Goal: Task Accomplishment & Management: Use online tool/utility

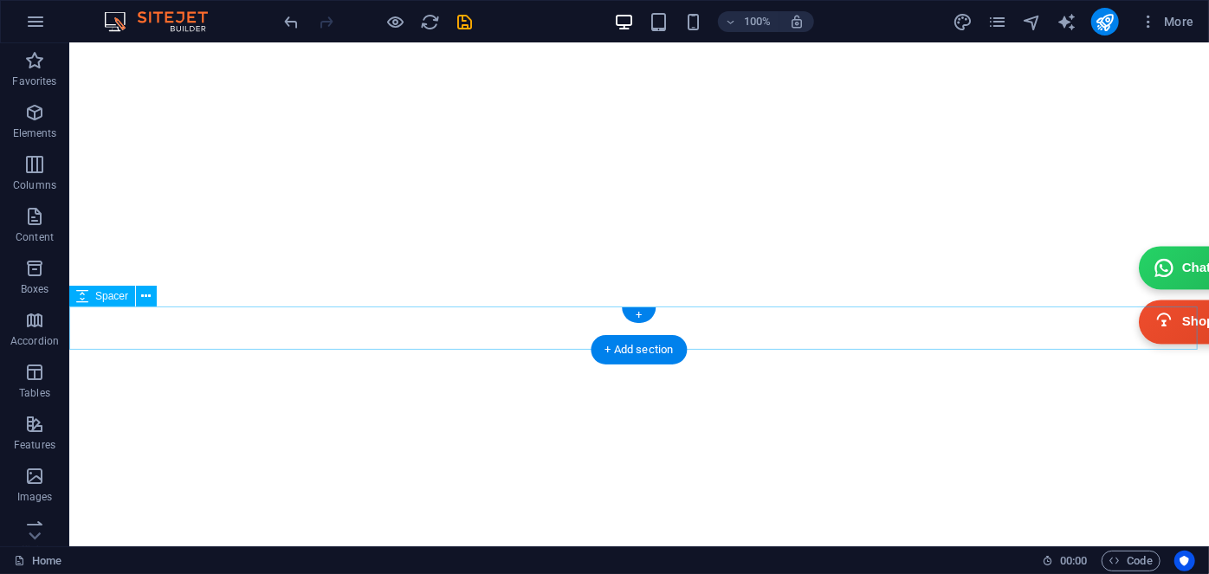
scroll to position [7727, 0]
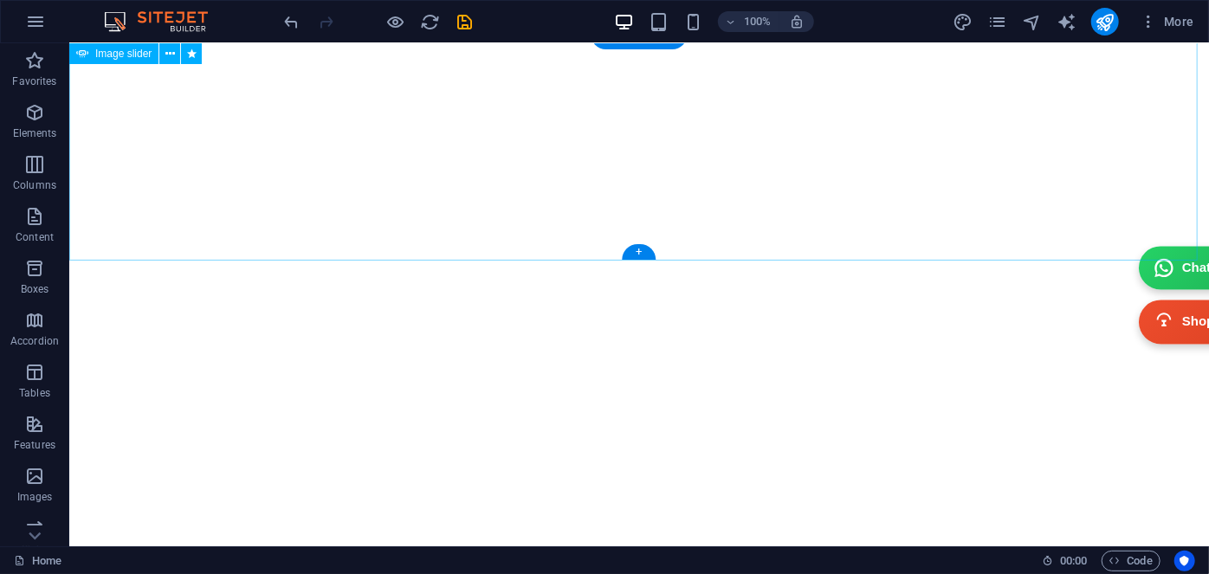
select select "ms"
select select "s"
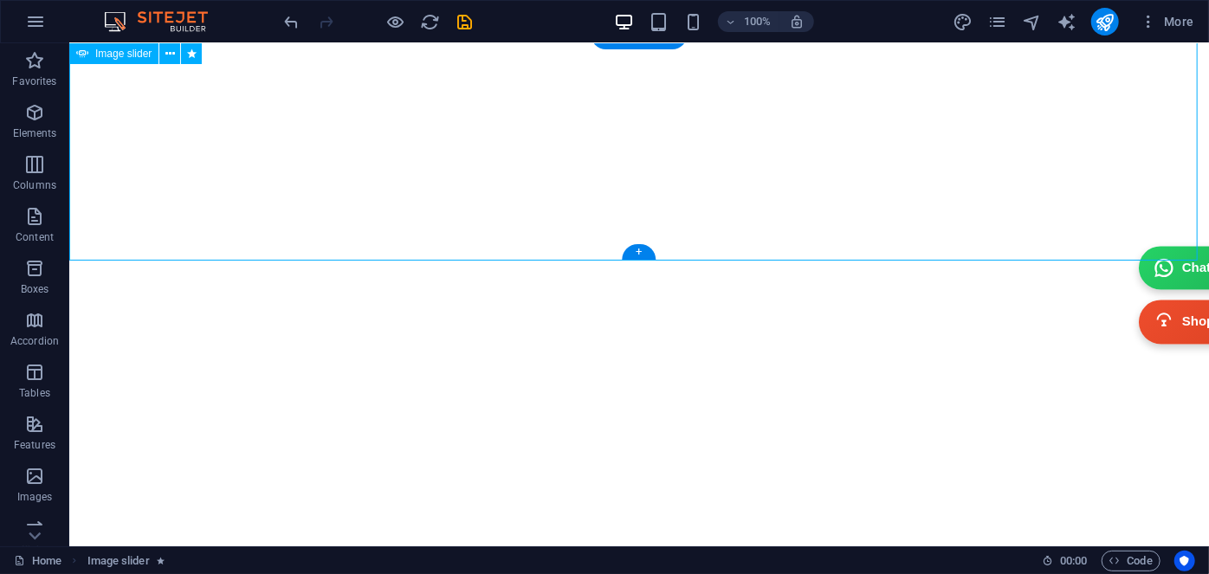
select select "move-left-to-right"
select select "s"
select select "scroll"
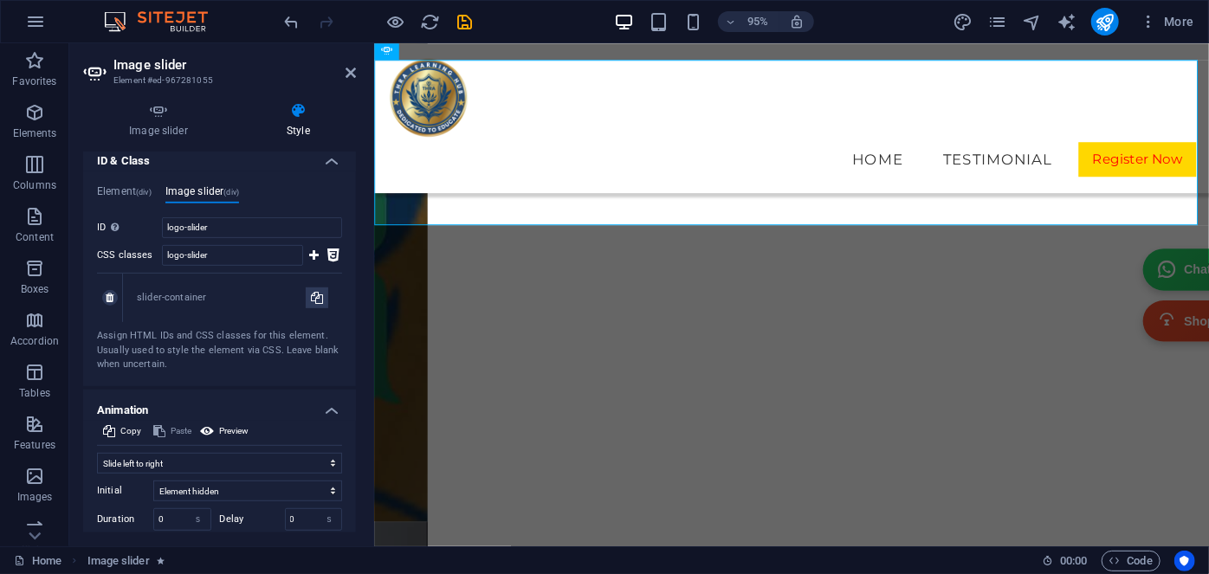
scroll to position [547, 0]
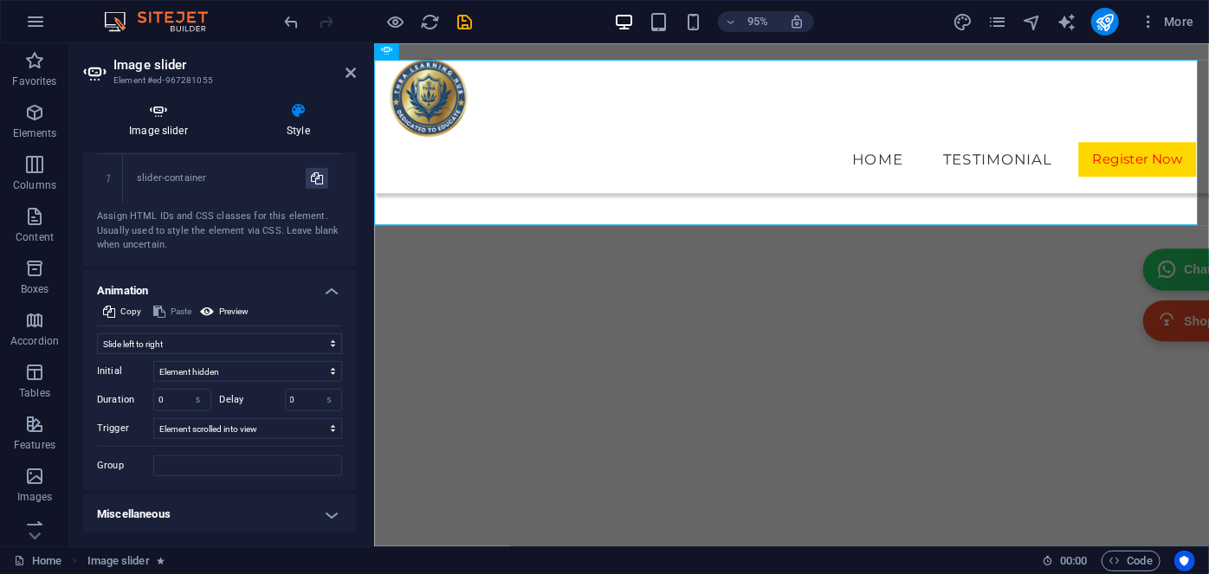
click at [158, 119] on icon at bounding box center [158, 110] width 151 height 17
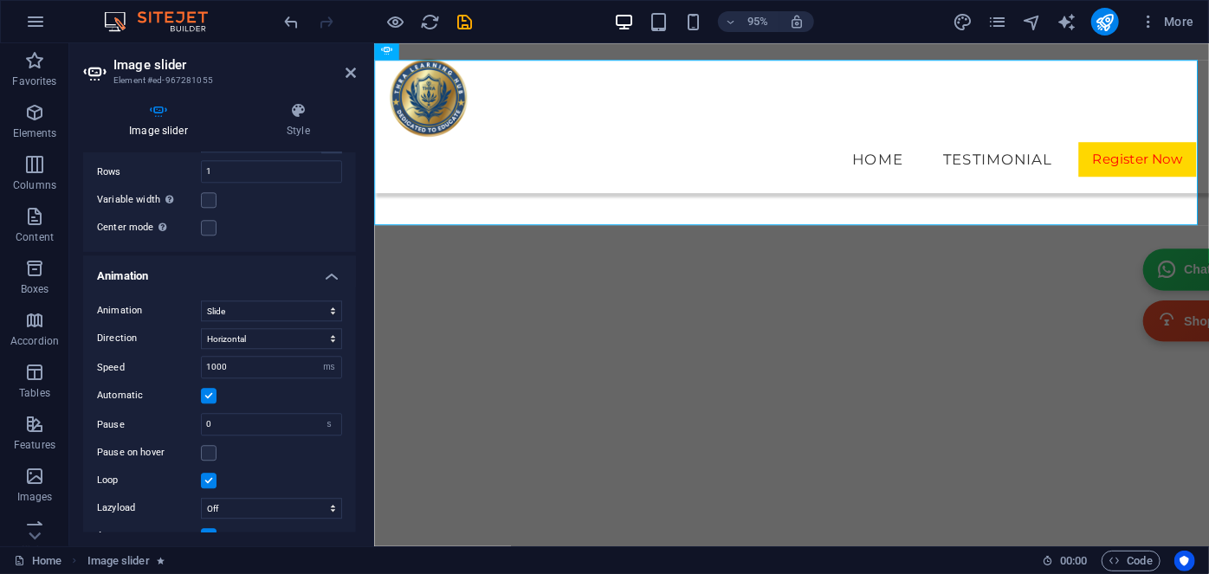
scroll to position [2226, 0]
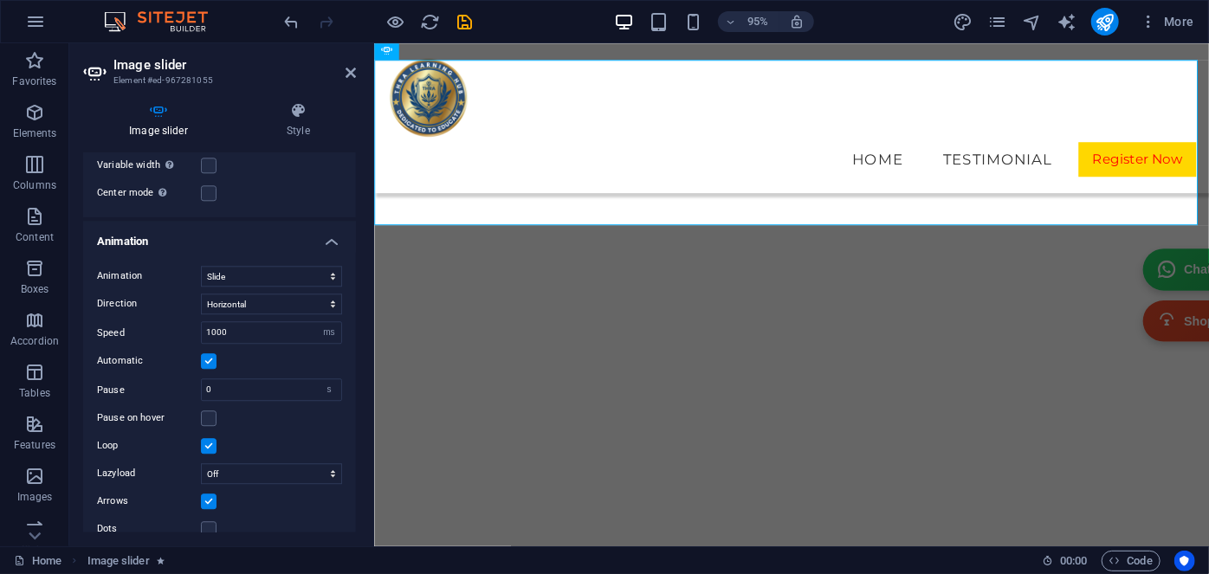
click at [205, 494] on label at bounding box center [209, 502] width 16 height 16
click at [0, 0] on input "Arrows" at bounding box center [0, 0] width 0 height 0
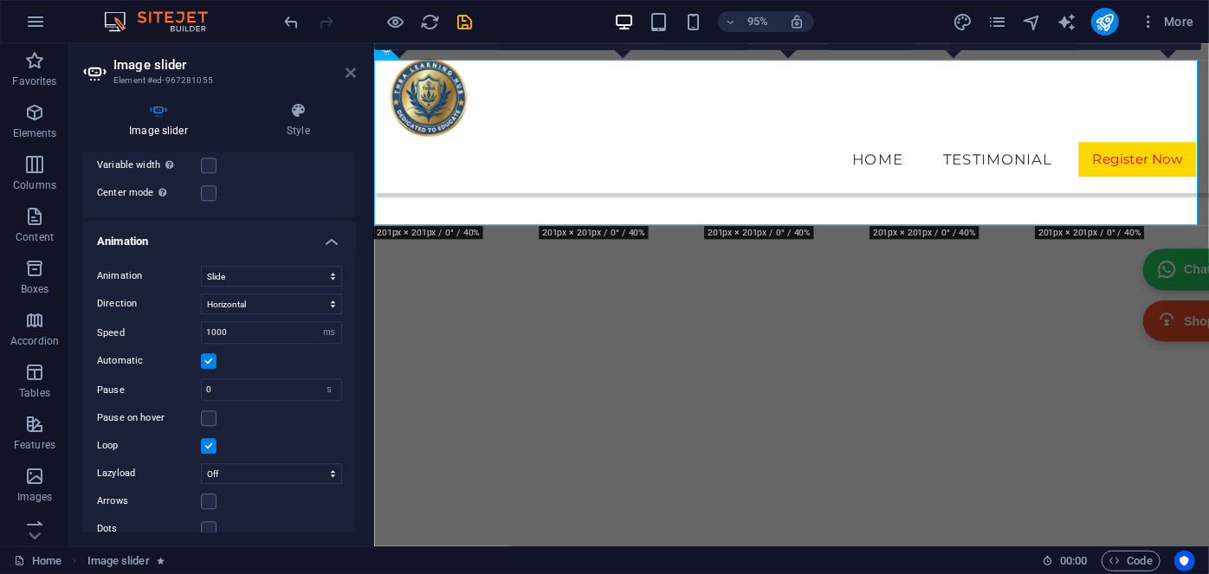
drag, startPoint x: 348, startPoint y: 70, endPoint x: 280, endPoint y: 26, distance: 81.4
click at [348, 70] on icon at bounding box center [351, 73] width 10 height 14
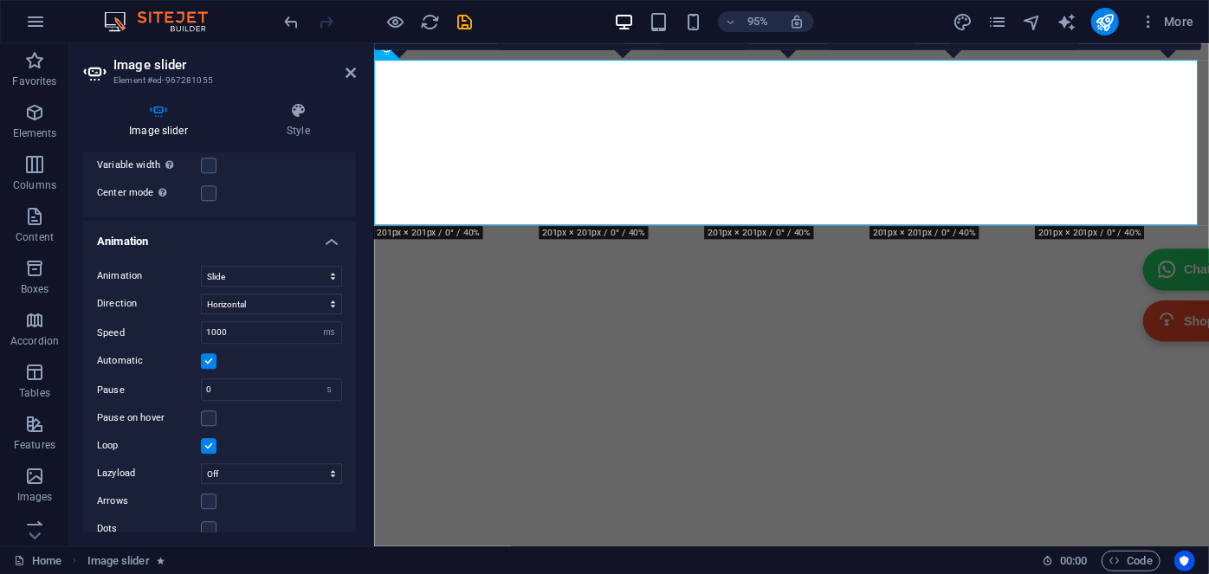
scroll to position [7701, 0]
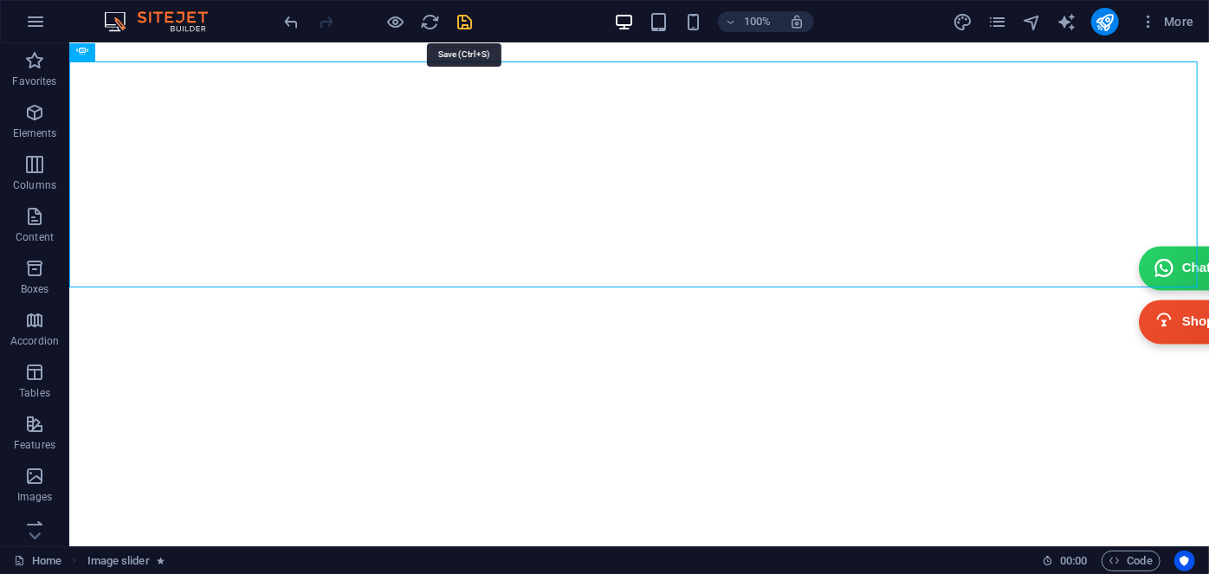
click at [459, 22] on icon "save" at bounding box center [466, 22] width 20 height 20
checkbox input "false"
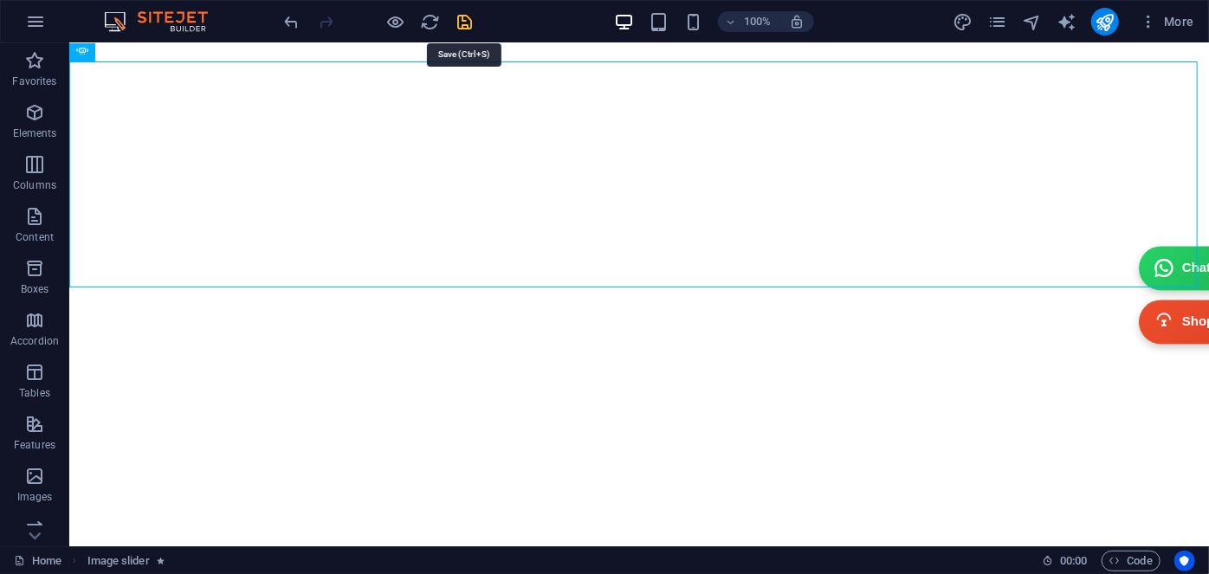
checkbox input "false"
select select "ms"
select select "s"
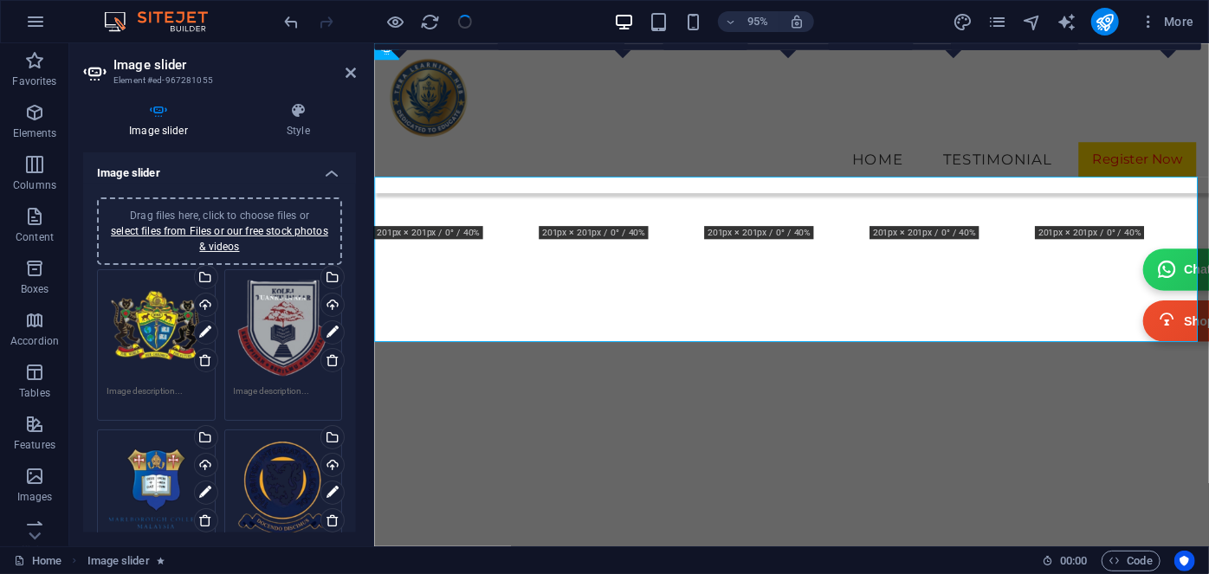
scroll to position [7366, 0]
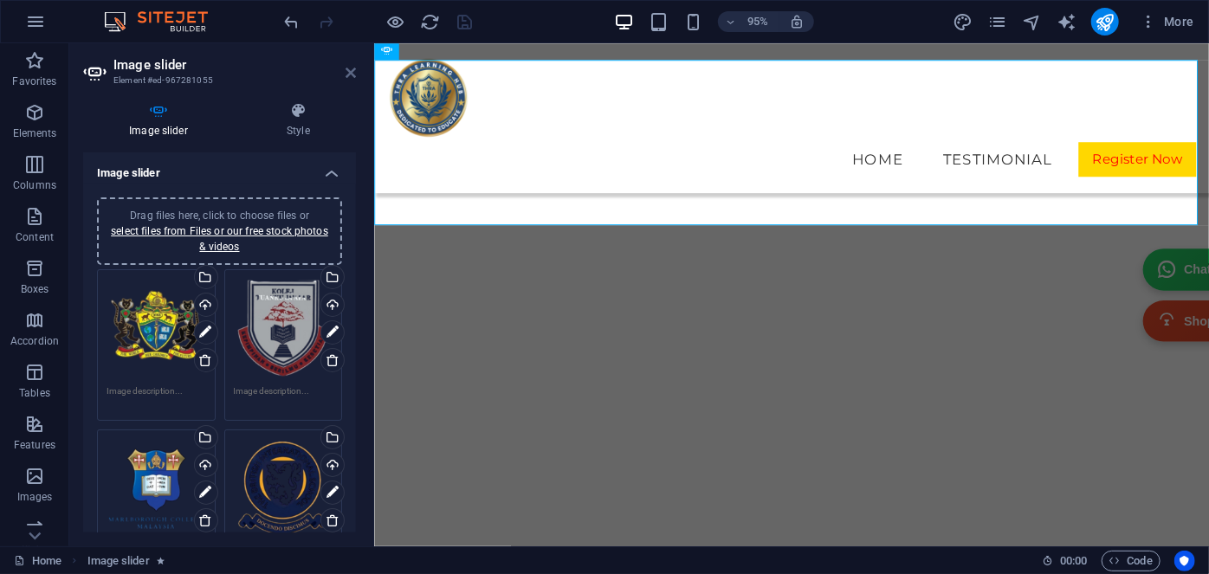
click at [351, 74] on icon at bounding box center [351, 73] width 10 height 14
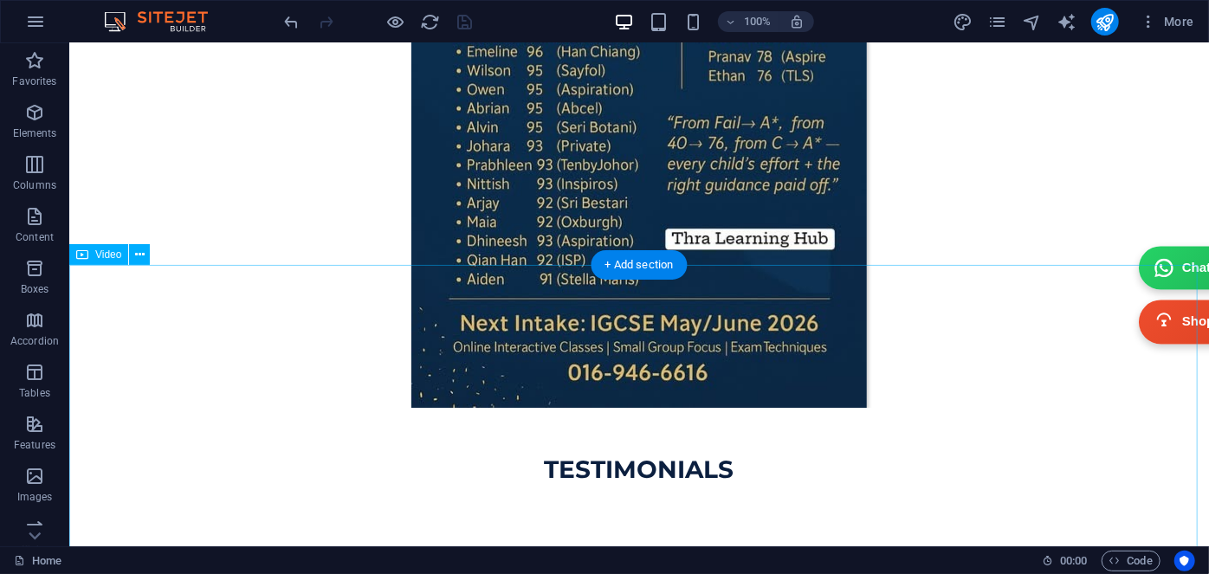
scroll to position [5969, 0]
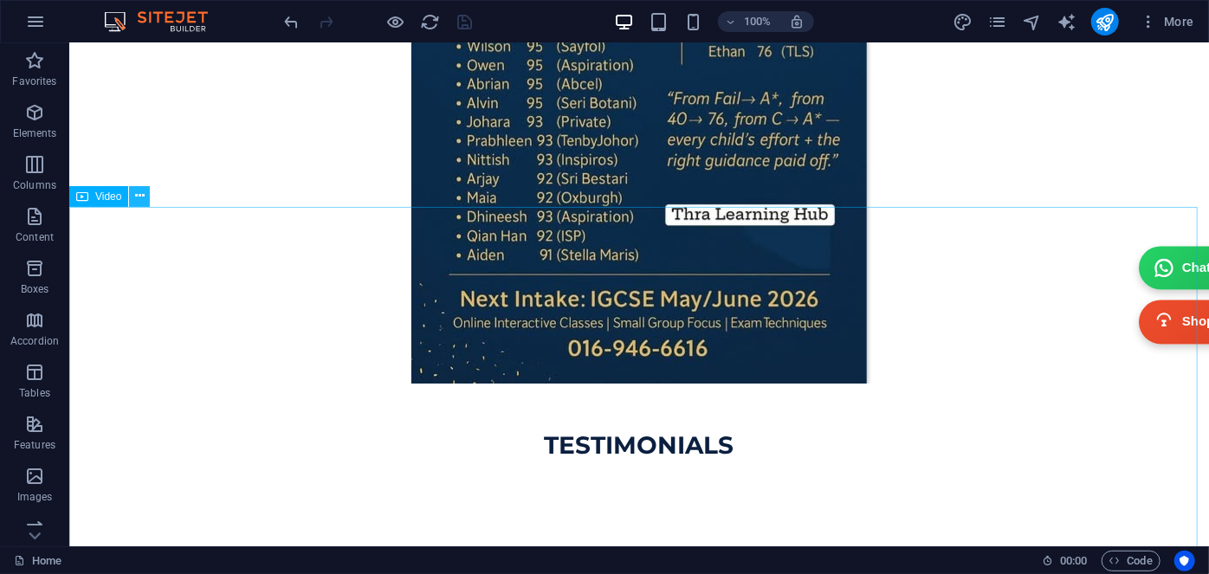
click at [141, 199] on icon at bounding box center [140, 196] width 10 height 18
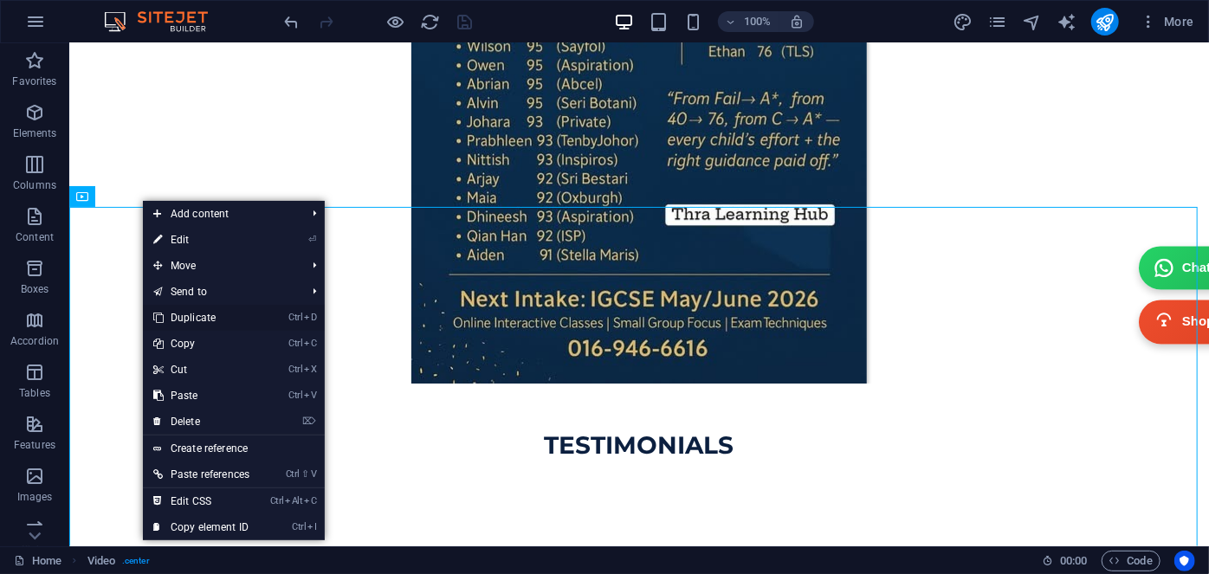
click at [197, 314] on link "Ctrl D Duplicate" at bounding box center [201, 318] width 117 height 26
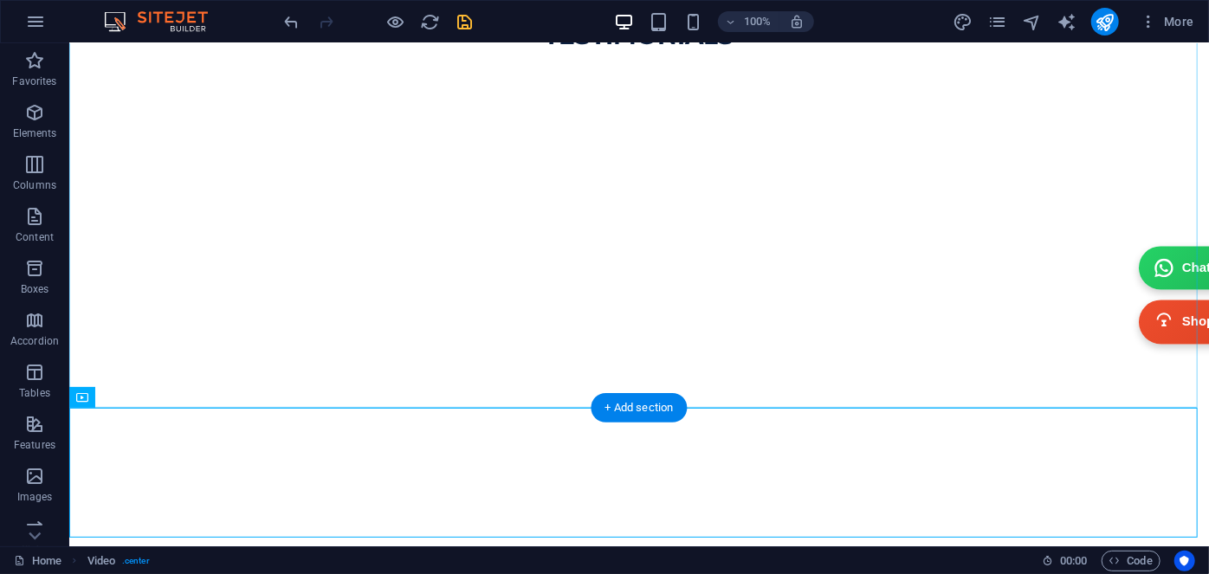
scroll to position [6635, 0]
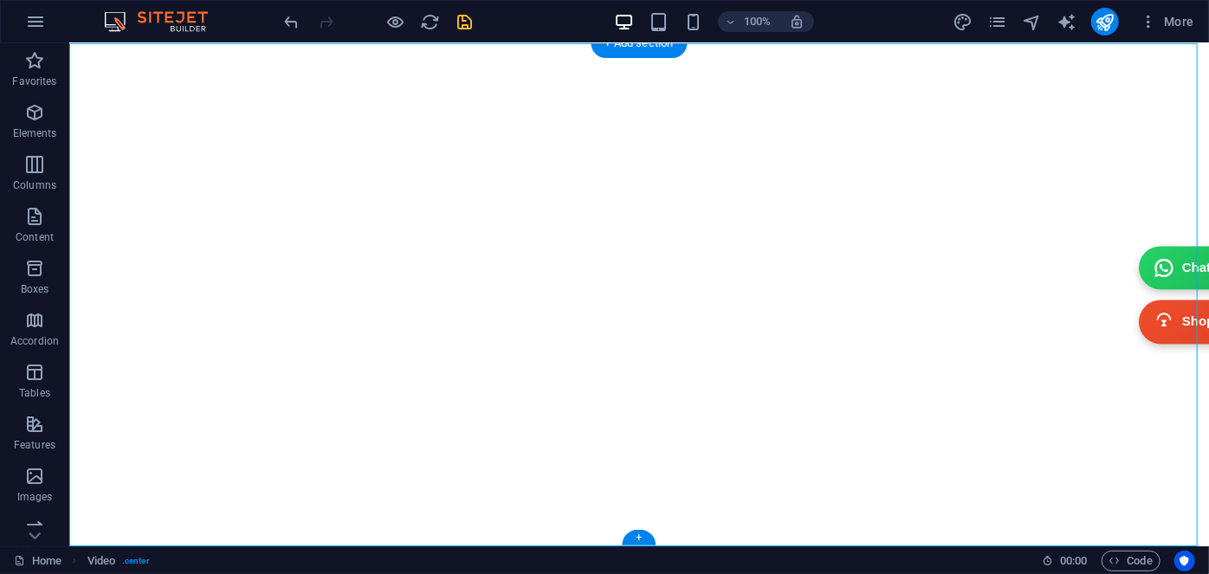
select select "%"
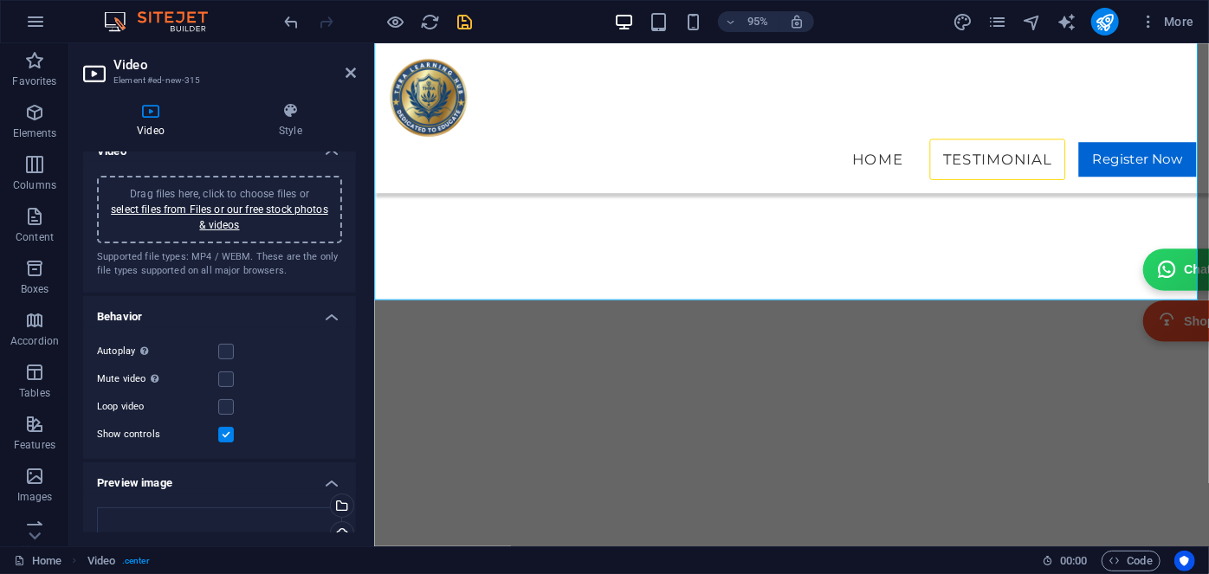
scroll to position [0, 0]
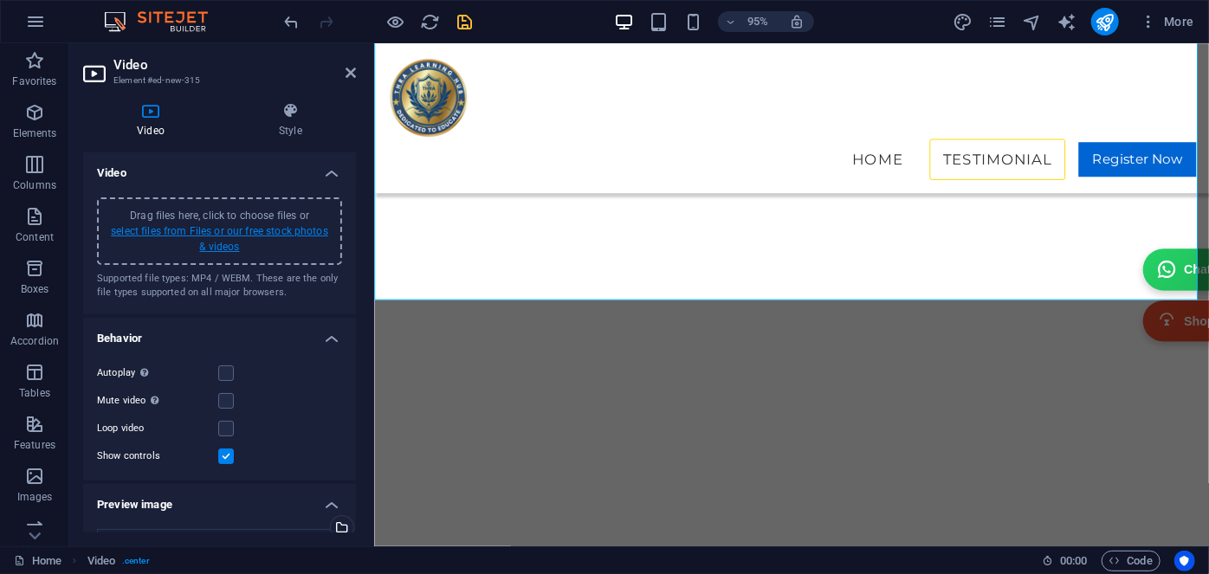
click at [210, 235] on link "select files from Files or our free stock photos & videos" at bounding box center [219, 239] width 217 height 28
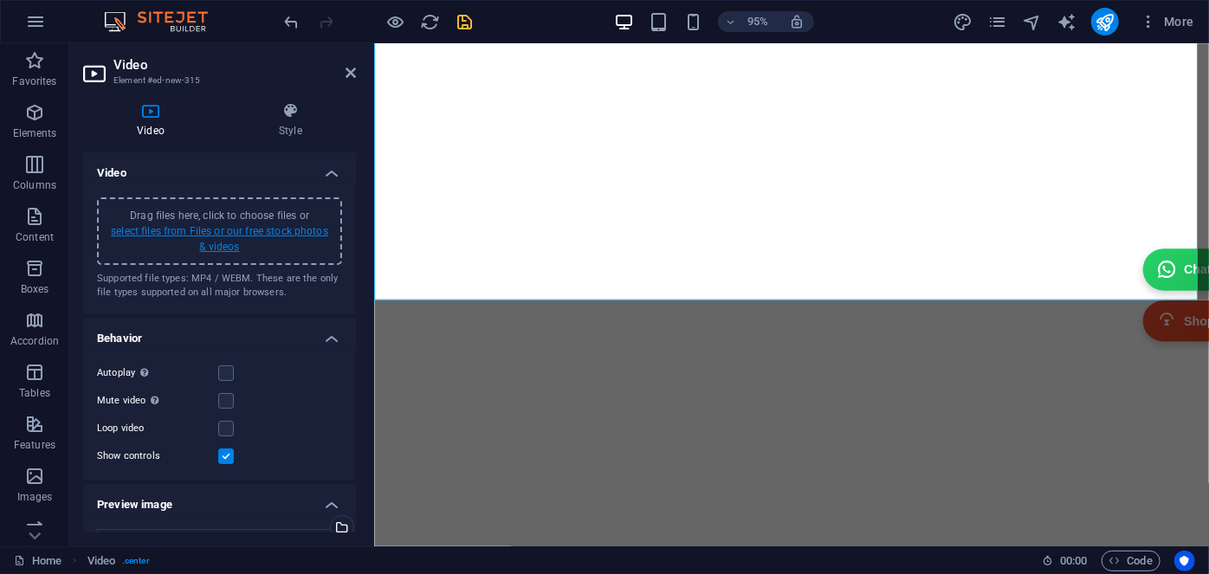
scroll to position [6423, 0]
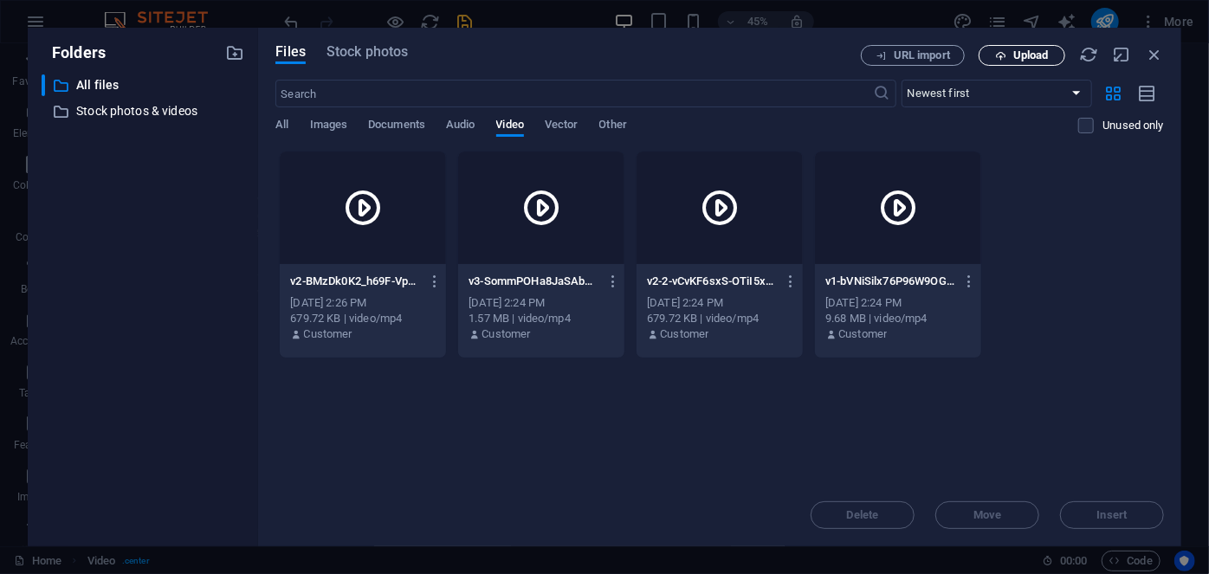
click at [1017, 57] on span "Upload" at bounding box center [1031, 55] width 36 height 10
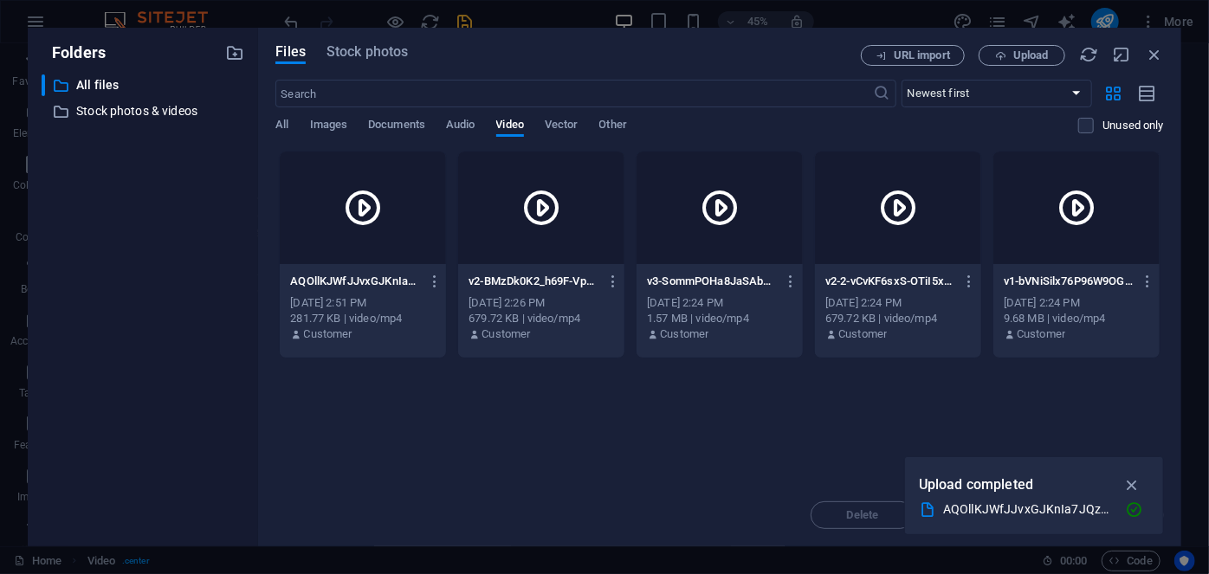
click at [334, 212] on div at bounding box center [363, 208] width 166 height 113
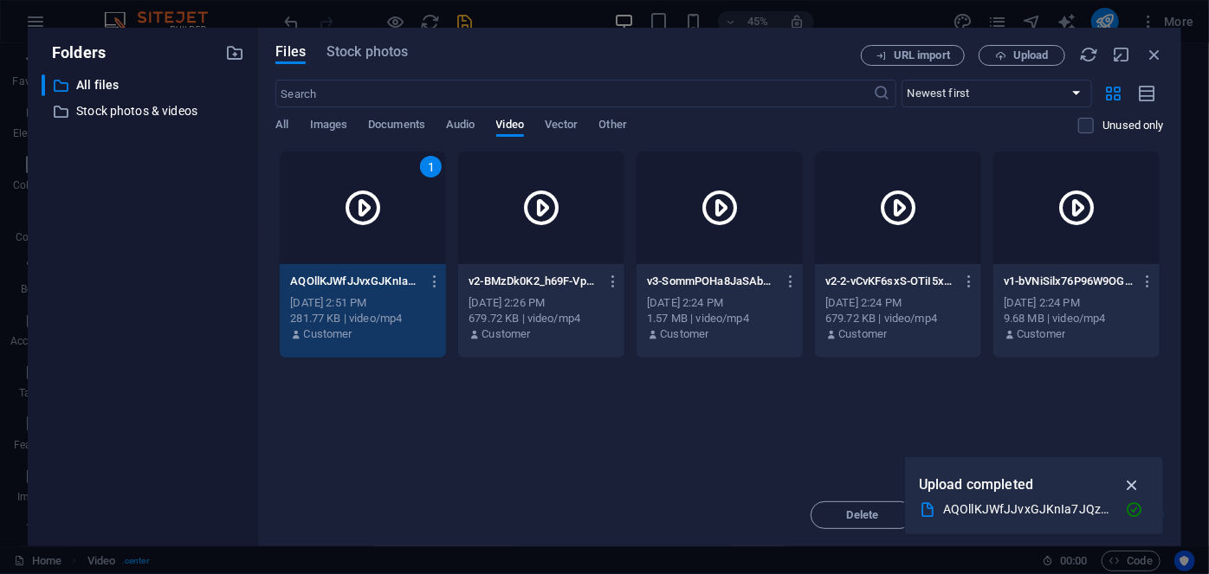
click at [1138, 482] on icon "button" at bounding box center [1132, 484] width 20 height 19
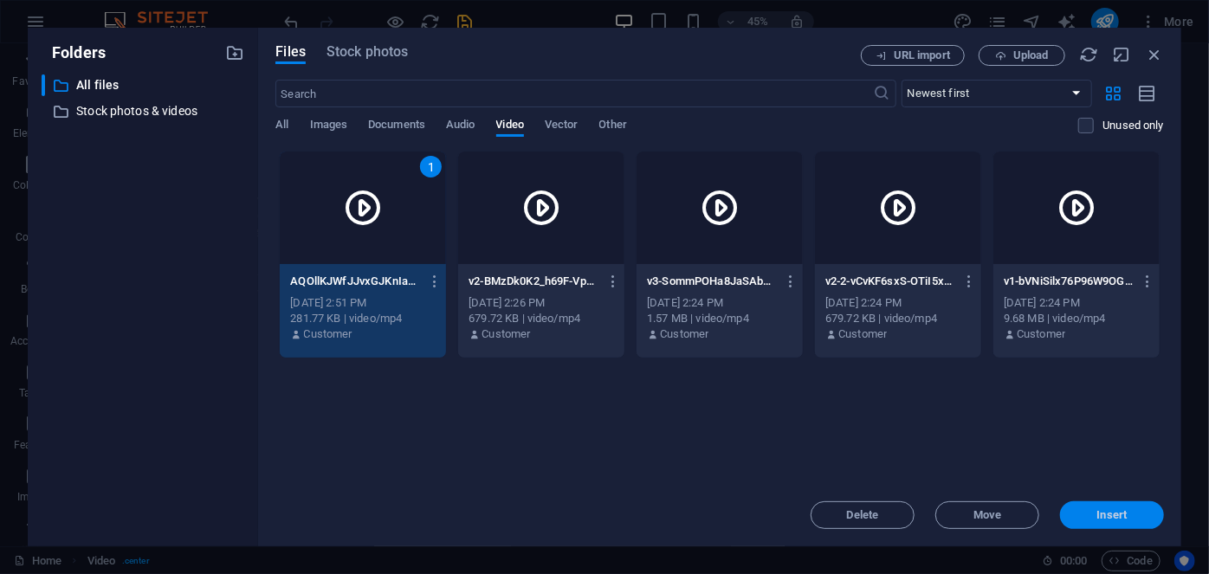
click at [1109, 513] on span "Insert" at bounding box center [1112, 515] width 30 height 10
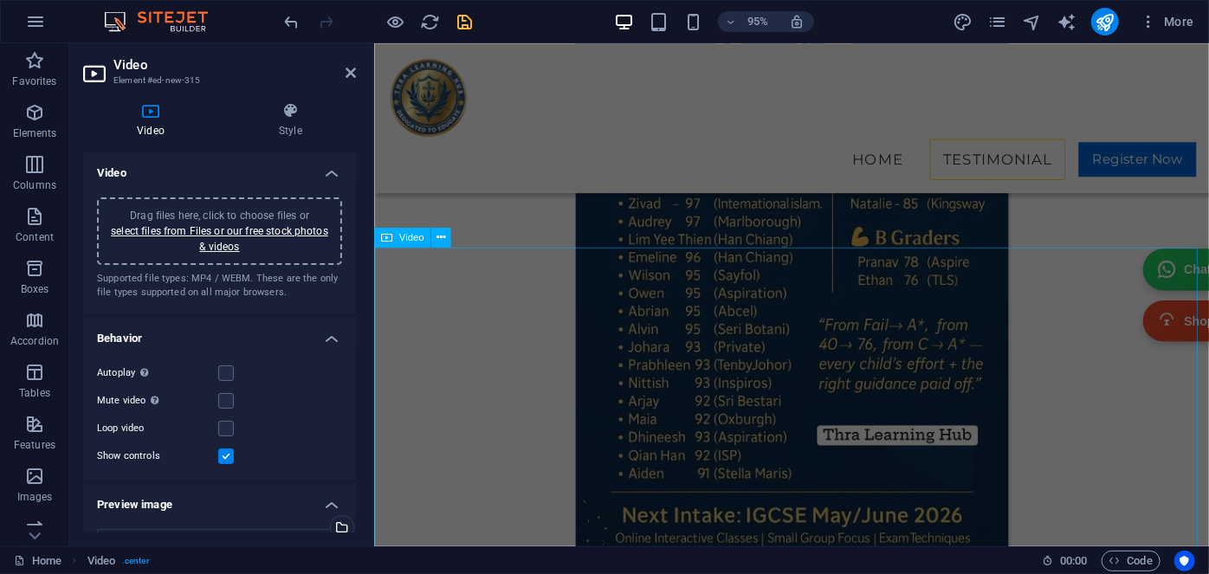
scroll to position [5630, 0]
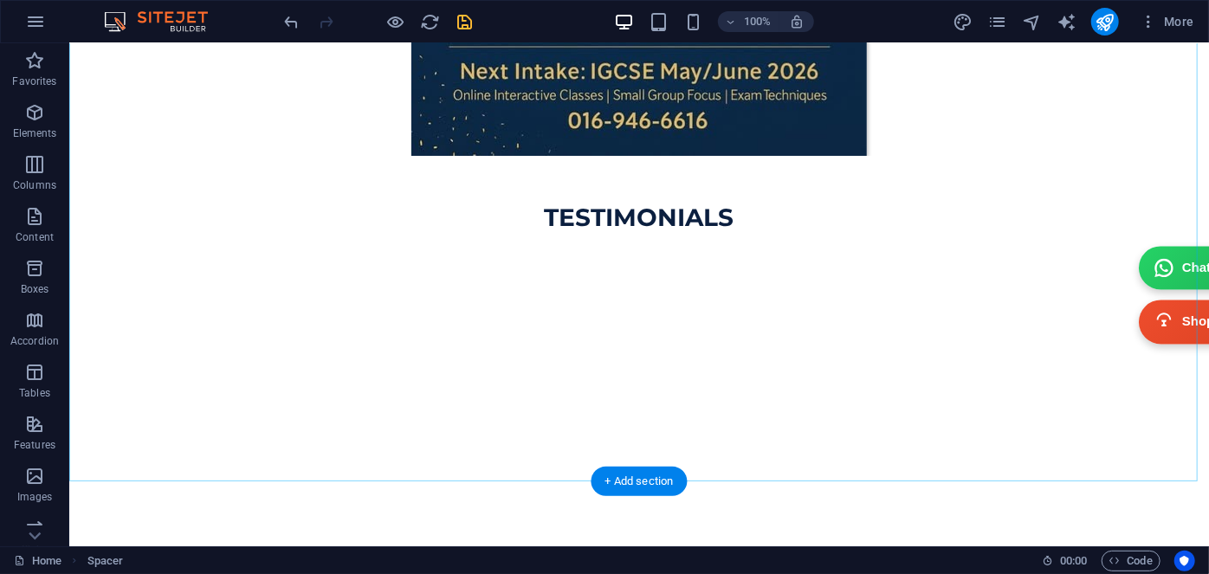
scroll to position [6362, 0]
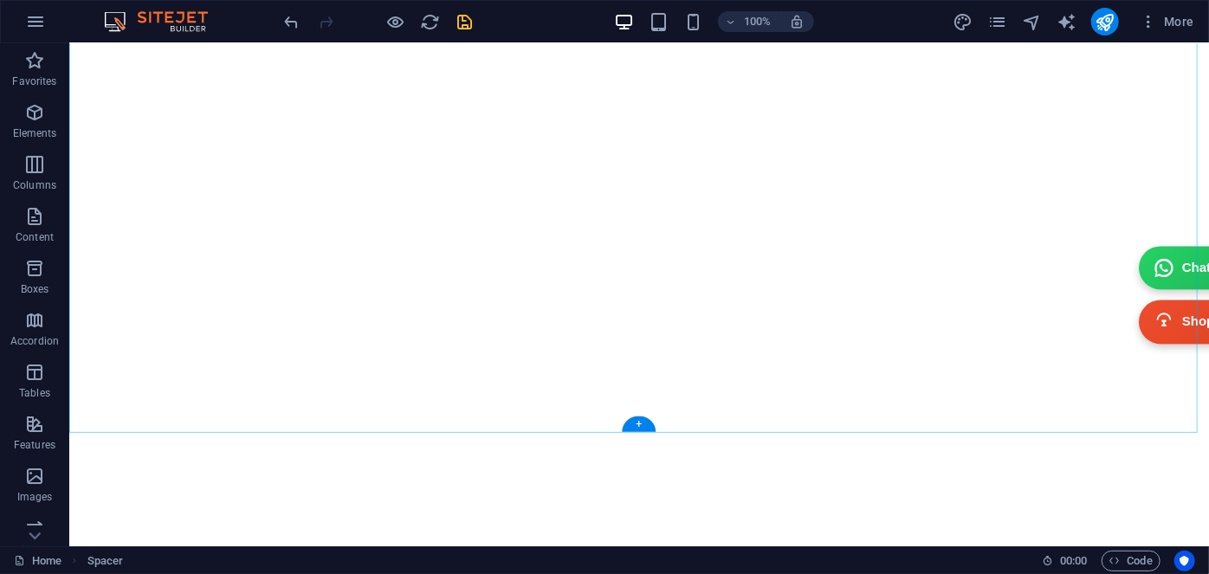
scroll to position [6992, 0]
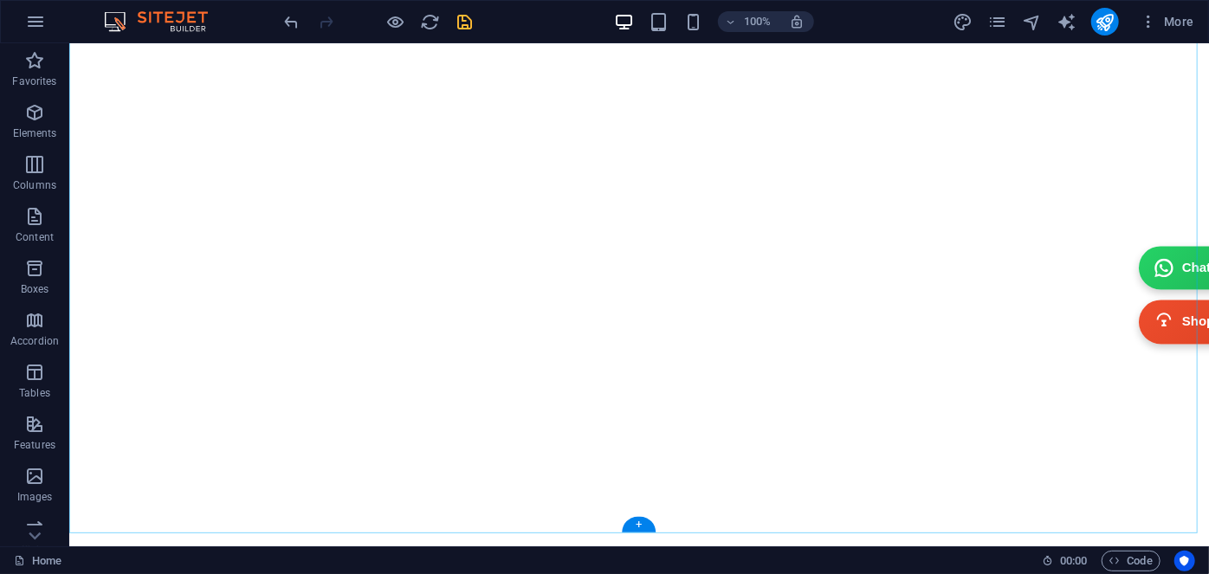
scroll to position [6834, 0]
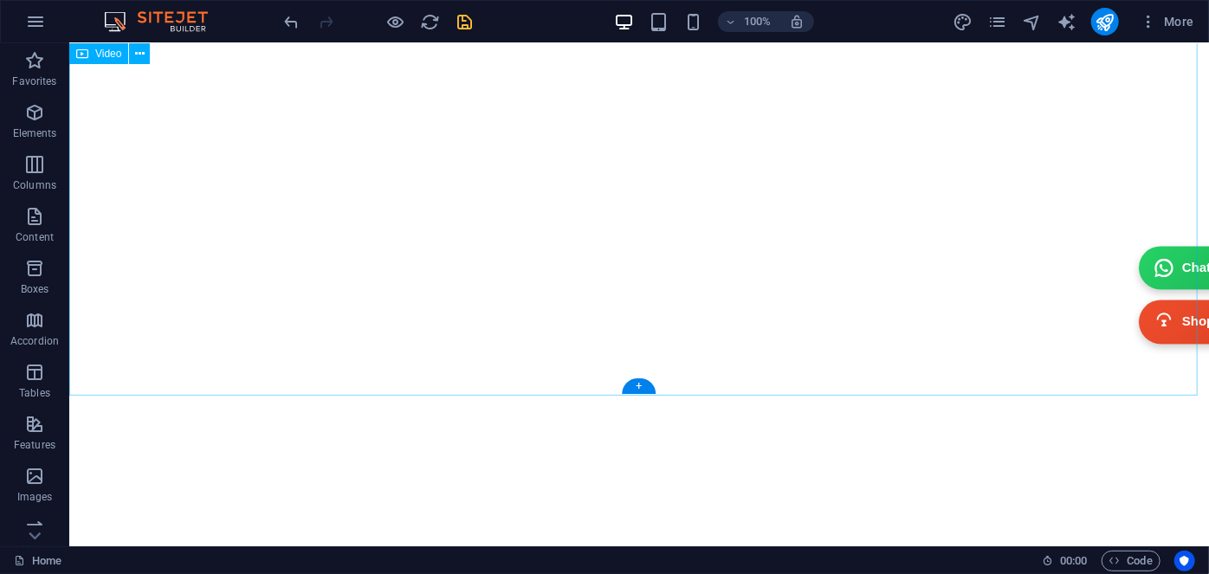
select select "%"
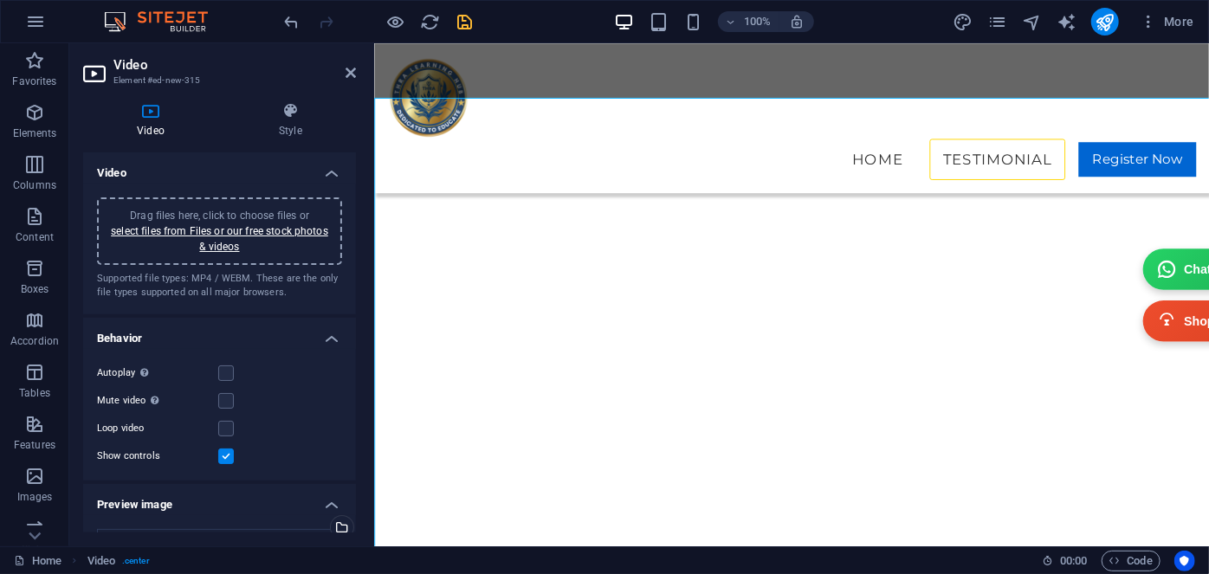
scroll to position [6499, 0]
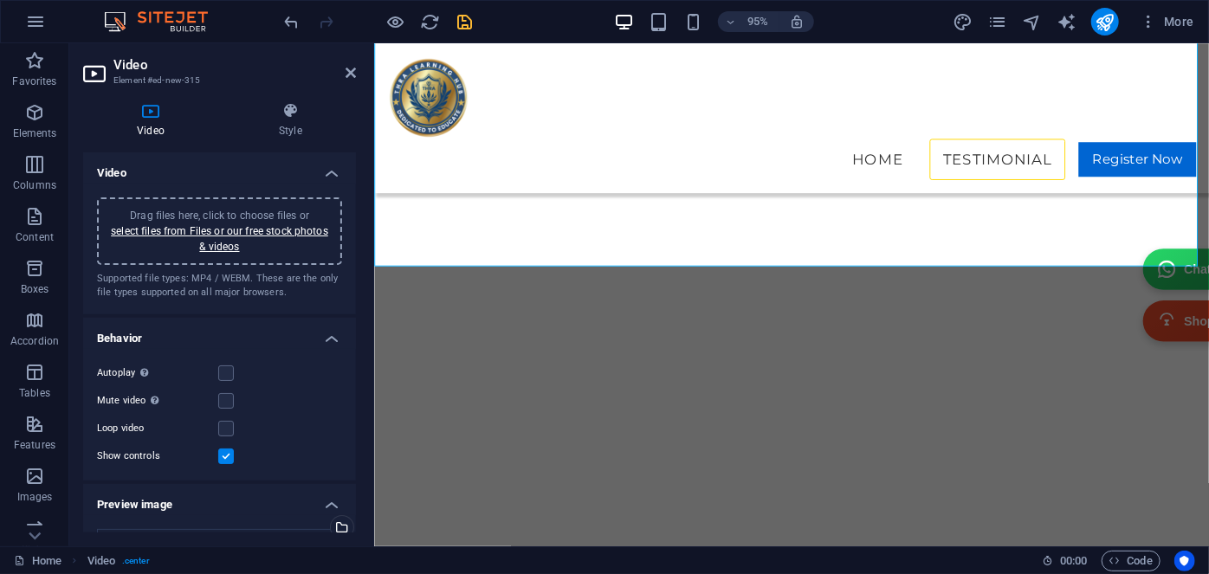
click at [194, 238] on div "Drag files here, click to choose files or select files from Files or our free s…" at bounding box center [219, 231] width 224 height 47
click at [223, 235] on link "select files from Files or our free stock photos & videos" at bounding box center [219, 239] width 217 height 28
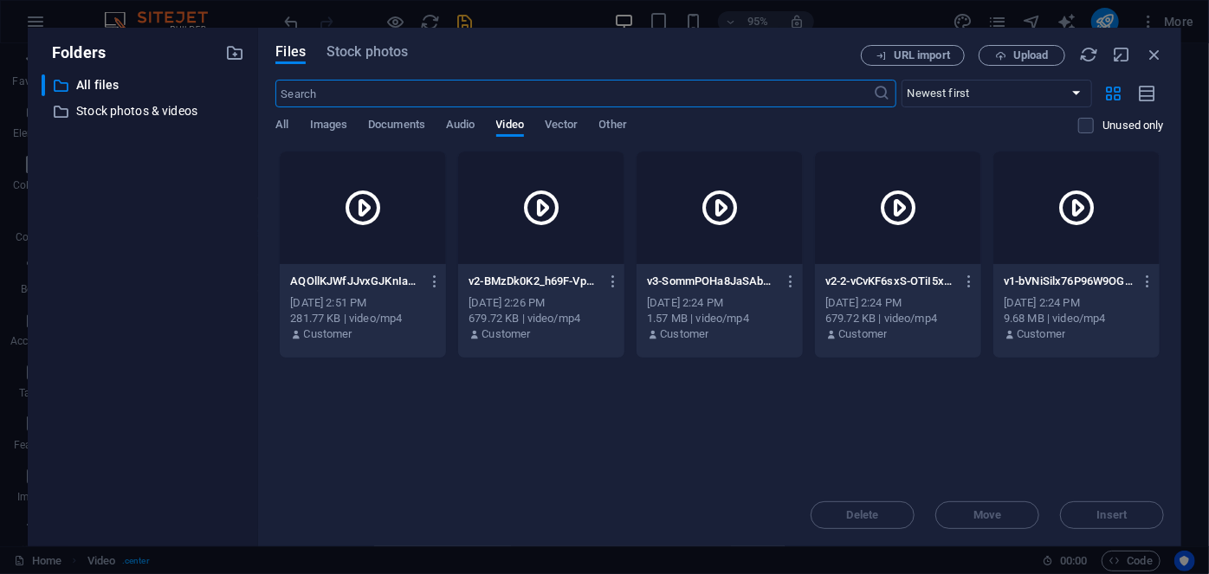
scroll to position [6521, 0]
click at [1012, 62] on button "Upload" at bounding box center [1022, 55] width 87 height 21
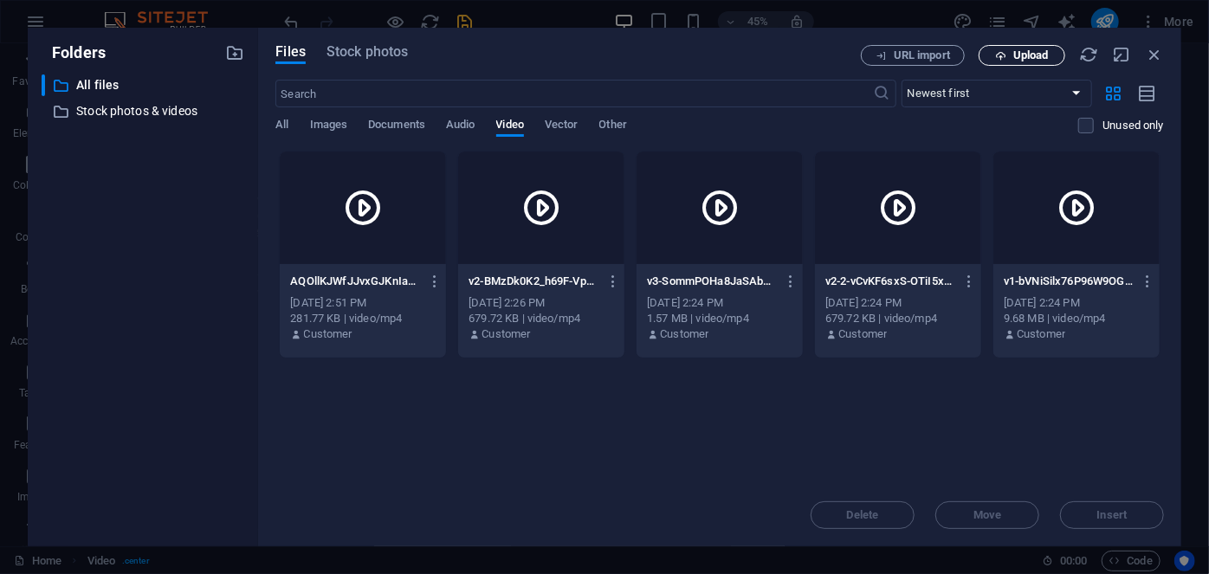
click at [1023, 59] on span "Upload" at bounding box center [1031, 55] width 36 height 10
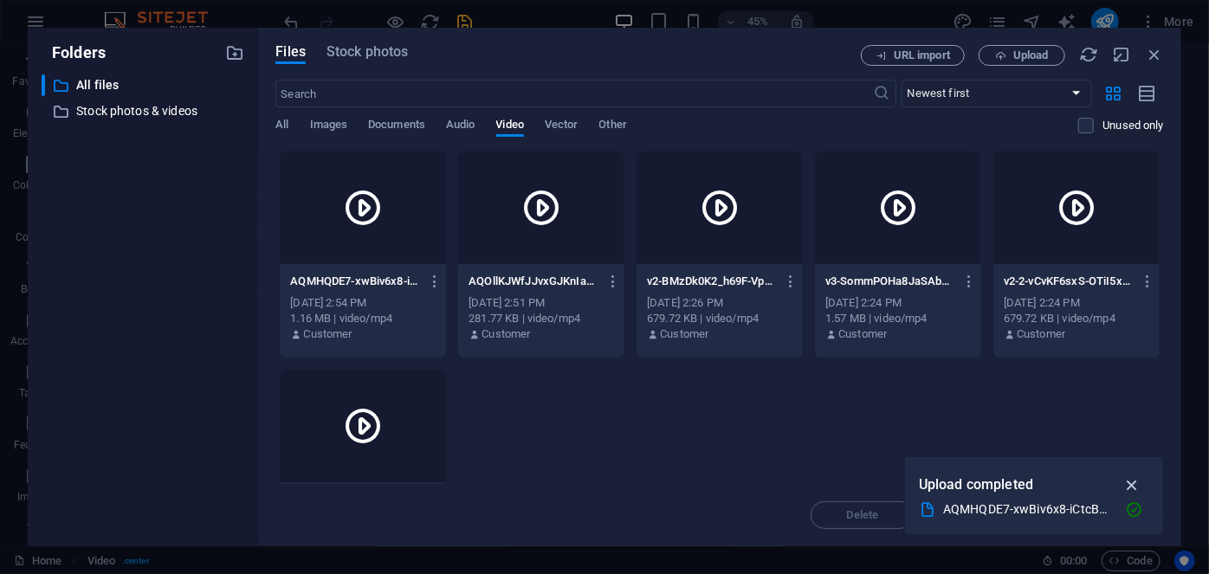
click at [1130, 481] on icon "button" at bounding box center [1132, 484] width 20 height 19
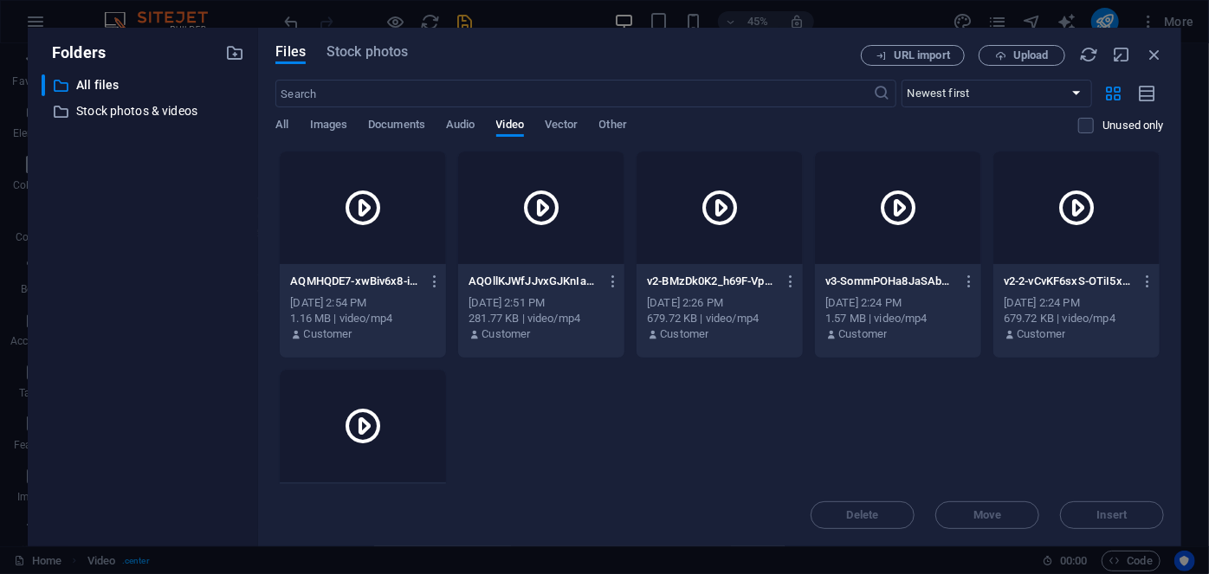
click at [377, 411] on icon at bounding box center [363, 426] width 42 height 42
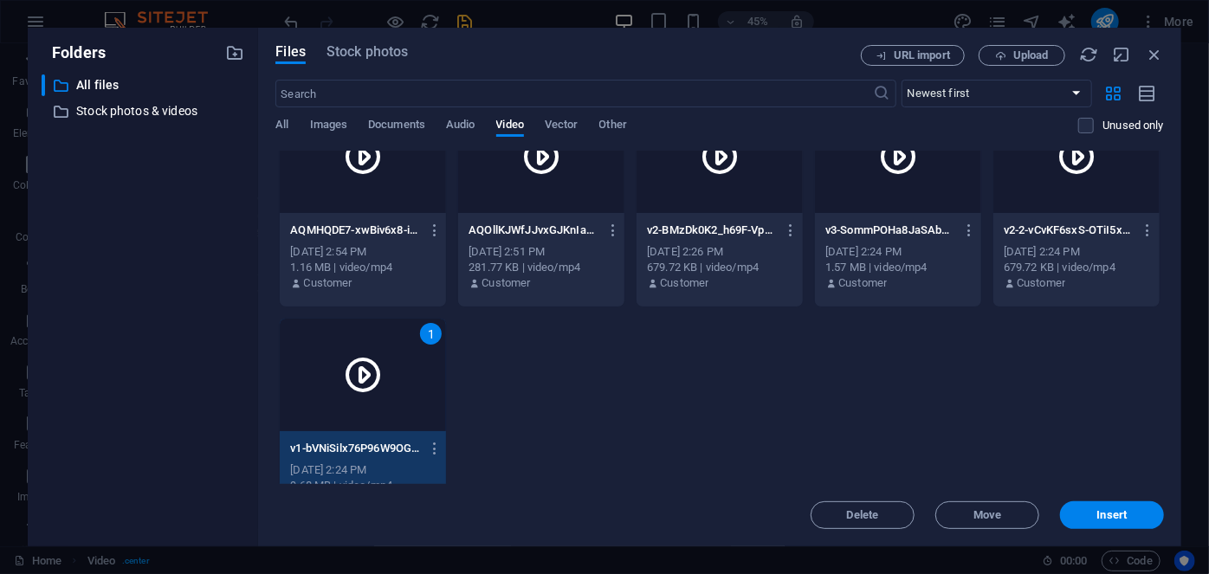
scroll to position [92, 0]
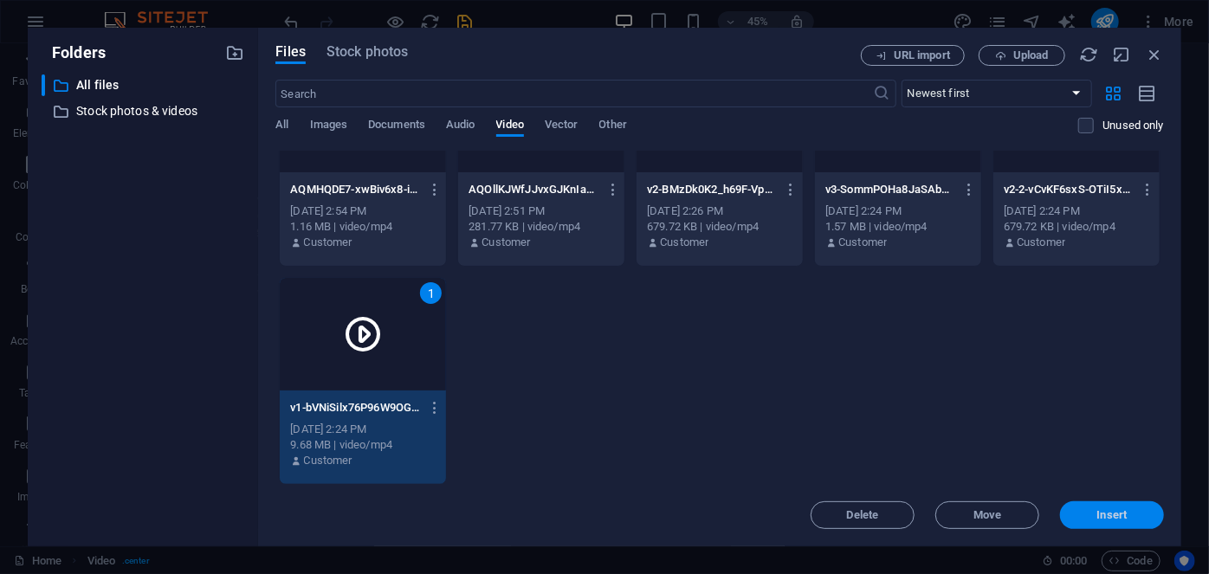
click at [1098, 511] on span "Insert" at bounding box center [1112, 515] width 30 height 10
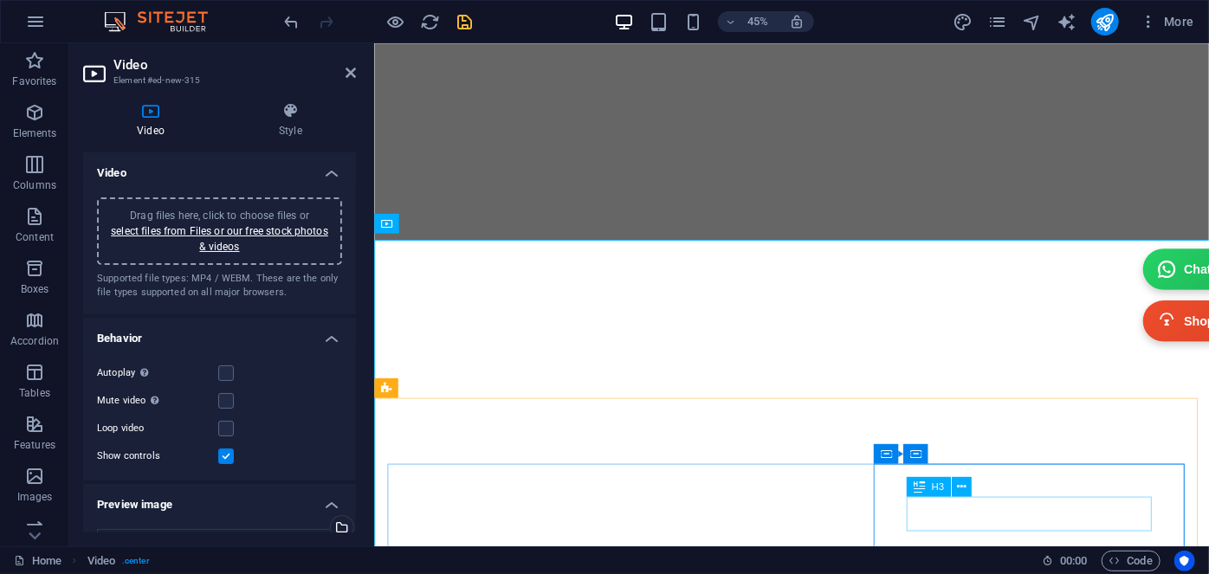
scroll to position [6143, 0]
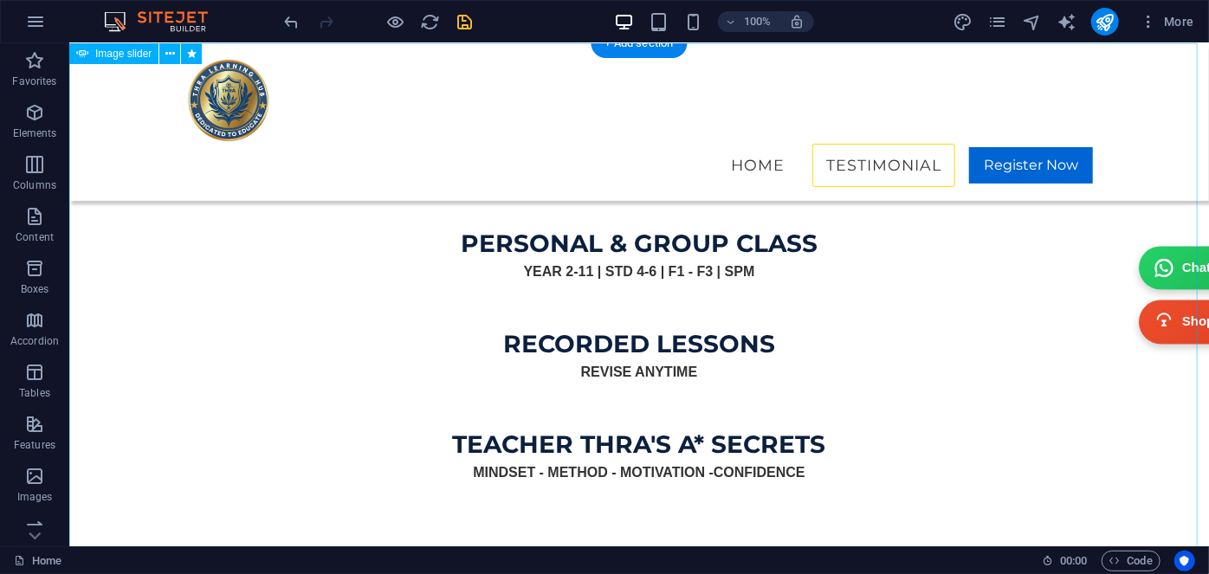
scroll to position [4945, 0]
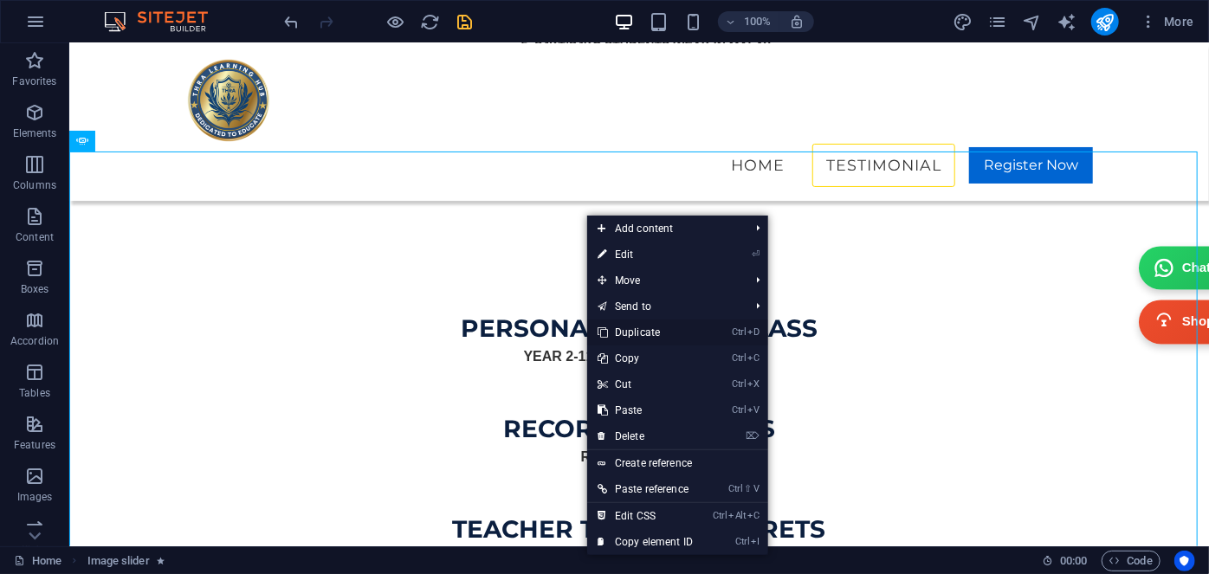
click at [630, 331] on link "Ctrl D Duplicate" at bounding box center [645, 333] width 116 height 26
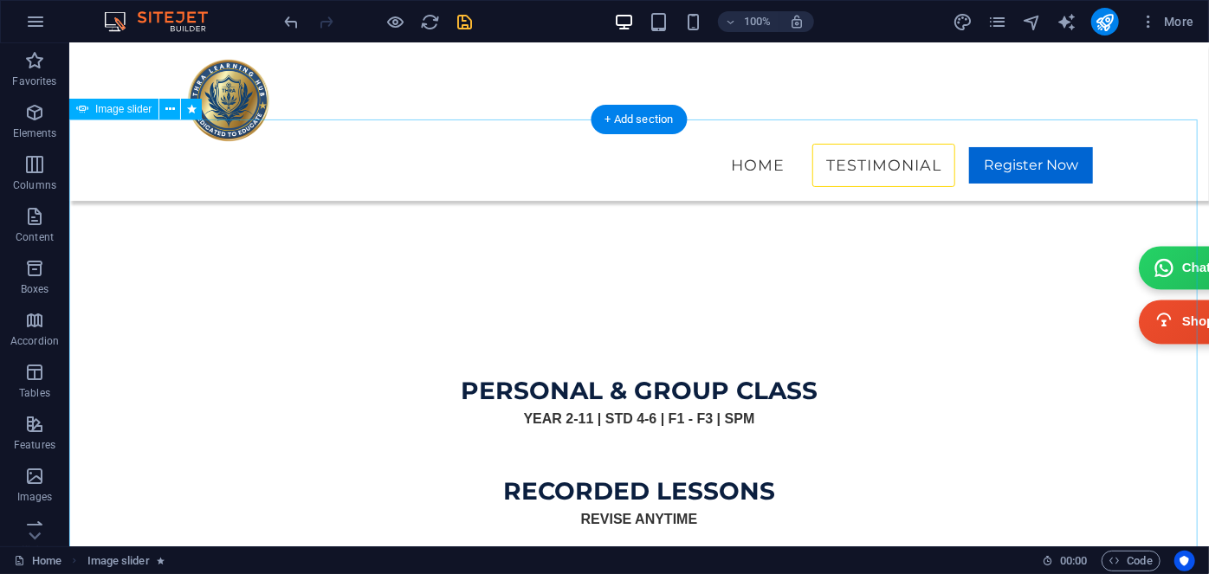
scroll to position [4767, 0]
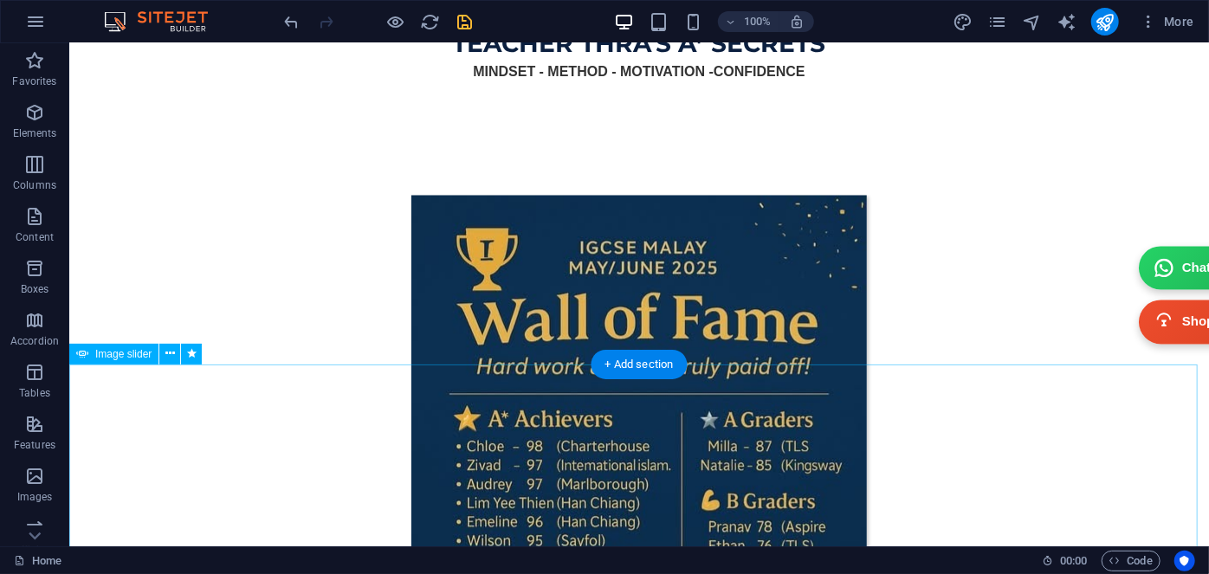
scroll to position [5476, 0]
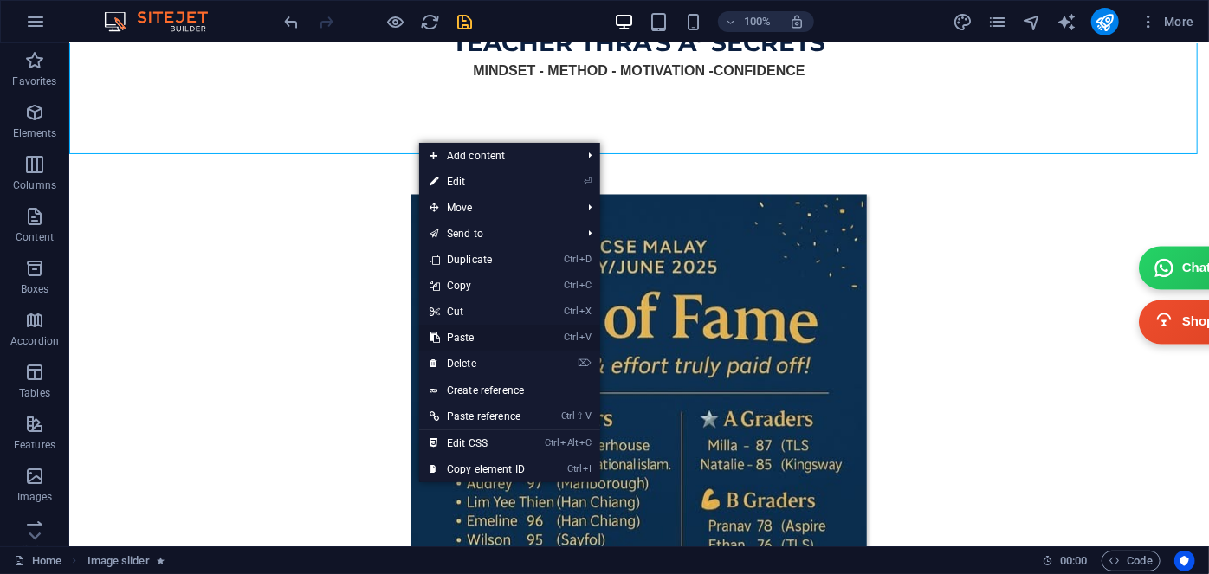
click at [473, 340] on link "Ctrl V Paste" at bounding box center [477, 338] width 116 height 26
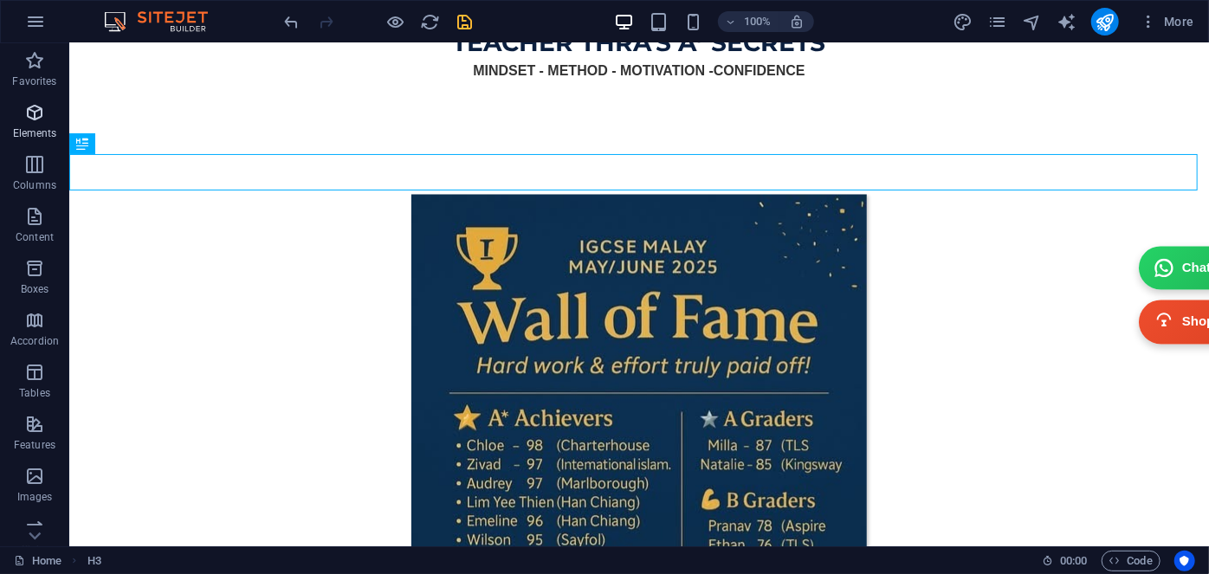
click at [35, 127] on p "Elements" at bounding box center [35, 133] width 44 height 14
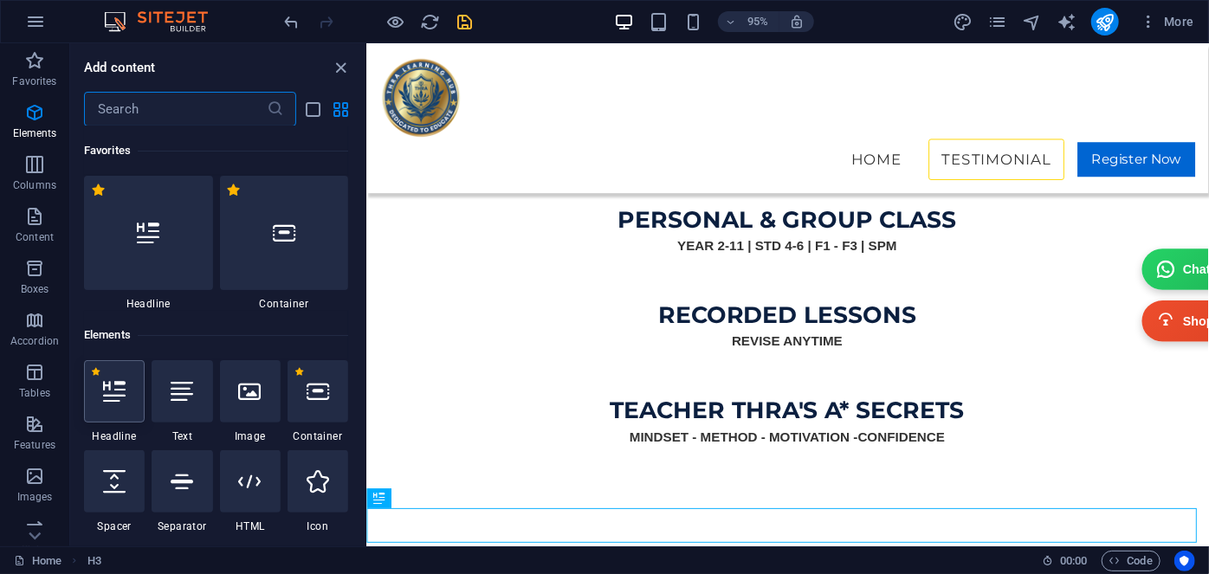
scroll to position [184, 0]
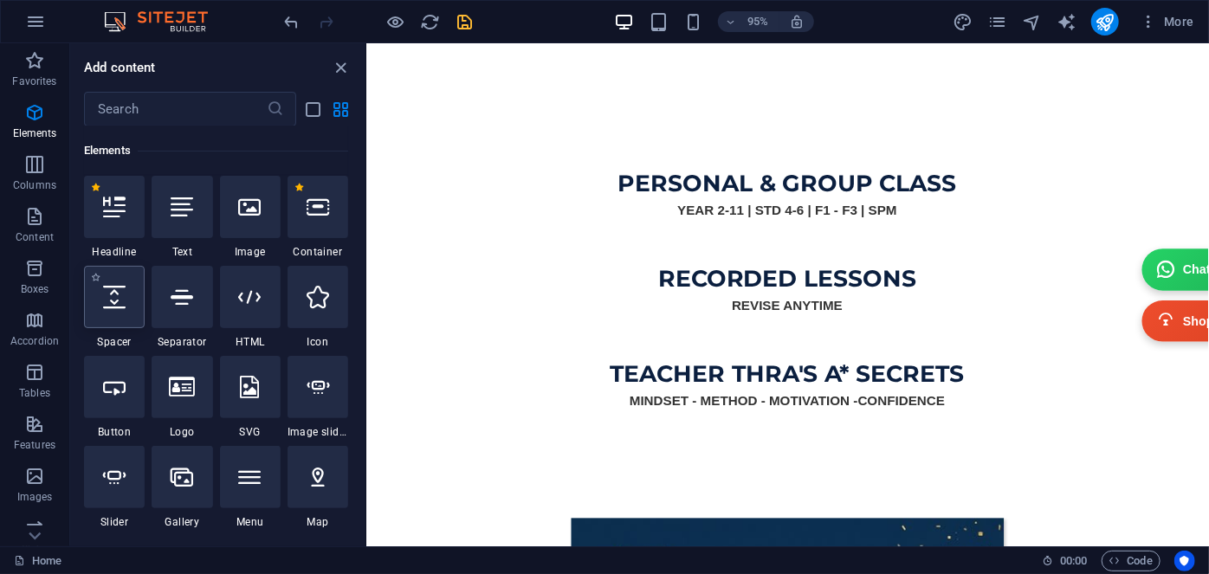
select select "px"
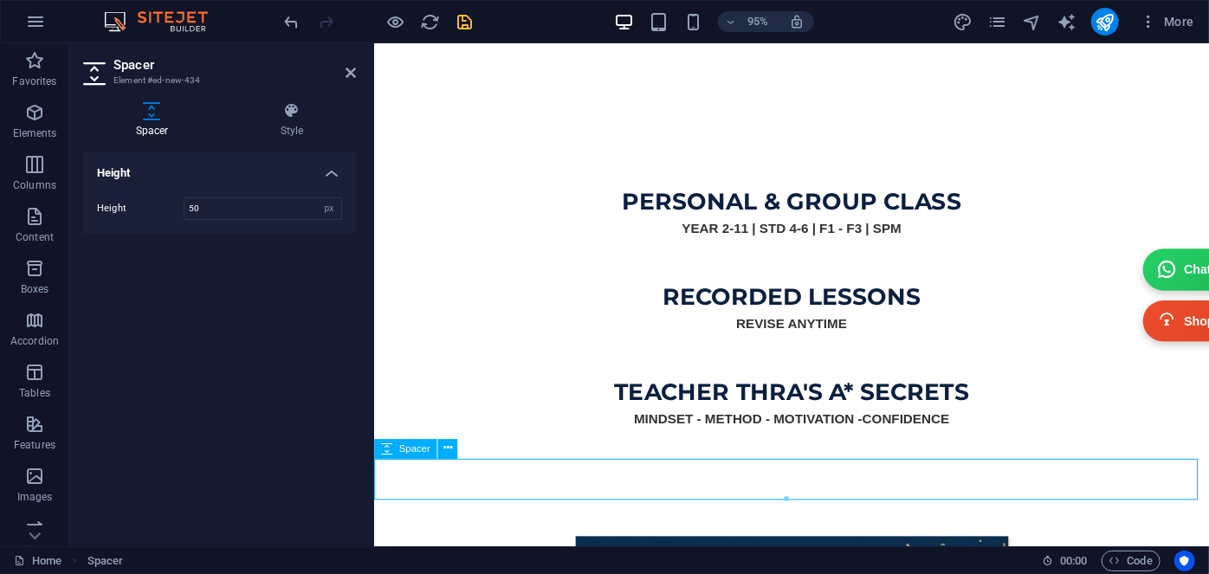
scroll to position [5238, 0]
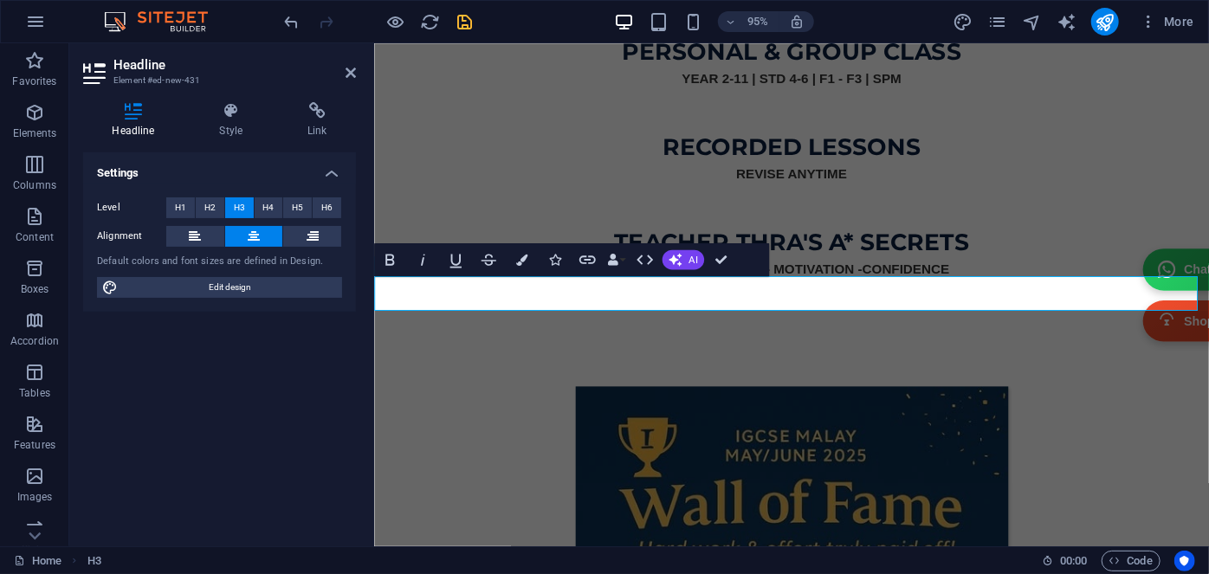
drag, startPoint x: 986, startPoint y: 306, endPoint x: 864, endPoint y: 323, distance: 123.3
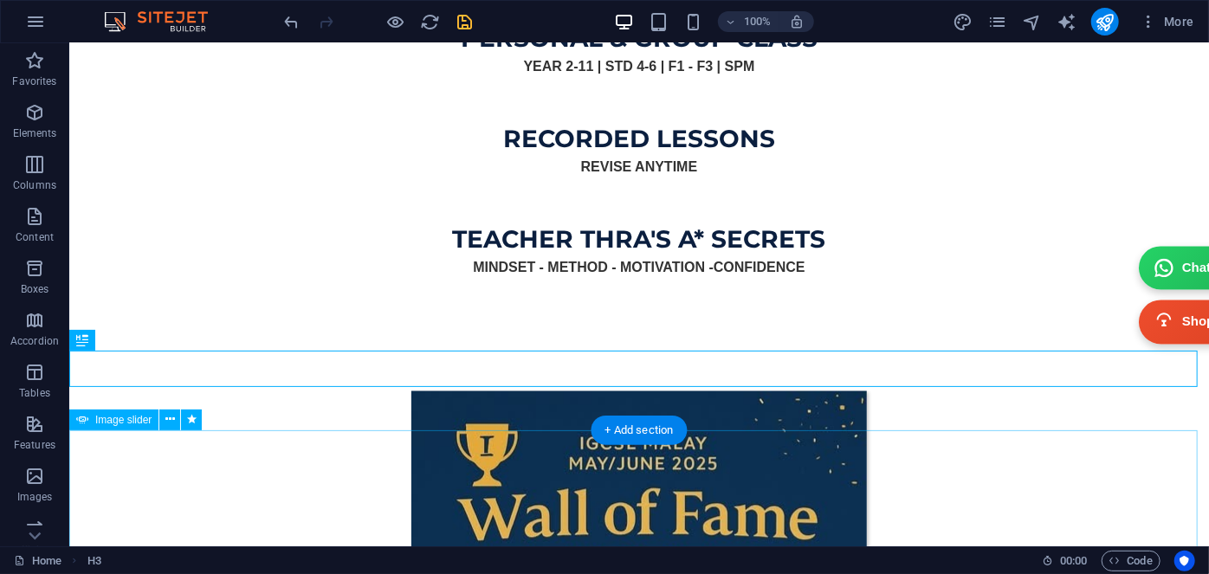
scroll to position [5437, 0]
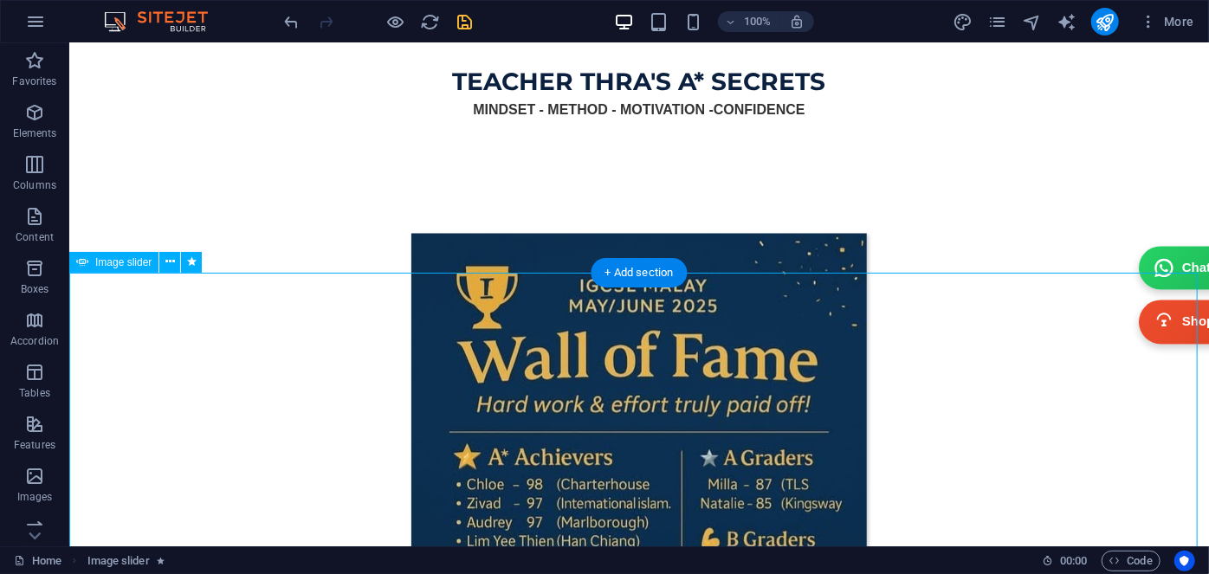
select select "ms"
select select "s"
select select "progressive"
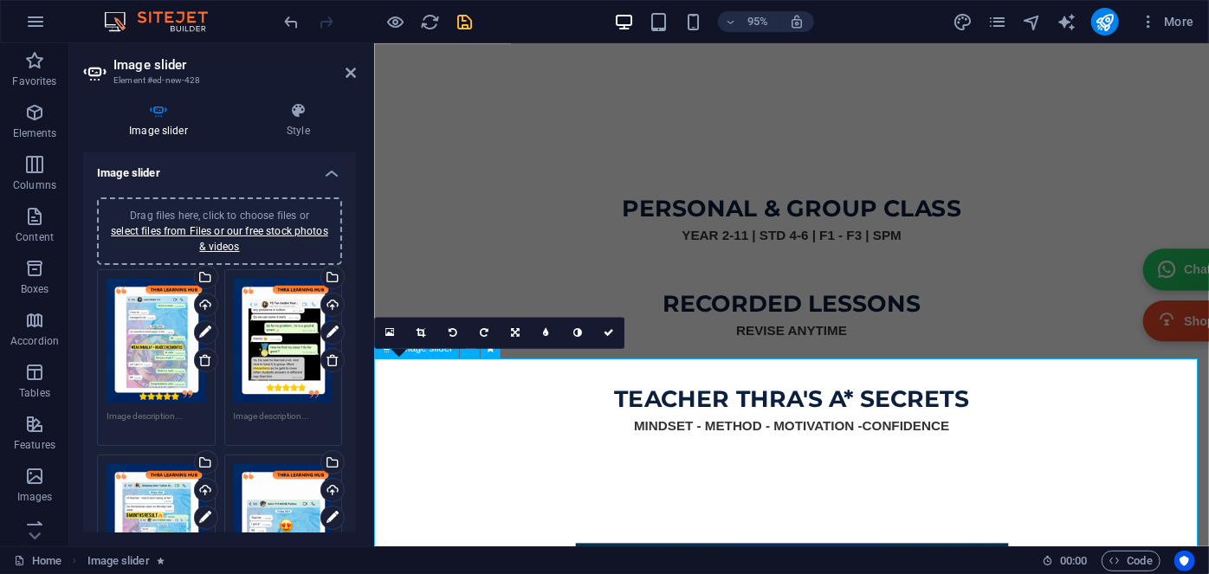
scroll to position [5231, 0]
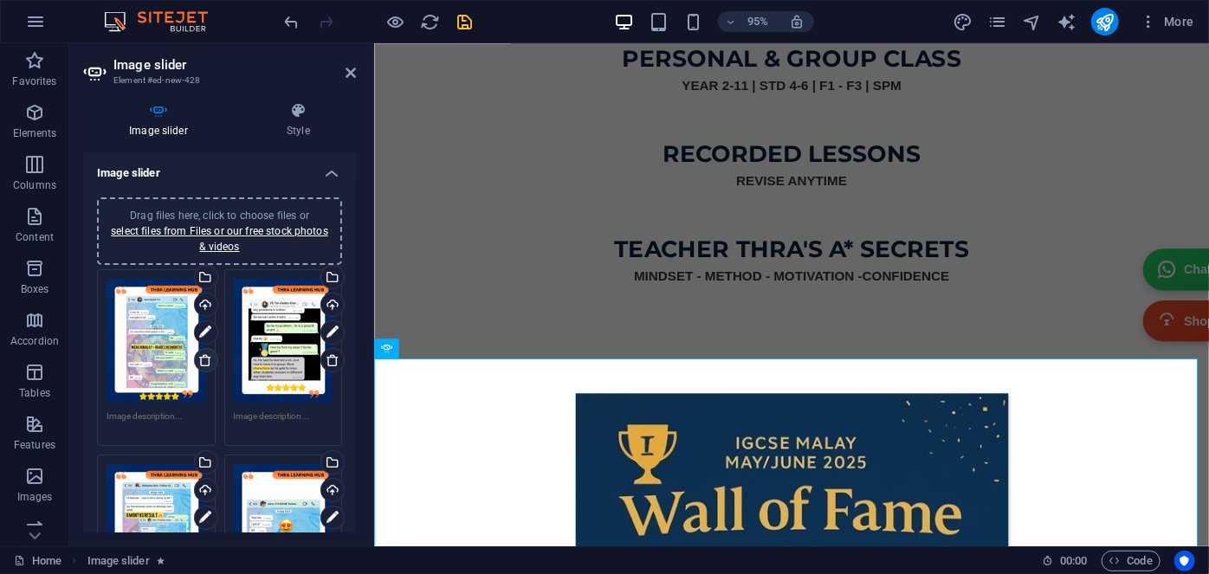
click at [196, 363] on link at bounding box center [206, 360] width 24 height 24
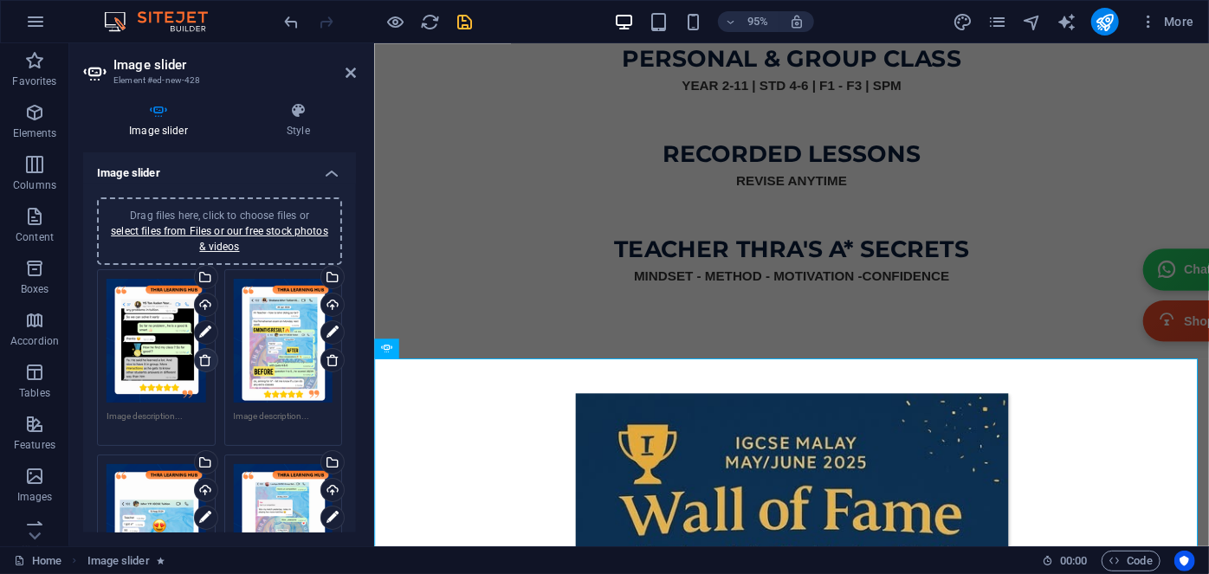
click at [196, 363] on link at bounding box center [206, 360] width 24 height 24
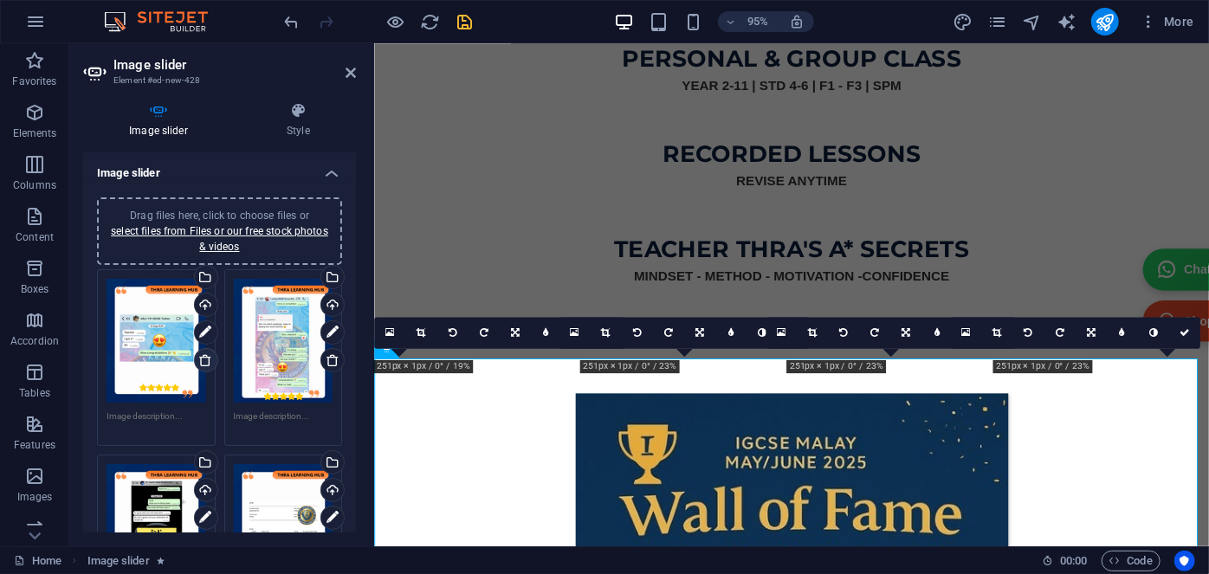
click at [196, 363] on link at bounding box center [206, 360] width 24 height 24
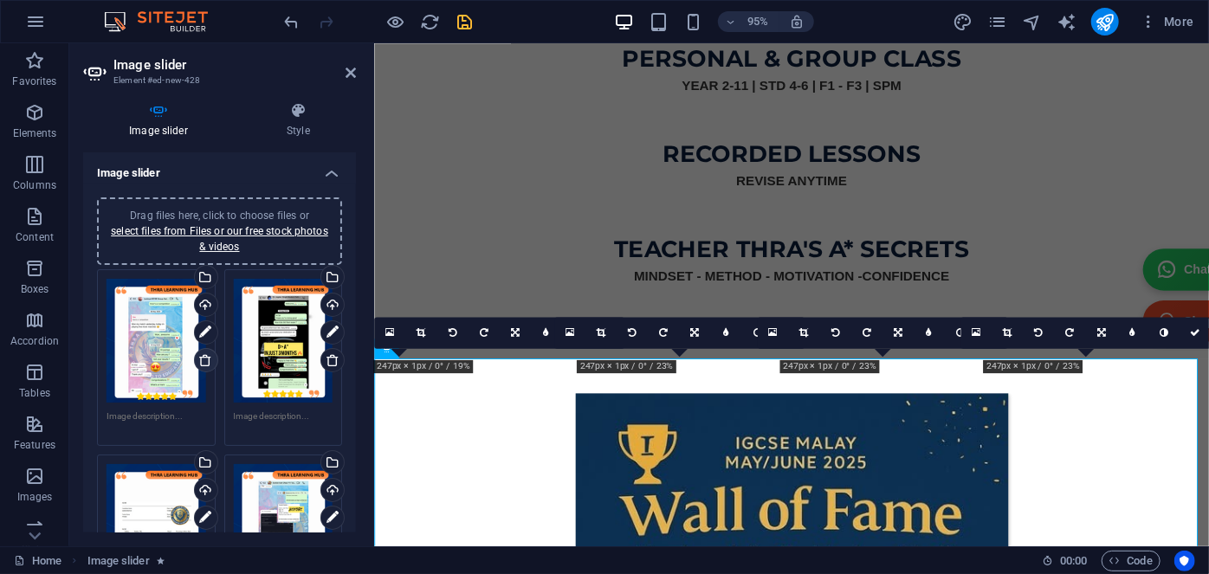
click at [198, 363] on icon at bounding box center [205, 360] width 14 height 14
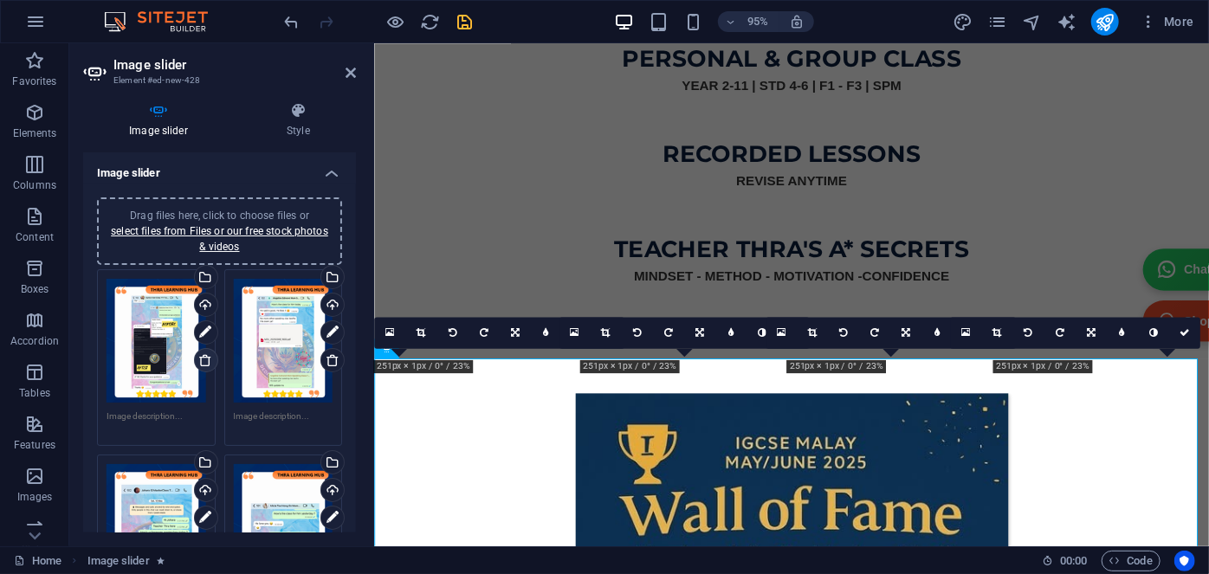
click at [198, 363] on icon at bounding box center [205, 360] width 14 height 14
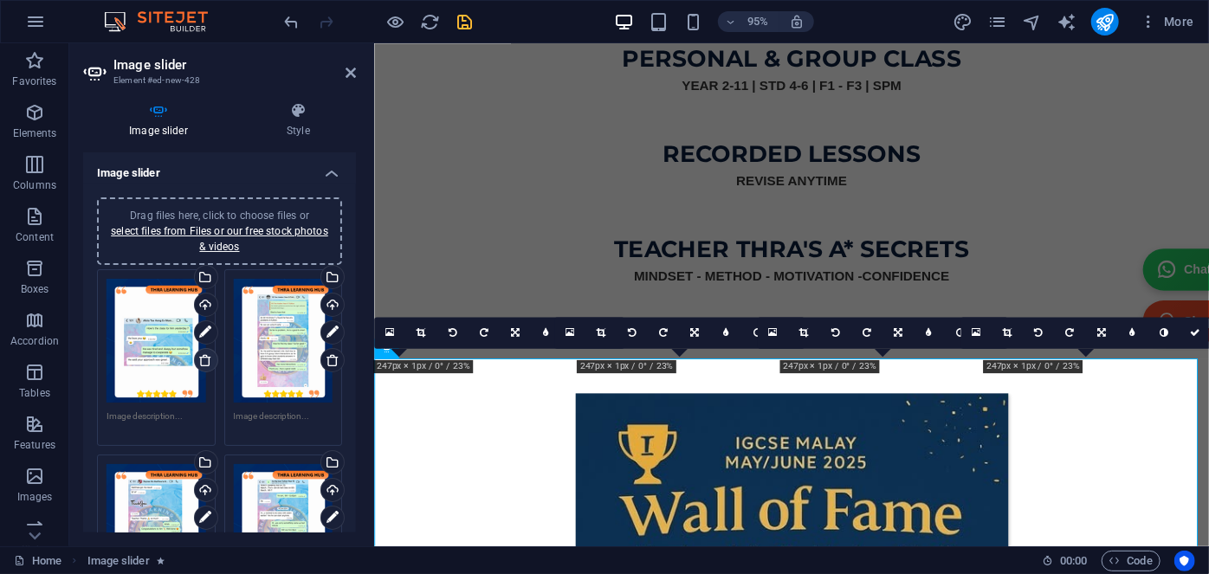
click at [198, 363] on icon at bounding box center [205, 360] width 14 height 14
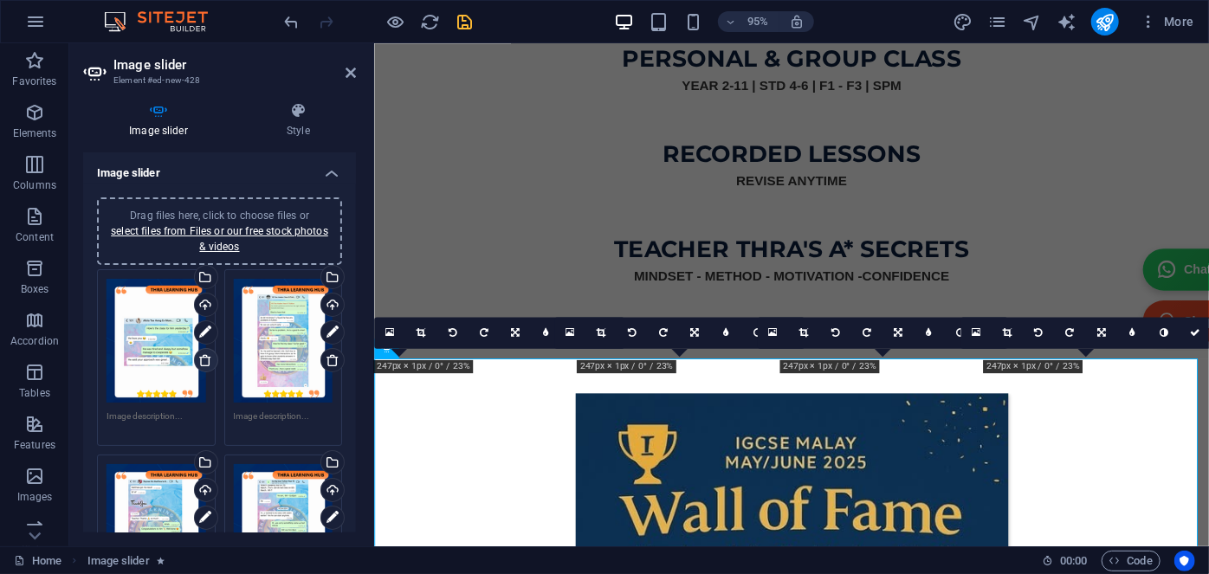
click at [198, 363] on icon at bounding box center [205, 360] width 14 height 14
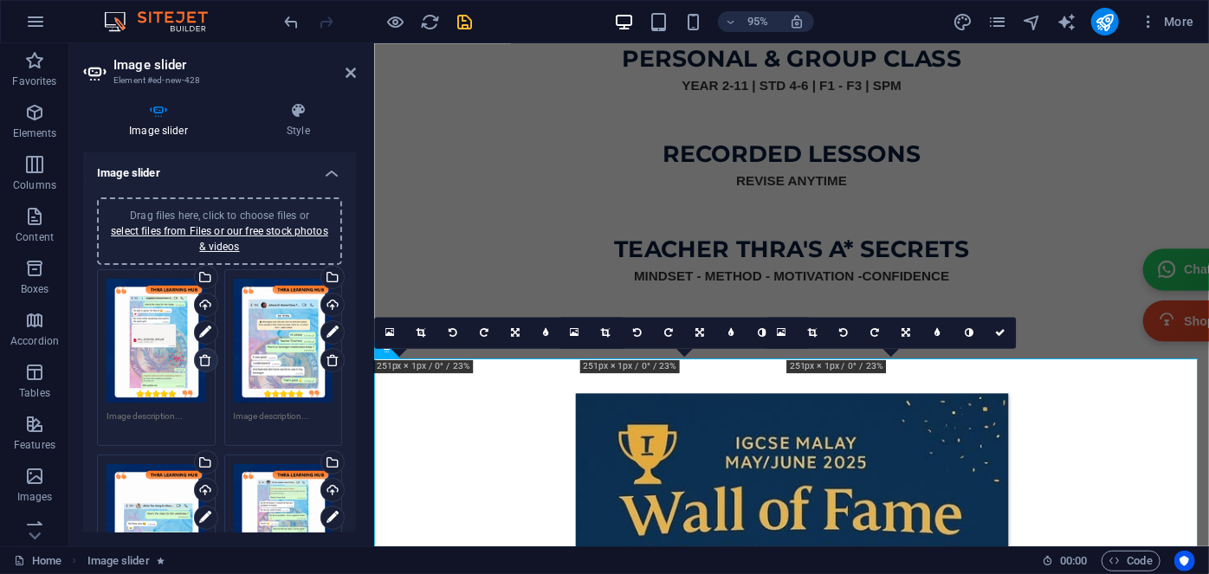
click at [198, 363] on icon at bounding box center [205, 360] width 14 height 14
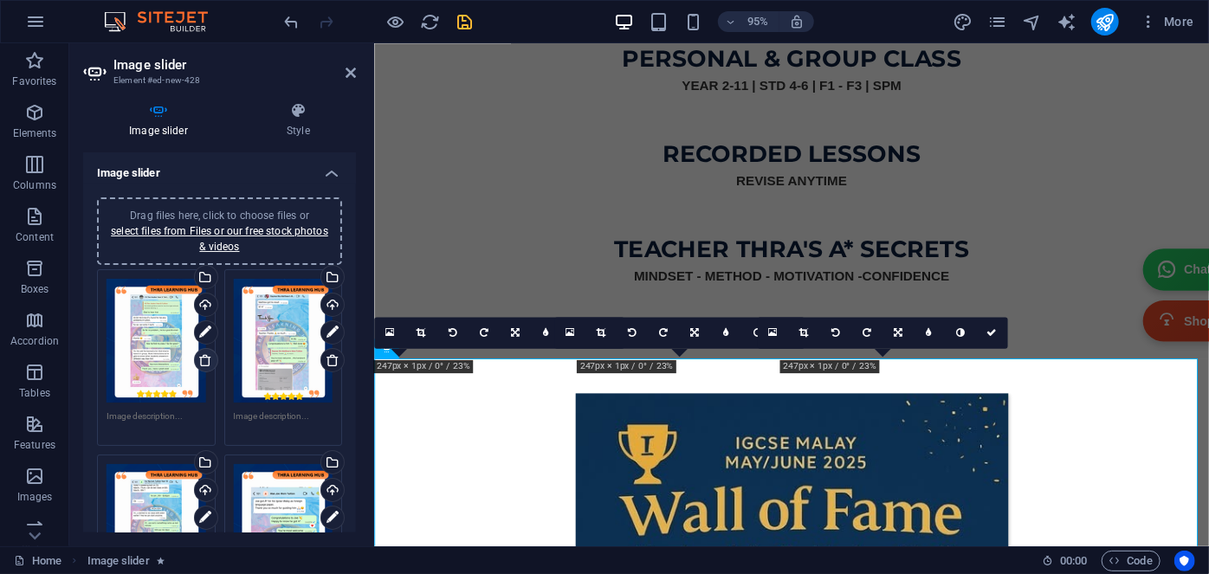
click at [198, 363] on icon at bounding box center [205, 360] width 14 height 14
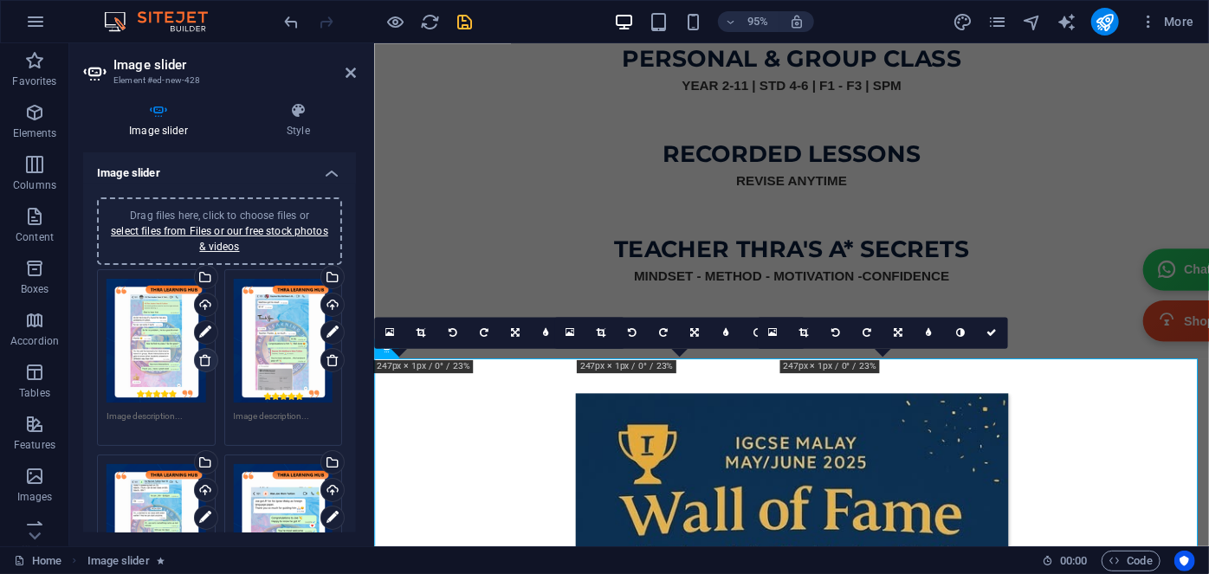
click at [198, 363] on icon at bounding box center [205, 360] width 14 height 14
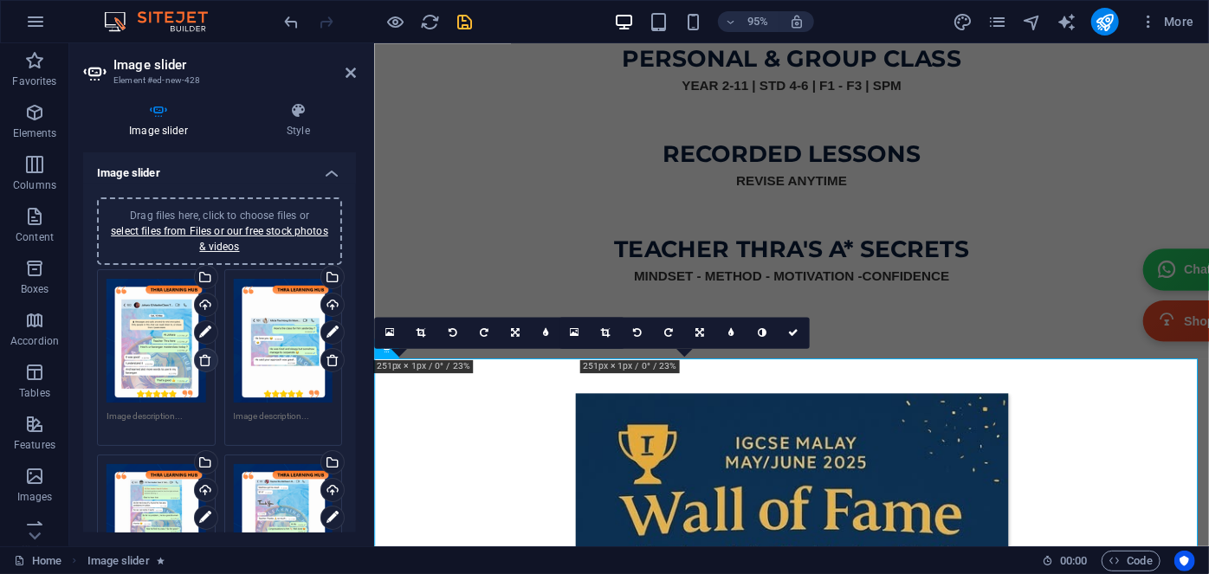
click at [198, 363] on icon at bounding box center [205, 360] width 14 height 14
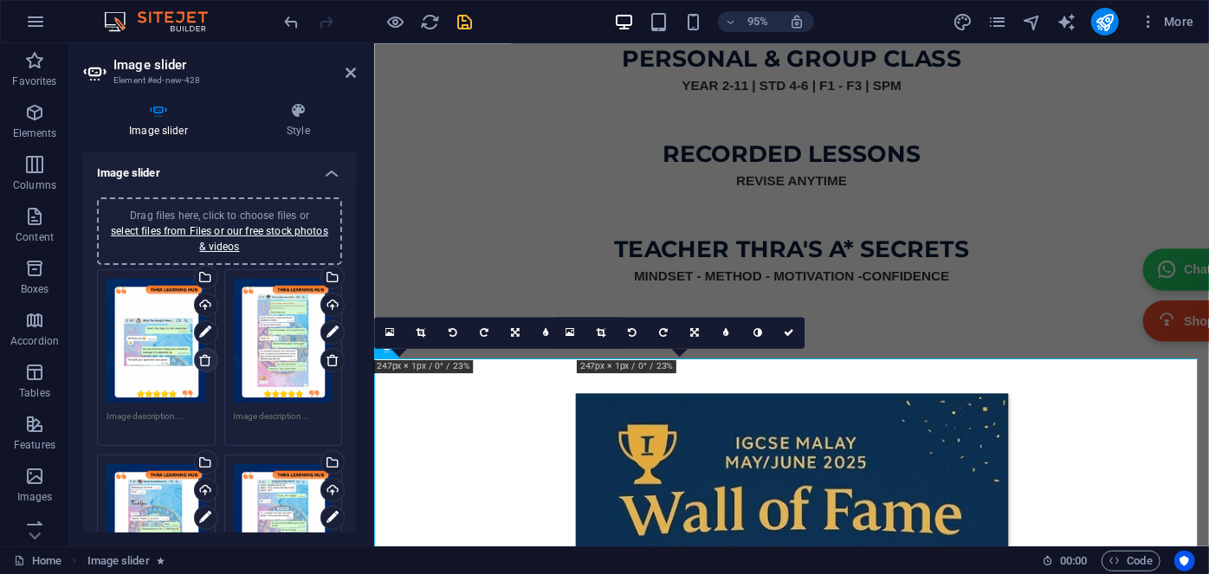
click at [198, 363] on icon at bounding box center [205, 360] width 14 height 14
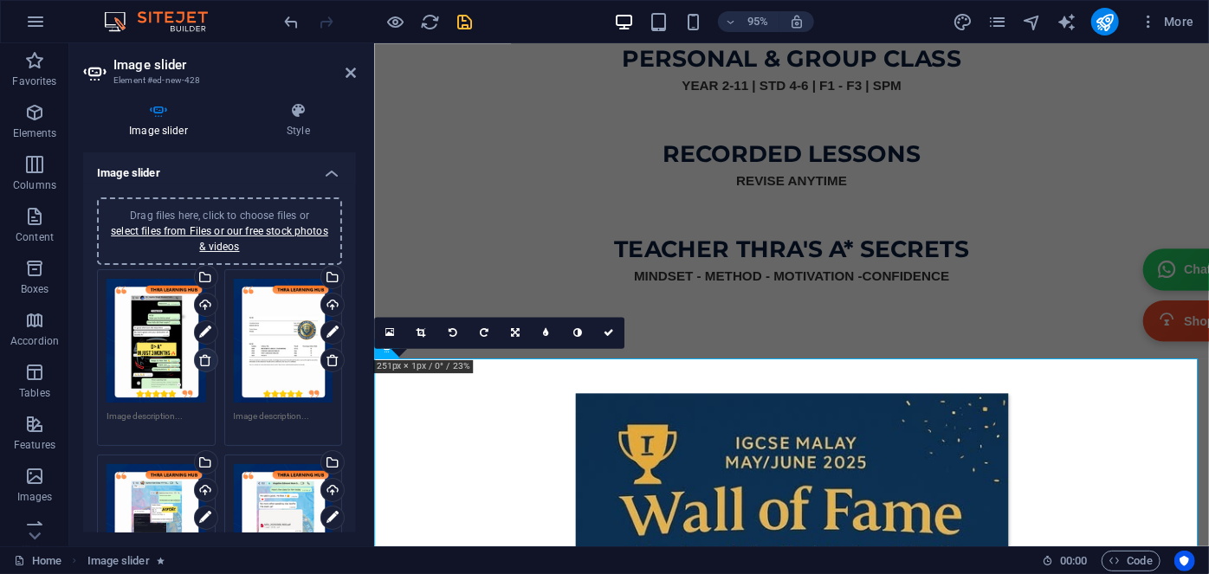
click at [201, 365] on icon at bounding box center [205, 360] width 14 height 14
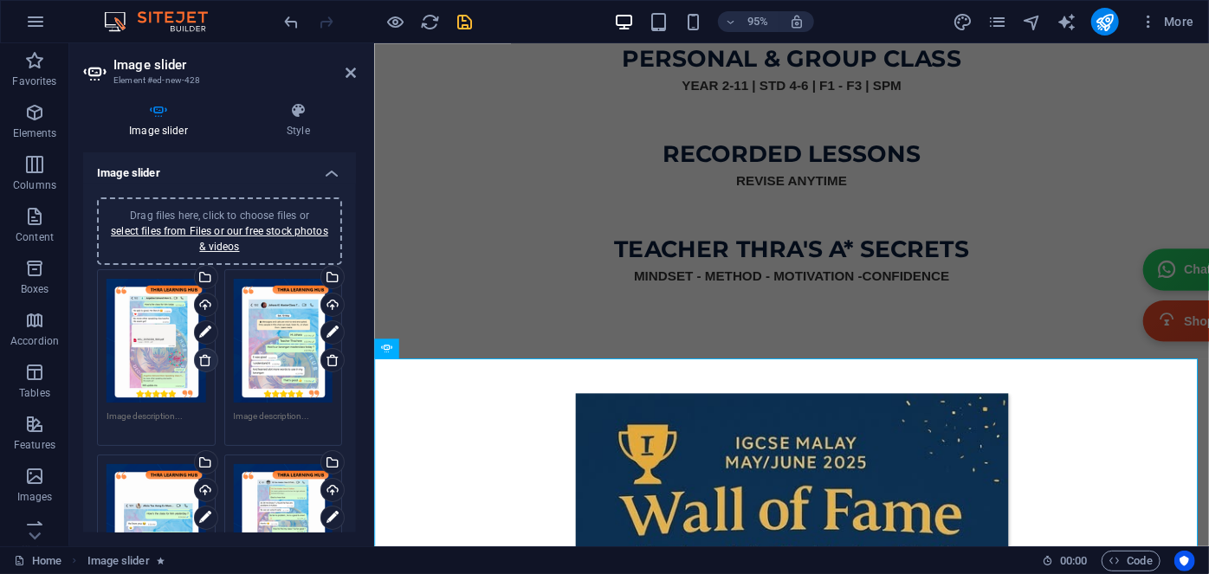
click at [201, 365] on icon at bounding box center [205, 360] width 14 height 14
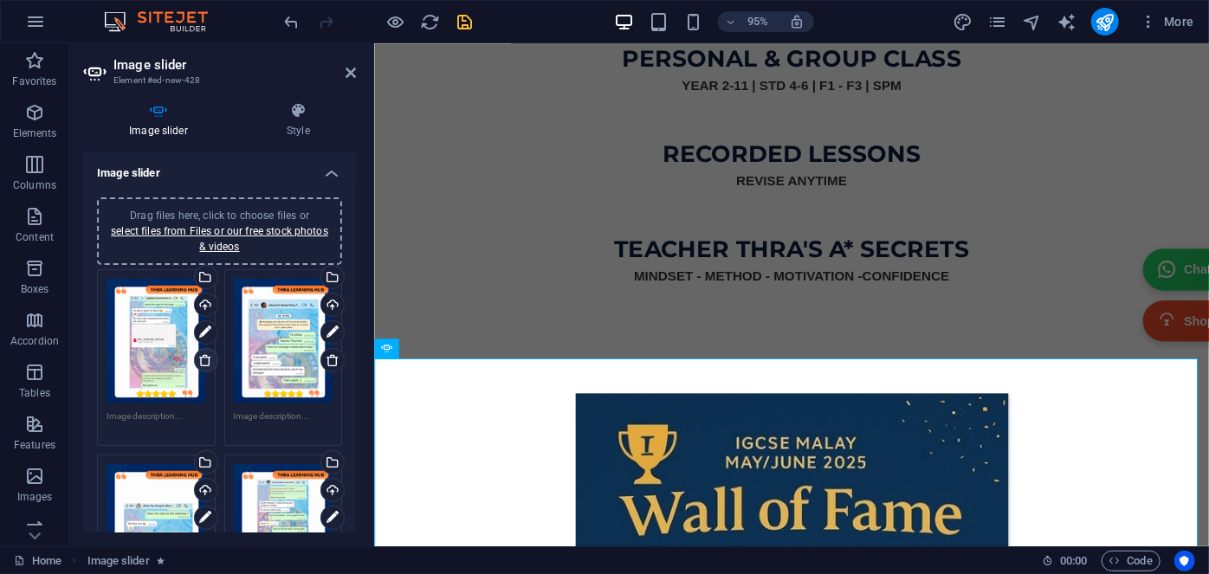
click at [201, 365] on icon at bounding box center [205, 360] width 14 height 14
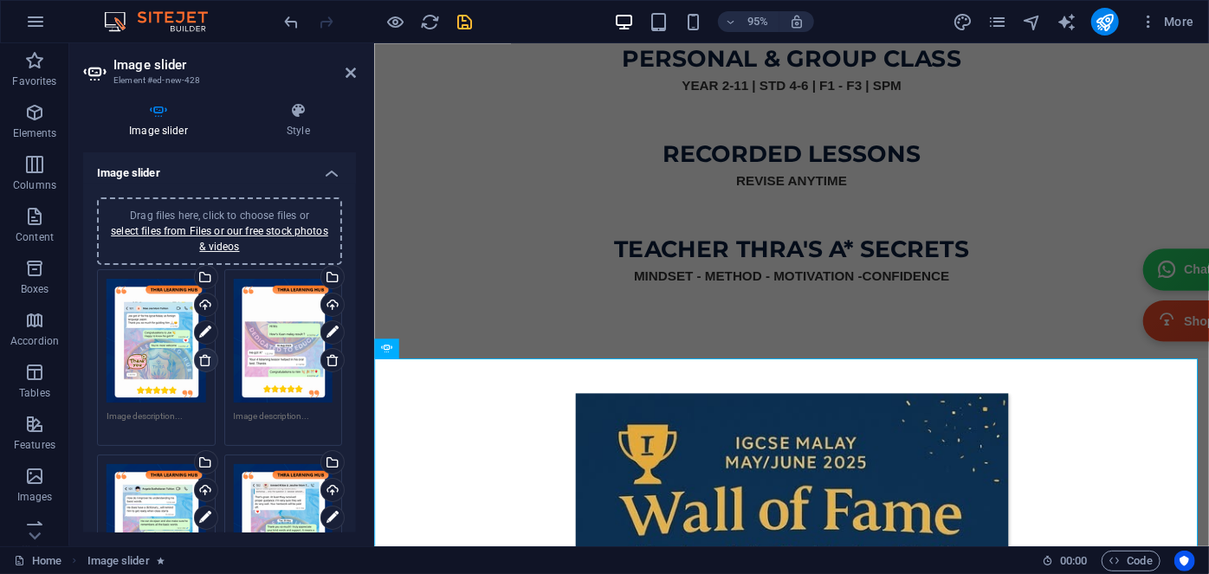
click at [201, 365] on icon at bounding box center [205, 360] width 14 height 14
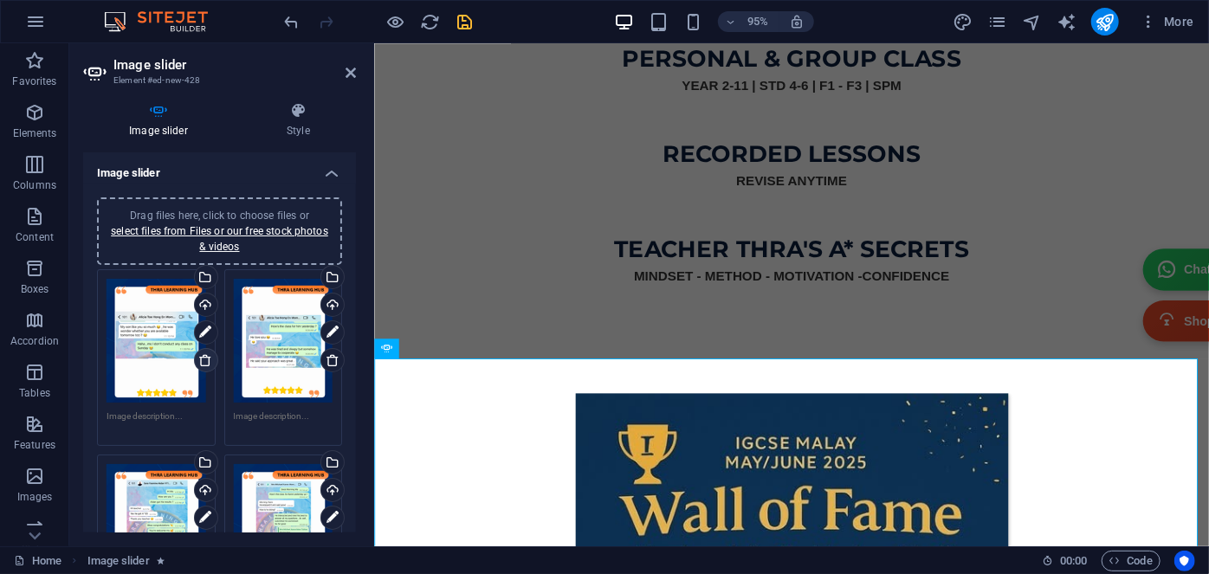
click at [201, 365] on icon at bounding box center [205, 360] width 14 height 14
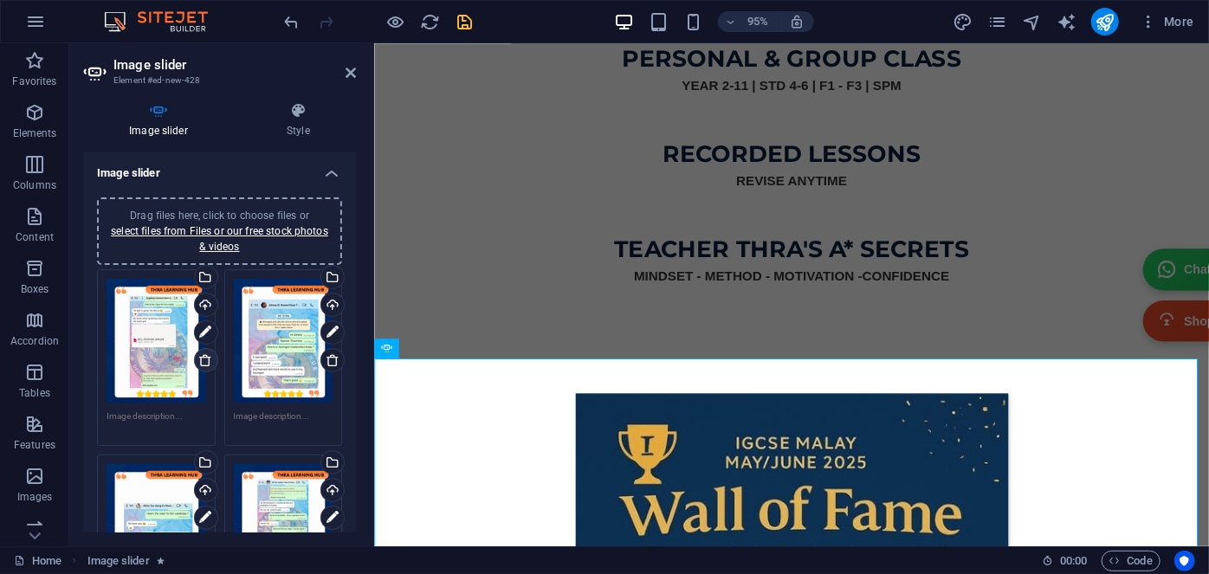
click at [201, 365] on icon at bounding box center [205, 360] width 14 height 14
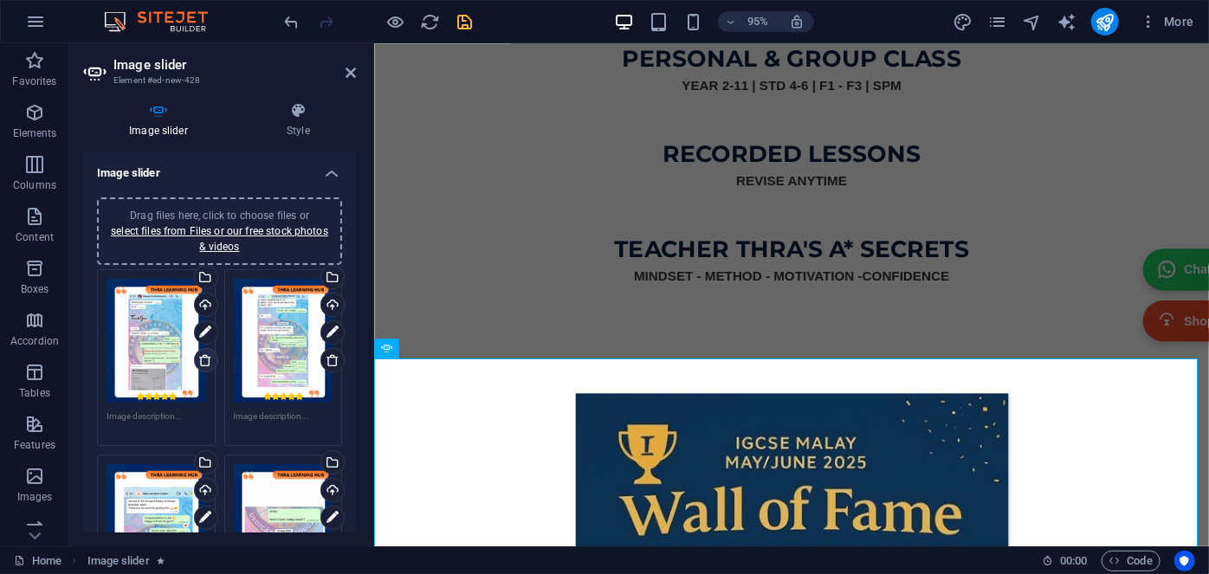
click at [201, 365] on icon at bounding box center [205, 360] width 14 height 14
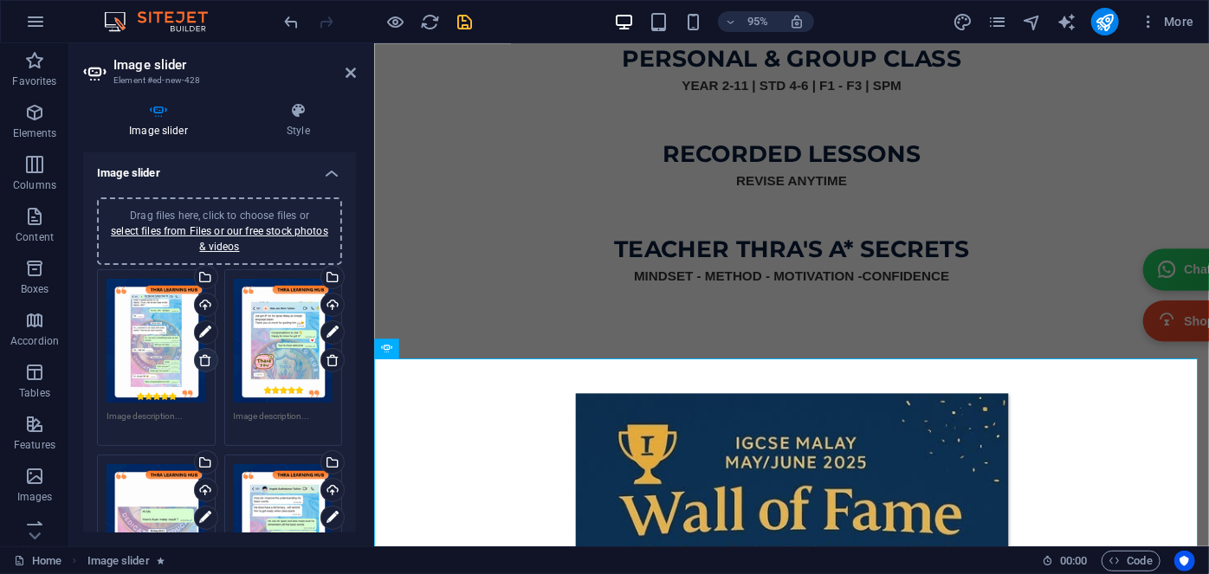
click at [201, 365] on icon at bounding box center [205, 360] width 14 height 14
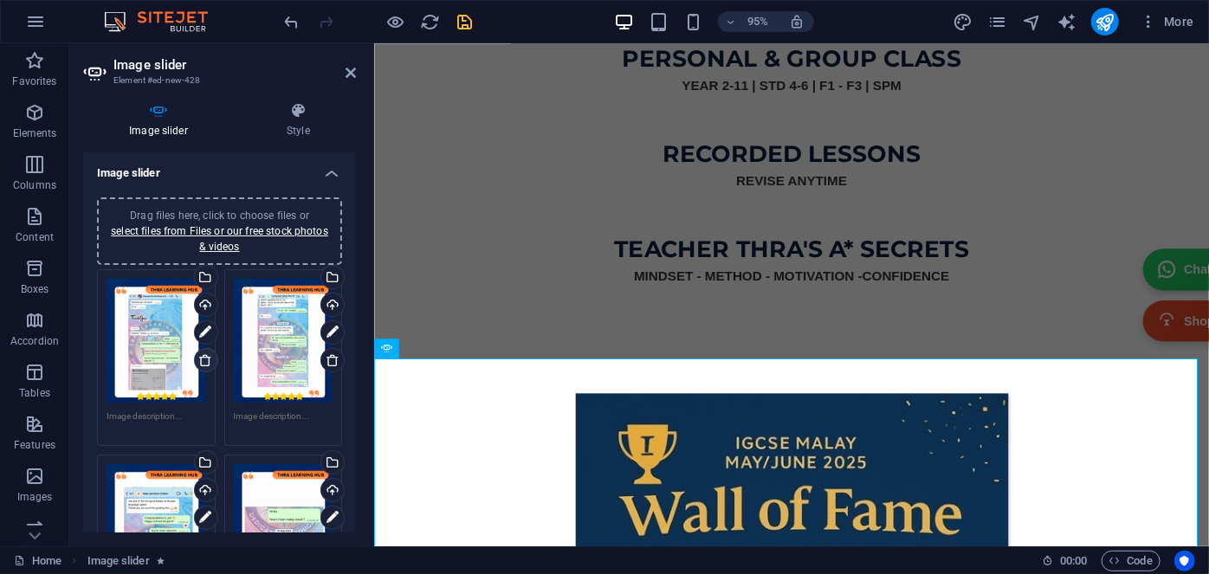
click at [201, 365] on icon at bounding box center [205, 360] width 14 height 14
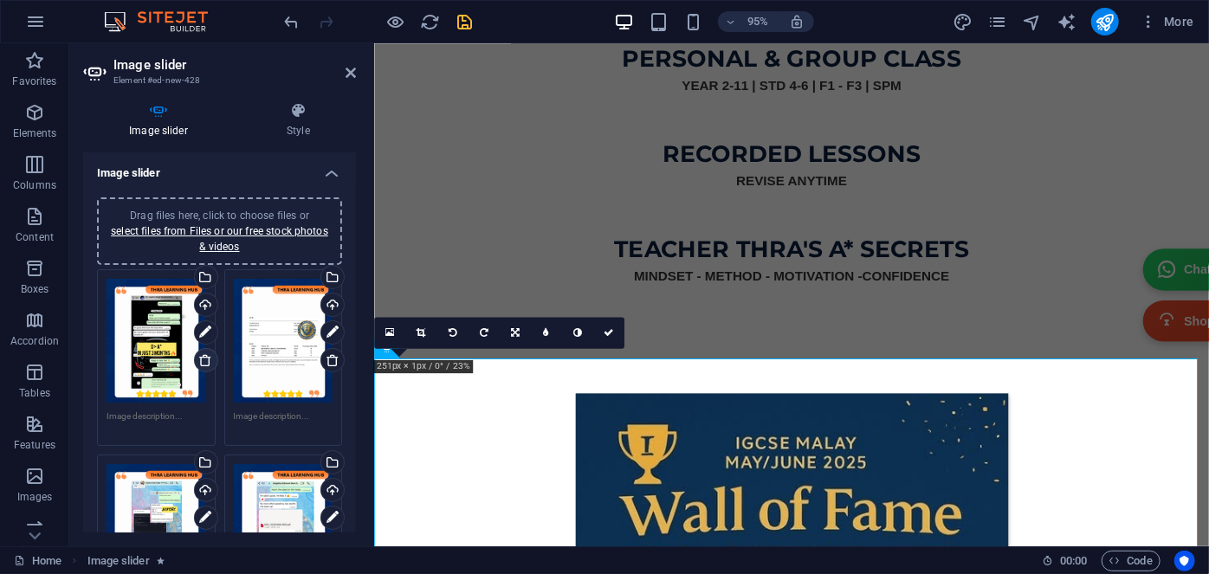
click at [201, 365] on icon at bounding box center [205, 360] width 14 height 14
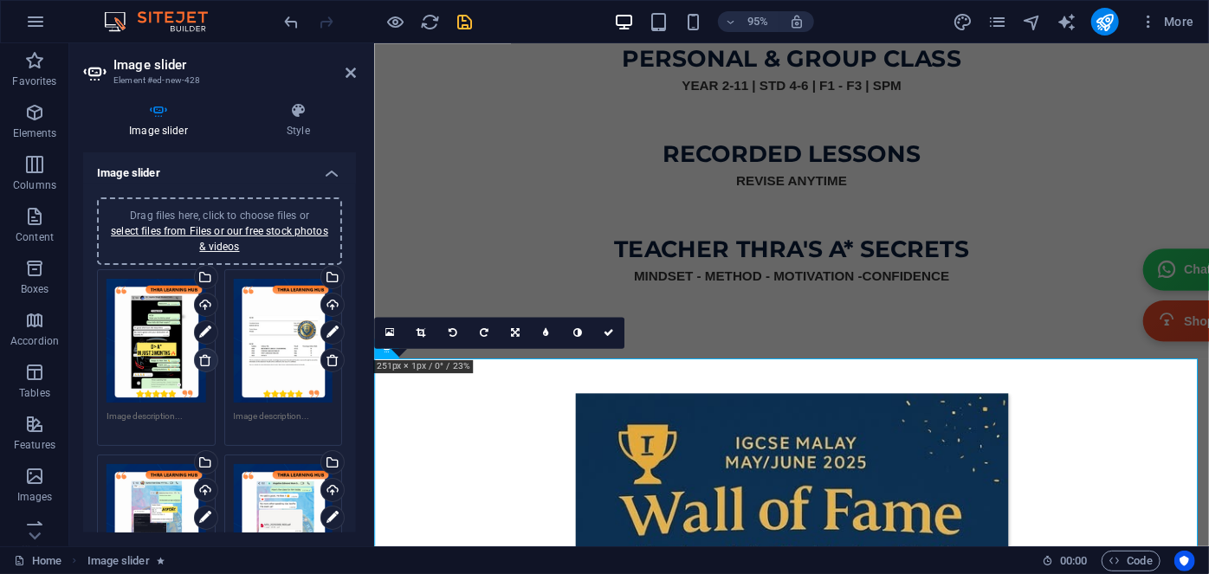
click at [201, 365] on icon at bounding box center [205, 360] width 14 height 14
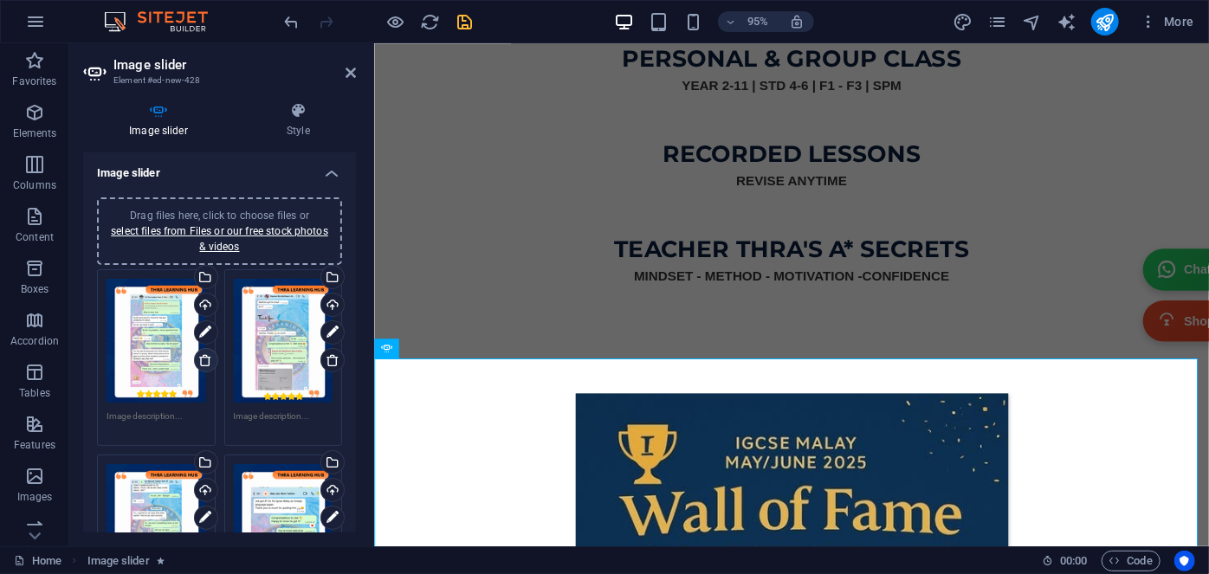
click at [201, 365] on icon at bounding box center [205, 360] width 14 height 14
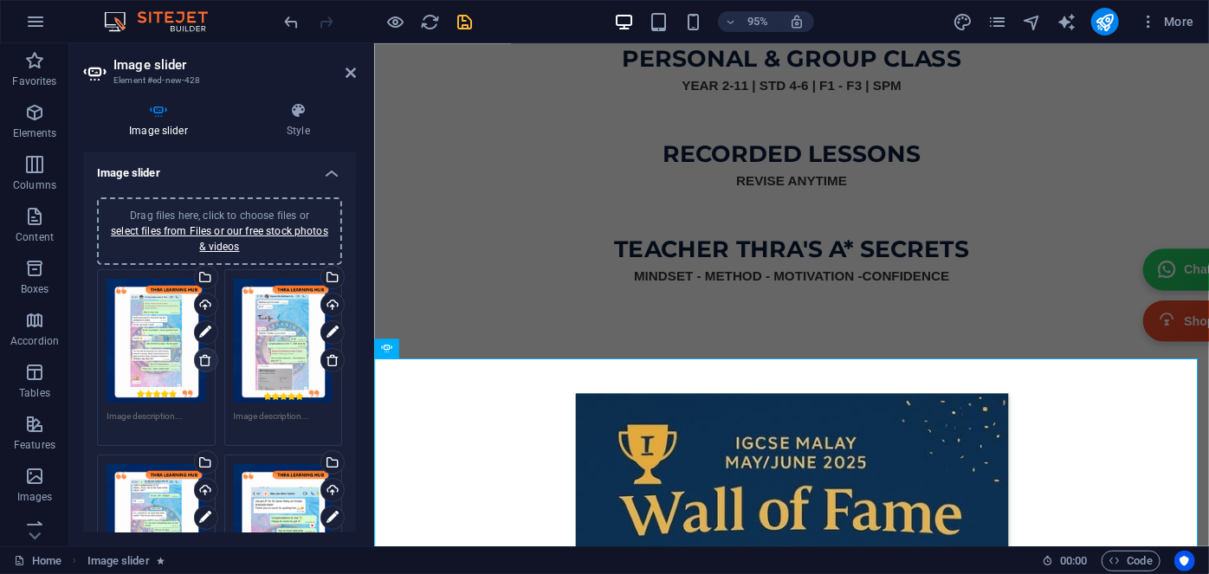
click at [201, 365] on icon at bounding box center [205, 360] width 14 height 14
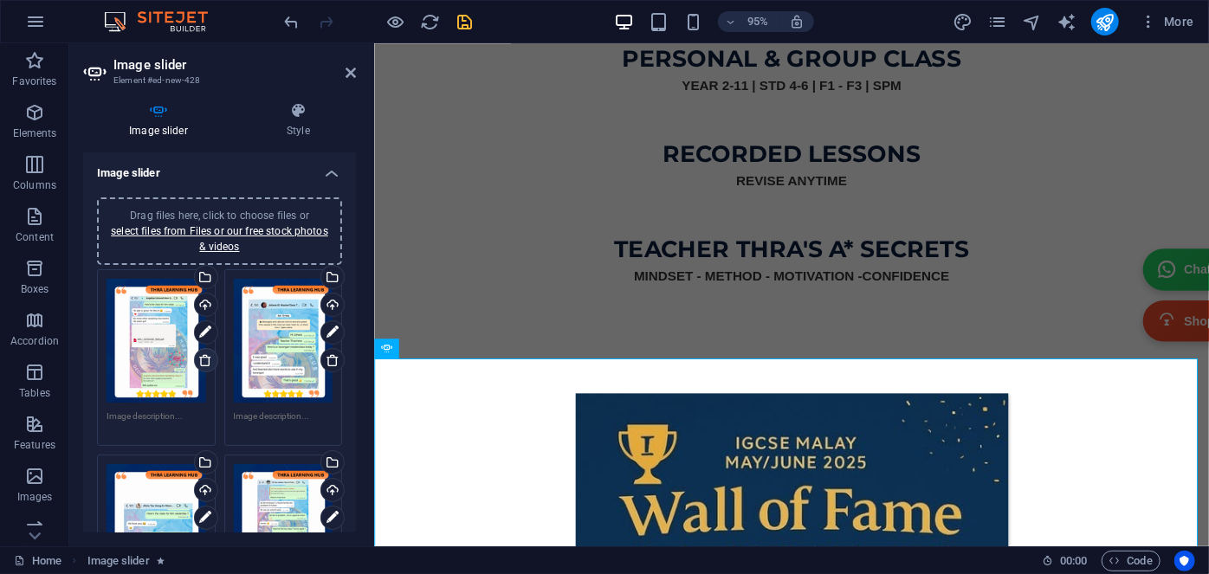
click at [201, 365] on icon at bounding box center [205, 360] width 14 height 14
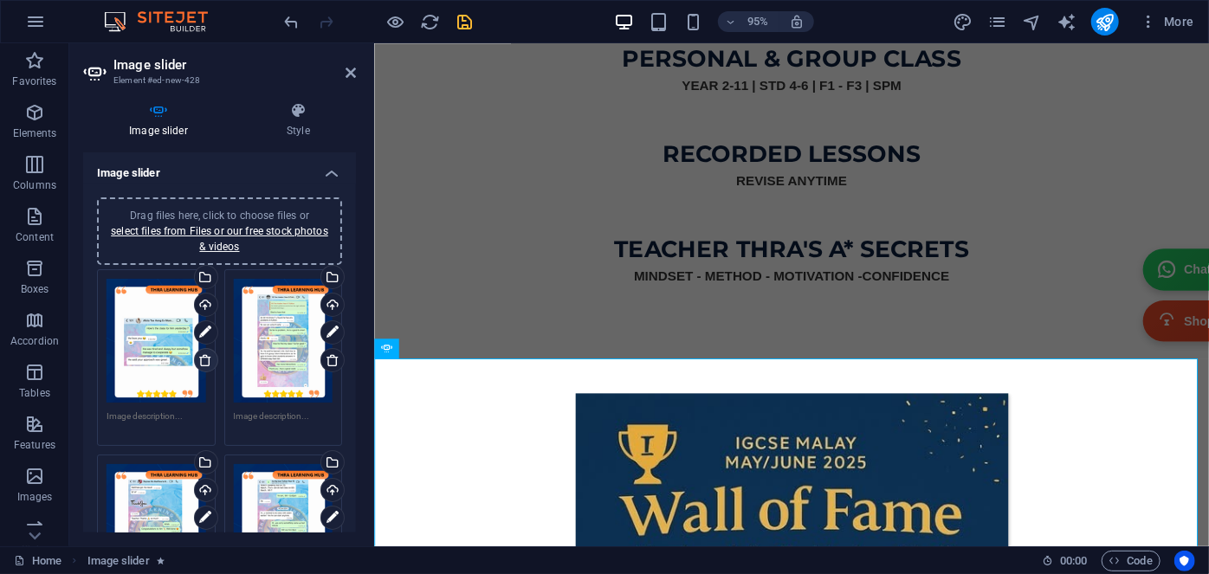
click at [201, 365] on icon at bounding box center [205, 360] width 14 height 14
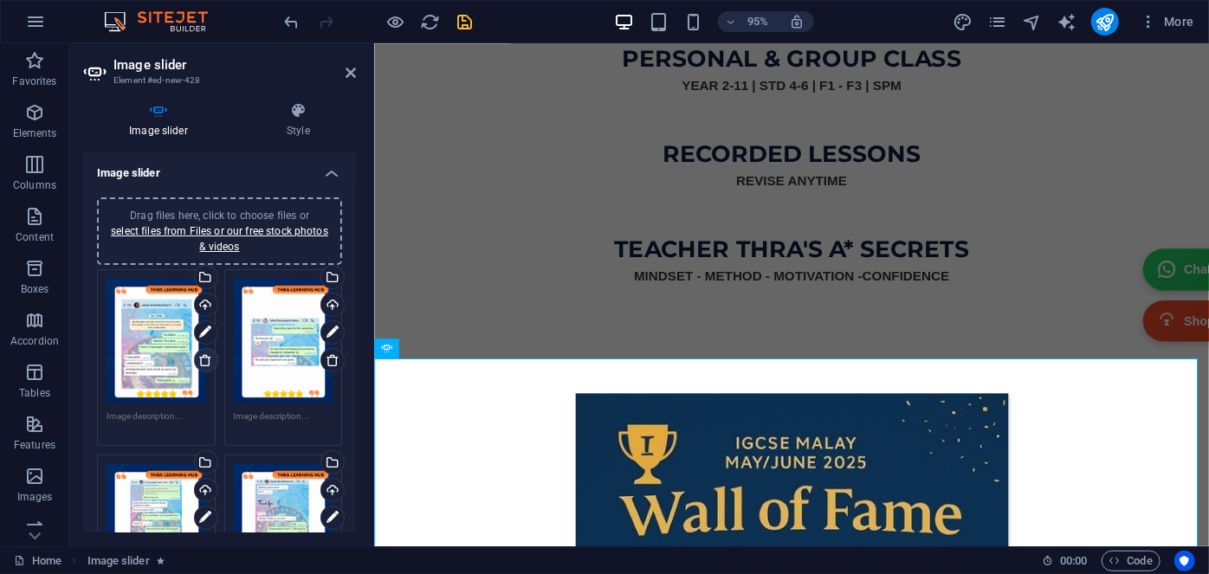
click at [201, 365] on icon at bounding box center [205, 360] width 14 height 14
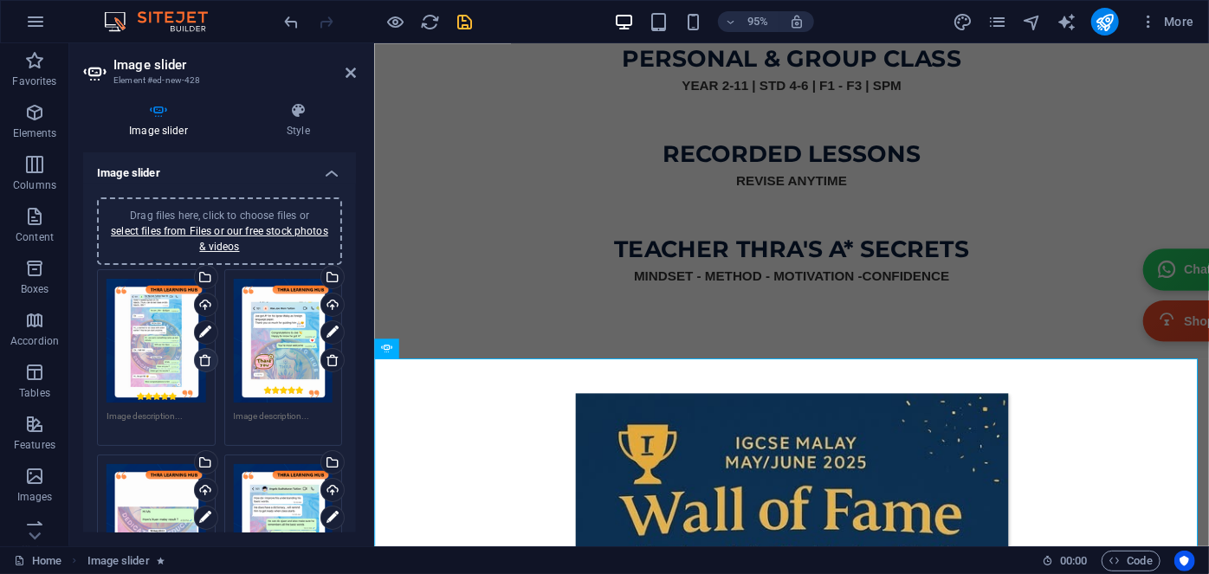
click at [201, 365] on icon at bounding box center [205, 360] width 14 height 14
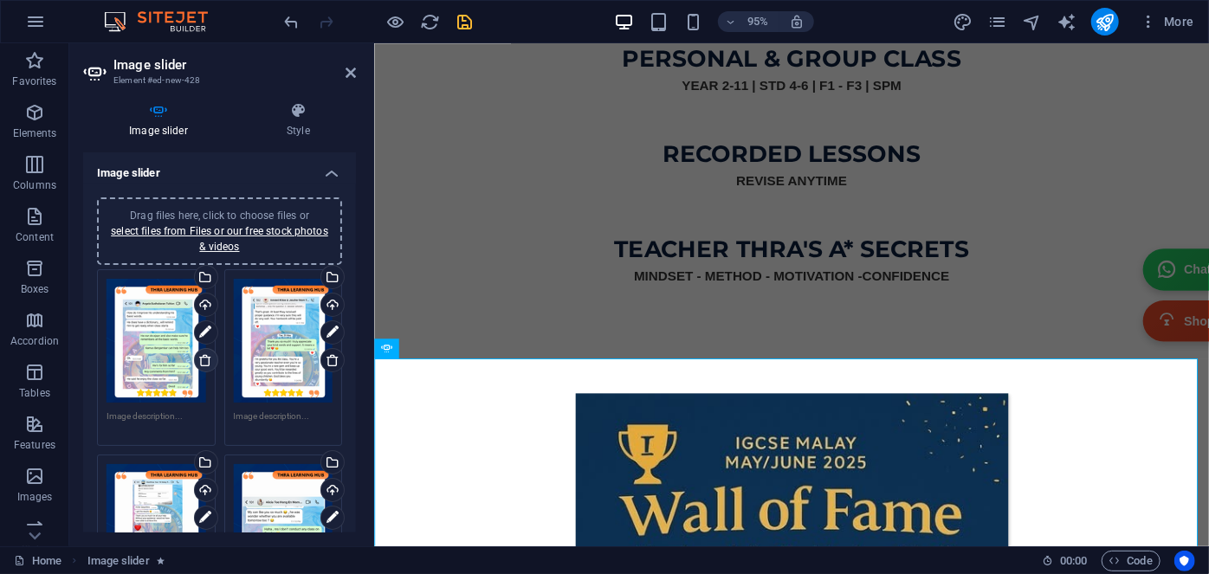
click at [201, 365] on icon at bounding box center [205, 360] width 14 height 14
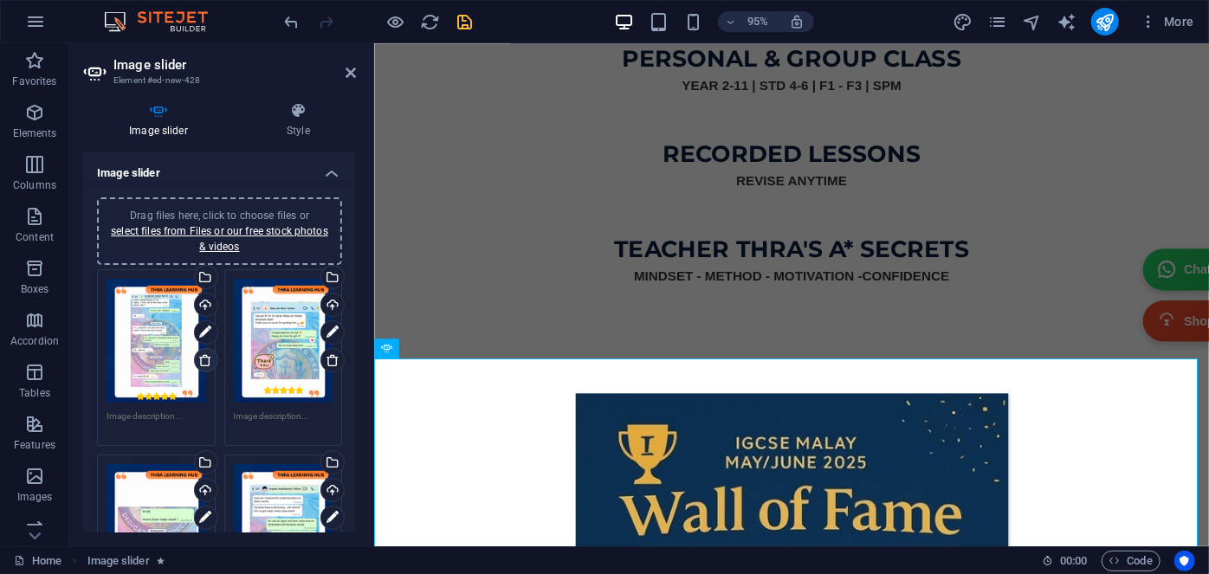
click at [203, 359] on icon at bounding box center [205, 360] width 14 height 14
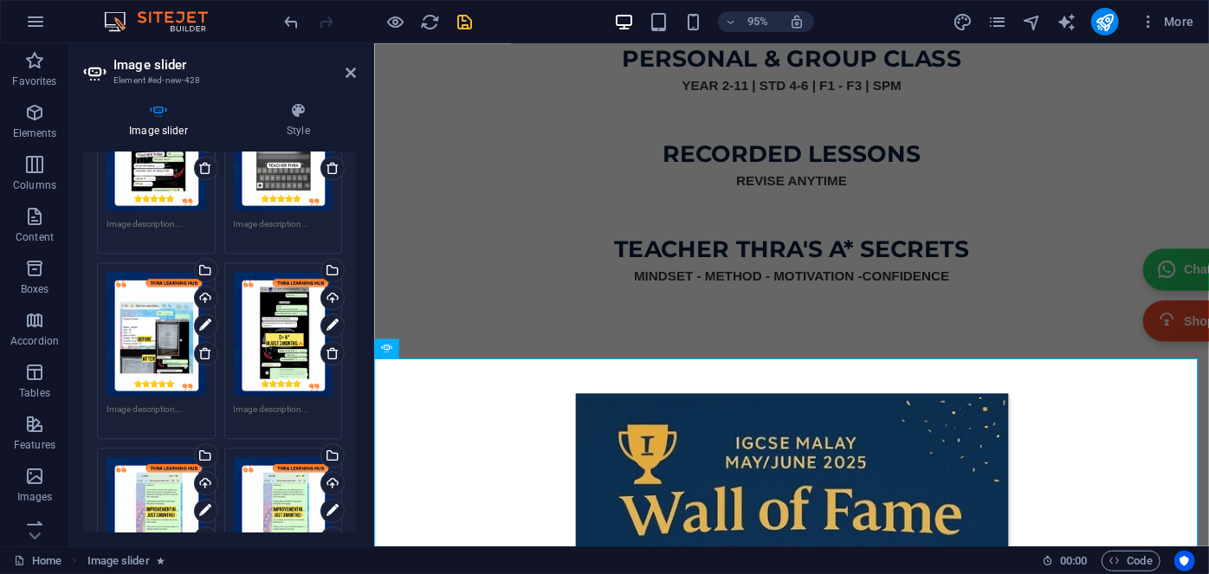
scroll to position [2125, 0]
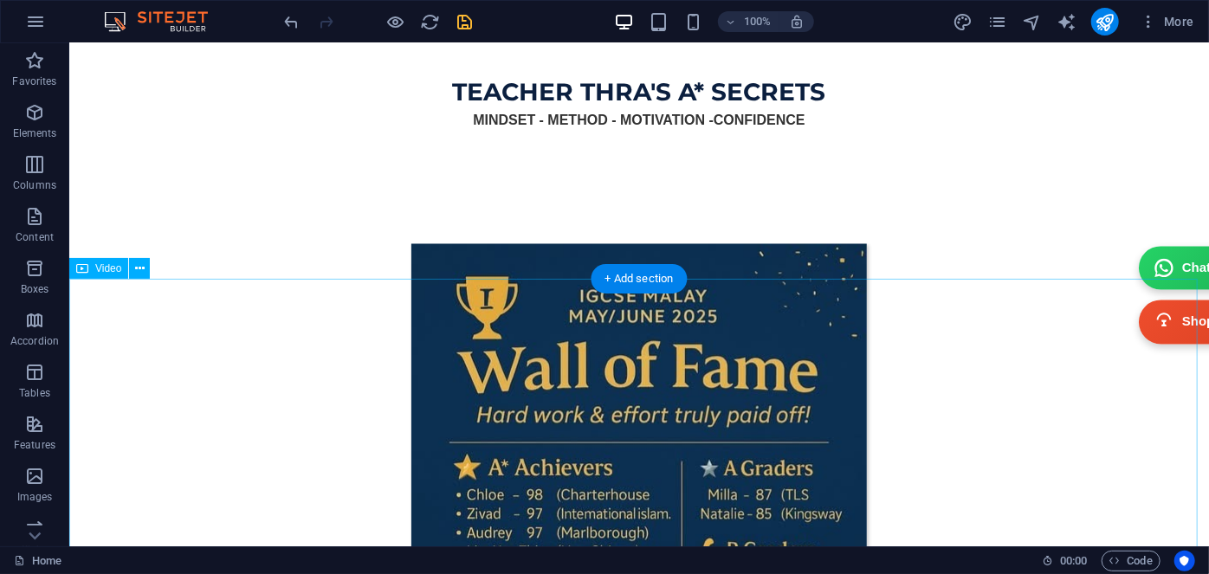
scroll to position [5430, 0]
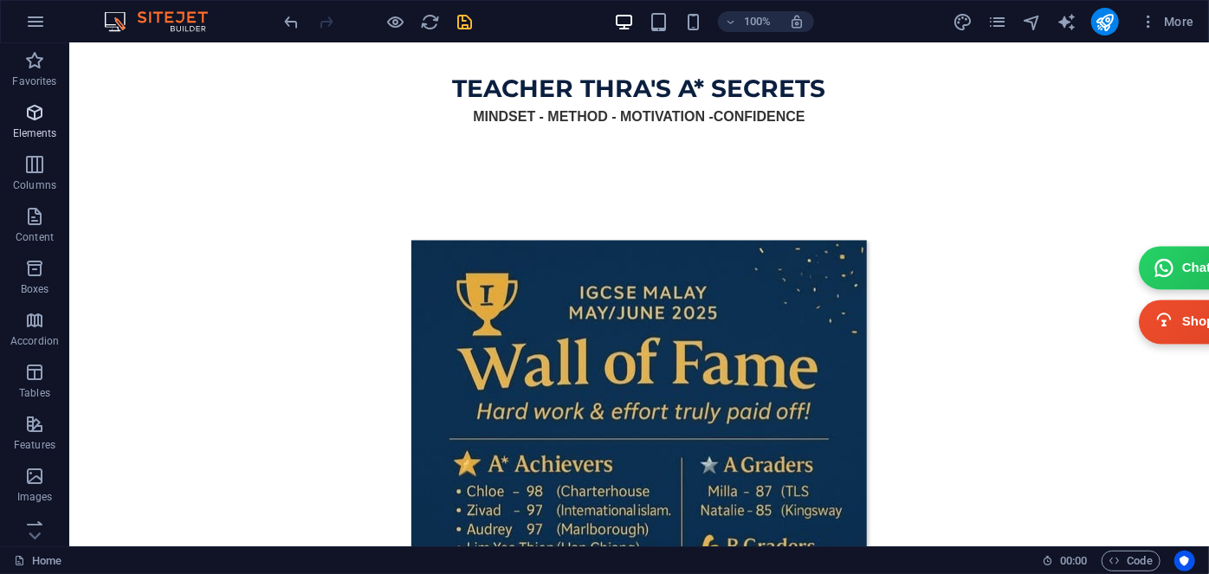
click at [23, 124] on span "Elements" at bounding box center [34, 123] width 69 height 42
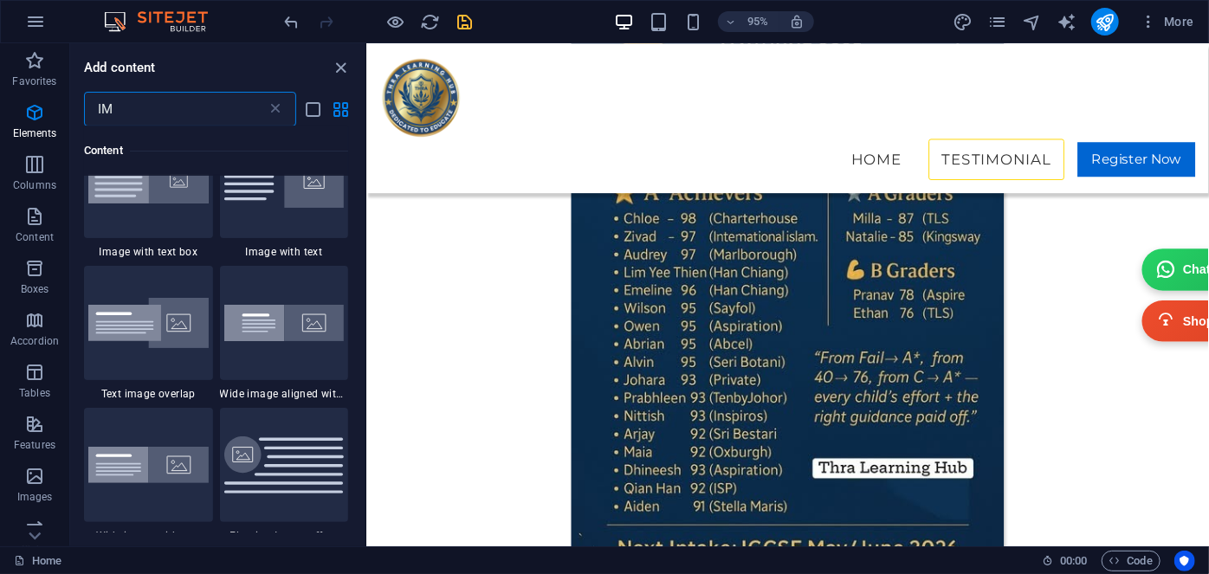
scroll to position [0, 0]
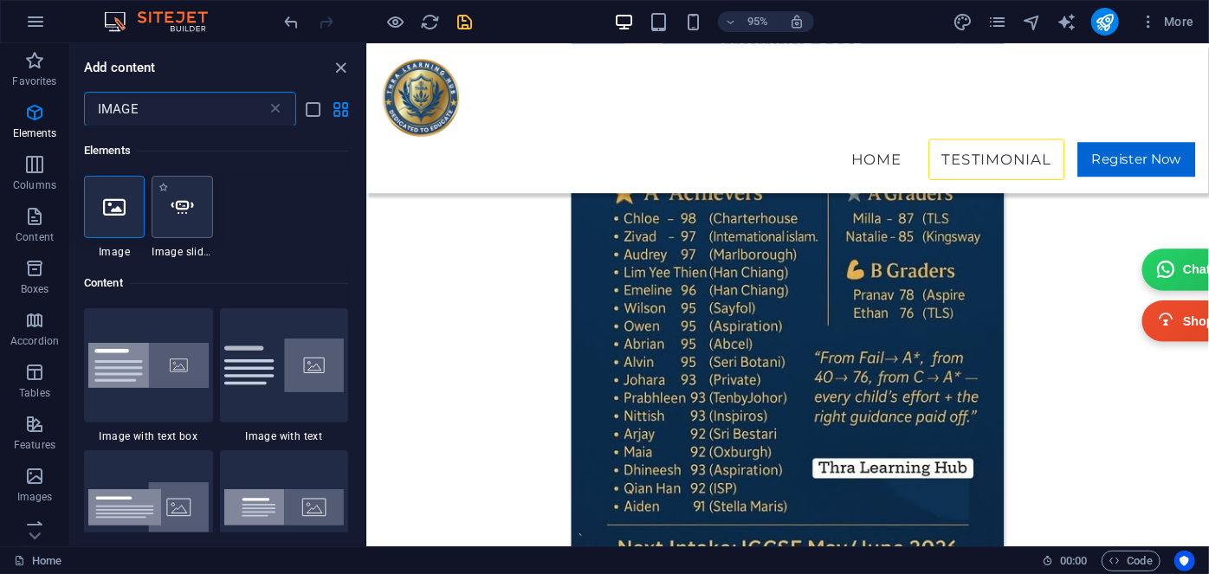
type input "IMAGE"
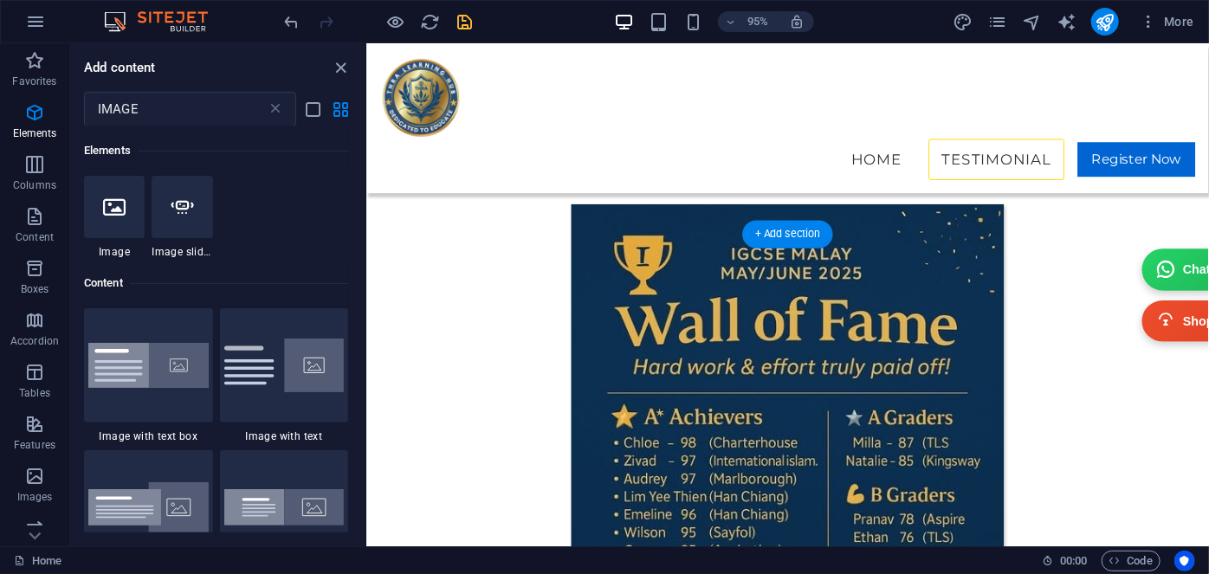
scroll to position [5133, 0]
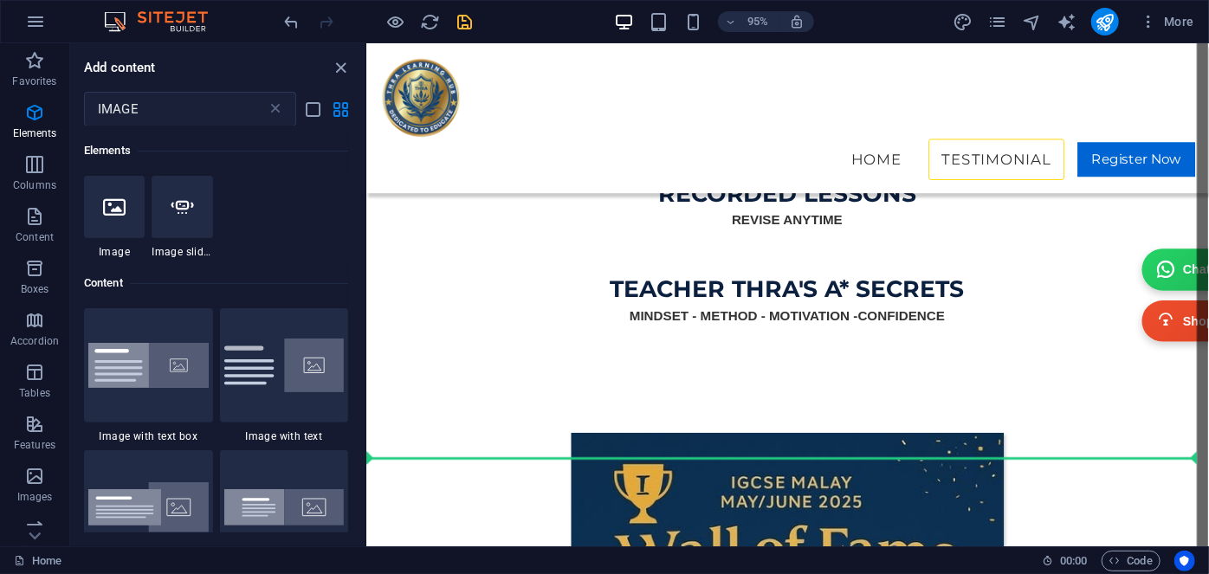
select select "ms"
select select "s"
select select "progressive"
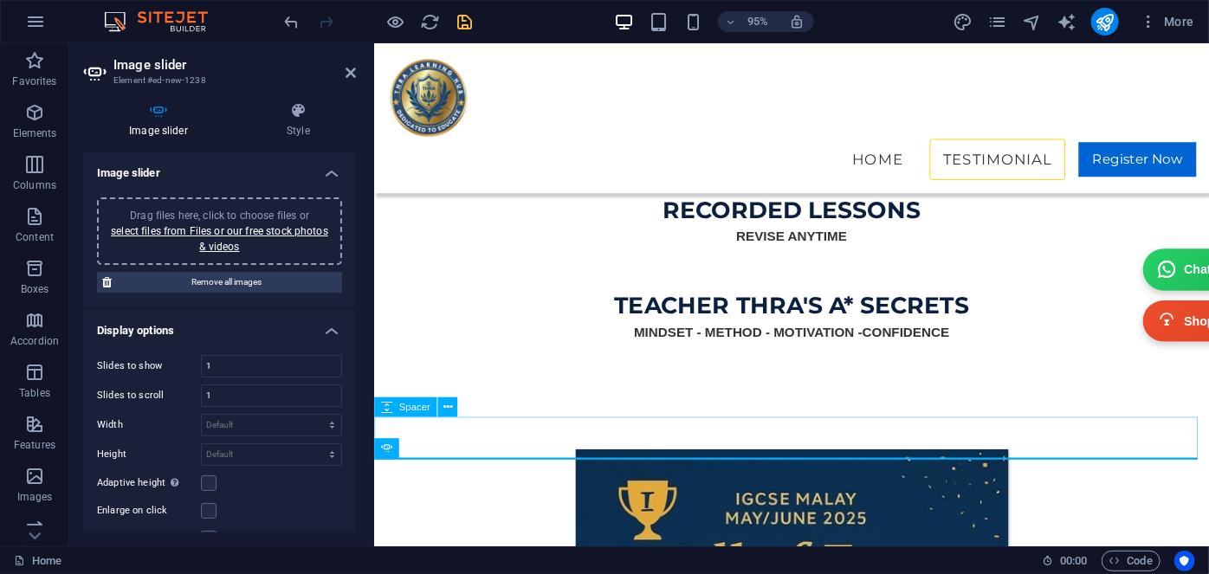
scroll to position [5127, 0]
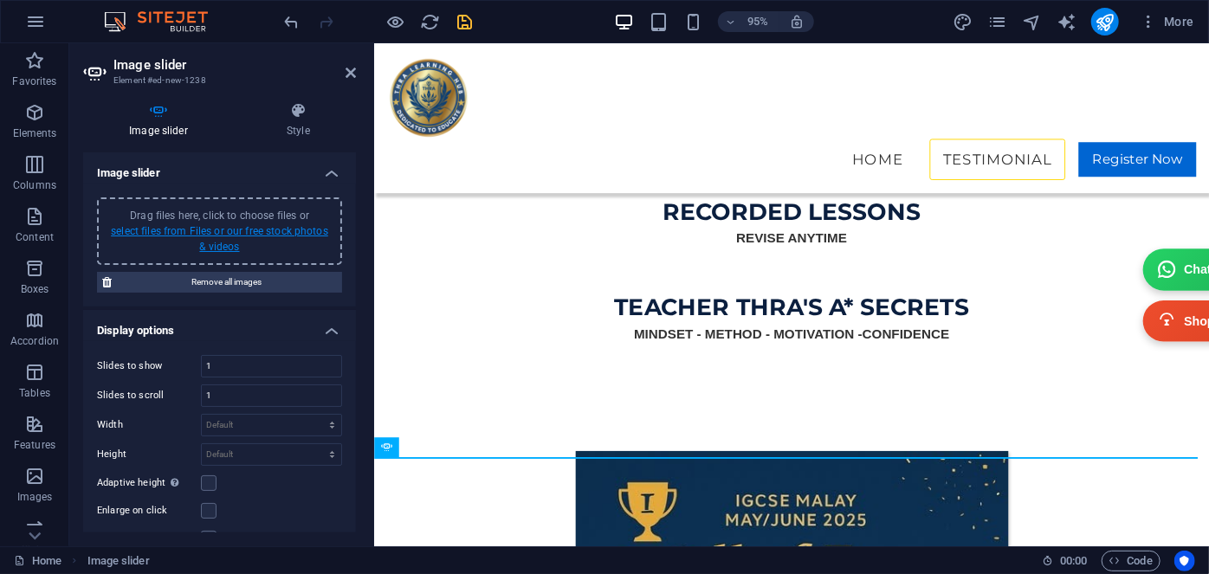
click at [205, 235] on link "select files from Files or our free stock photos & videos" at bounding box center [219, 239] width 217 height 28
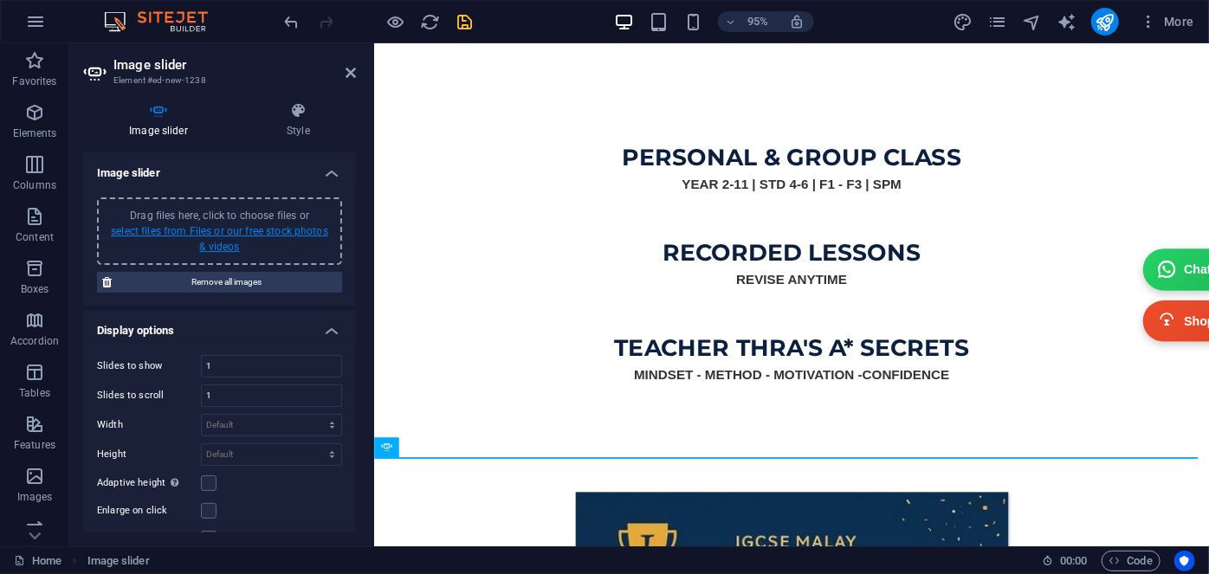
scroll to position [5113, 0]
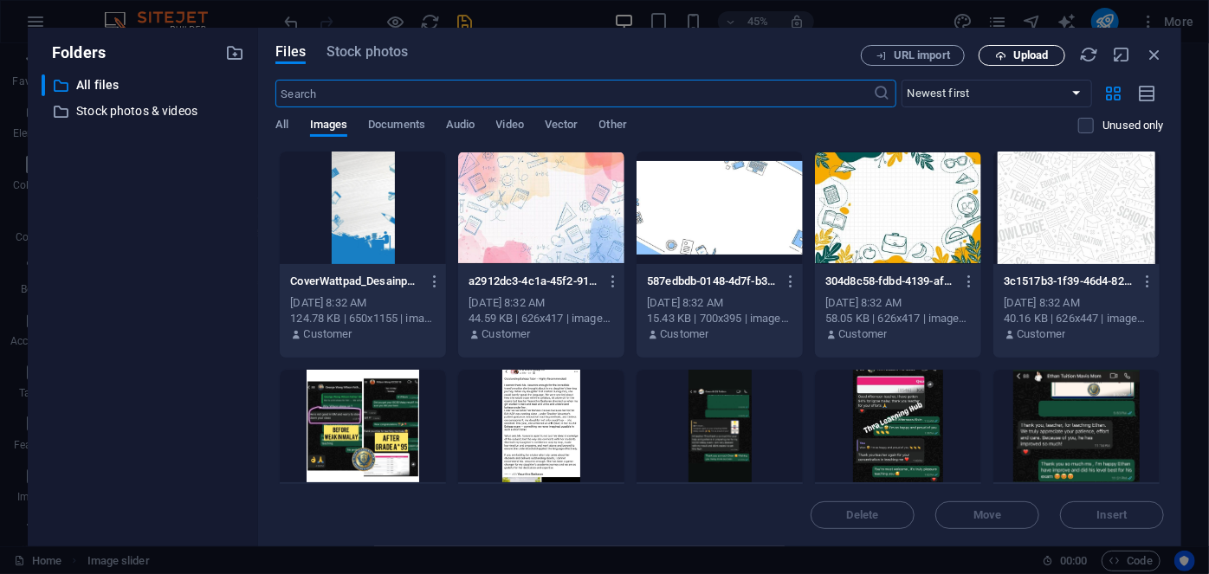
click at [1002, 54] on icon "button" at bounding box center [1000, 55] width 11 height 11
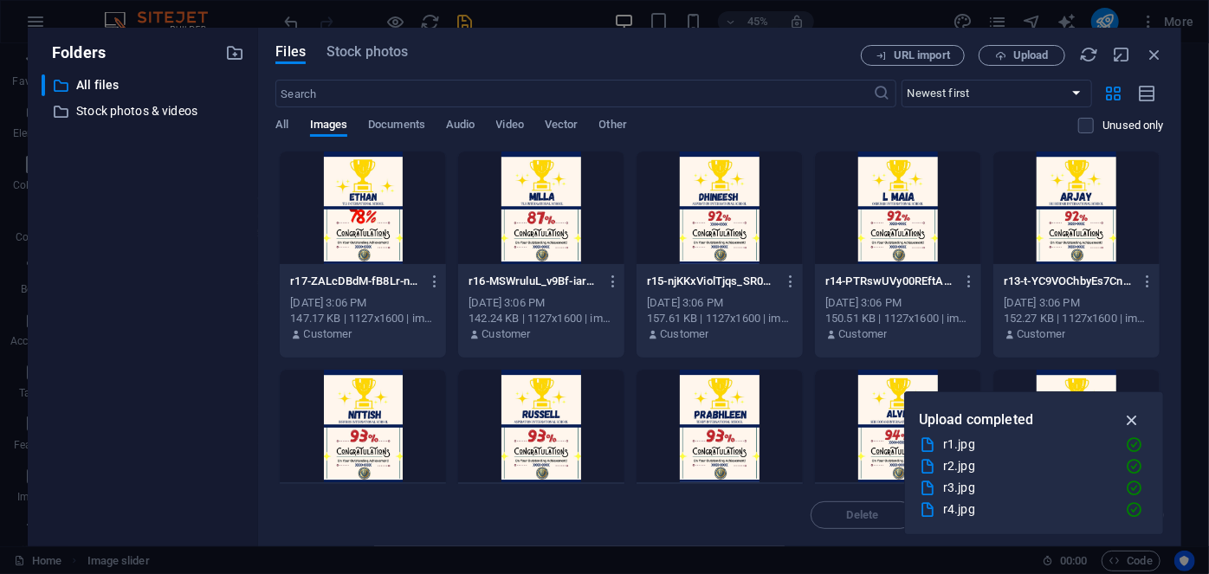
click at [1136, 415] on icon "button" at bounding box center [1132, 420] width 20 height 19
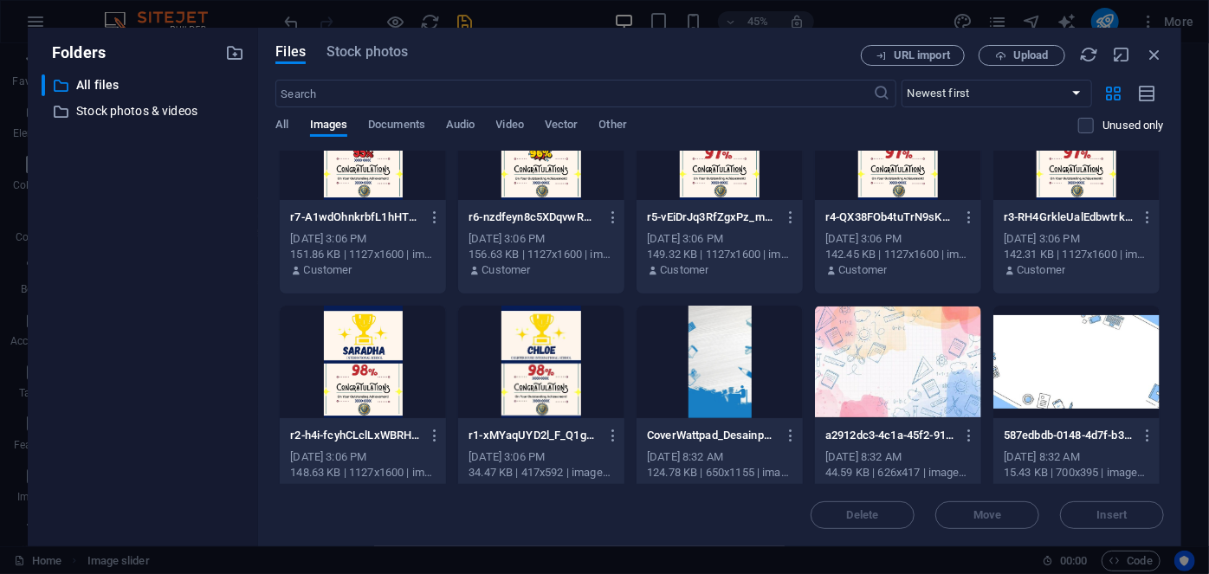
scroll to position [551, 0]
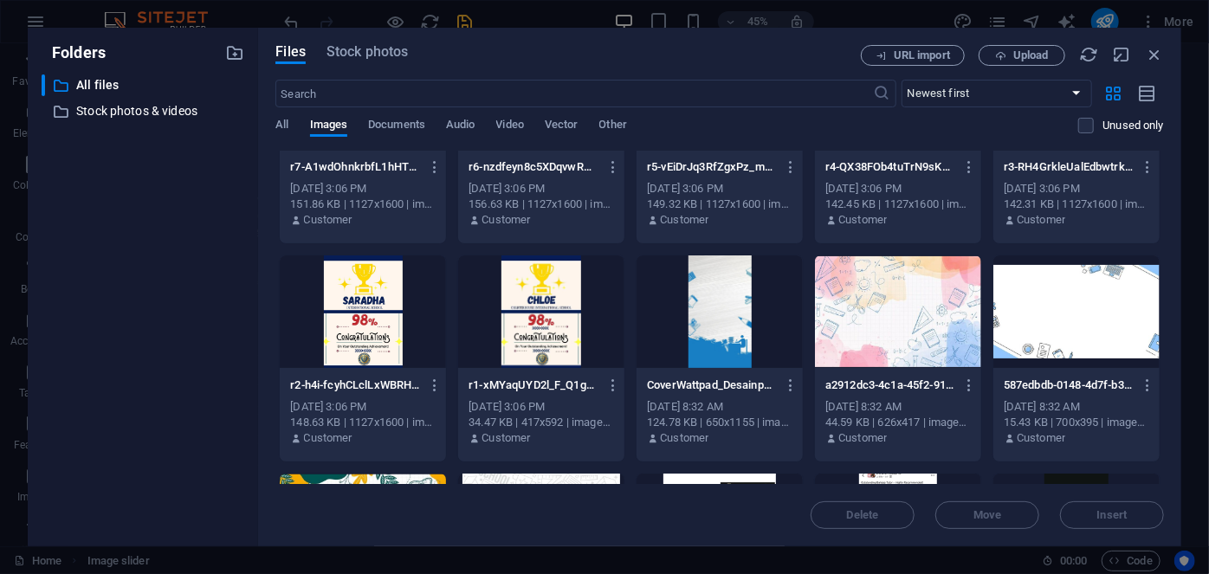
click at [528, 341] on div at bounding box center [541, 312] width 166 height 113
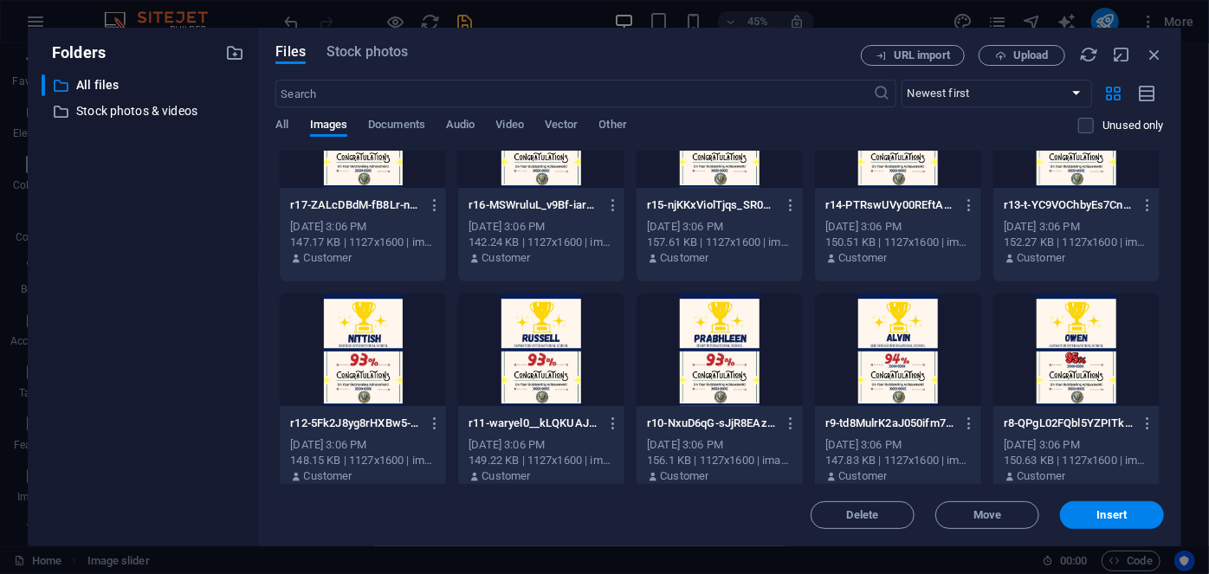
scroll to position [0, 0]
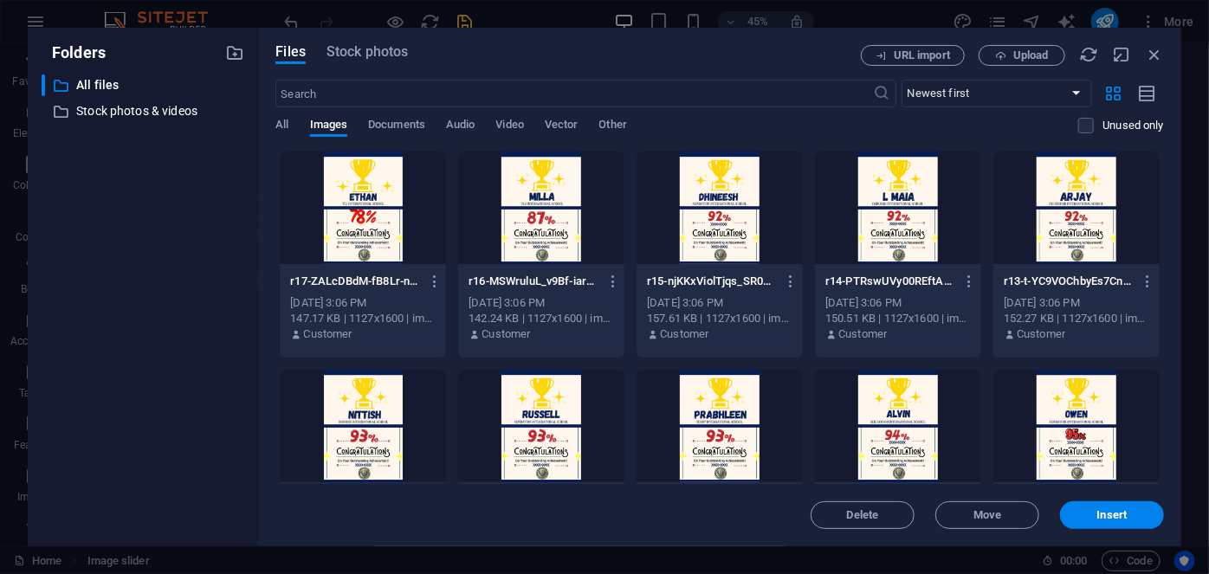
click at [353, 220] on div at bounding box center [363, 208] width 166 height 113
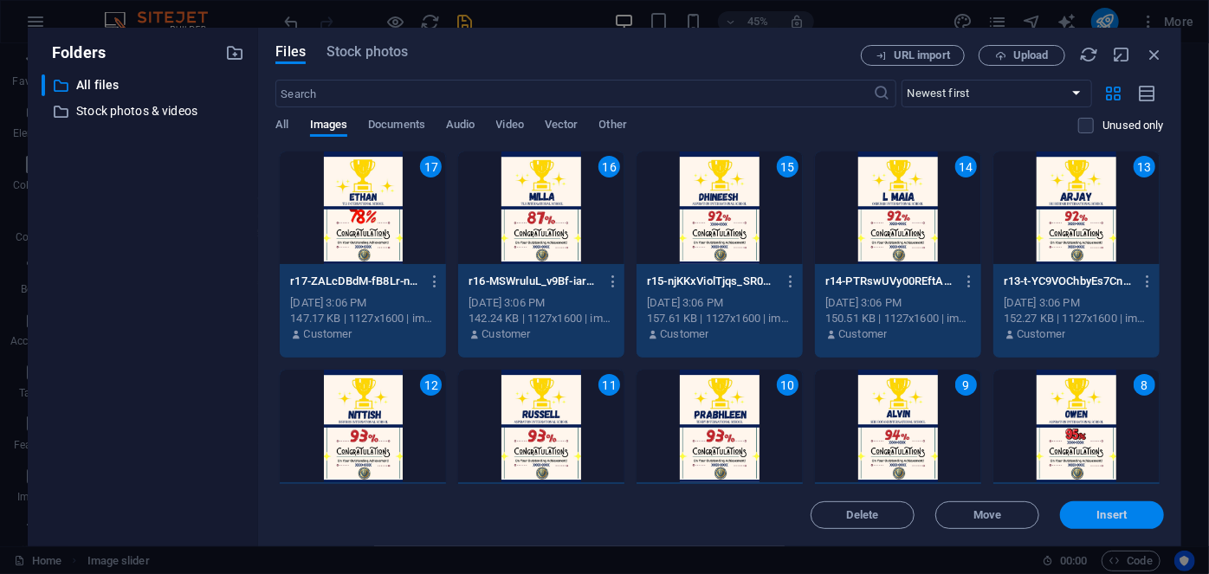
click at [1115, 523] on button "Insert" at bounding box center [1112, 515] width 104 height 28
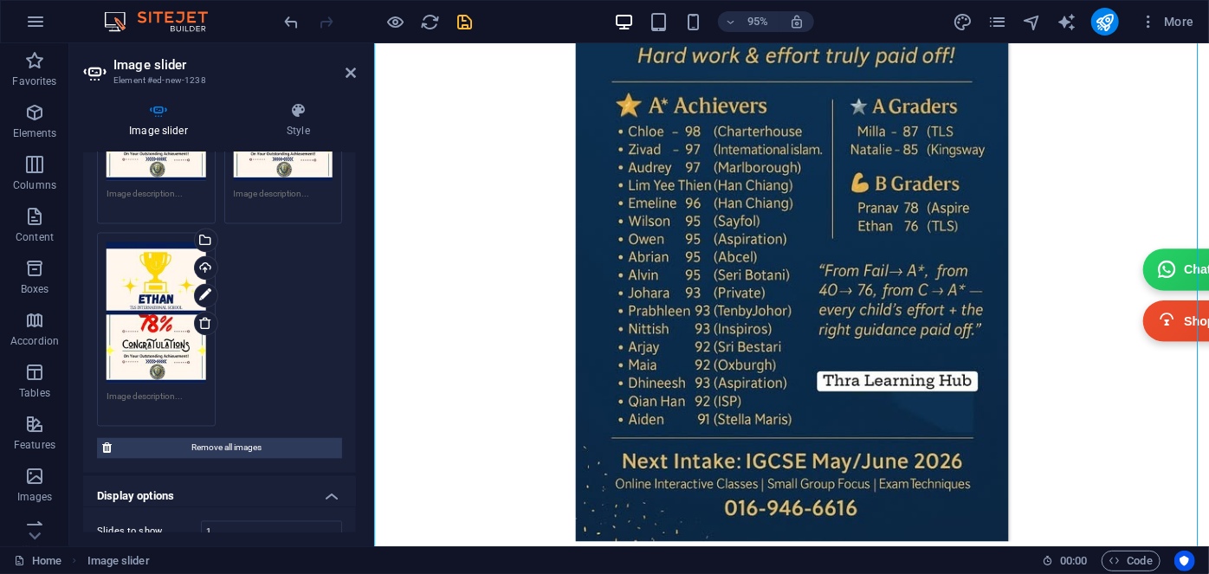
scroll to position [1810, 0]
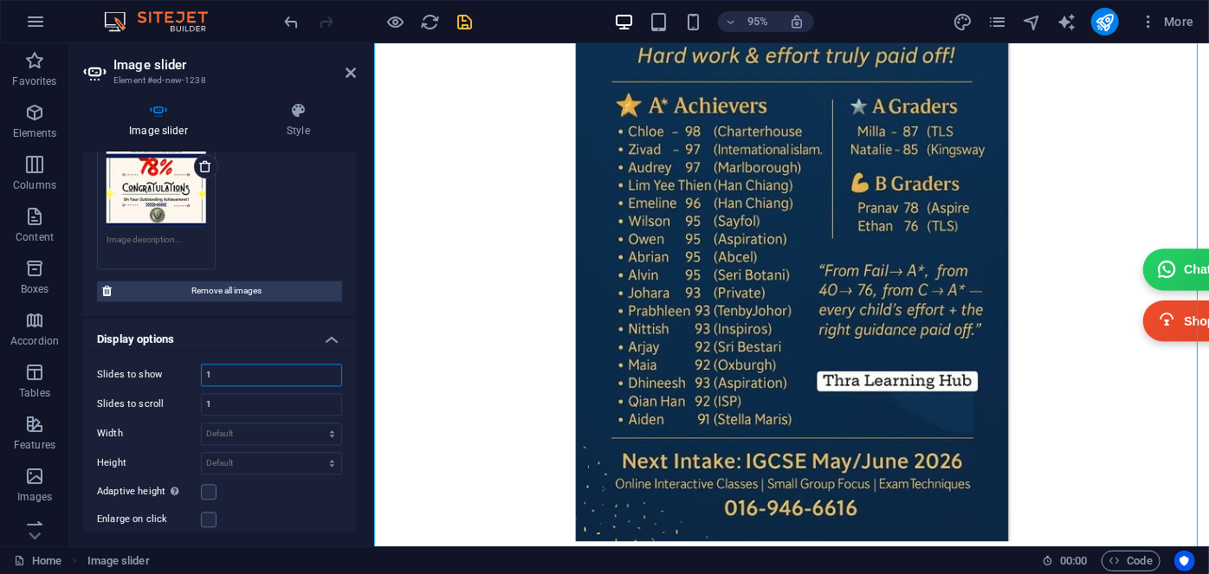
drag, startPoint x: 223, startPoint y: 355, endPoint x: 201, endPoint y: 355, distance: 22.5
click at [202, 365] on input "1" at bounding box center [271, 375] width 139 height 21
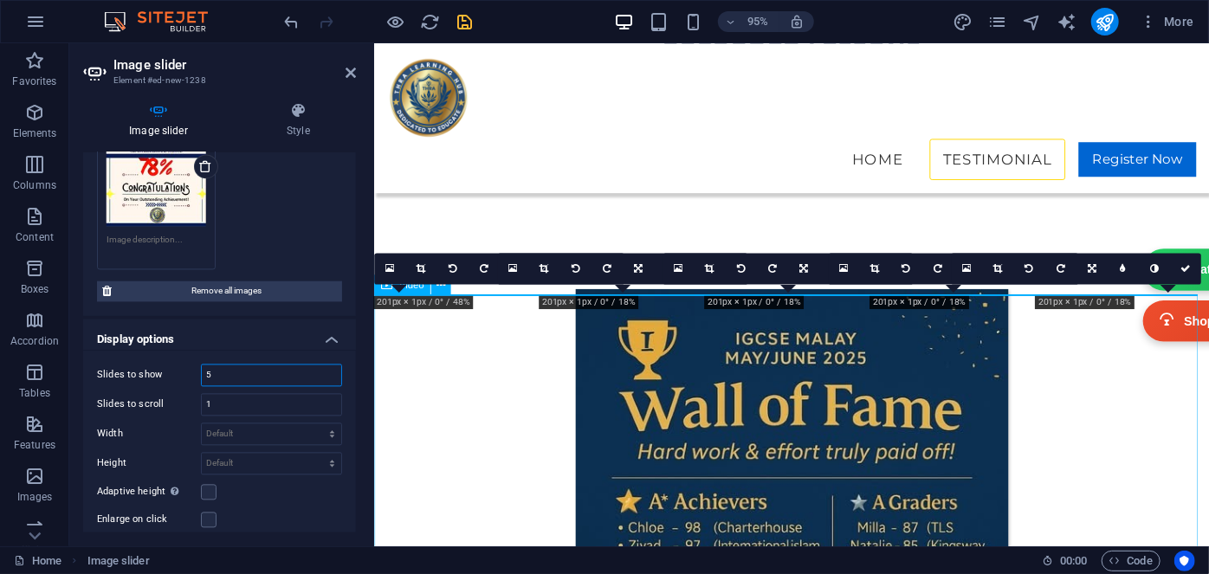
type input "5"
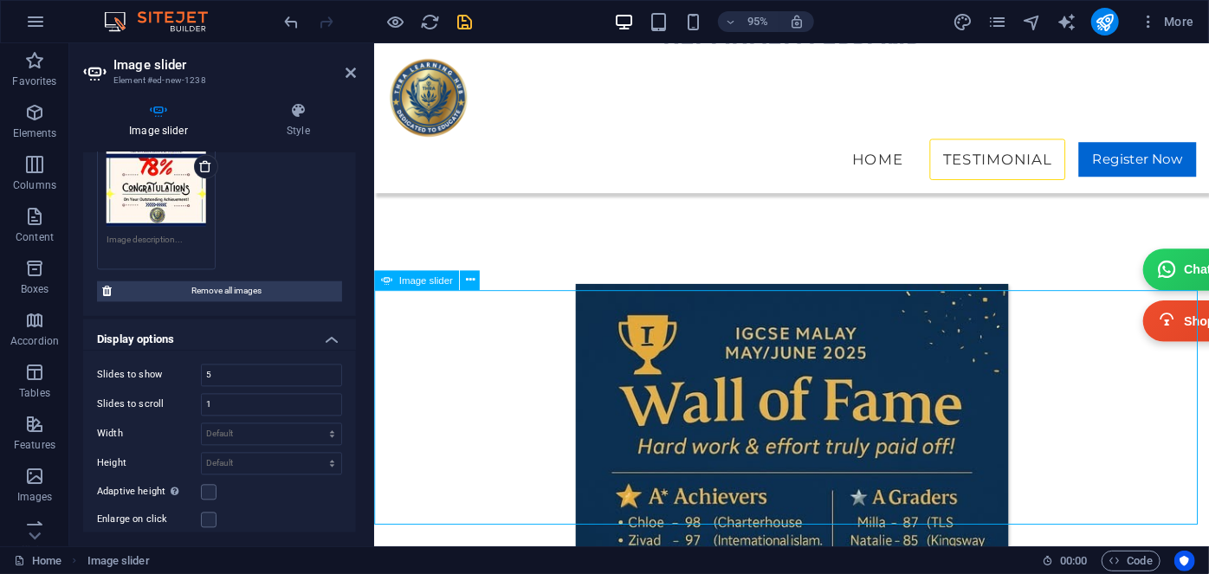
scroll to position [5298, 0]
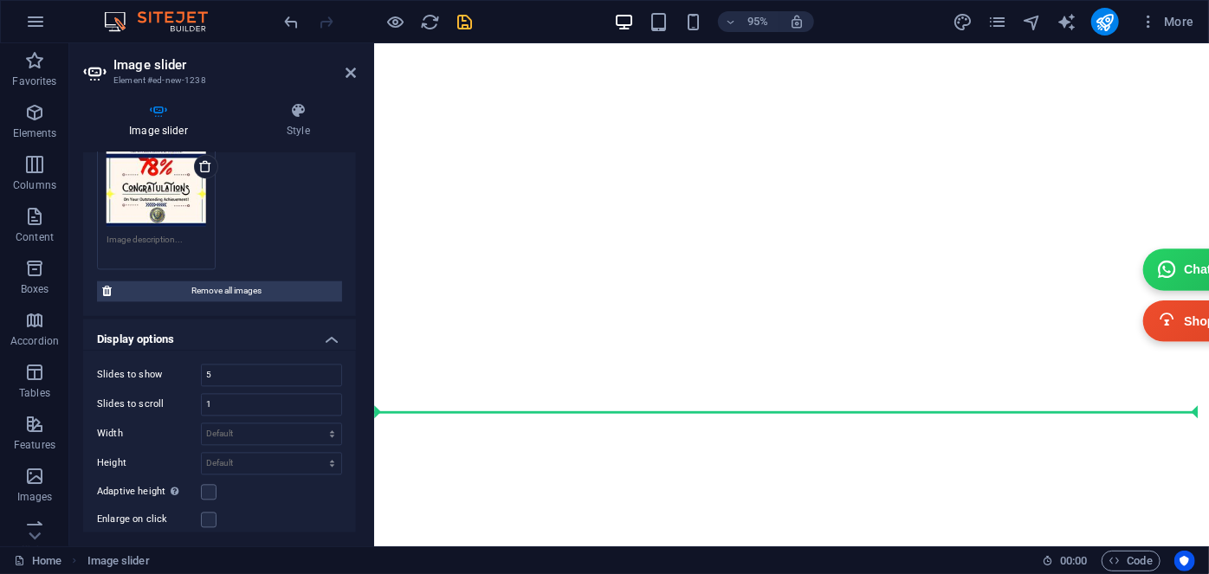
drag, startPoint x: 904, startPoint y: 340, endPoint x: 818, endPoint y: 433, distance: 126.8
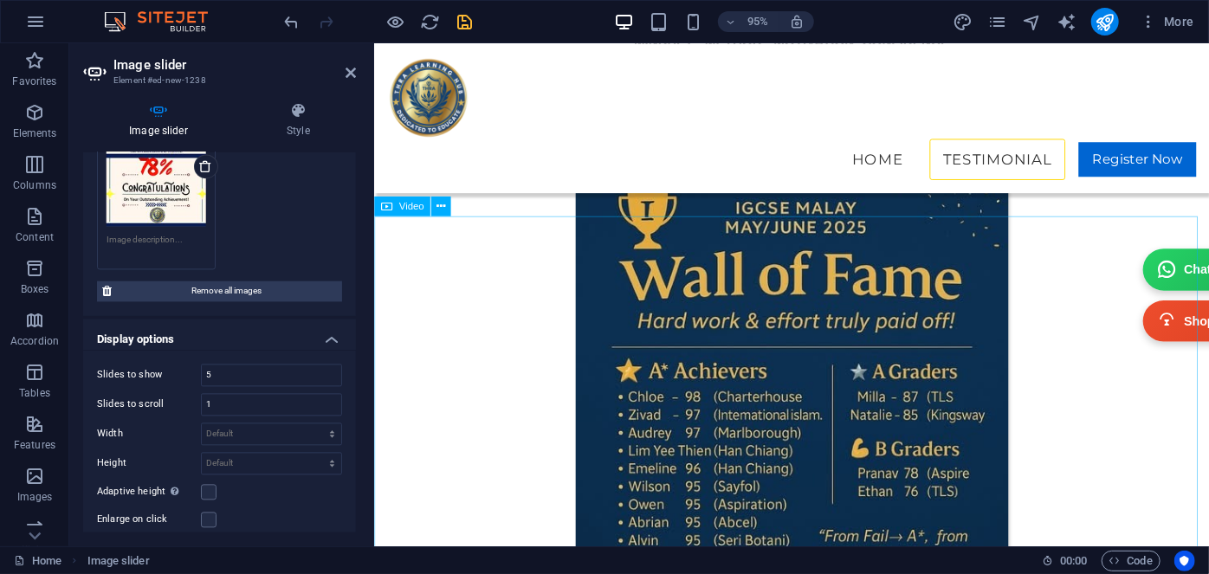
scroll to position [5042, 0]
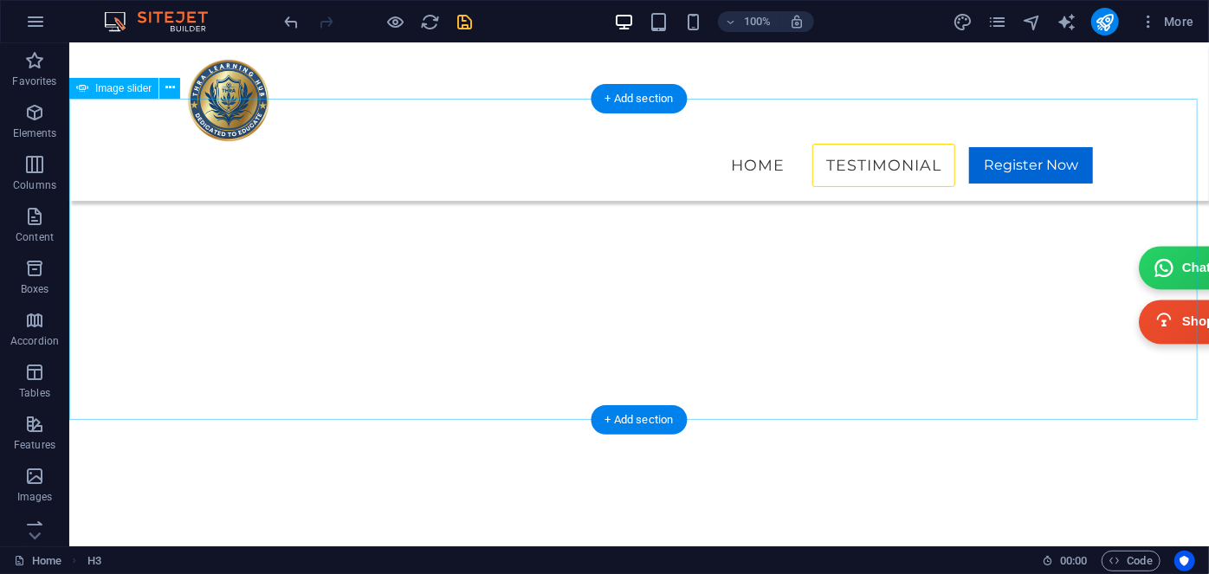
scroll to position [7006, 0]
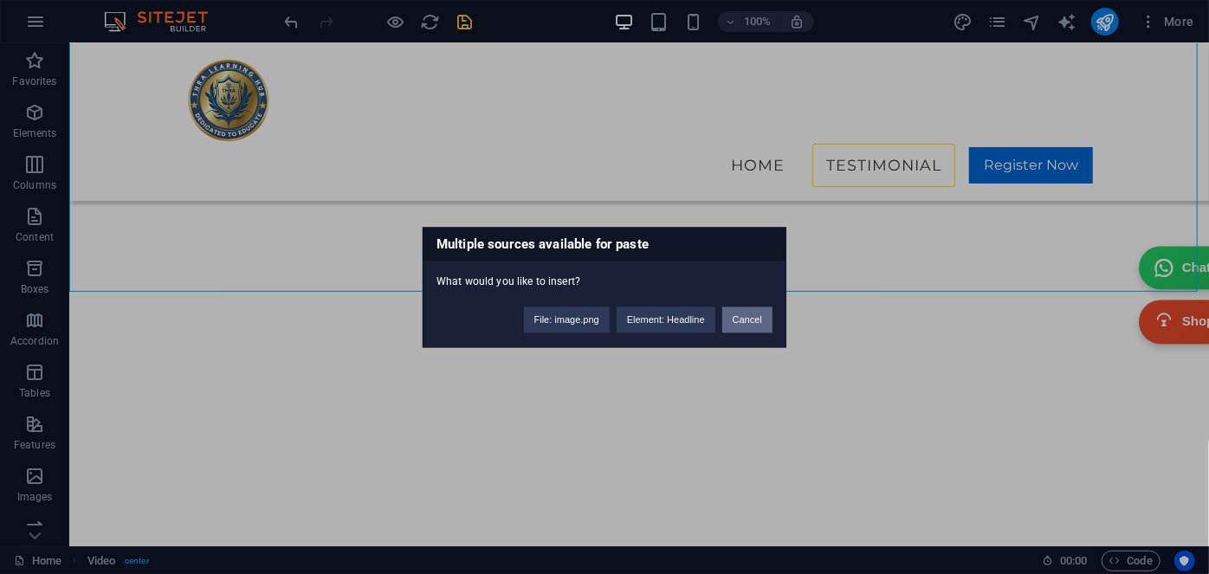
click at [741, 316] on button "Cancel" at bounding box center [747, 320] width 50 height 26
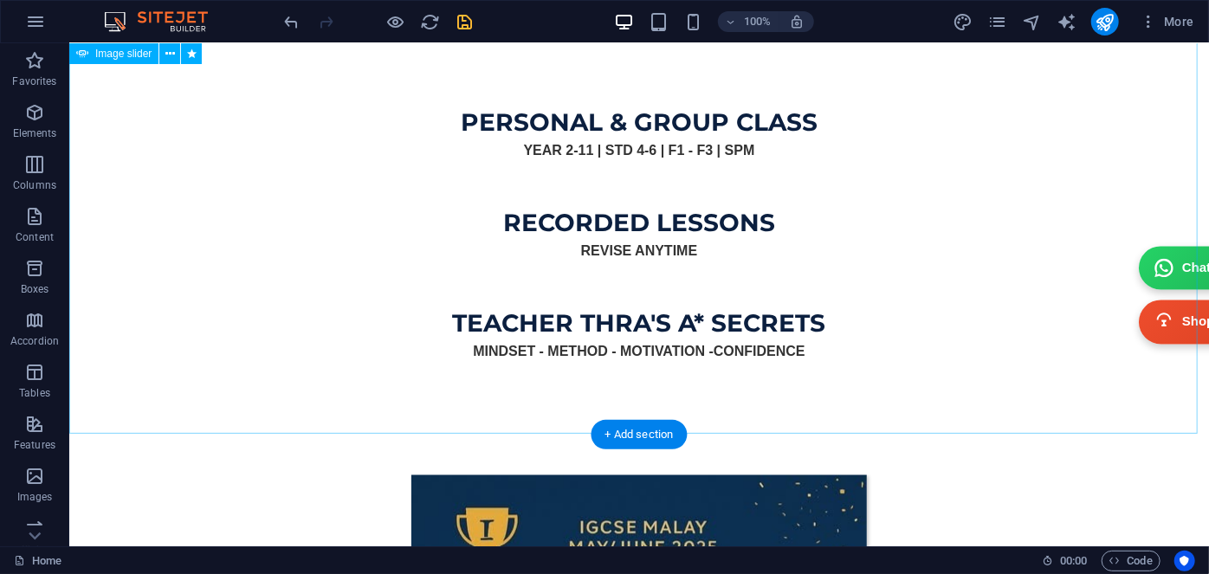
scroll to position [5353, 0]
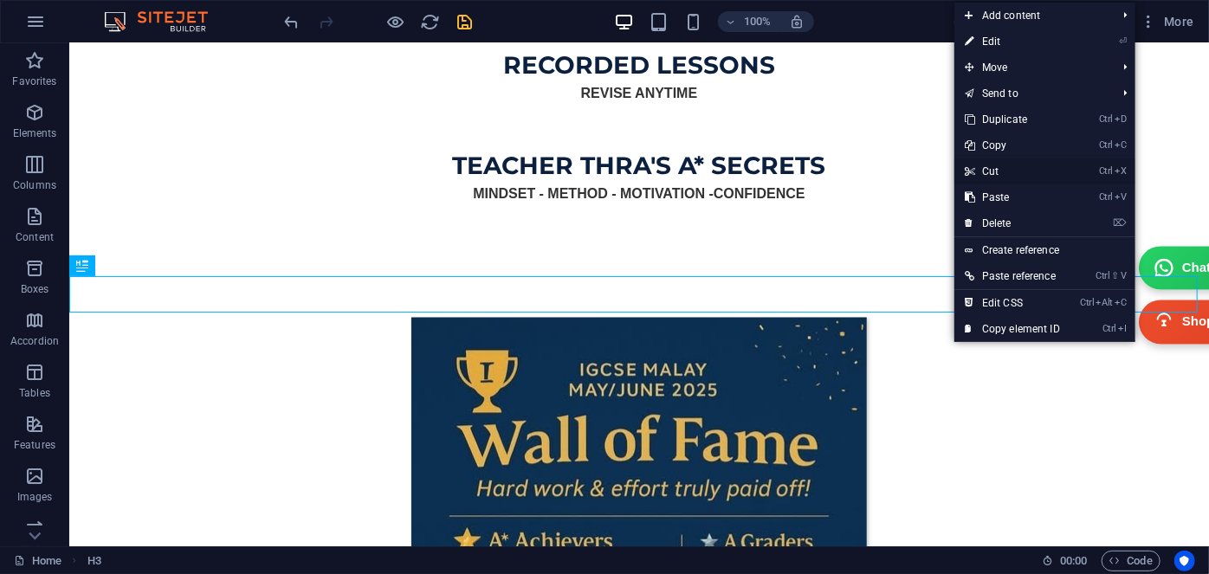
click at [1004, 172] on link "Ctrl X Cut" at bounding box center [1012, 171] width 116 height 26
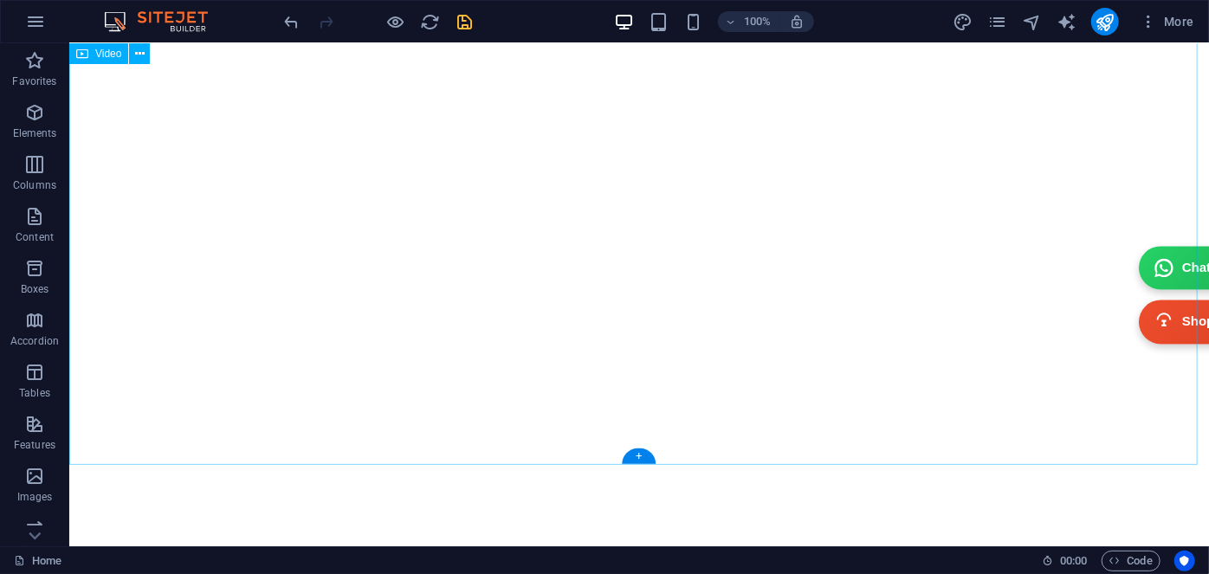
scroll to position [7085, 0]
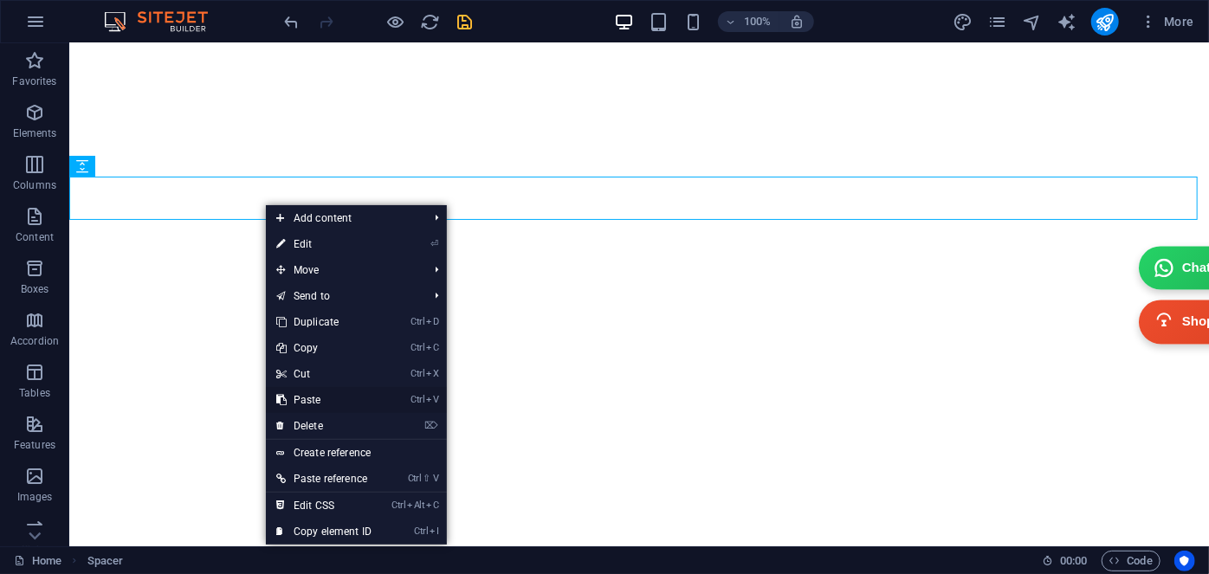
click at [316, 395] on link "Ctrl V Paste" at bounding box center [324, 400] width 116 height 26
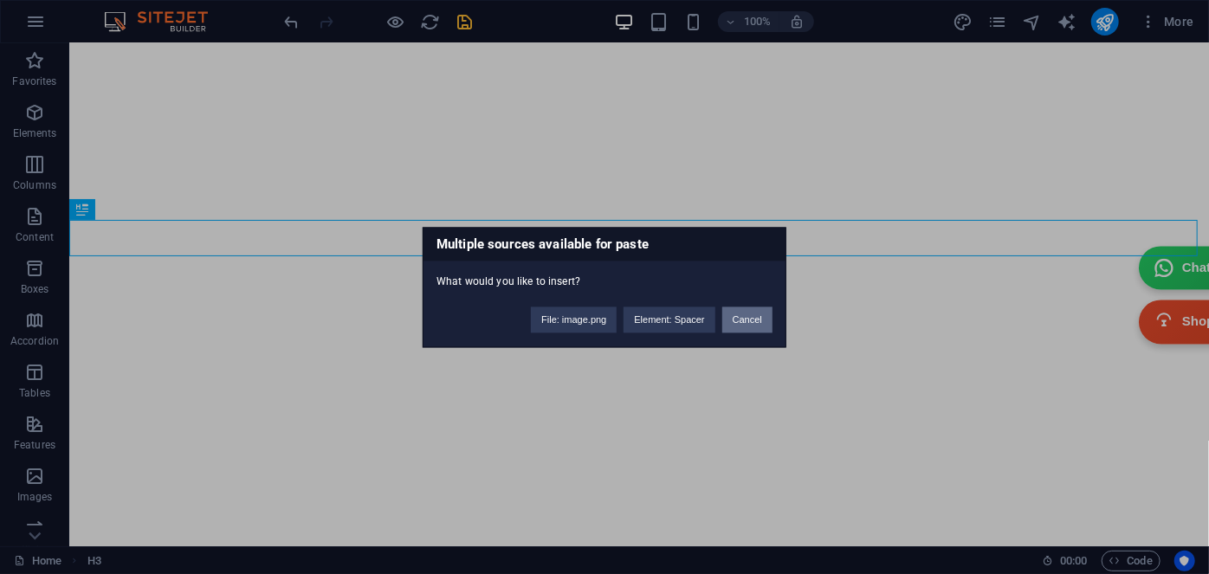
click at [739, 323] on button "Cancel" at bounding box center [747, 320] width 50 height 26
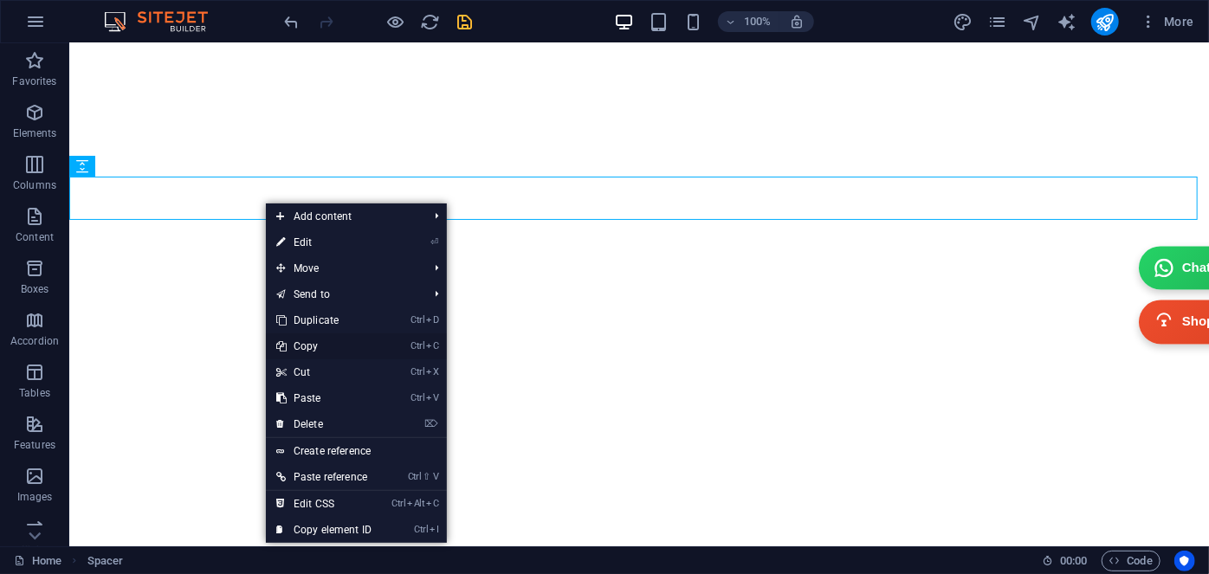
click at [316, 343] on link "Ctrl C Copy" at bounding box center [324, 346] width 116 height 26
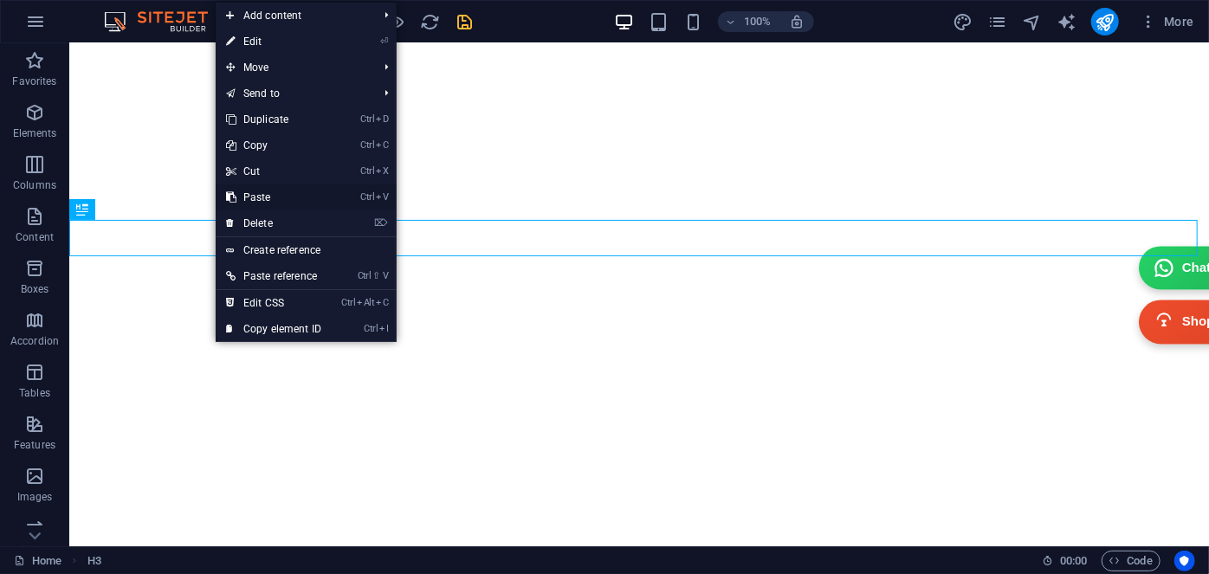
click at [272, 198] on link "Ctrl V Paste" at bounding box center [274, 197] width 116 height 26
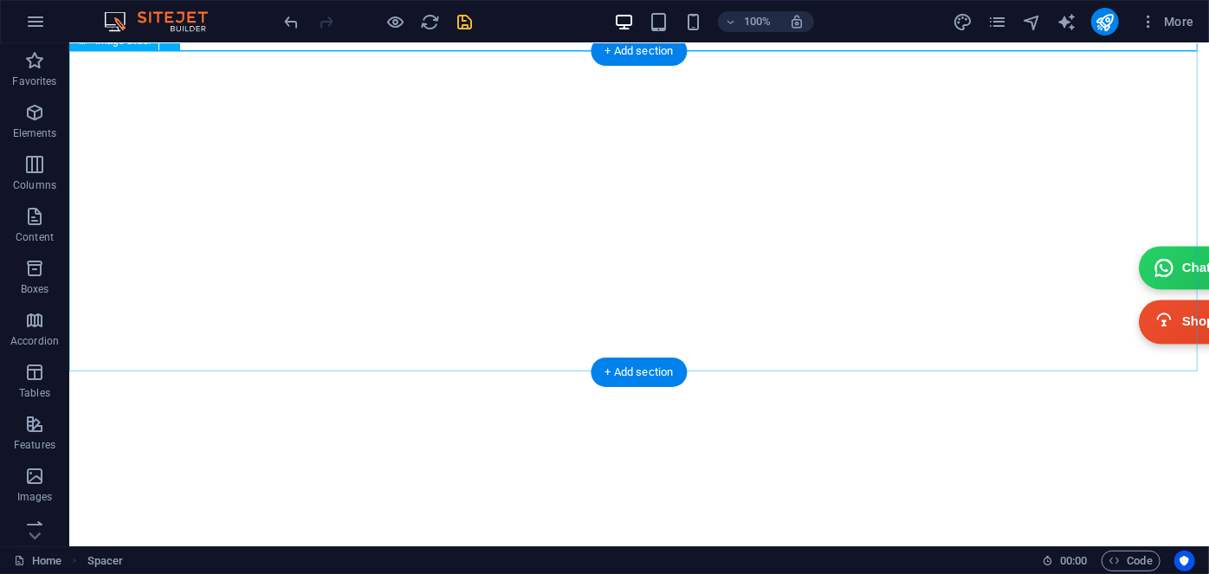
scroll to position [7400, 0]
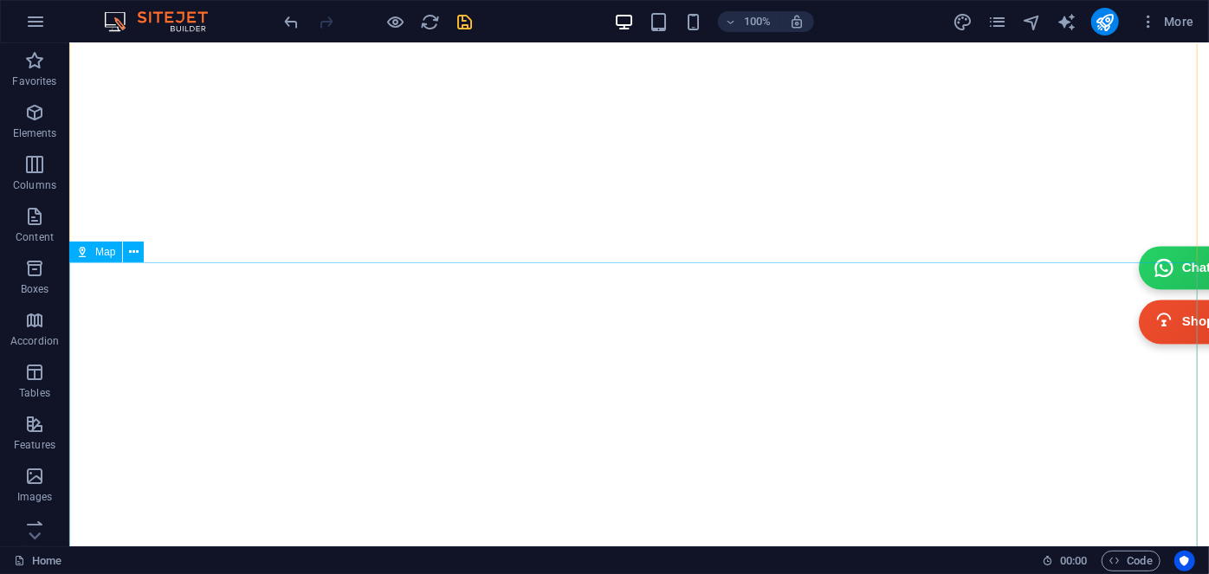
scroll to position [9281, 0]
click at [464, 21] on icon "save" at bounding box center [466, 22] width 20 height 20
checkbox input "false"
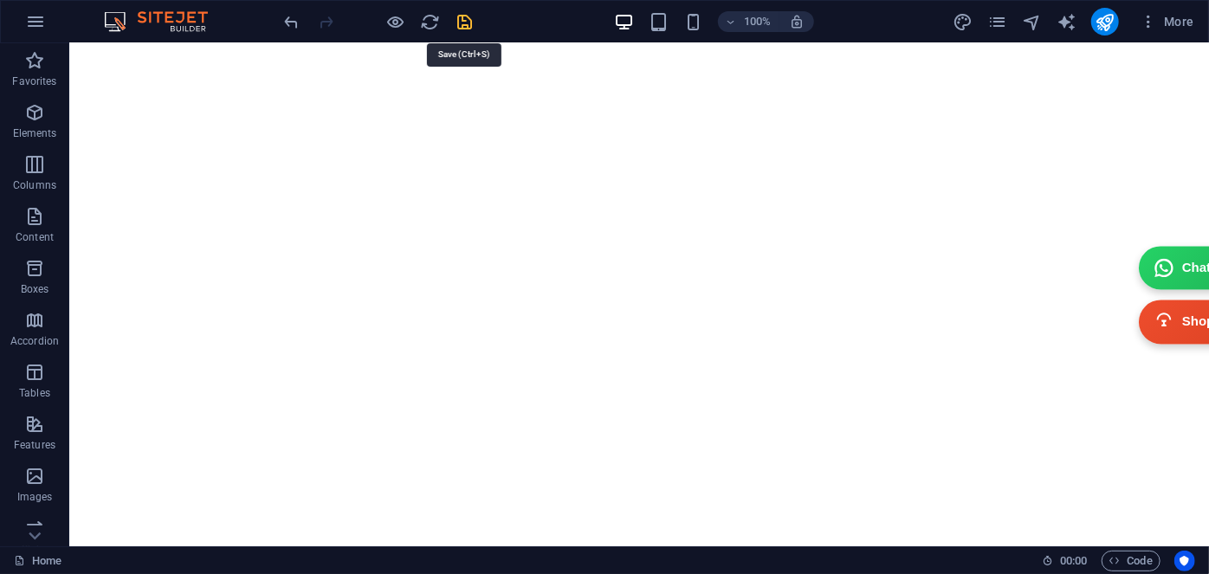
checkbox input "false"
select select "ms"
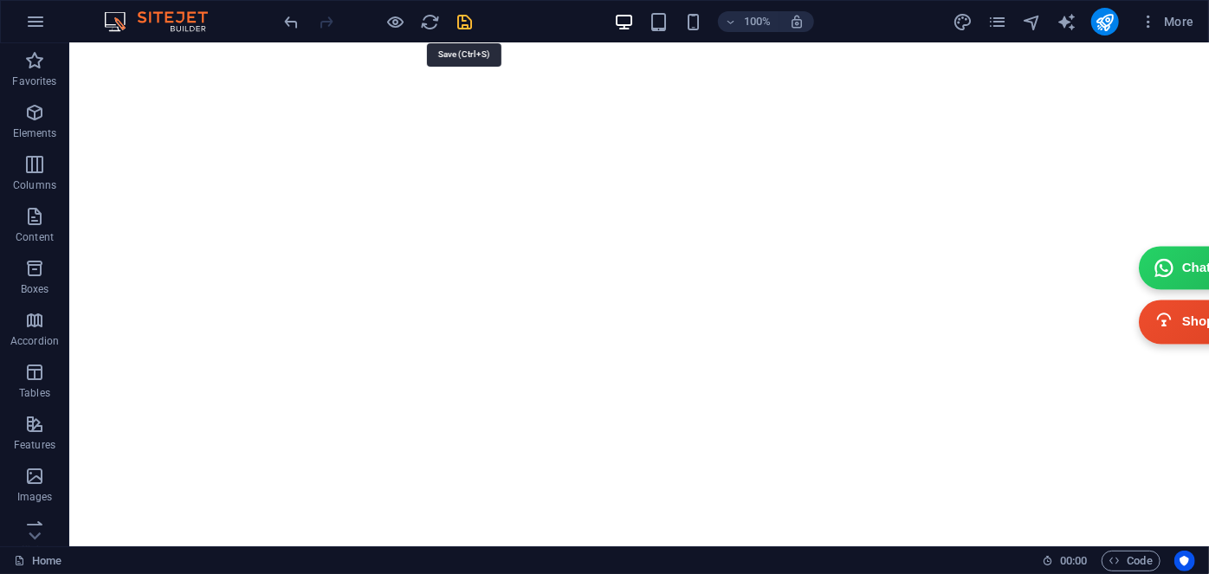
select select "s"
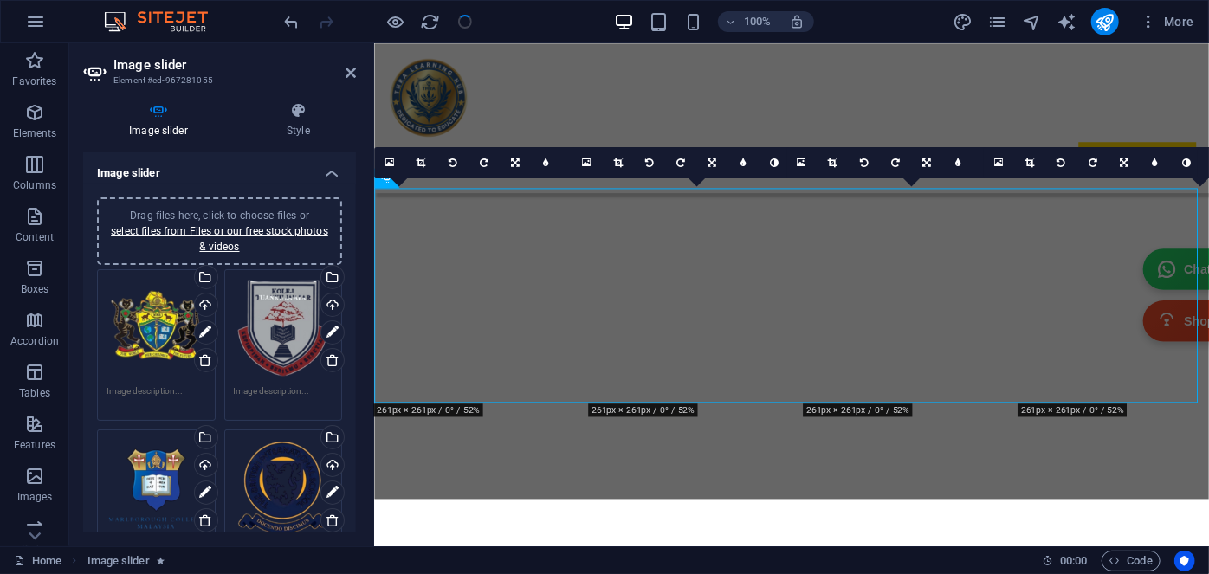
scroll to position [8070, 0]
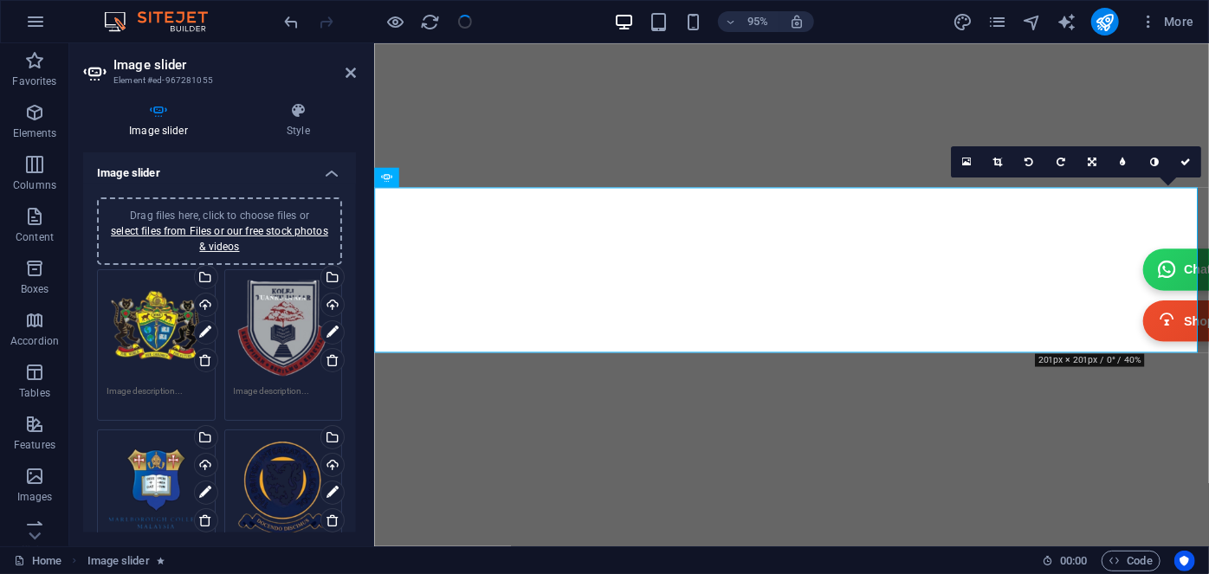
checkbox input "false"
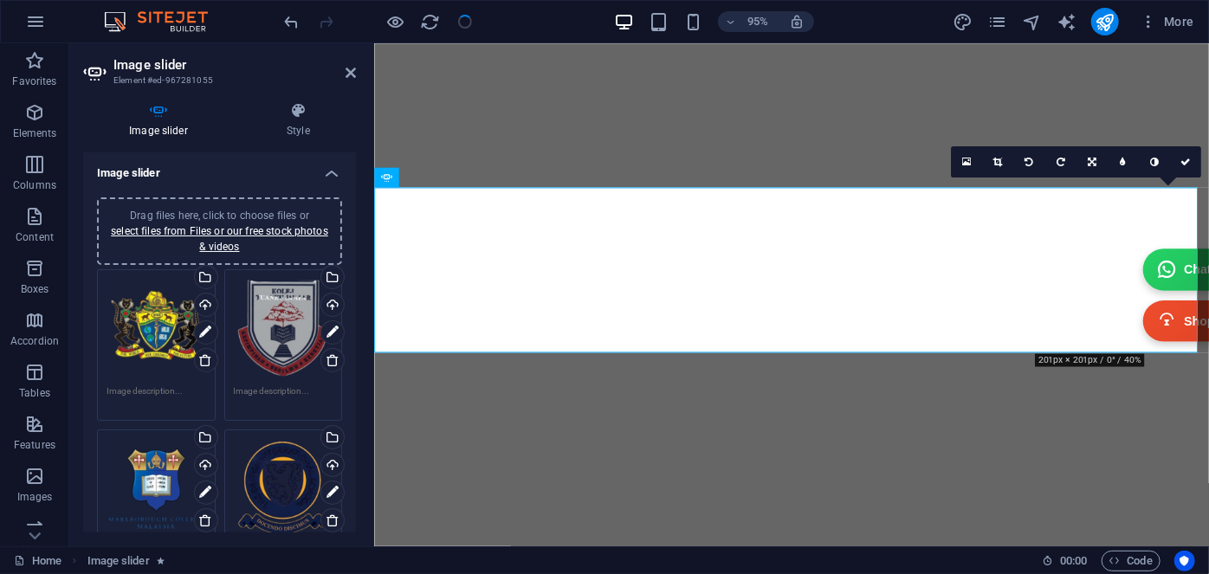
checkbox input "false"
select select "ms"
select select "s"
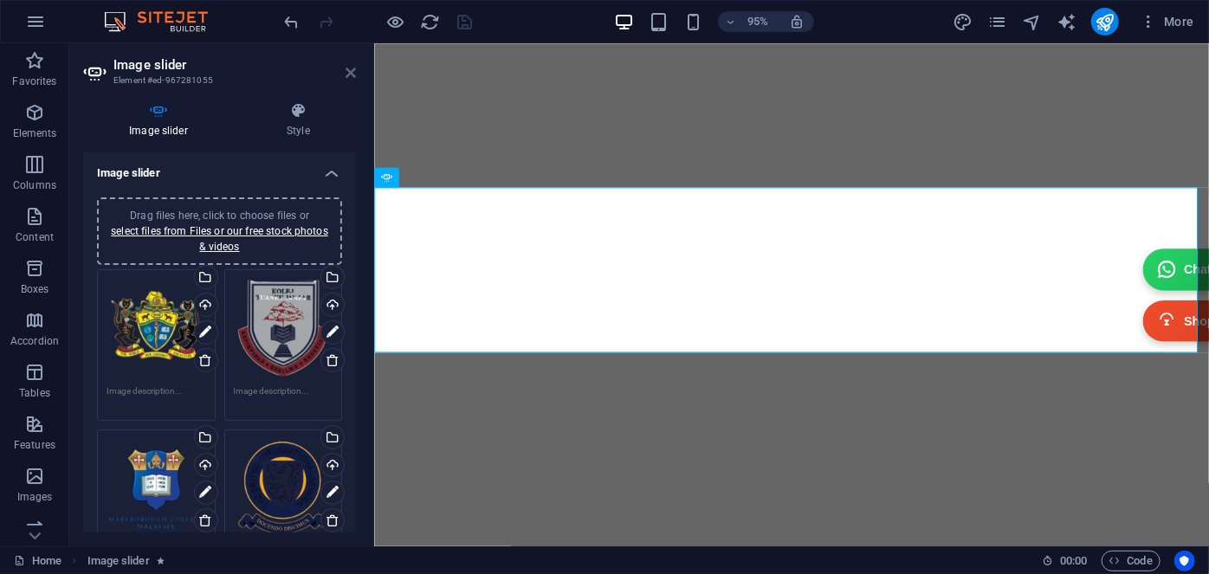
click at [348, 72] on icon at bounding box center [351, 73] width 10 height 14
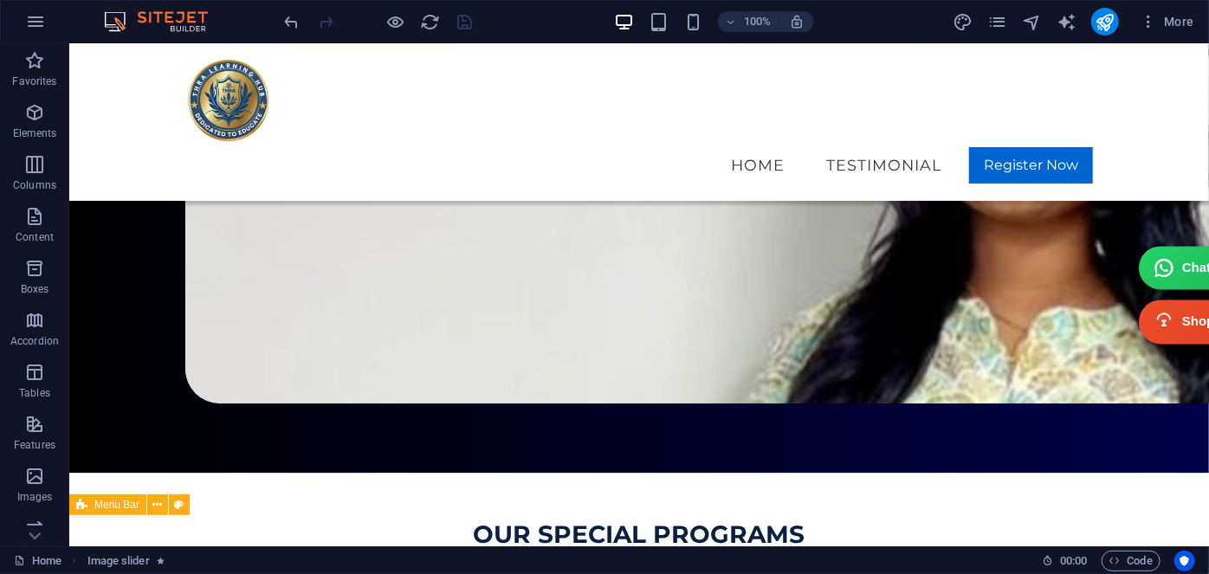
scroll to position [2058, 0]
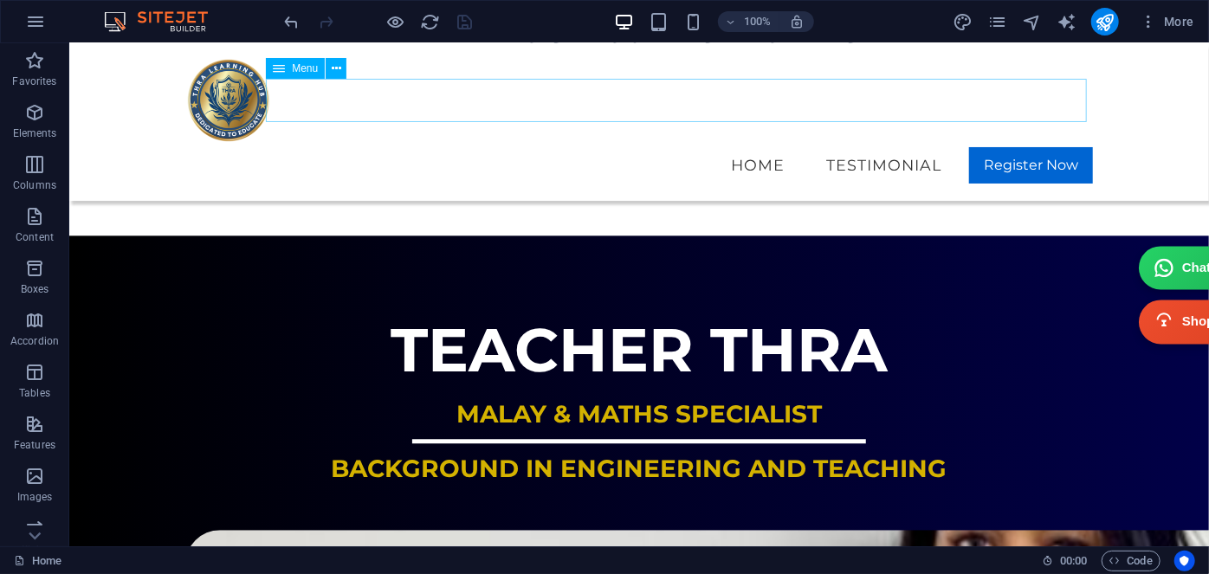
click at [701, 143] on nav "Home Testimonial Register Now" at bounding box center [638, 164] width 908 height 43
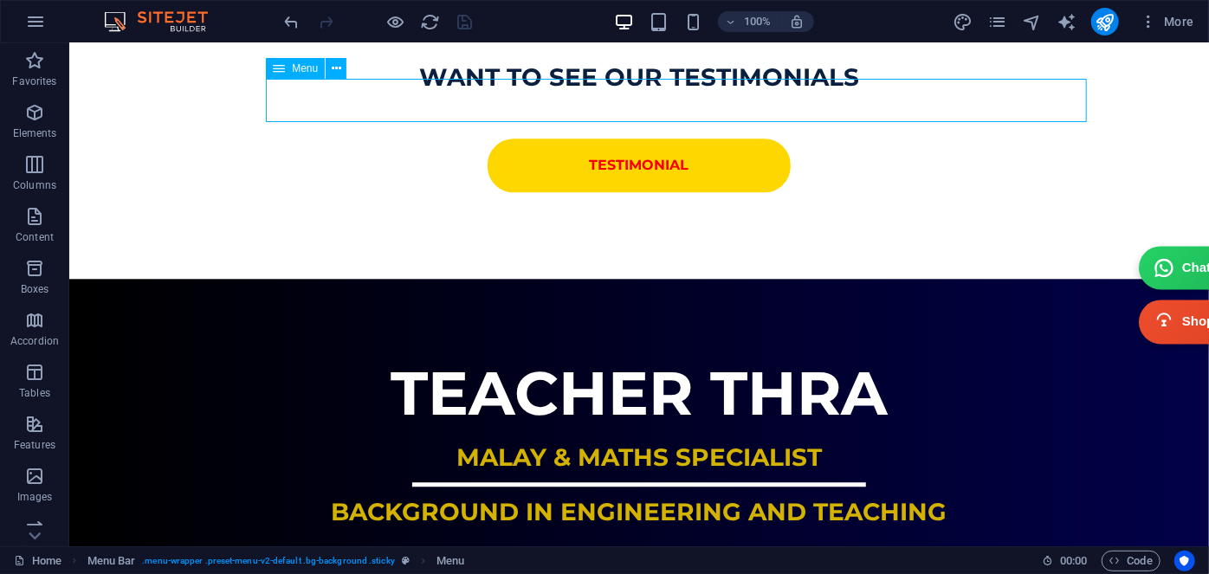
select select "default"
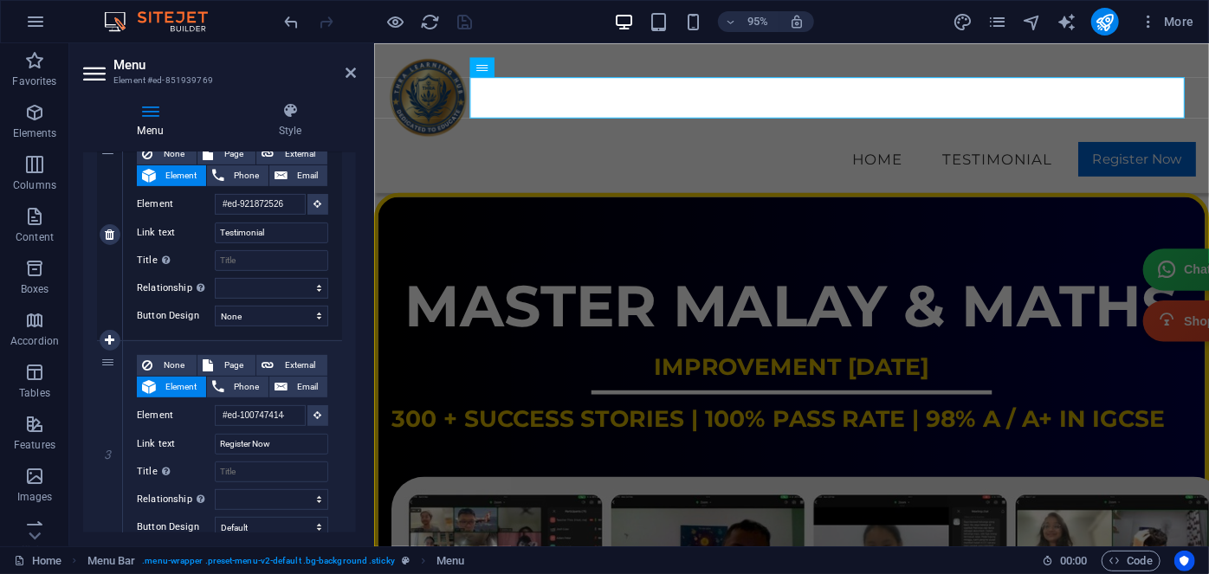
scroll to position [380, 0]
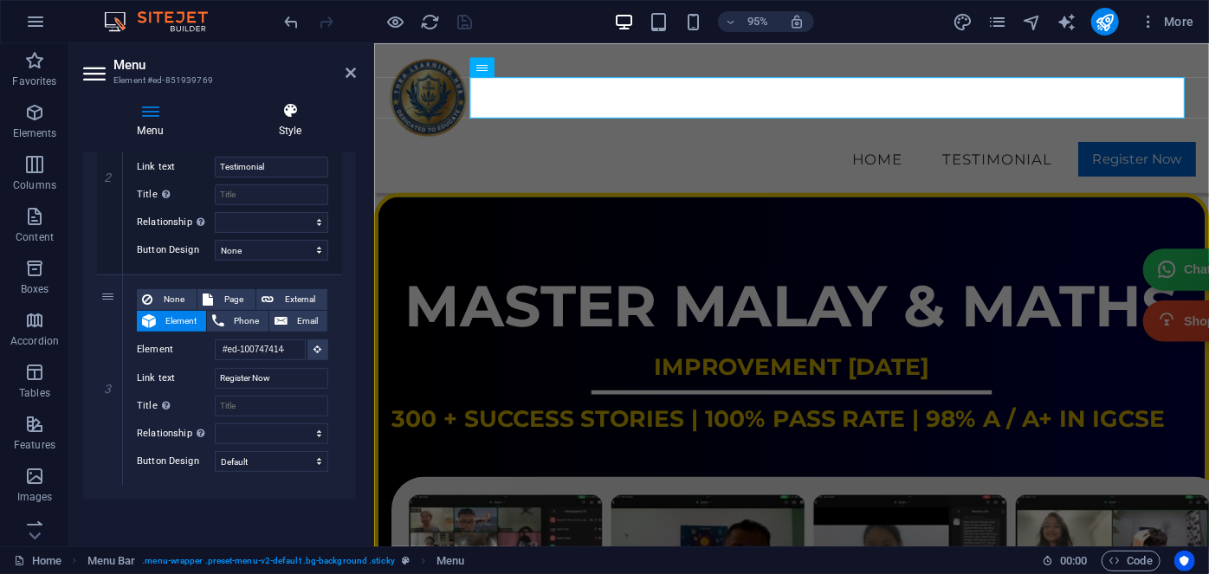
click at [284, 120] on h4 "Style" at bounding box center [290, 120] width 132 height 36
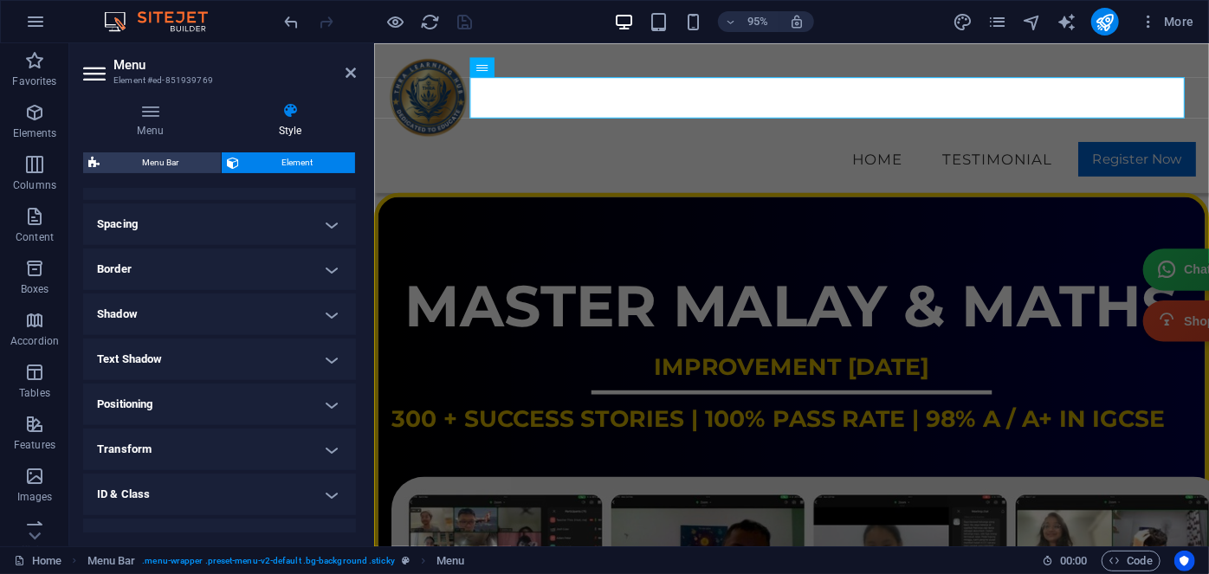
scroll to position [386, 0]
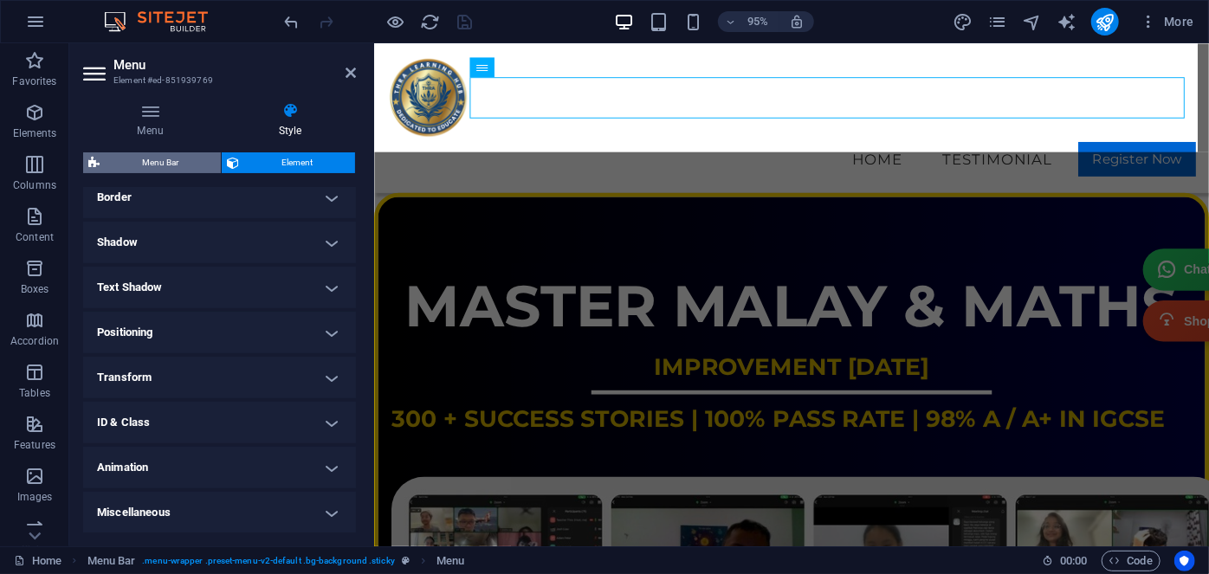
click at [152, 165] on span "Menu Bar" at bounding box center [160, 162] width 111 height 21
select select "rem"
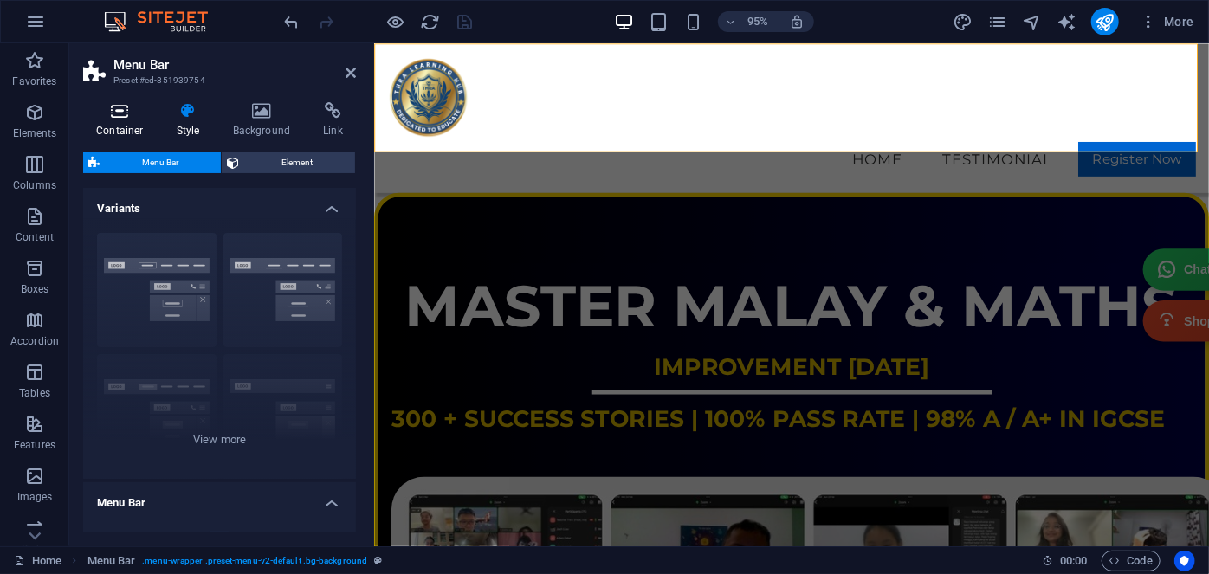
click at [116, 114] on icon at bounding box center [120, 110] width 74 height 17
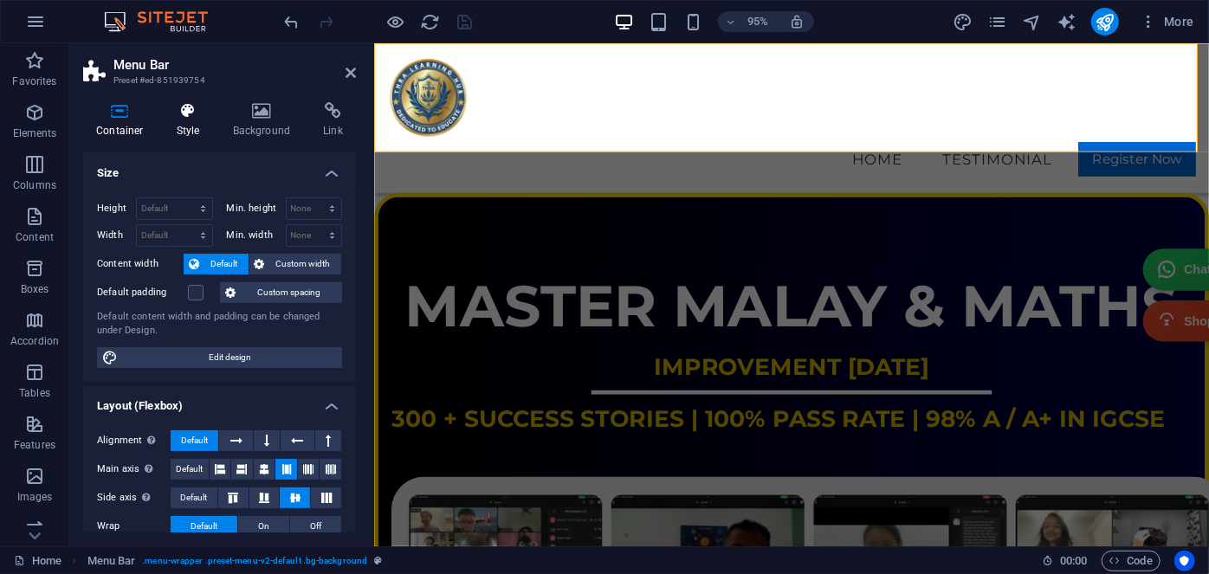
click at [197, 127] on h4 "Style" at bounding box center [192, 120] width 56 height 36
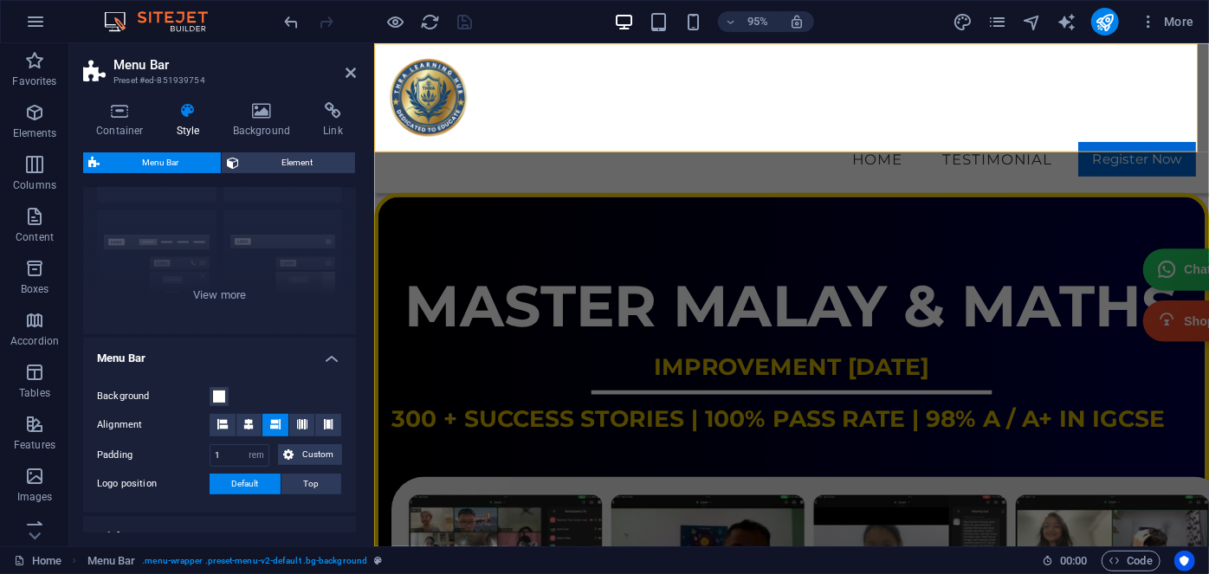
scroll to position [314, 0]
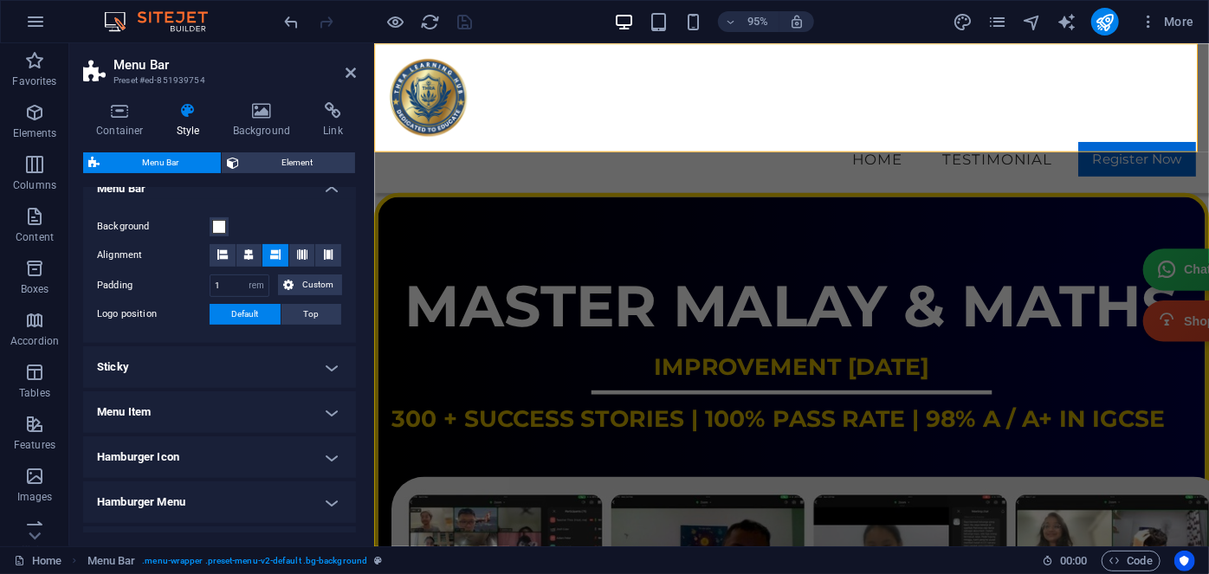
click at [204, 404] on h4 "Menu Item" at bounding box center [219, 412] width 273 height 42
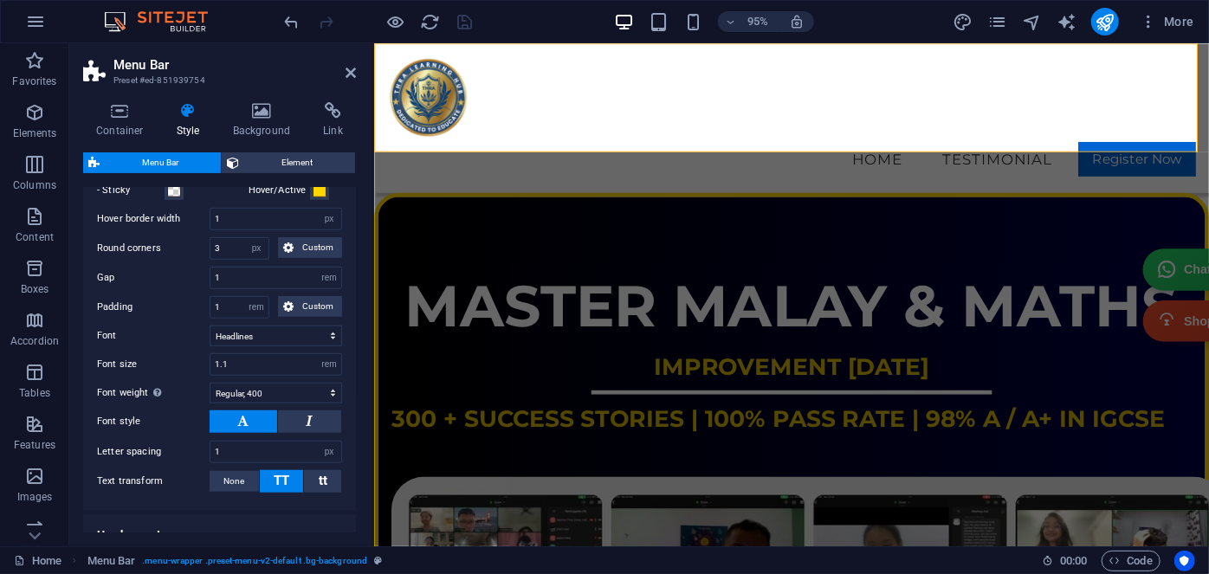
scroll to position [708, 0]
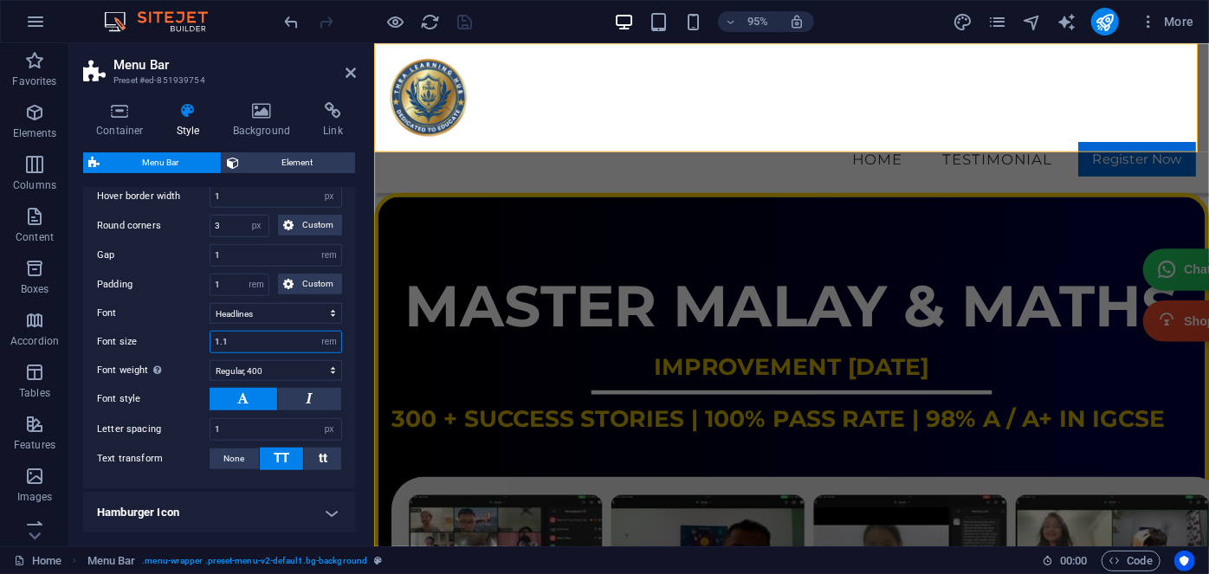
drag, startPoint x: 264, startPoint y: 340, endPoint x: 248, endPoint y: 340, distance: 16.5
click at [248, 340] on input "1.1" at bounding box center [275, 342] width 131 height 21
click at [268, 370] on select "Thin, 100 Extra-light, 200 Light, 300 Regular, 400 Medium, 500 Semi-bold, 600 B…" at bounding box center [276, 370] width 133 height 21
select select "700"
click at [210, 360] on select "Thin, 100 Extra-light, 200 Light, 300 Regular, 400 Medium, 500 Semi-bold, 600 B…" at bounding box center [276, 370] width 133 height 21
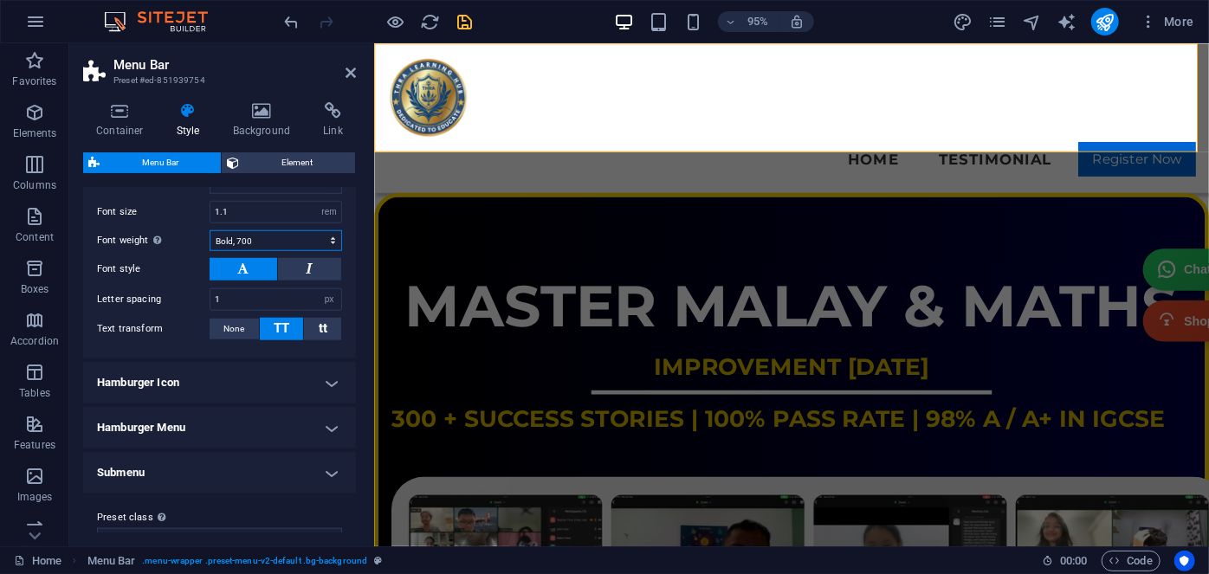
scroll to position [864, 0]
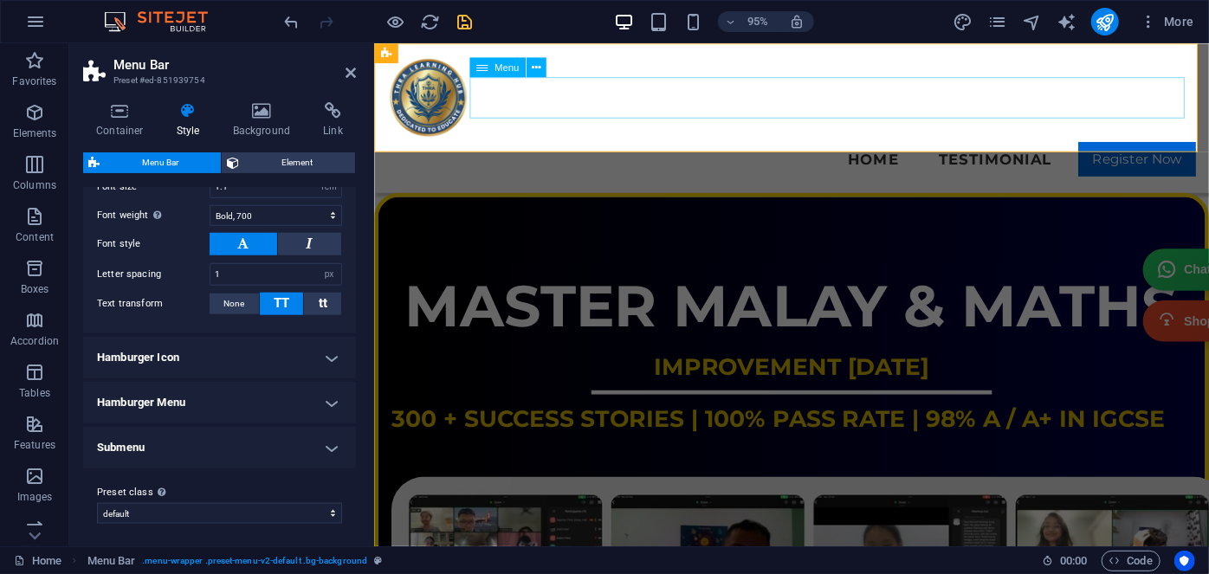
click at [1169, 144] on nav "Home Testimonial Register Now" at bounding box center [812, 165] width 851 height 43
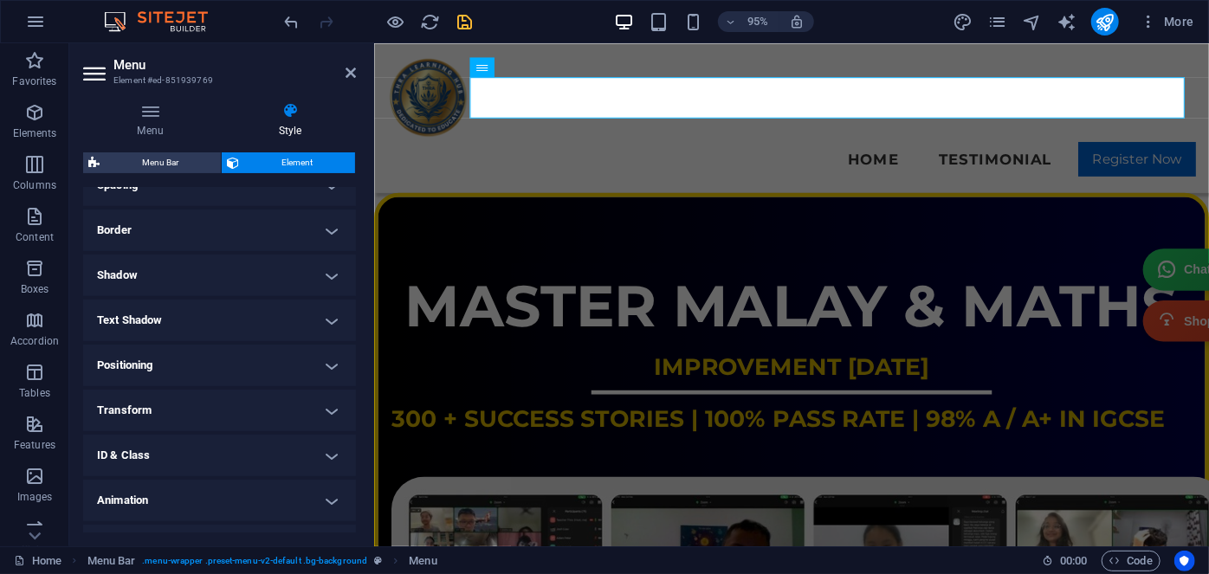
scroll to position [386, 0]
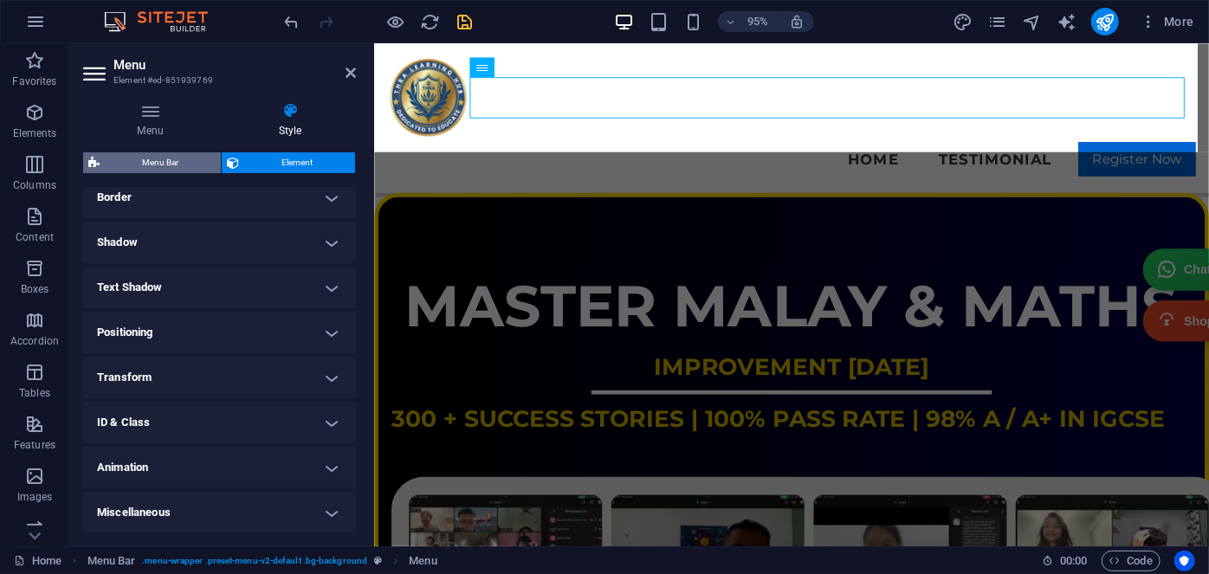
click at [160, 159] on span "Menu Bar" at bounding box center [160, 162] width 111 height 21
select select "rem"
select select "hover_border"
select select "px"
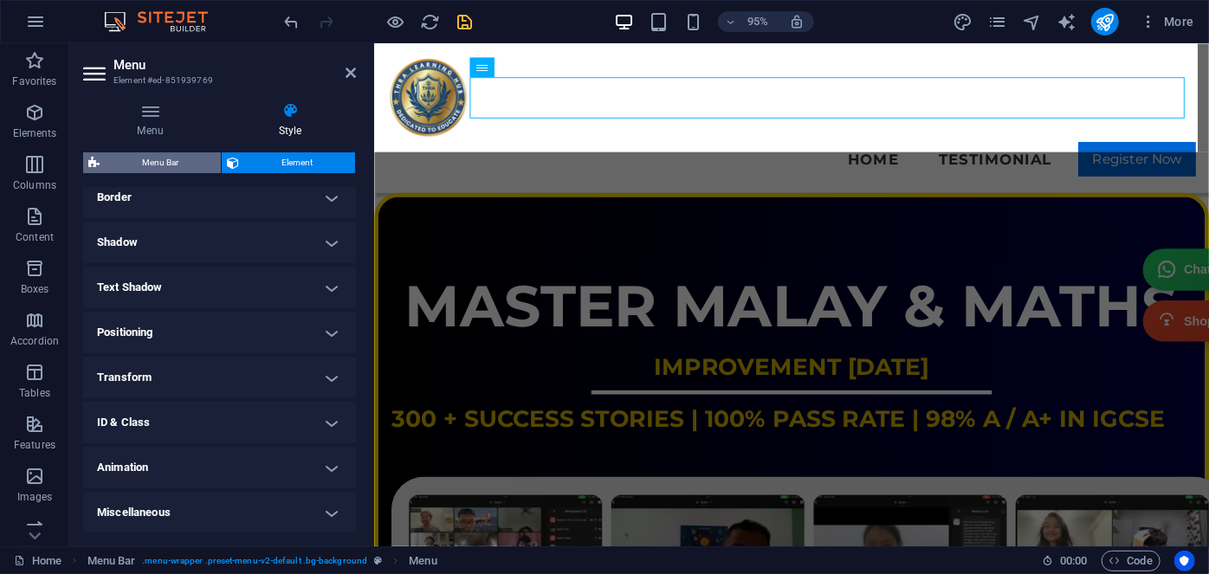
select select "rem"
select select "link-special-font"
select select "rem"
select select "700"
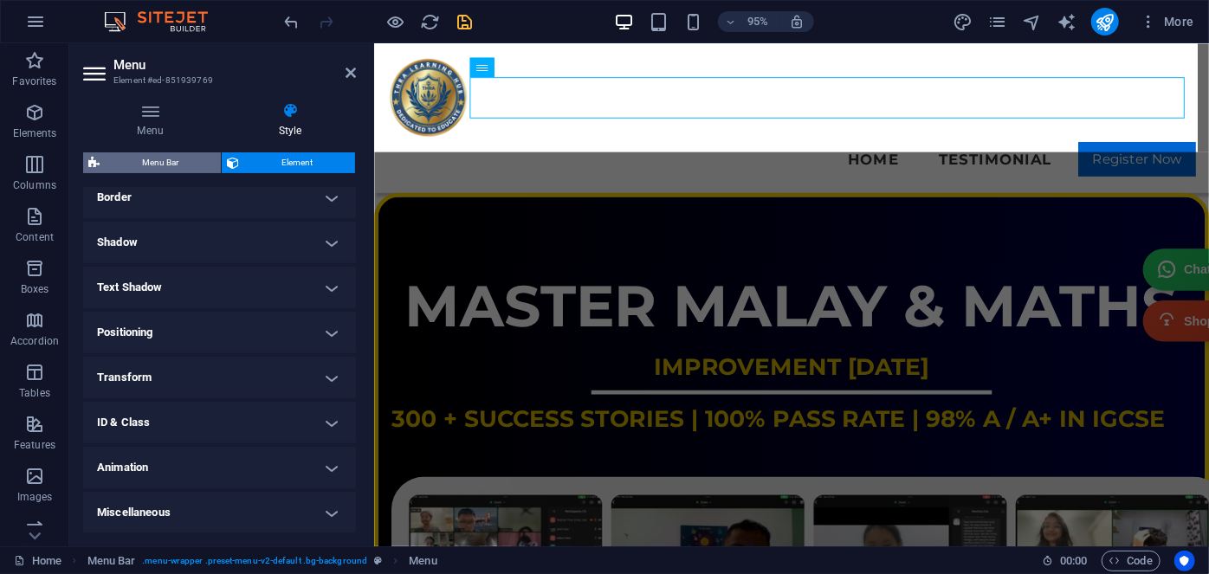
select select "px"
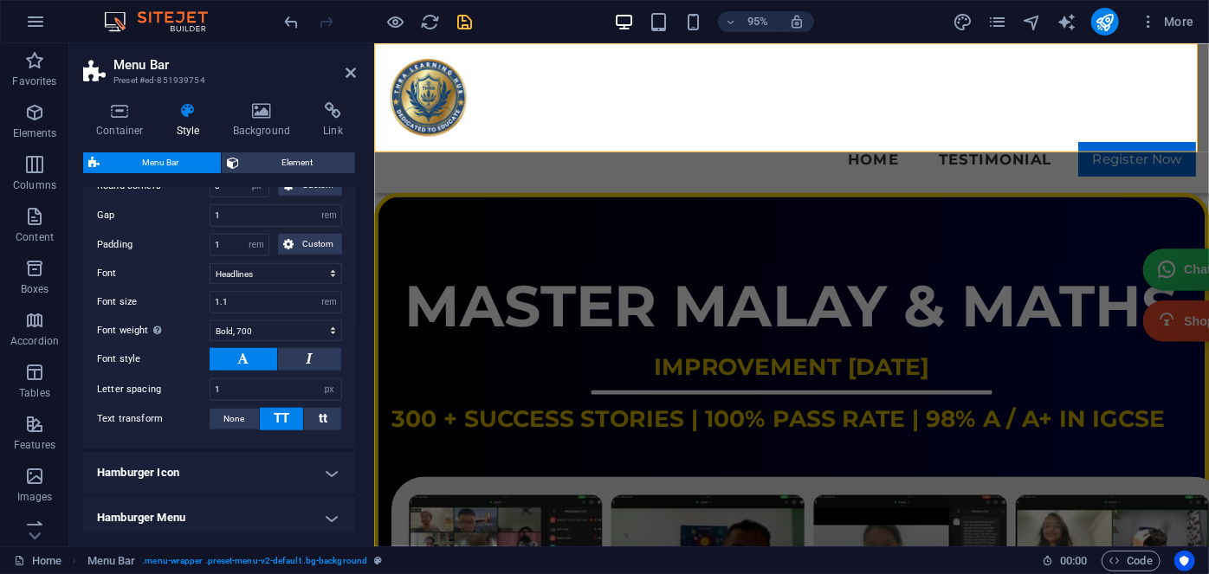
scroll to position [864, 0]
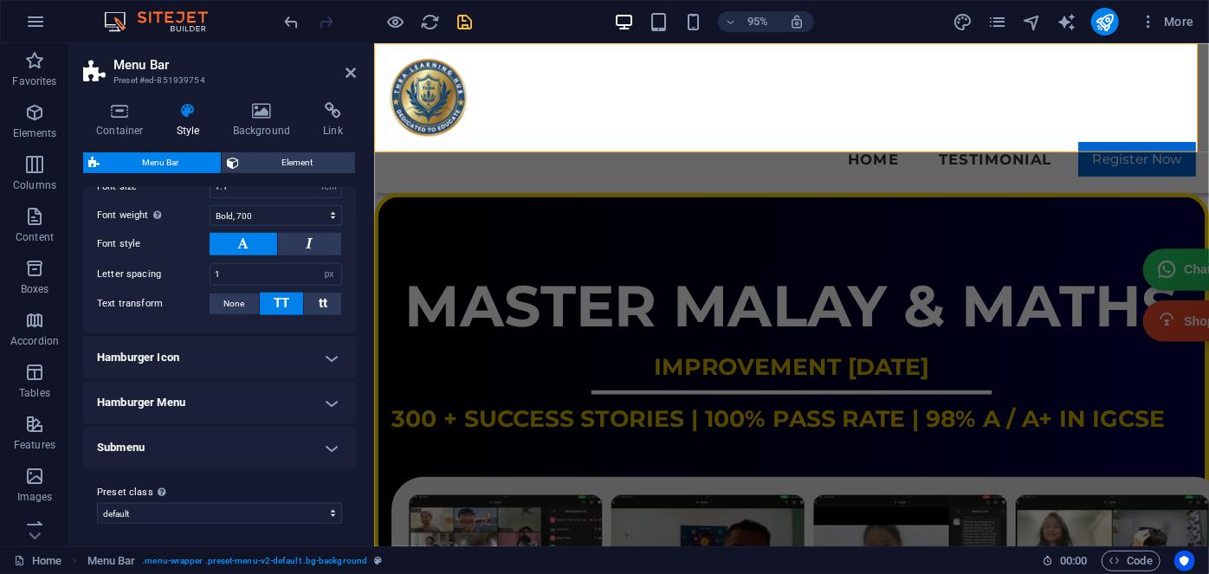
click at [207, 354] on h4 "Hamburger Icon" at bounding box center [219, 358] width 273 height 42
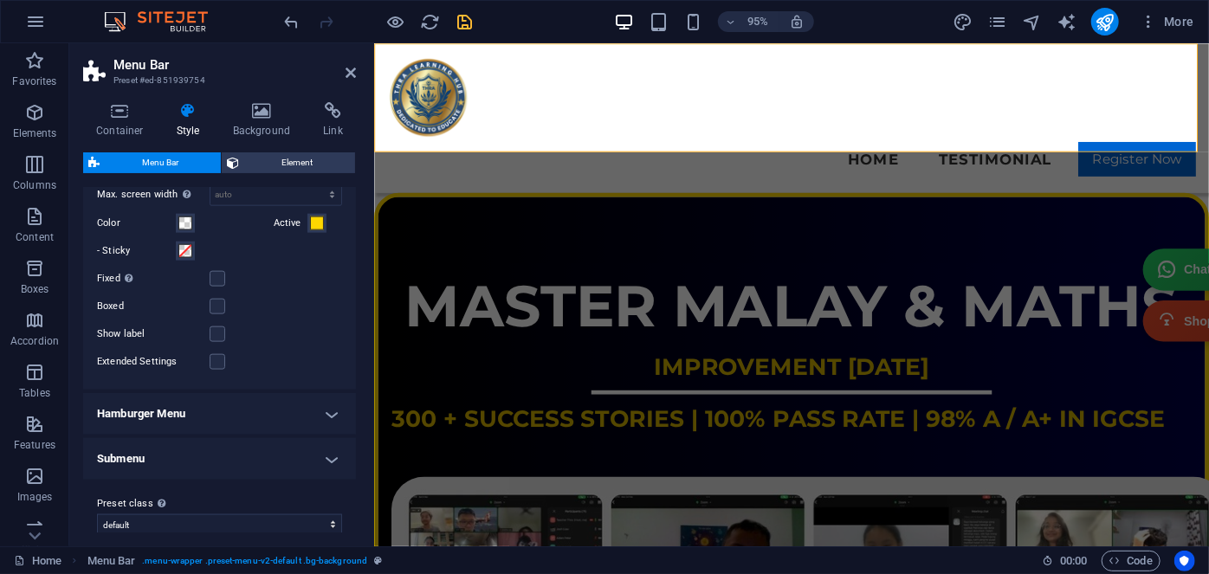
scroll to position [1140, 0]
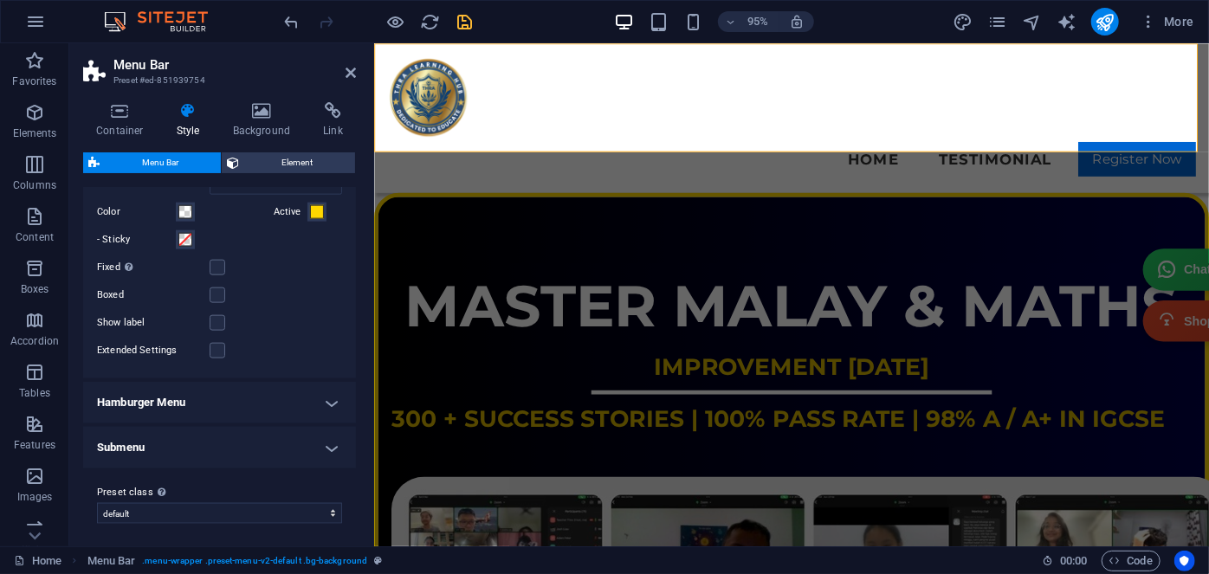
click at [204, 387] on h4 "Hamburger Menu" at bounding box center [219, 403] width 273 height 42
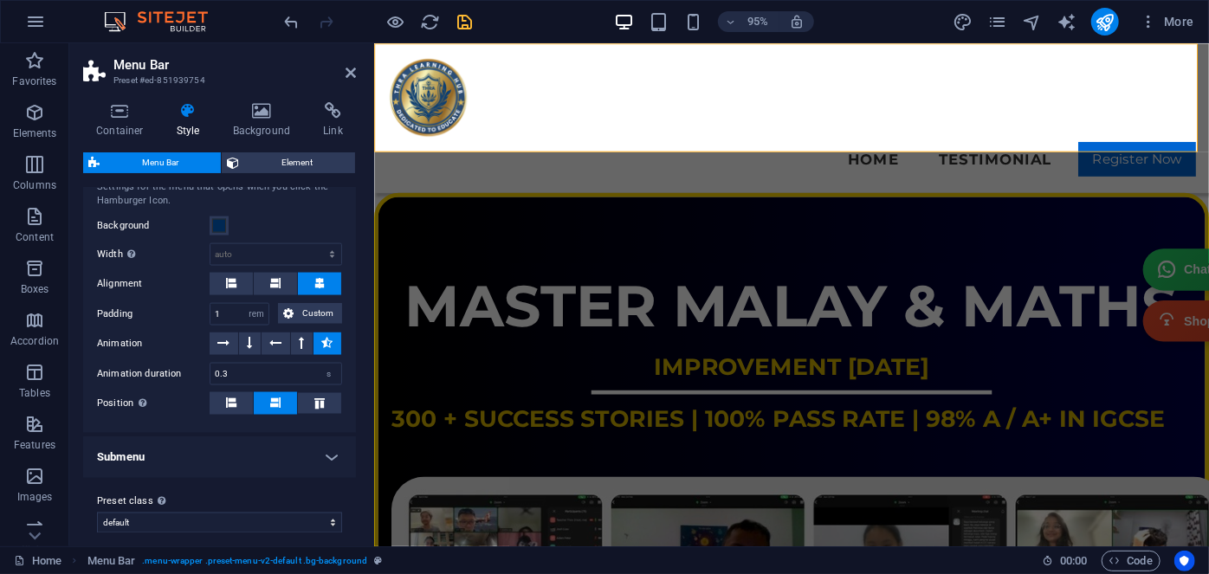
scroll to position [1397, 0]
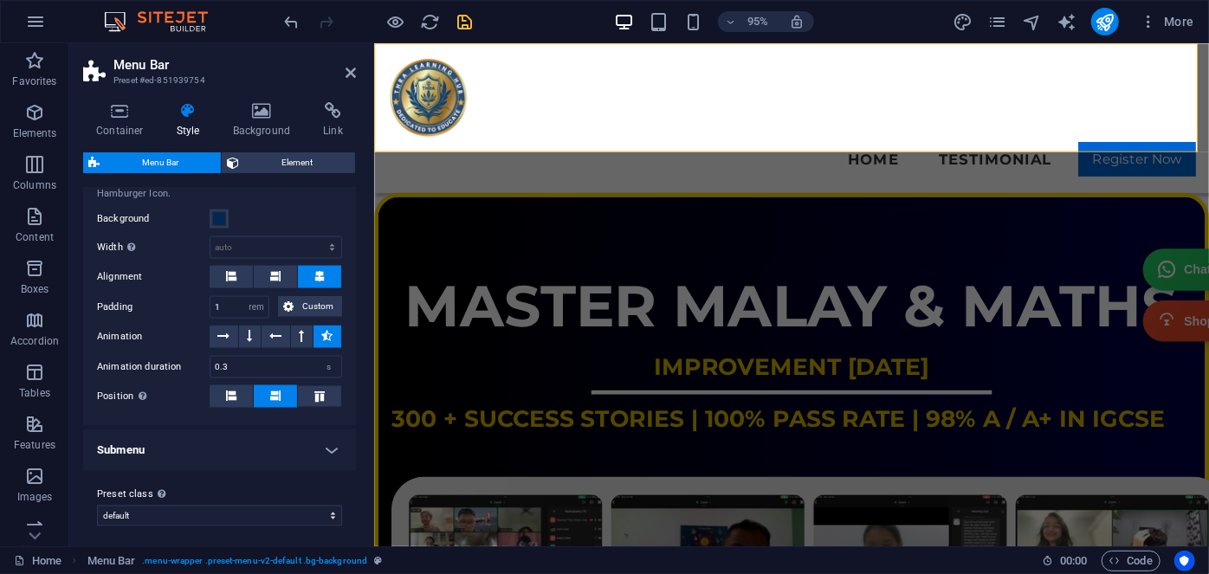
click at [203, 446] on h4 "Submenu" at bounding box center [219, 451] width 273 height 42
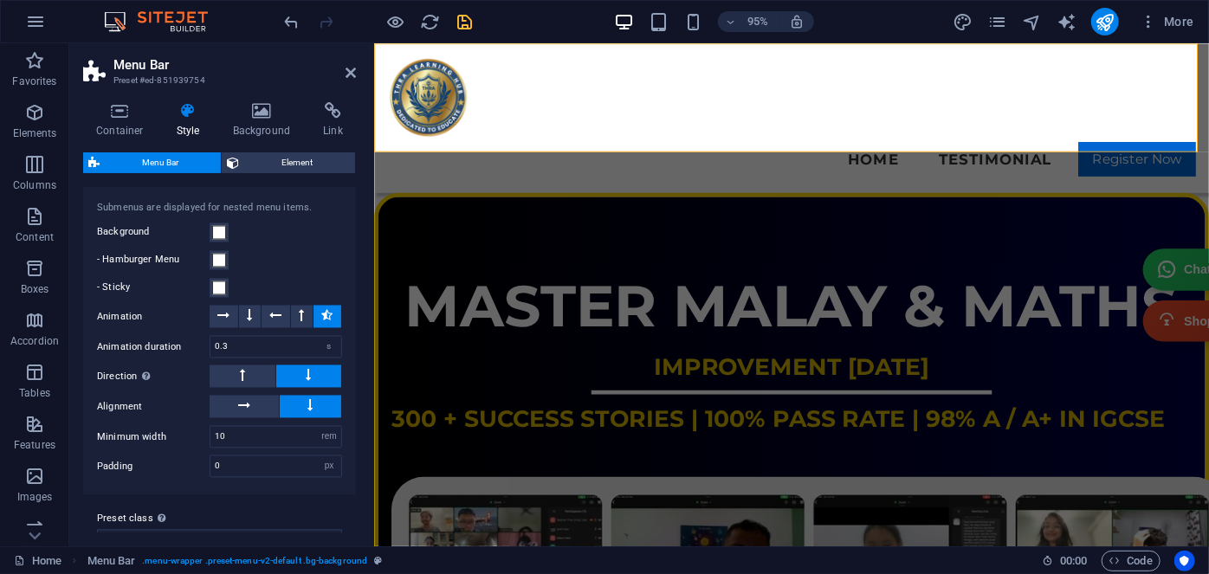
scroll to position [1695, 0]
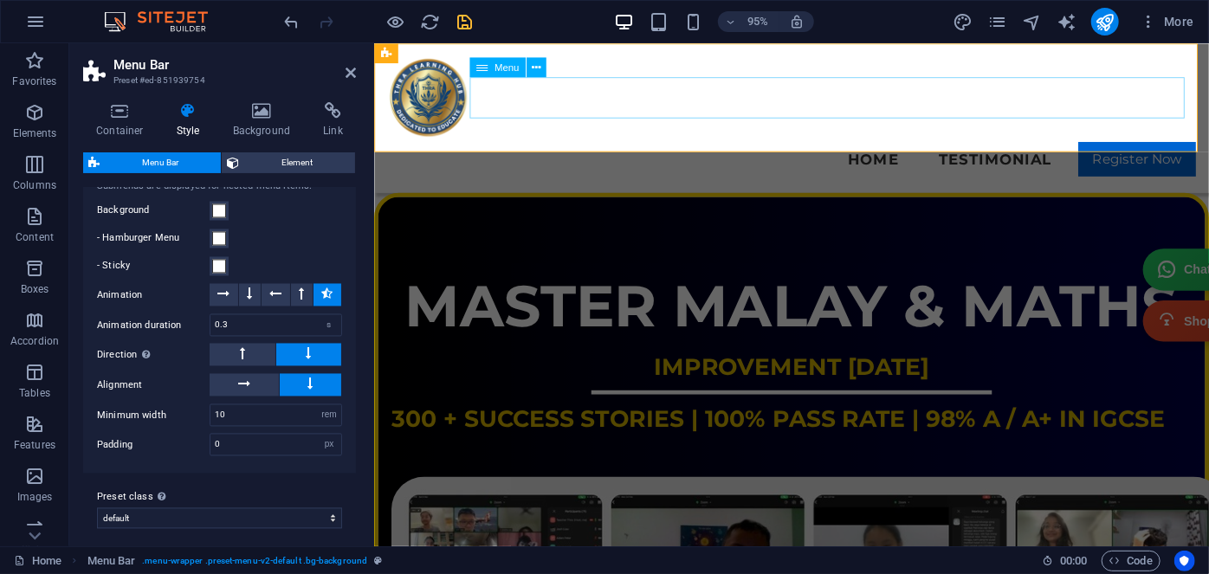
click at [1161, 144] on nav "Home Testimonial Register Now" at bounding box center [812, 165] width 851 height 43
select select "default"
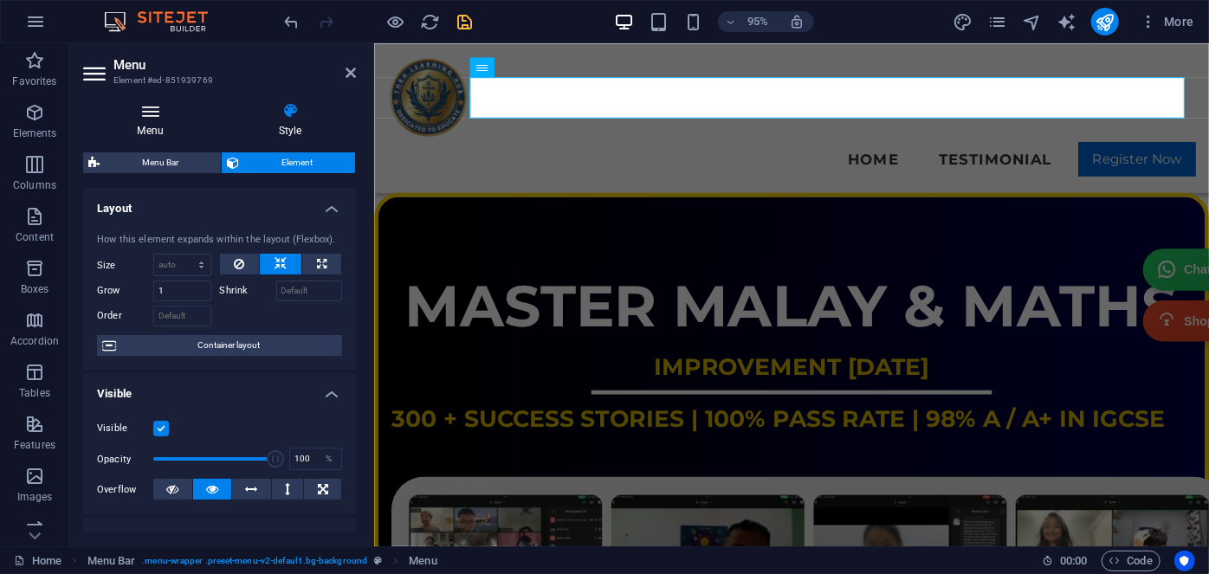
click at [162, 119] on icon at bounding box center [150, 110] width 134 height 17
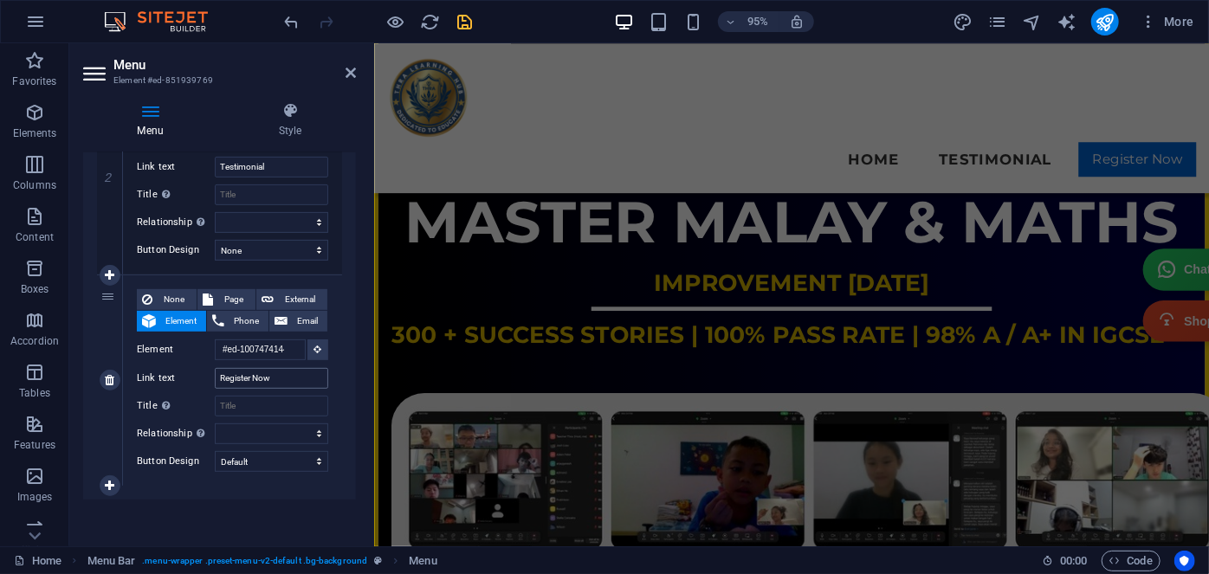
scroll to position [0, 0]
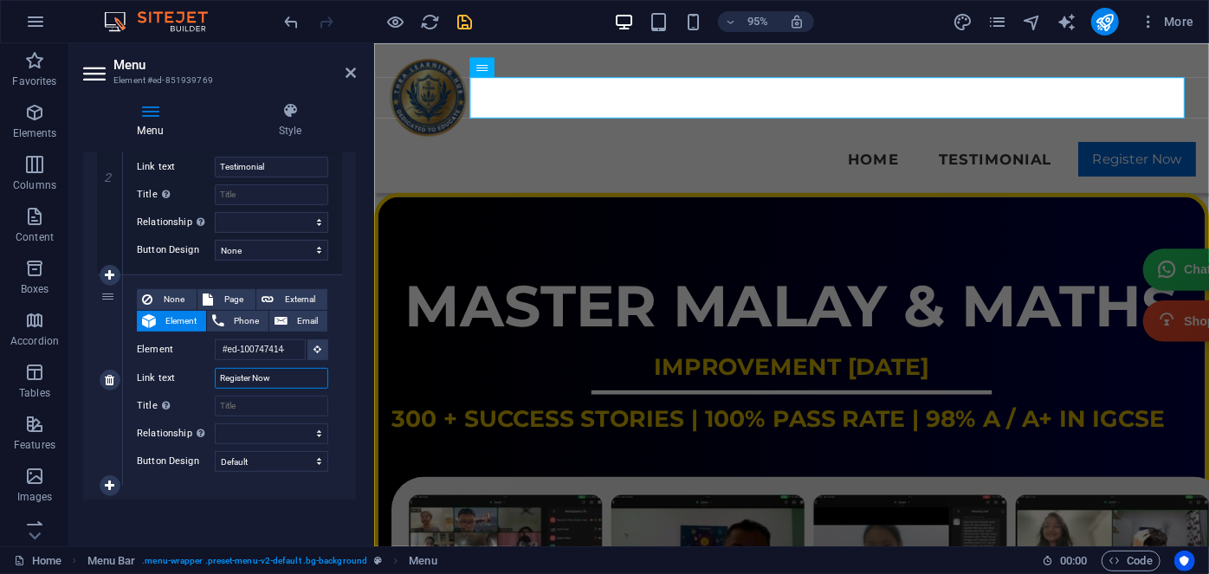
drag, startPoint x: 291, startPoint y: 384, endPoint x: 197, endPoint y: 383, distance: 93.5
click at [197, 383] on div "Link text Register Now" at bounding box center [232, 378] width 191 height 21
select select
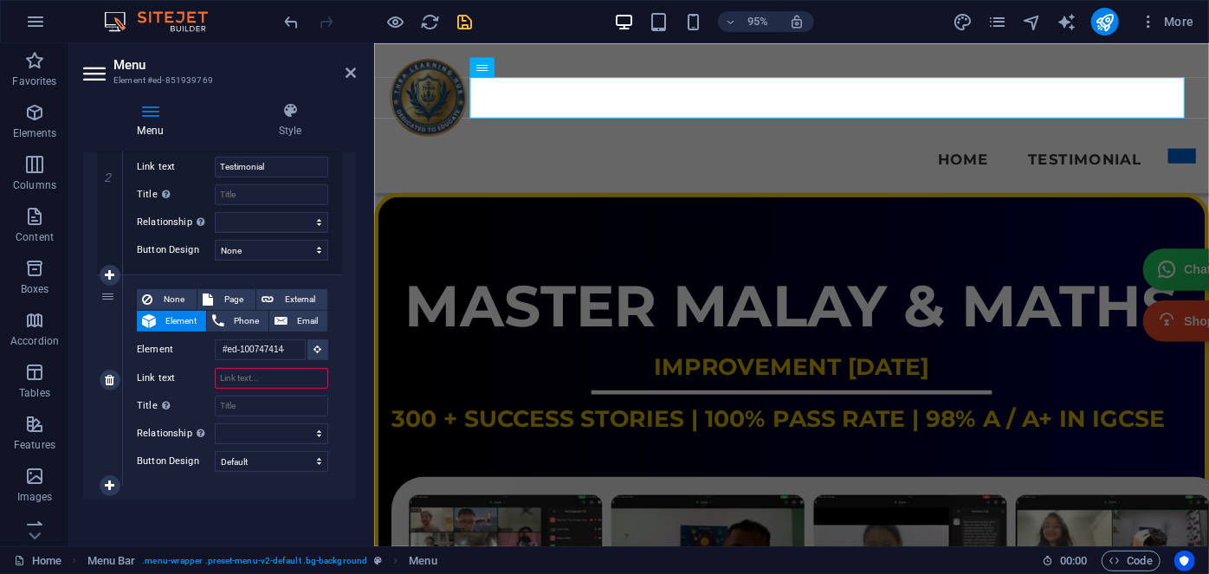
type input "r"
select select
type input "register"
select select
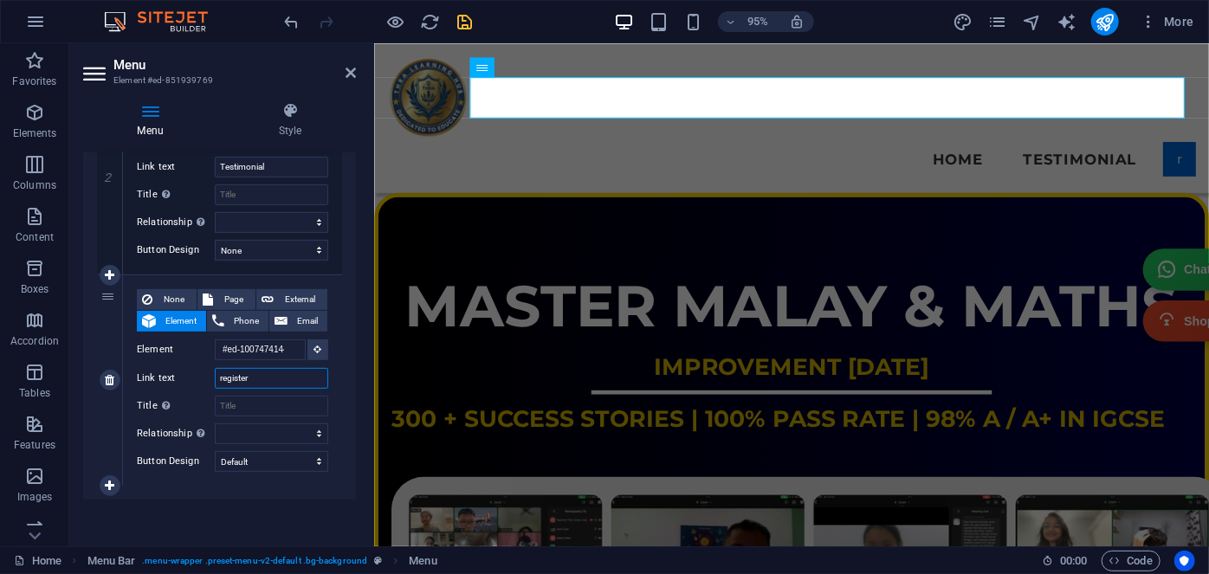
select select
type input "r"
select select
type input "REGISTER NOW"
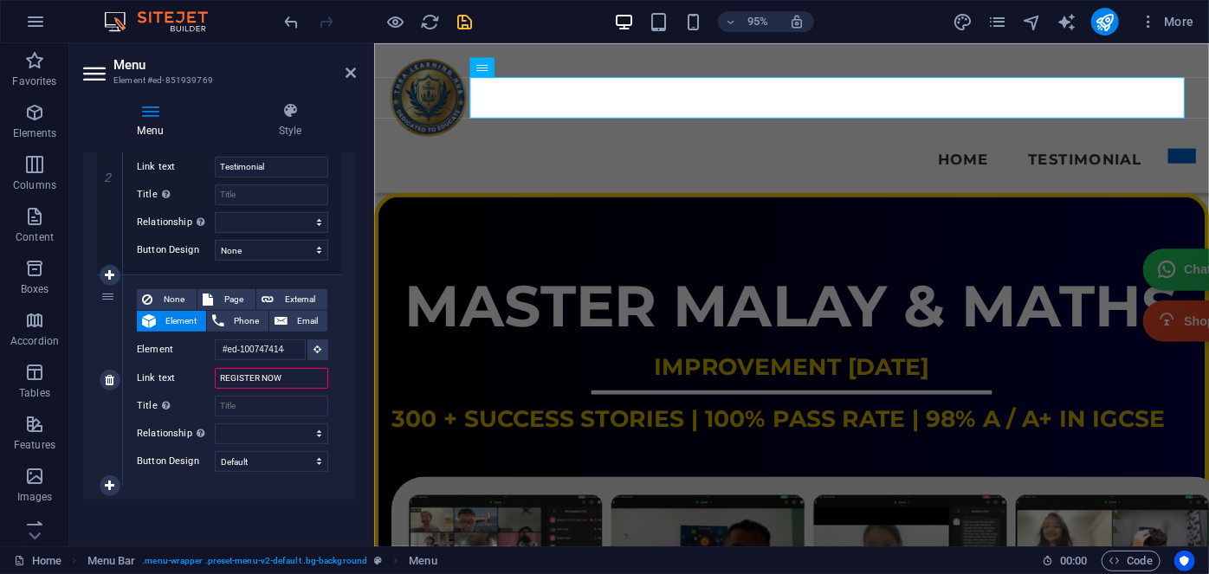
select select
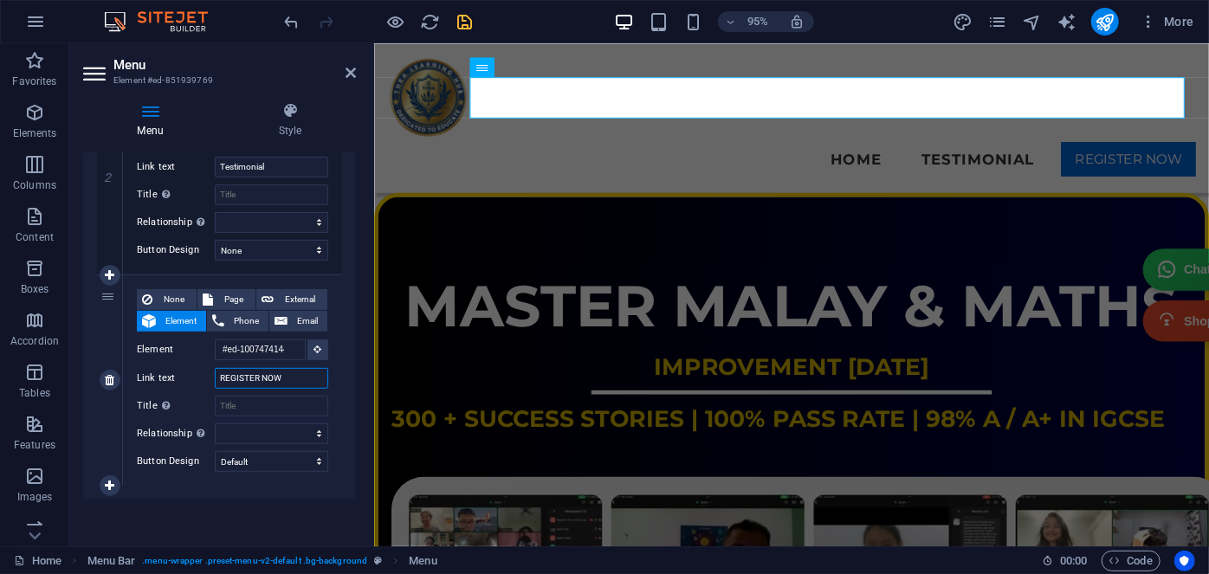
type input "REGISTER NOW"
click at [190, 411] on label "Title Additional link description, should not be the same as the link text. The…" at bounding box center [176, 406] width 78 height 21
click at [215, 411] on input "Title Additional link description, should not be the same as the link text. The…" at bounding box center [271, 406] width 113 height 21
click at [275, 126] on h4 "Style" at bounding box center [290, 120] width 132 height 36
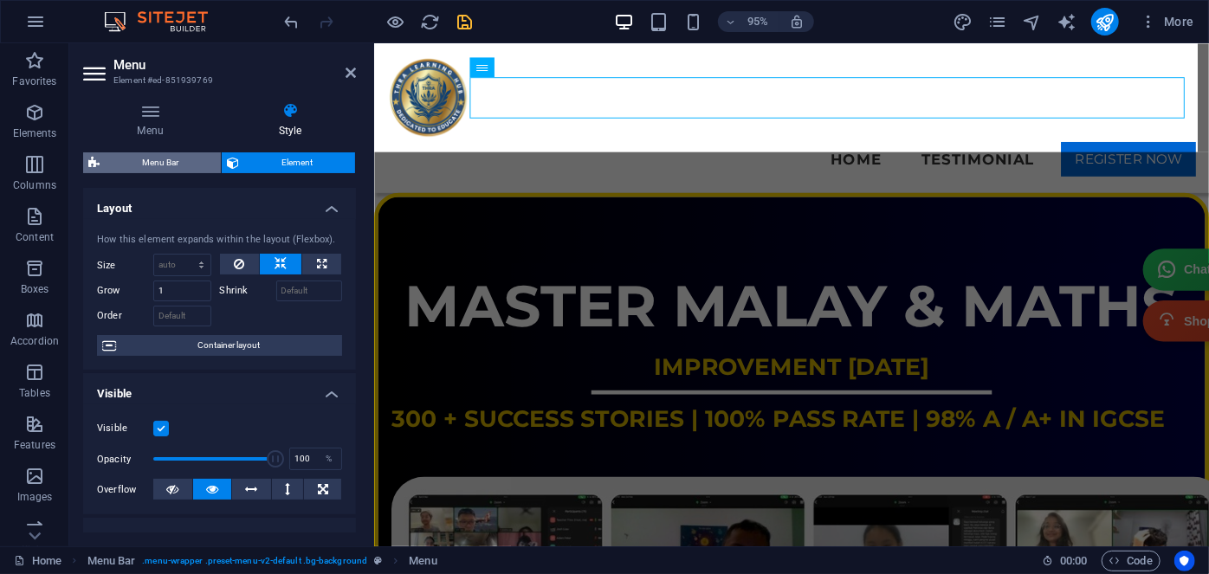
click at [176, 163] on span "Menu Bar" at bounding box center [160, 162] width 111 height 21
select select "rem"
select select "hover_border"
select select "px"
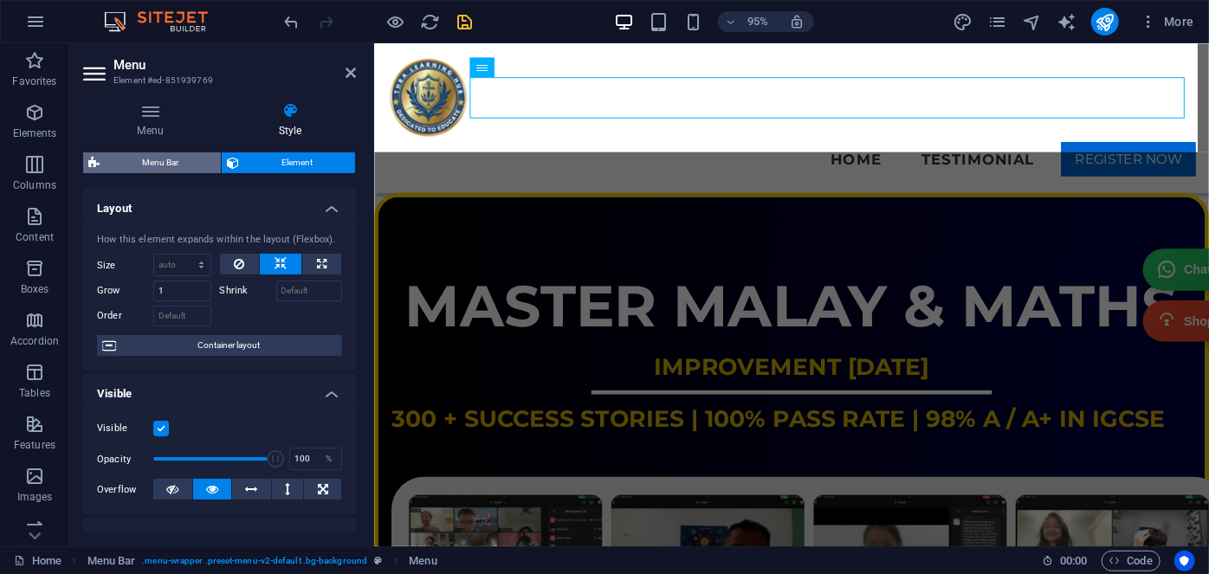
select select "rem"
select select "link-special-font"
select select "rem"
select select "700"
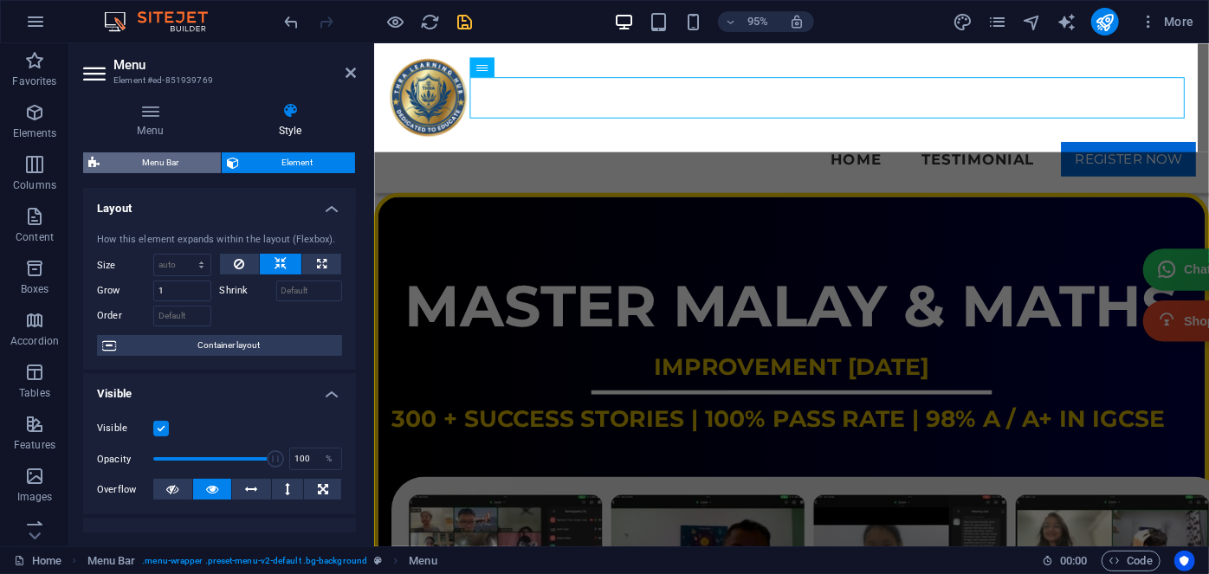
select select "px"
select select "rem"
select select "px"
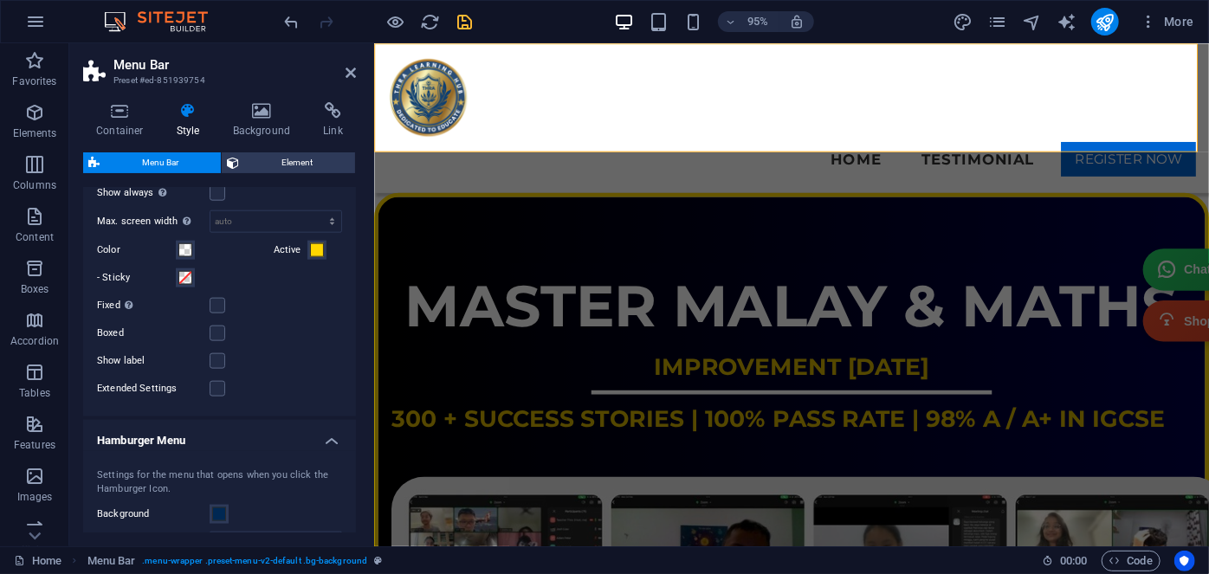
scroll to position [1417, 0]
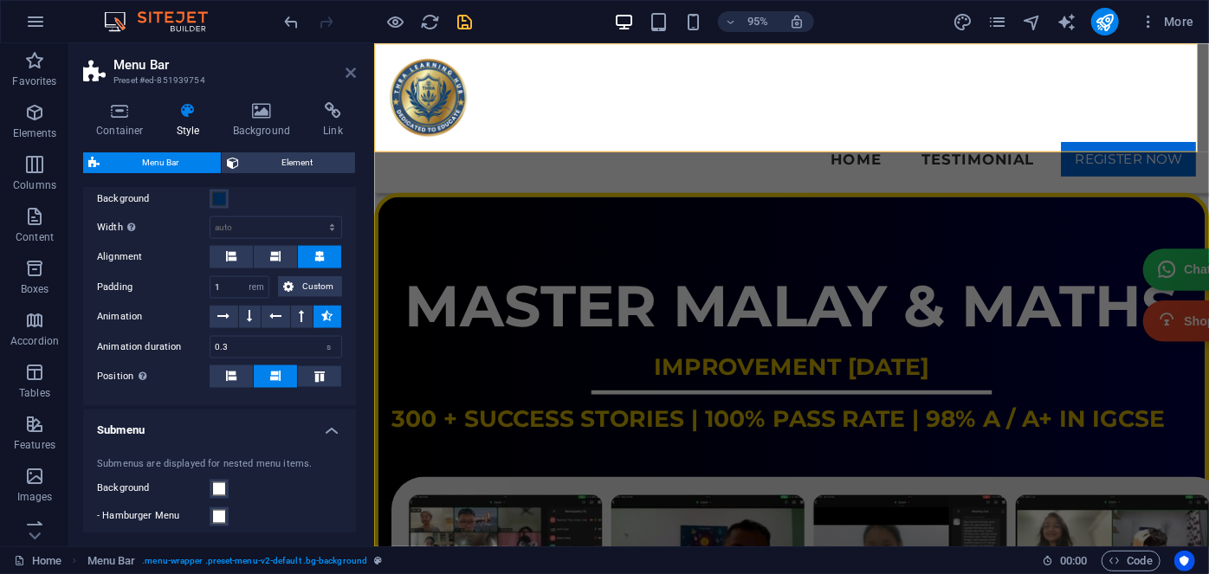
click at [355, 72] on icon at bounding box center [351, 73] width 10 height 14
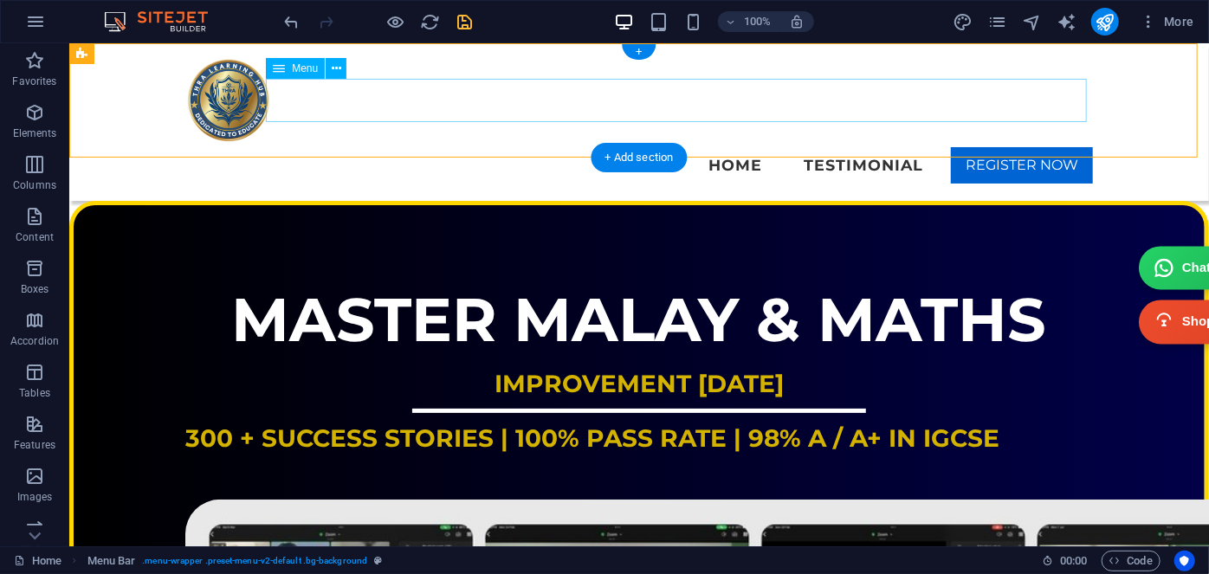
click at [647, 143] on nav "Home Testimonial REGISTER NOW" at bounding box center [638, 164] width 908 height 43
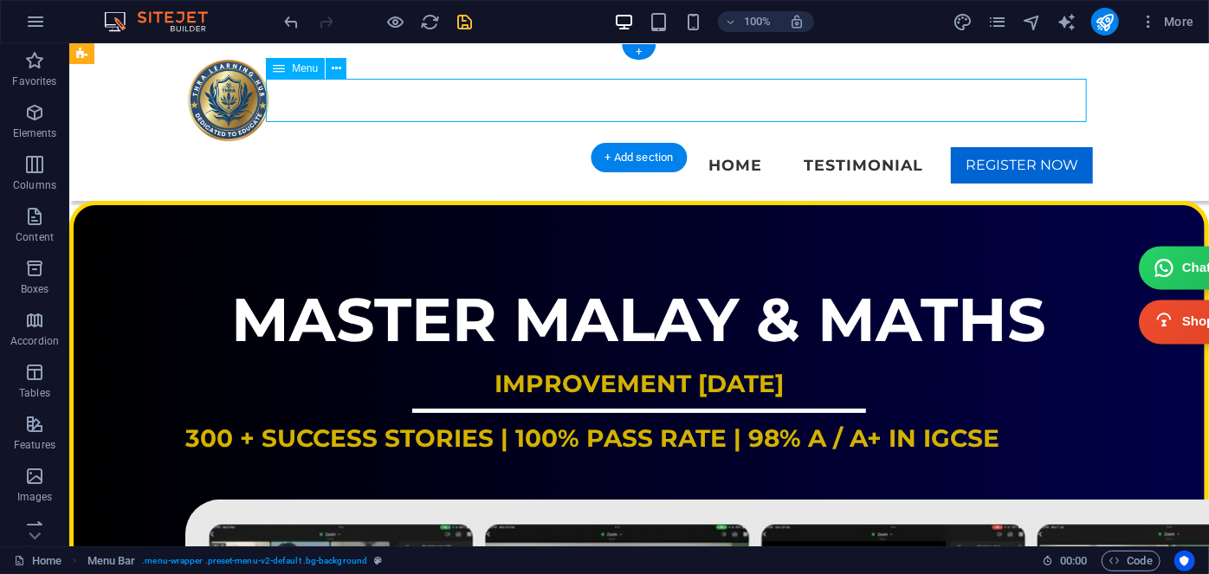
click at [647, 143] on nav "Home Testimonial REGISTER NOW" at bounding box center [638, 164] width 908 height 43
select select "default"
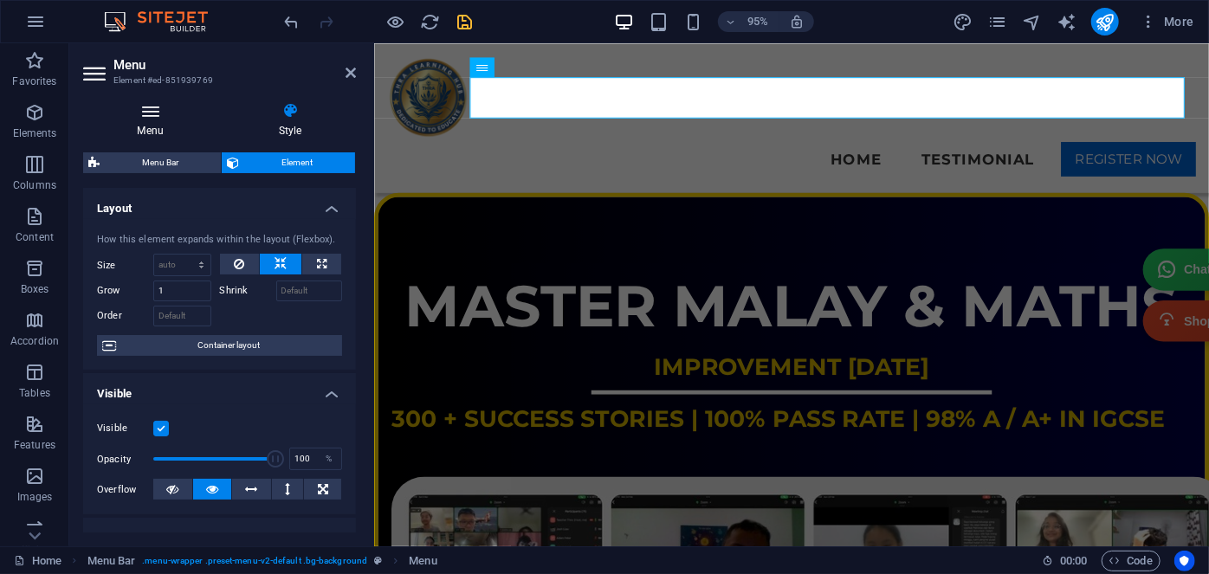
click at [150, 126] on h4 "Menu" at bounding box center [153, 120] width 141 height 36
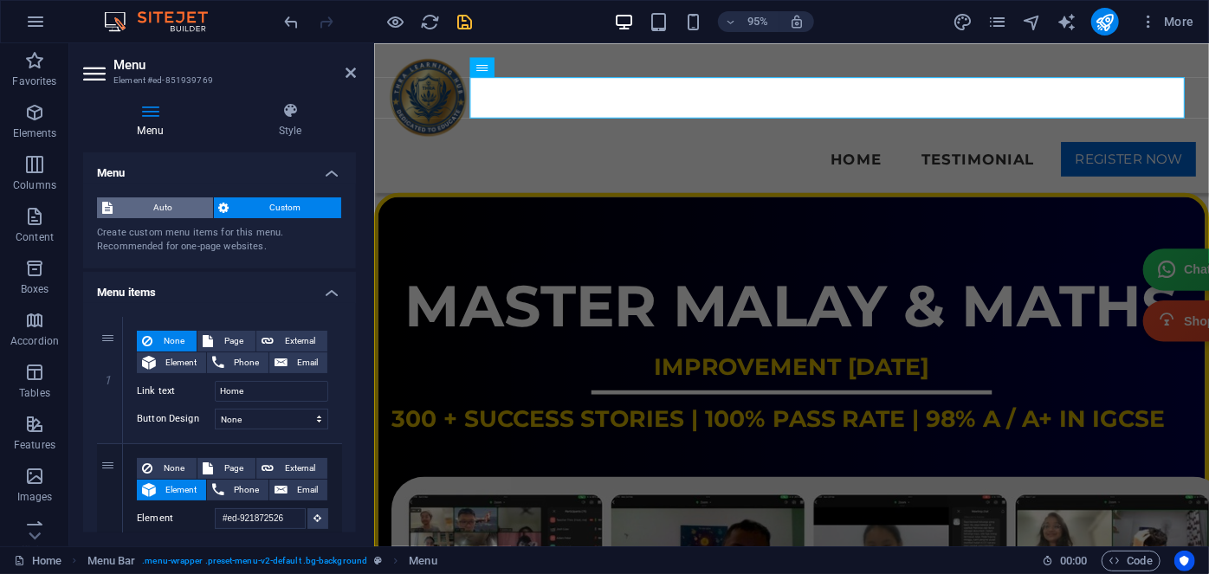
click at [172, 206] on span "Auto" at bounding box center [163, 207] width 90 height 21
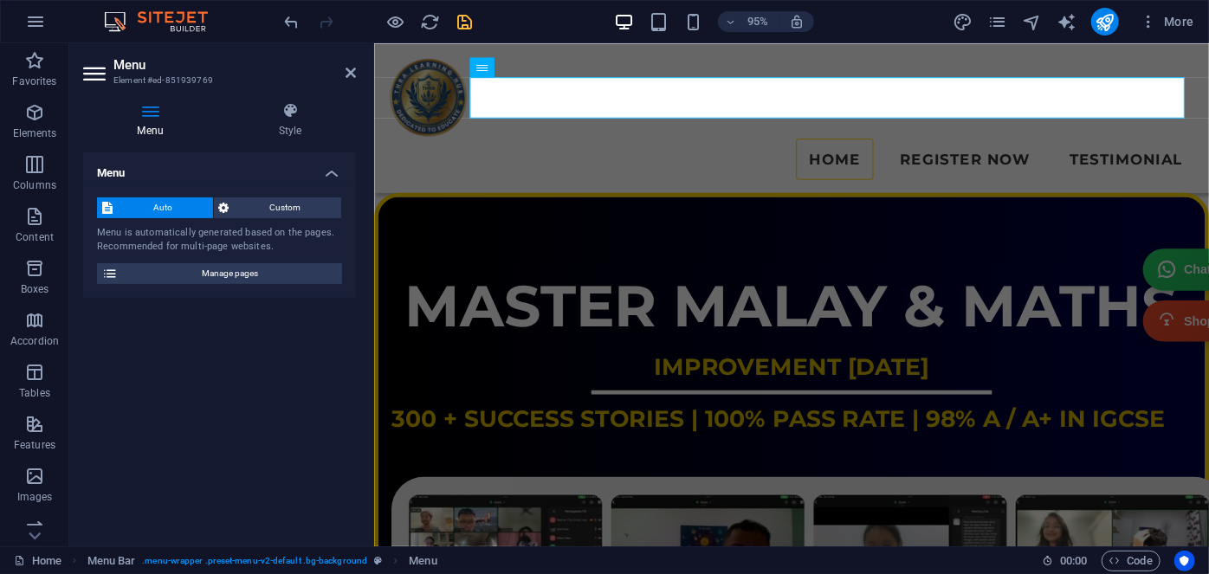
click at [150, 124] on h4 "Menu" at bounding box center [153, 120] width 141 height 36
click at [269, 206] on span "Custom" at bounding box center [286, 207] width 102 height 21
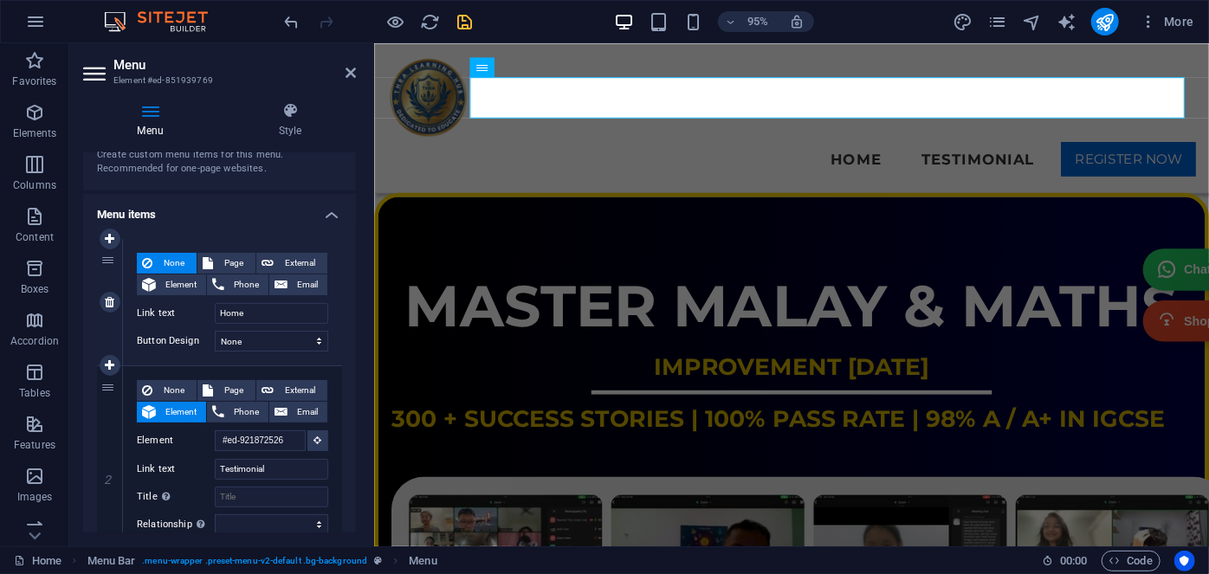
scroll to position [0, 0]
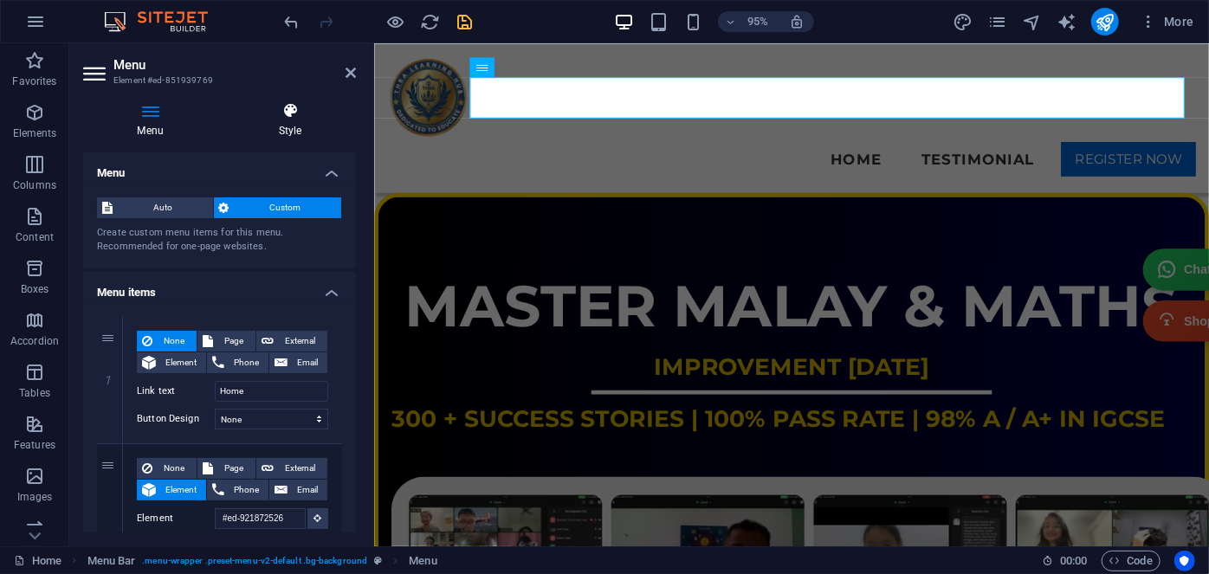
click at [279, 123] on h4 "Style" at bounding box center [290, 120] width 132 height 36
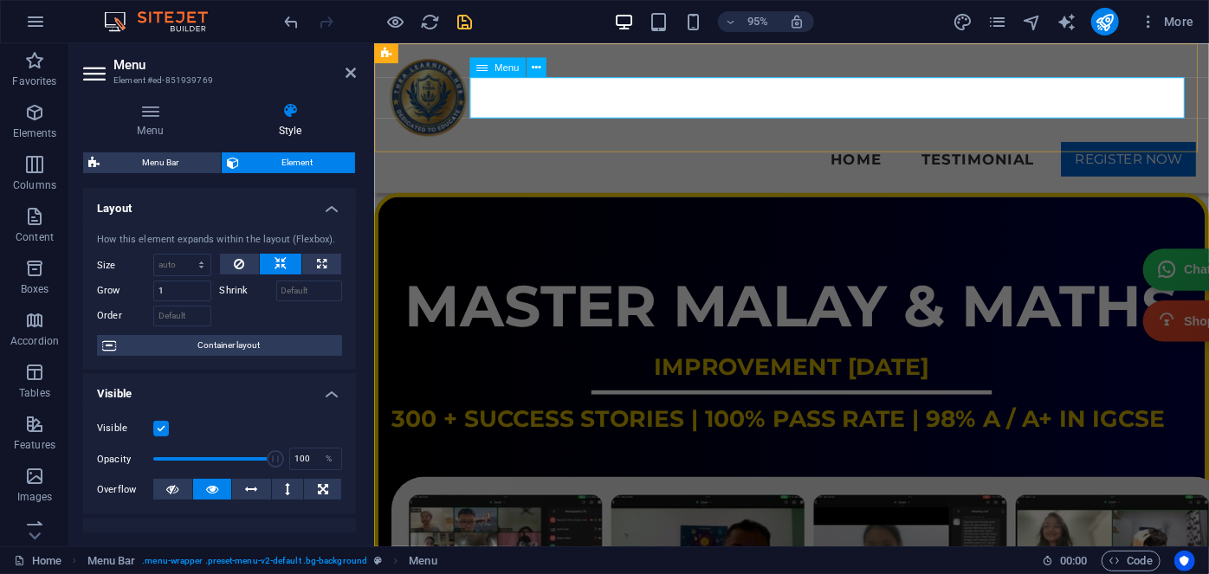
click at [488, 74] on div "Menu" at bounding box center [497, 67] width 56 height 20
click at [495, 62] on span "Menu" at bounding box center [507, 67] width 25 height 10
click at [141, 111] on icon at bounding box center [150, 110] width 134 height 17
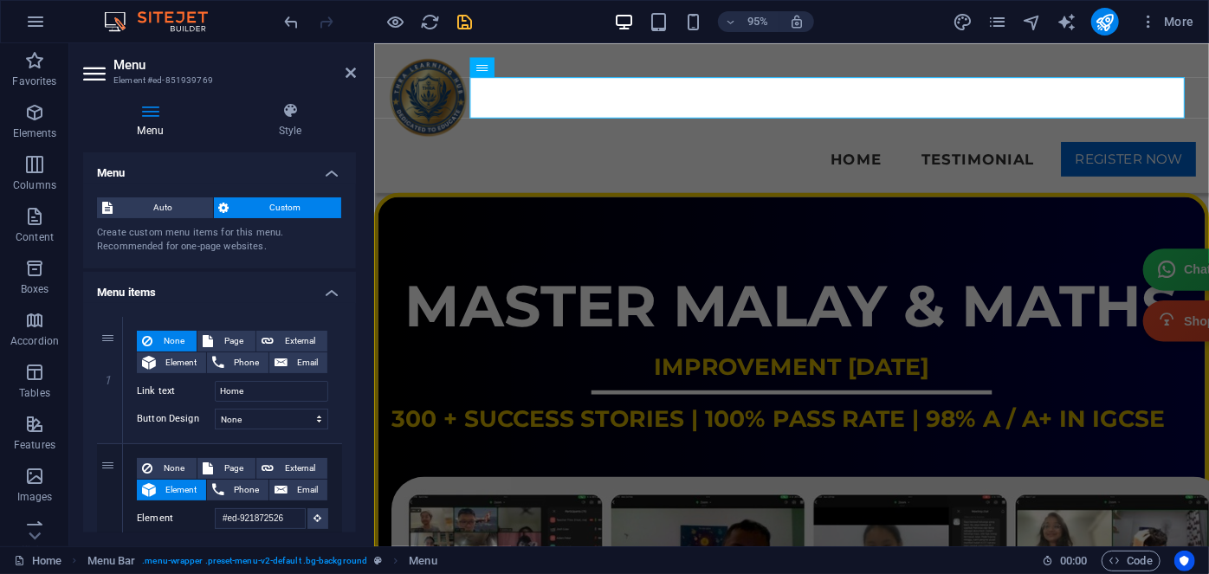
click at [356, 68] on aside "Menu Element #ed-851939769 Menu Style Menu Auto Custom Create custom menu items…" at bounding box center [221, 294] width 305 height 503
click at [355, 69] on icon at bounding box center [351, 73] width 10 height 14
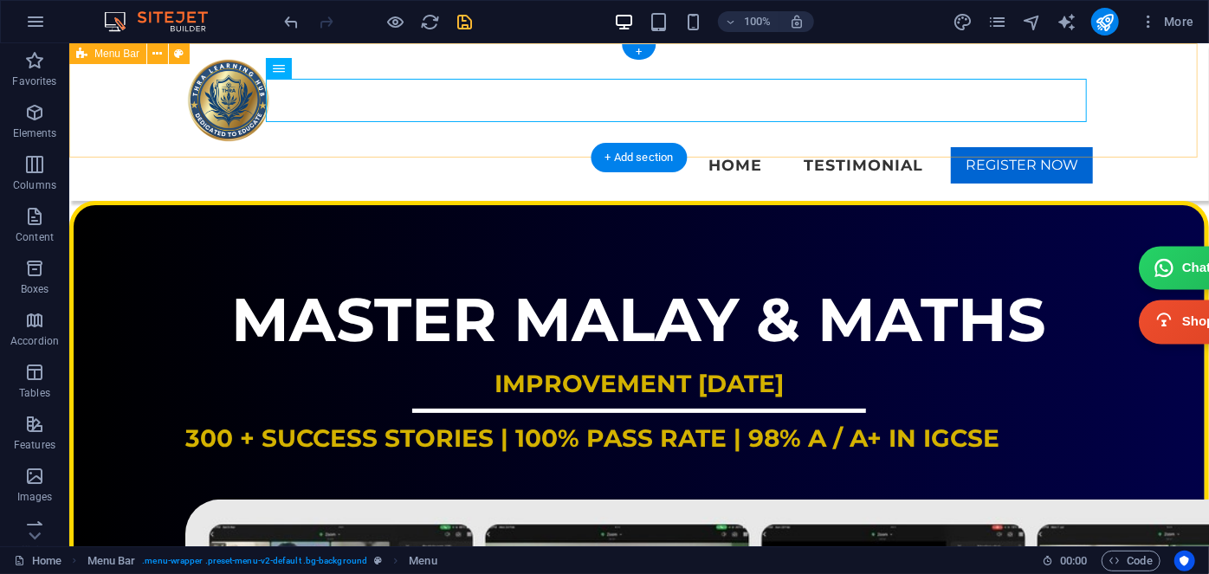
click at [400, 54] on div "THRA LEARNING HUB Menu Home Testimonial REGISTER NOW" at bounding box center [638, 121] width 1140 height 158
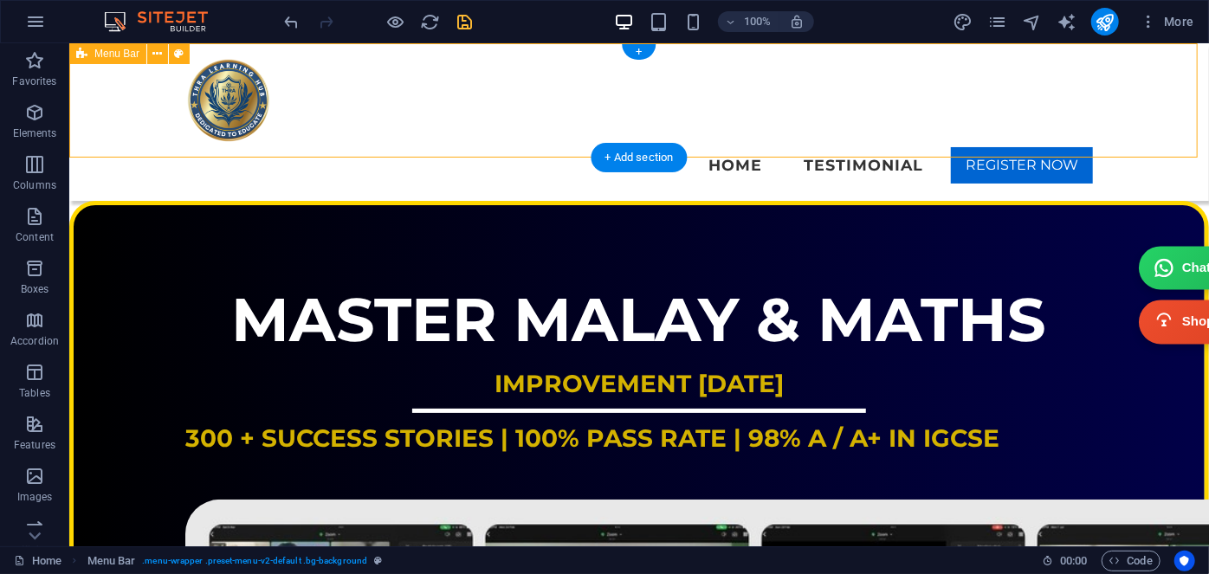
click at [400, 54] on div "THRA LEARNING HUB Menu Home Testimonial REGISTER NOW" at bounding box center [638, 121] width 1140 height 158
select select "rem"
select select "hover_border"
select select "px"
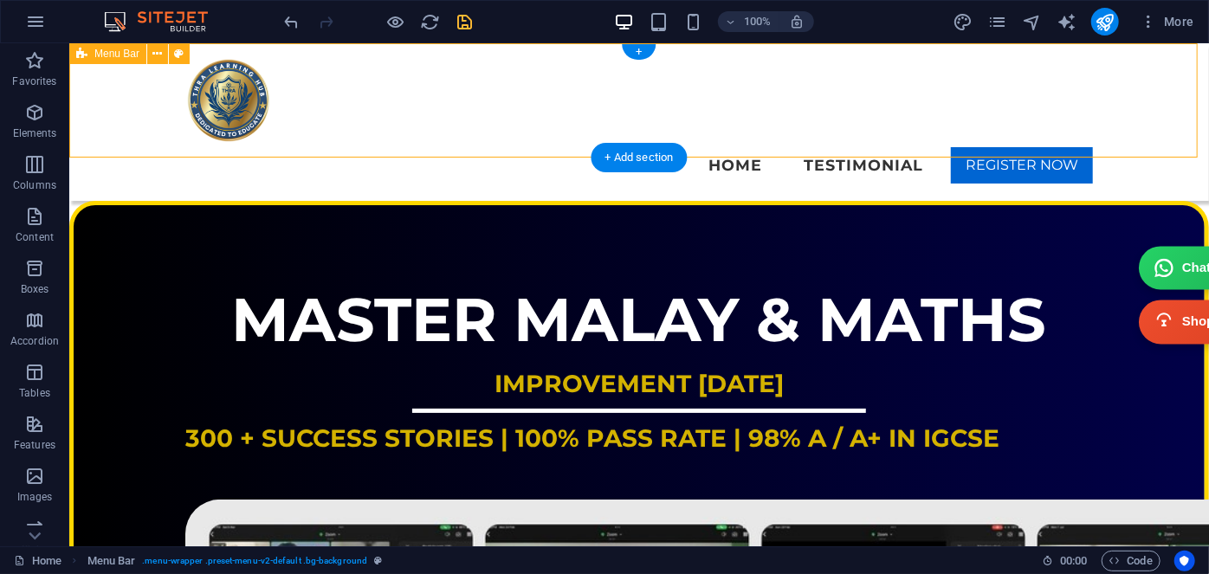
select select "px"
select select "rem"
select select "link-special-font"
select select "rem"
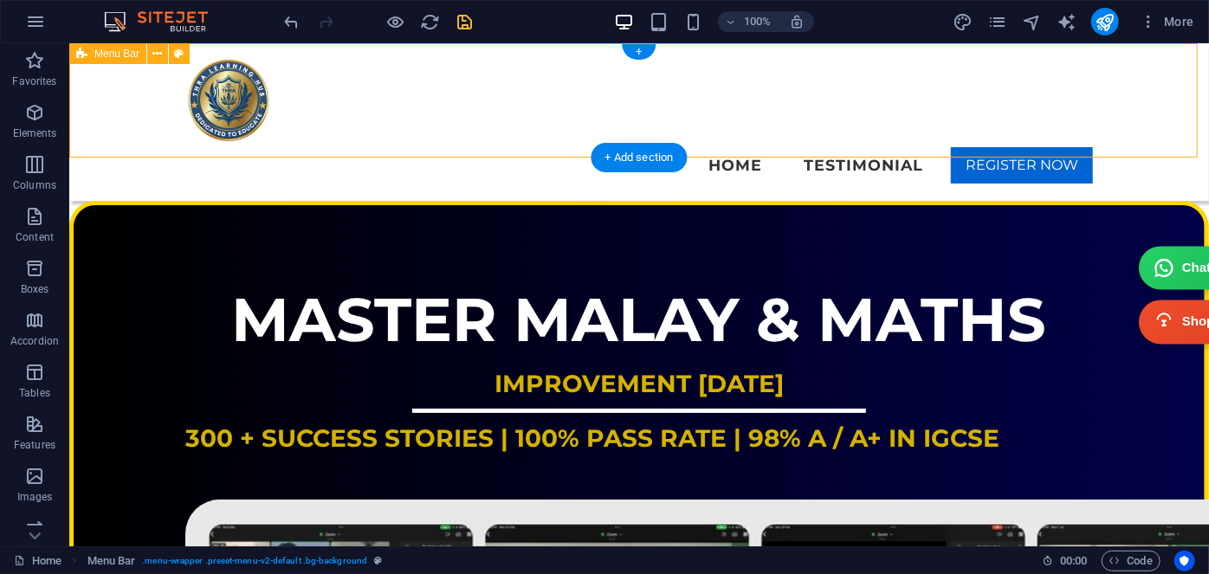
select select "700"
select select "px"
select select "rem"
select select "px"
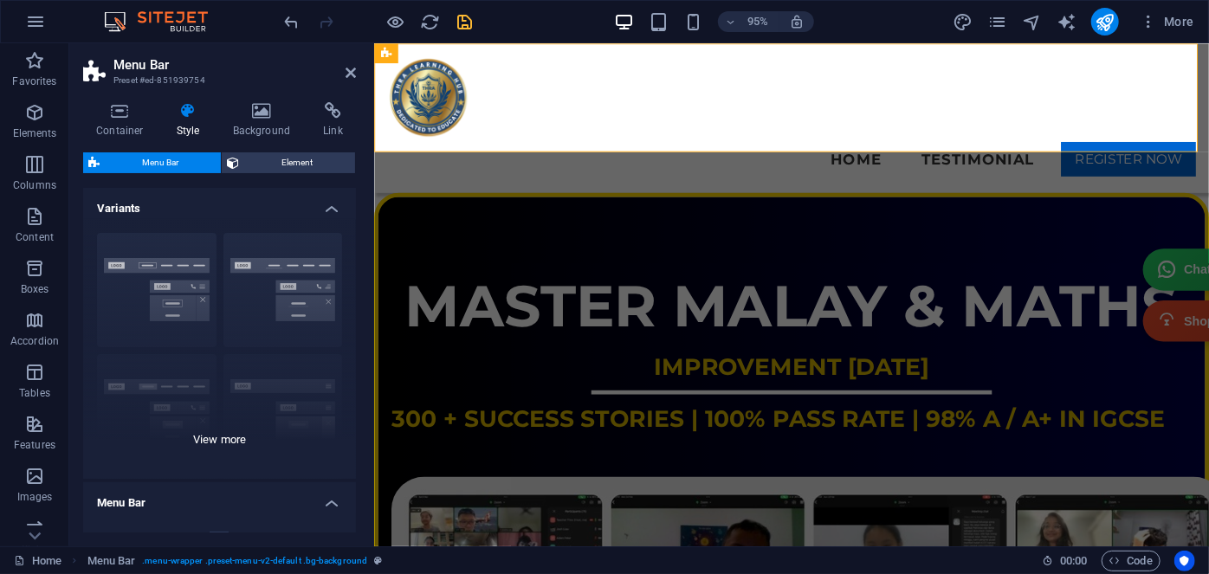
scroll to position [78, 0]
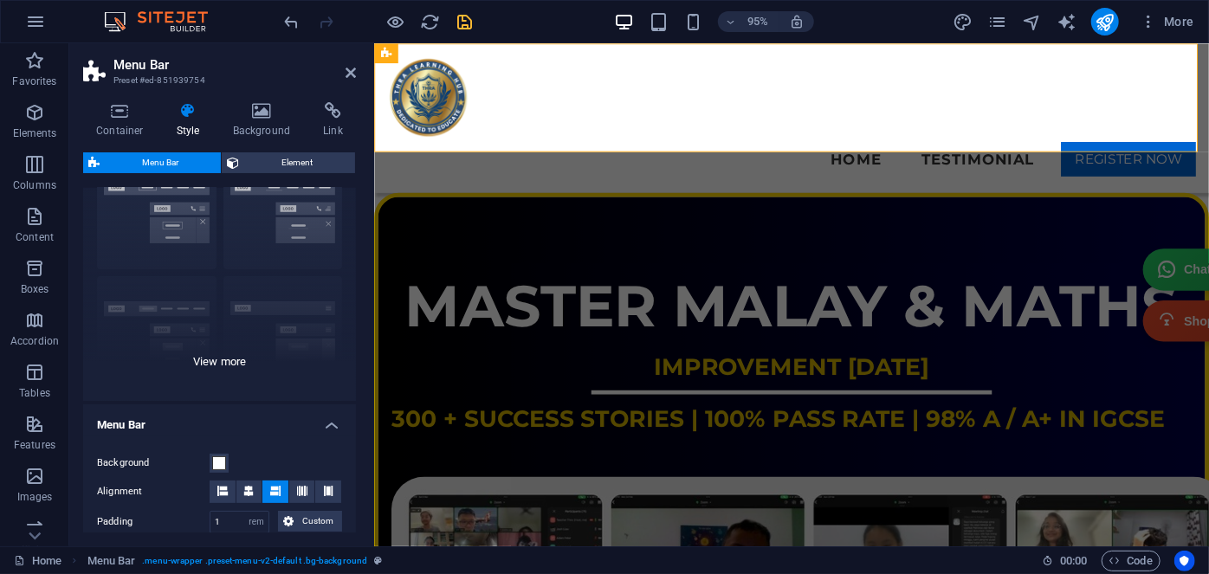
click at [286, 320] on div "Border Centered Default Fixed Loki Trigger Wide XXL" at bounding box center [219, 271] width 273 height 260
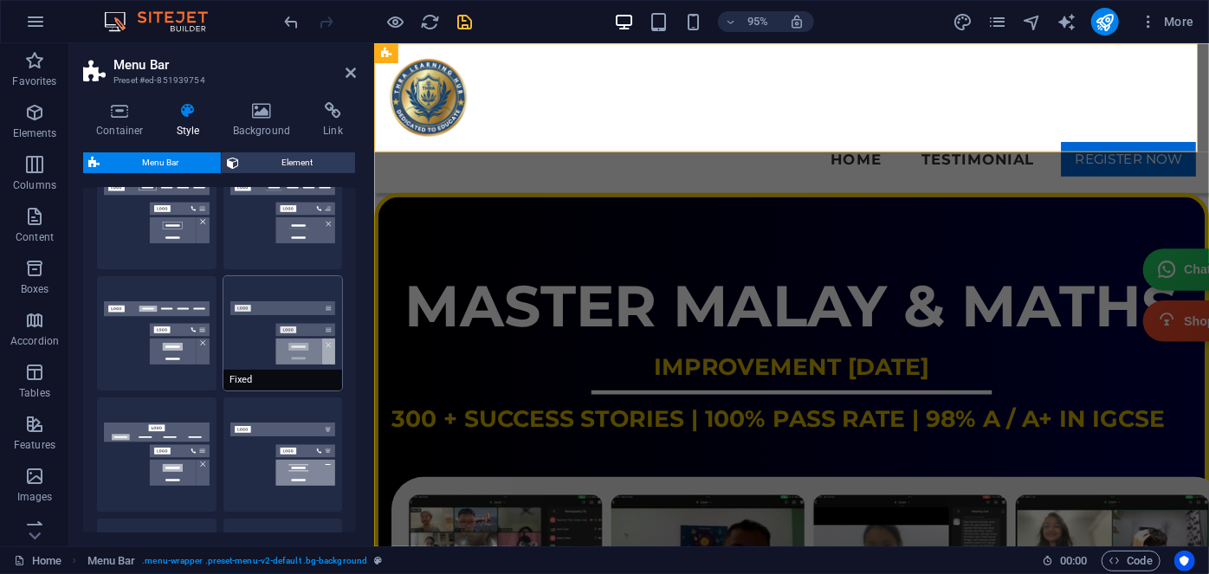
click at [272, 314] on button "Fixed" at bounding box center [283, 333] width 120 height 114
select select "hover_box_bottom"
type input "0"
type input "2"
select select "link-special-font"
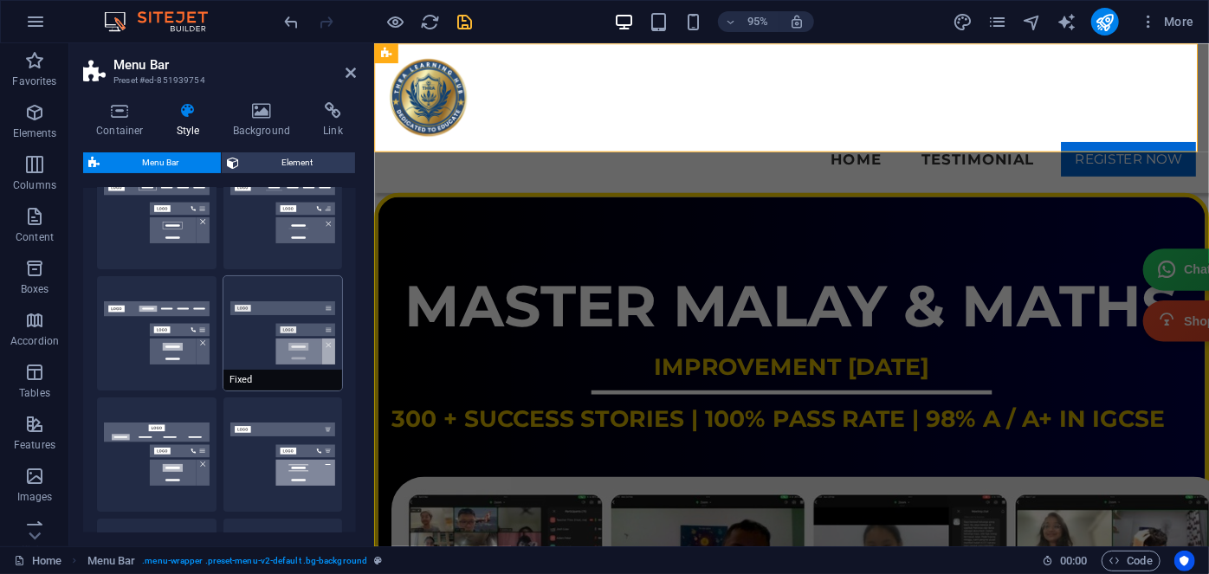
type input "1.5"
select select "rem"
select select "700"
type input "0"
select select "DISABLED_OPTION_VALUE"
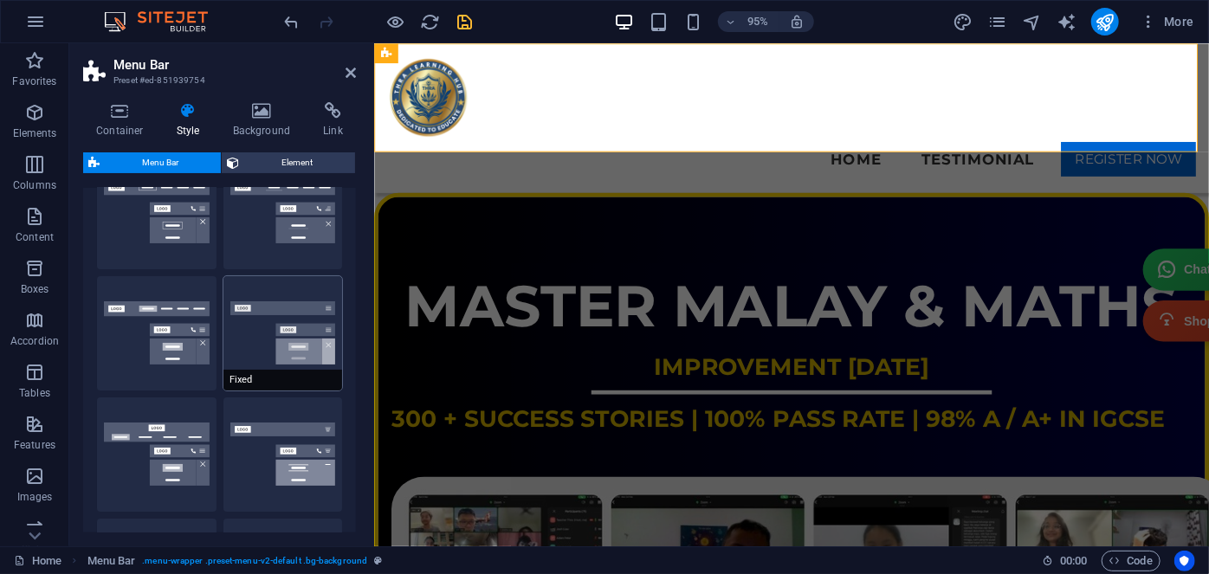
type input "0.8"
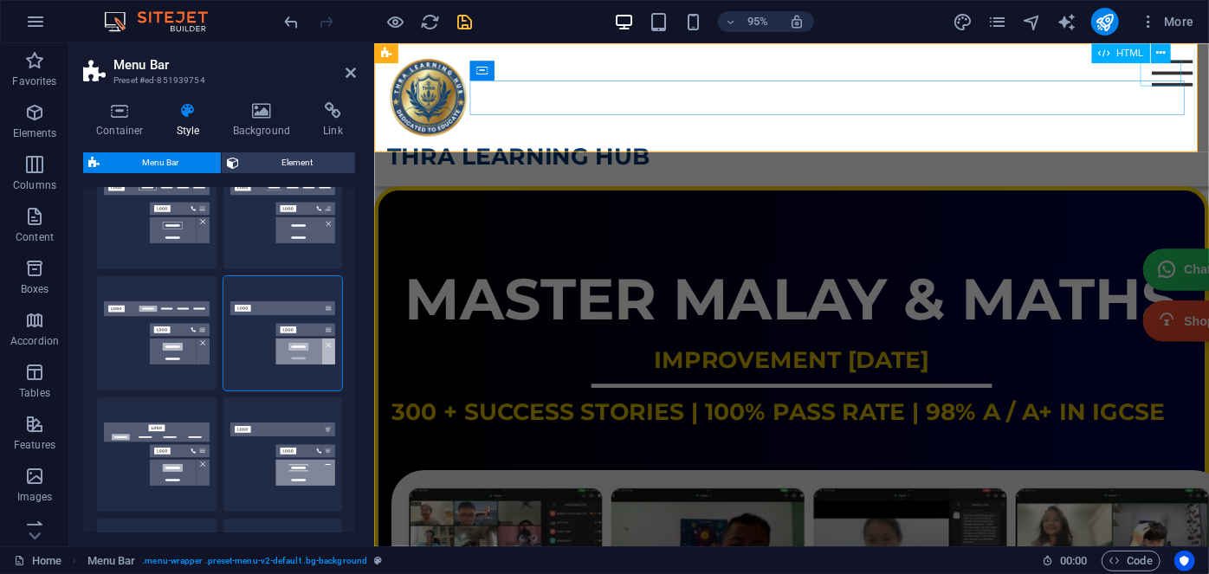
click at [1208, 72] on div "Menu" at bounding box center [1213, 75] width 43 height 28
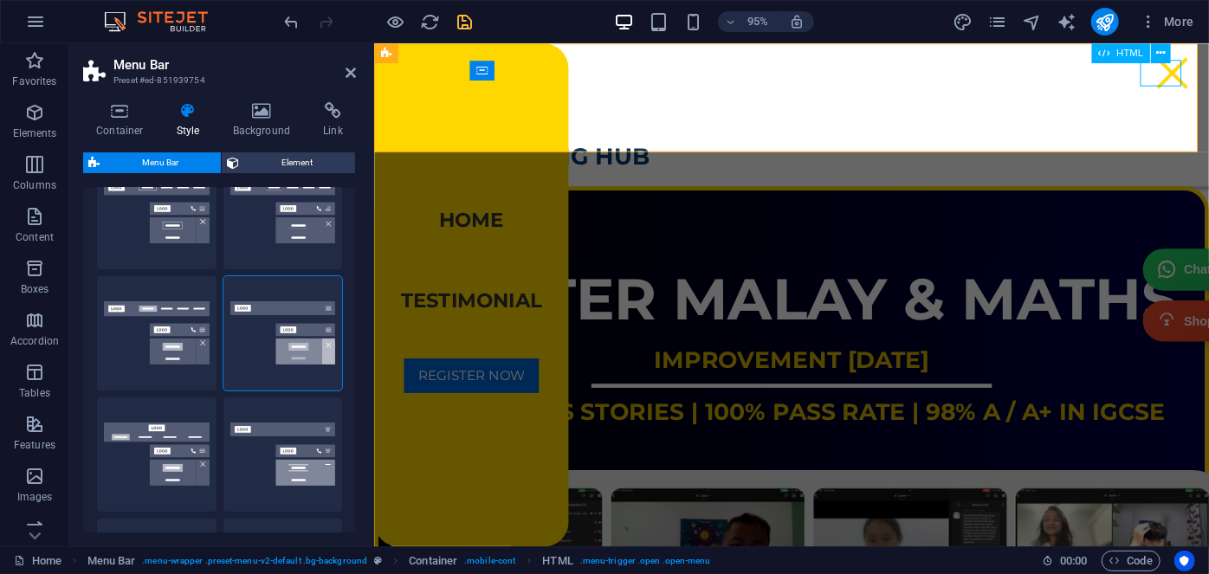
click at [1208, 72] on div "Menu" at bounding box center [1213, 75] width 43 height 28
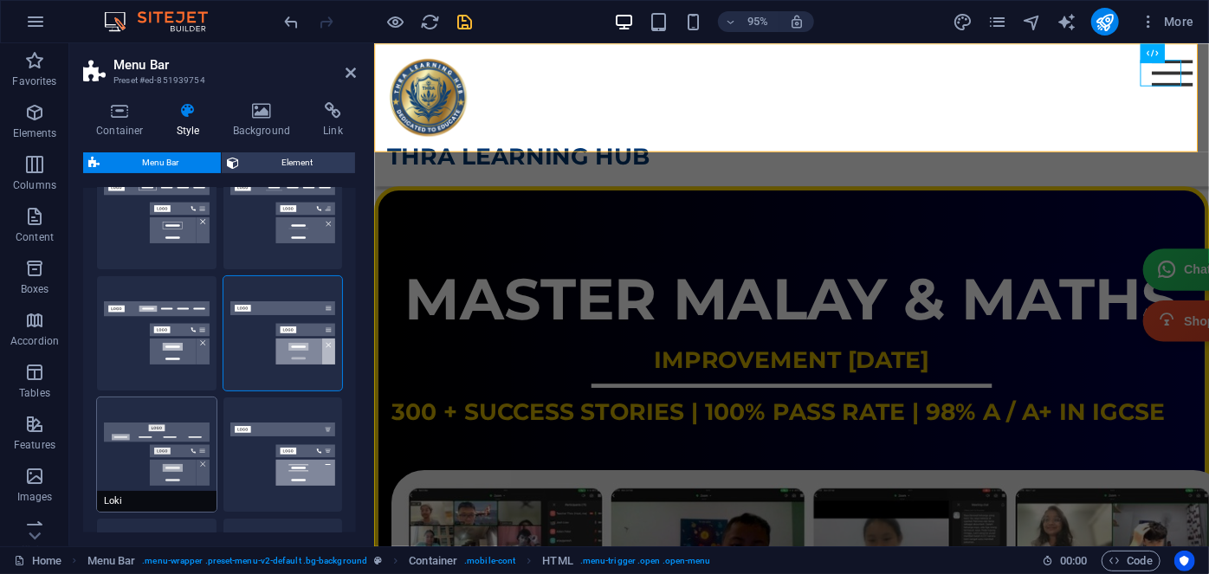
click at [182, 432] on button "Loki" at bounding box center [157, 455] width 120 height 114
type input "0"
select select "DISABLED_OPTION_VALUE"
type input "2"
type input "1"
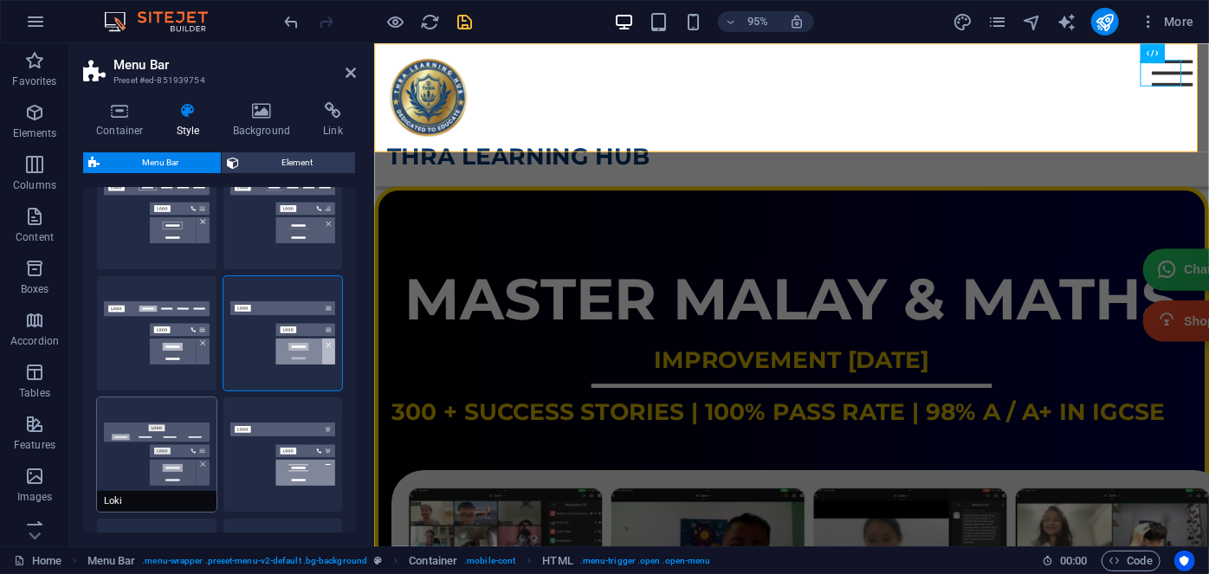
select select "link-default-font"
select select "px"
select select
type input "100"
select select "%"
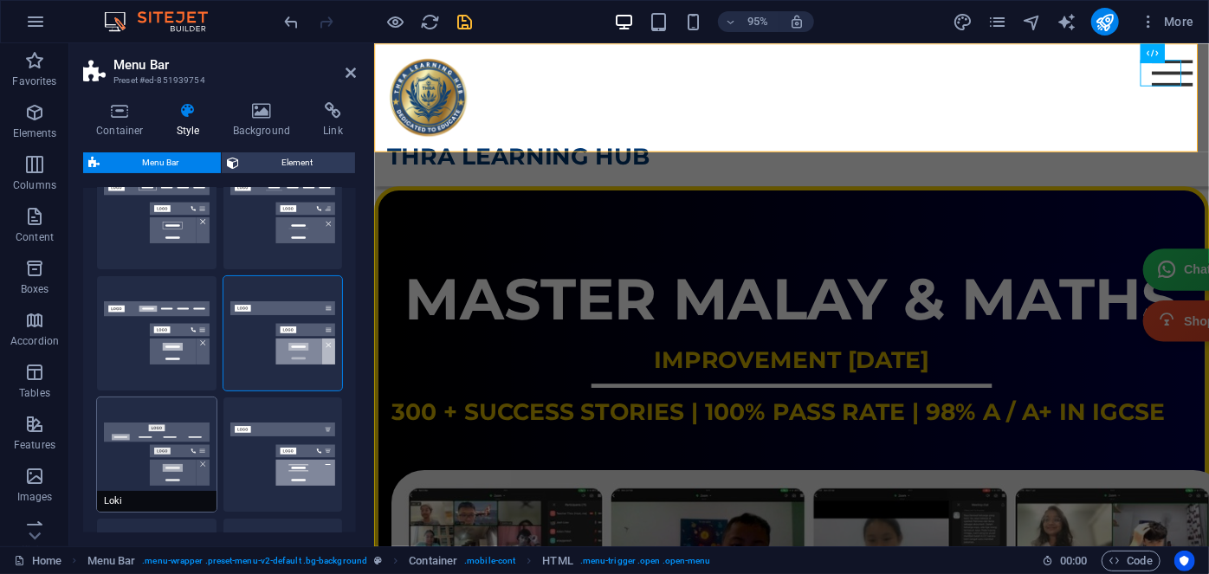
type input "0.3"
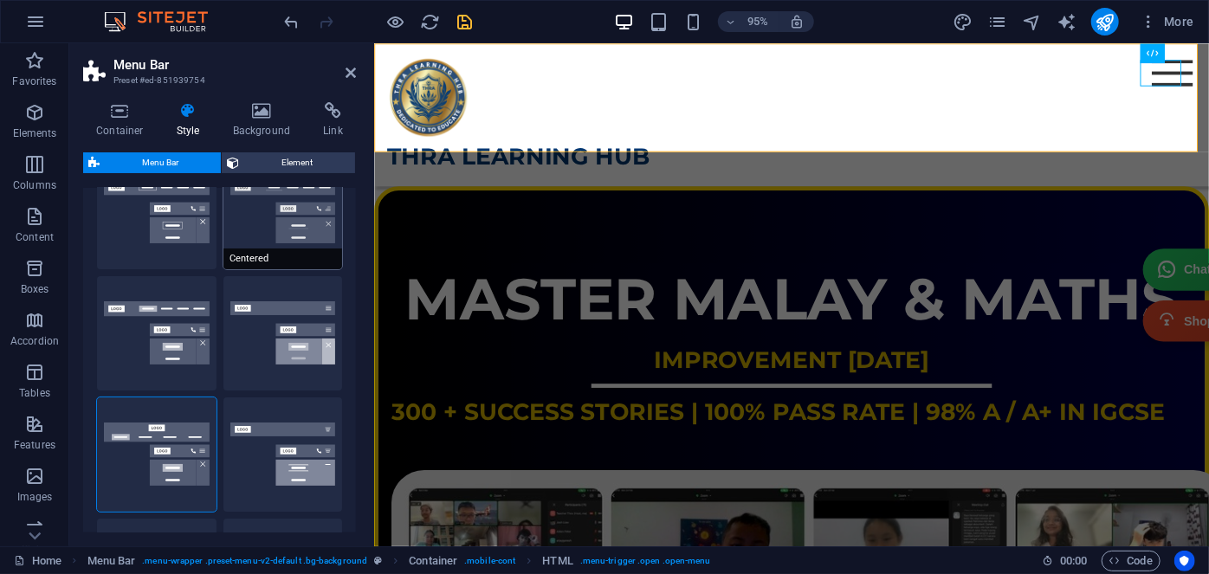
click at [302, 217] on button "Centered" at bounding box center [283, 212] width 120 height 114
type input "1"
select select "hover_border_bottom"
type input "1"
select select "DISABLED_OPTION_VALUE"
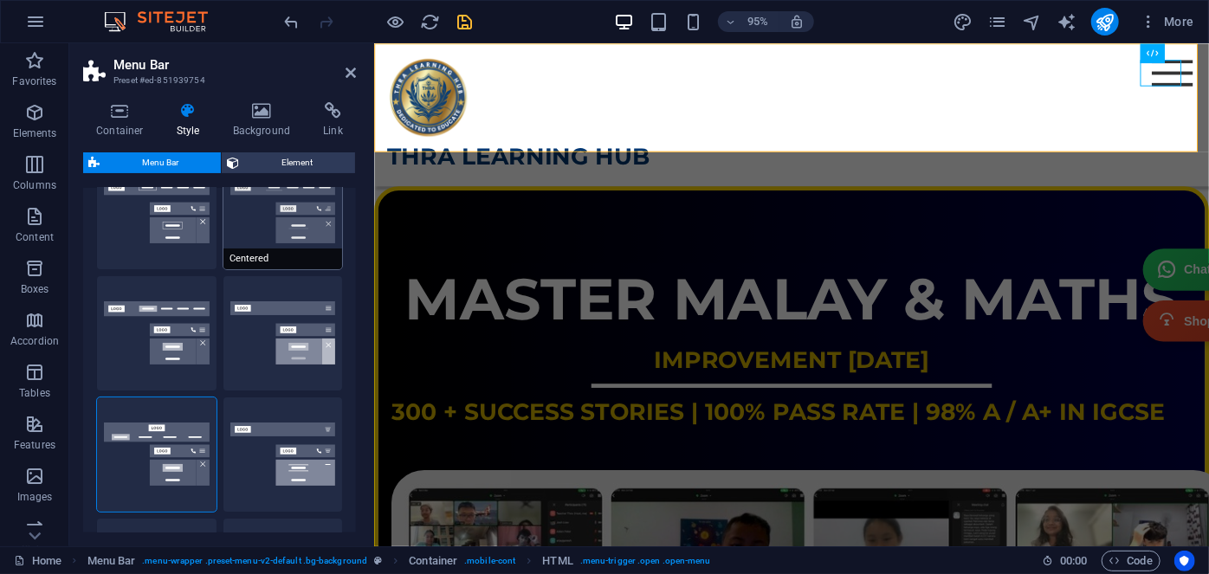
type input "0"
select select "link-special-font"
type input "1.5"
select select "rem"
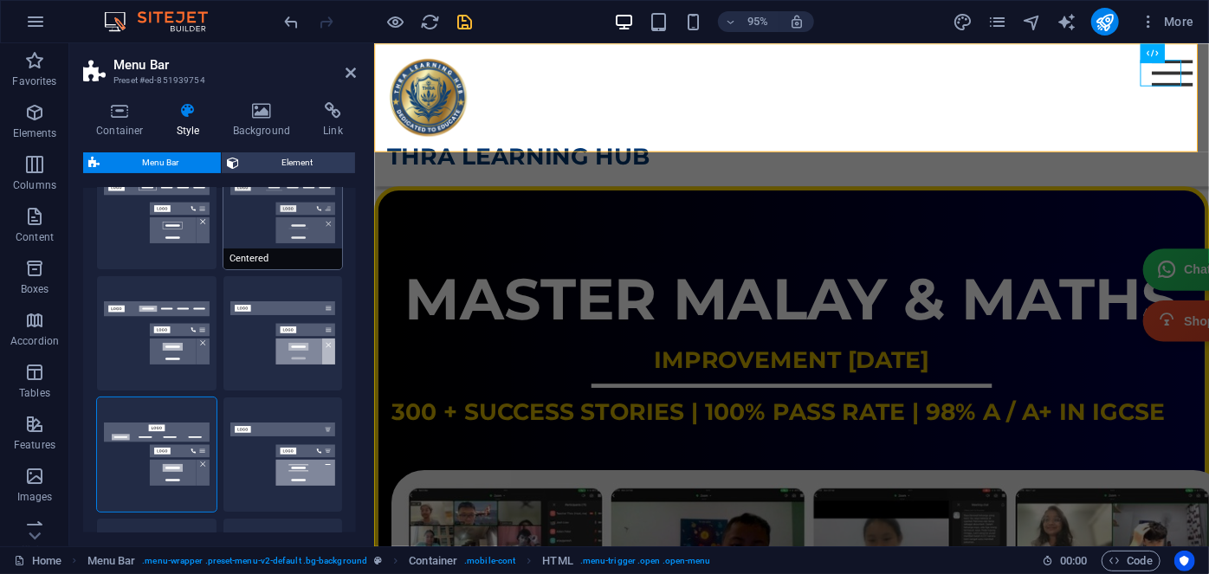
select select
type input "2"
type input "0.5"
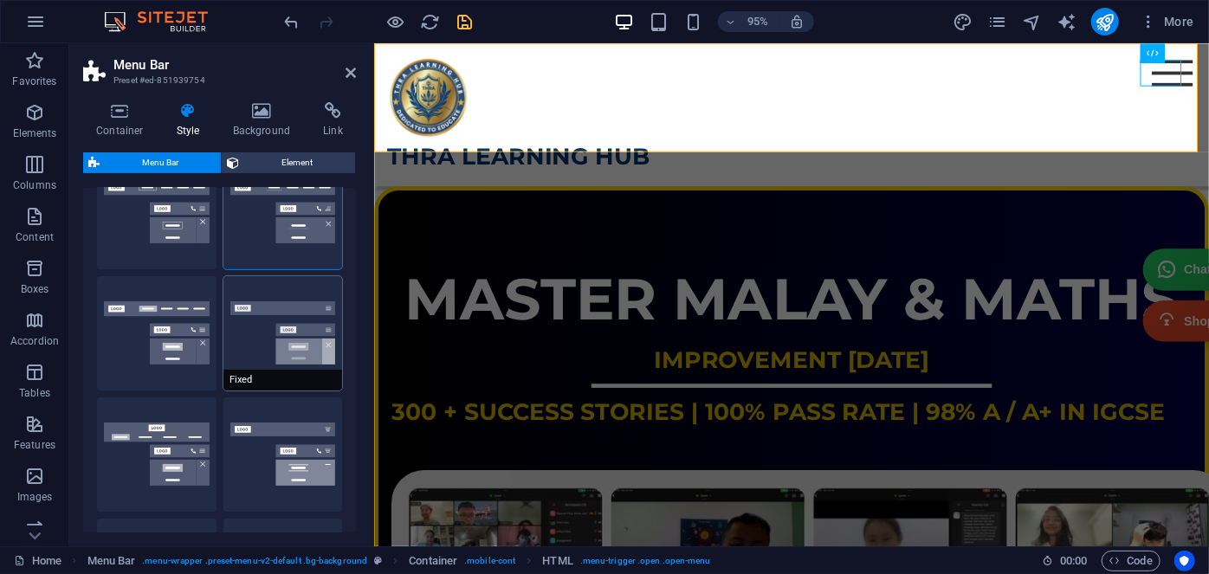
select select "400"
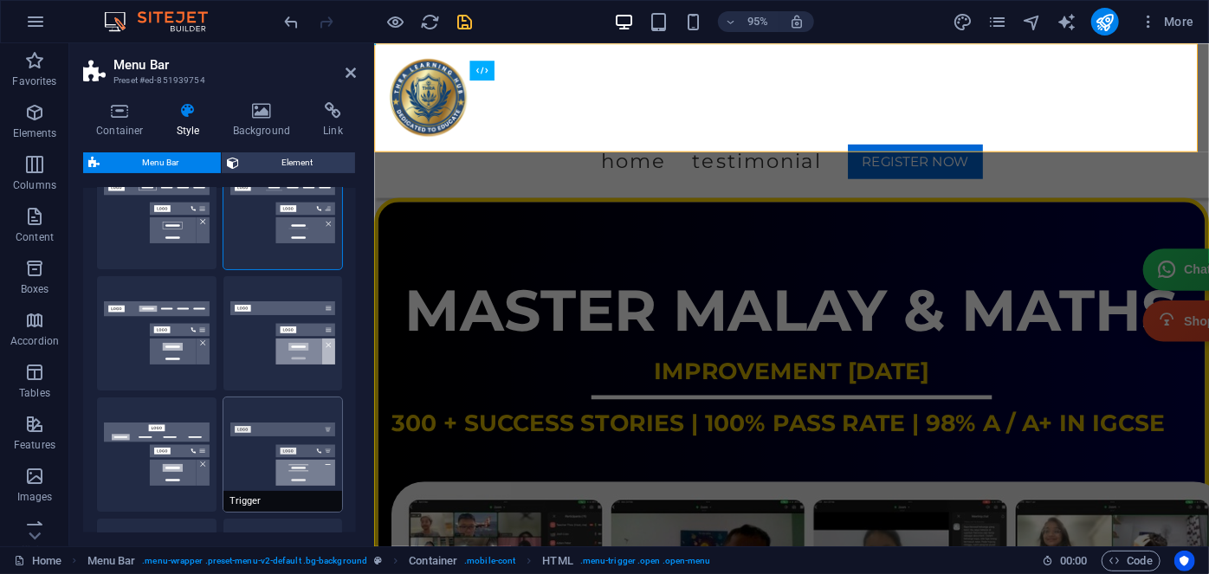
click at [298, 436] on button "Trigger" at bounding box center [283, 455] width 120 height 114
select select "hover_border_vertical"
type input "1"
select select "rem"
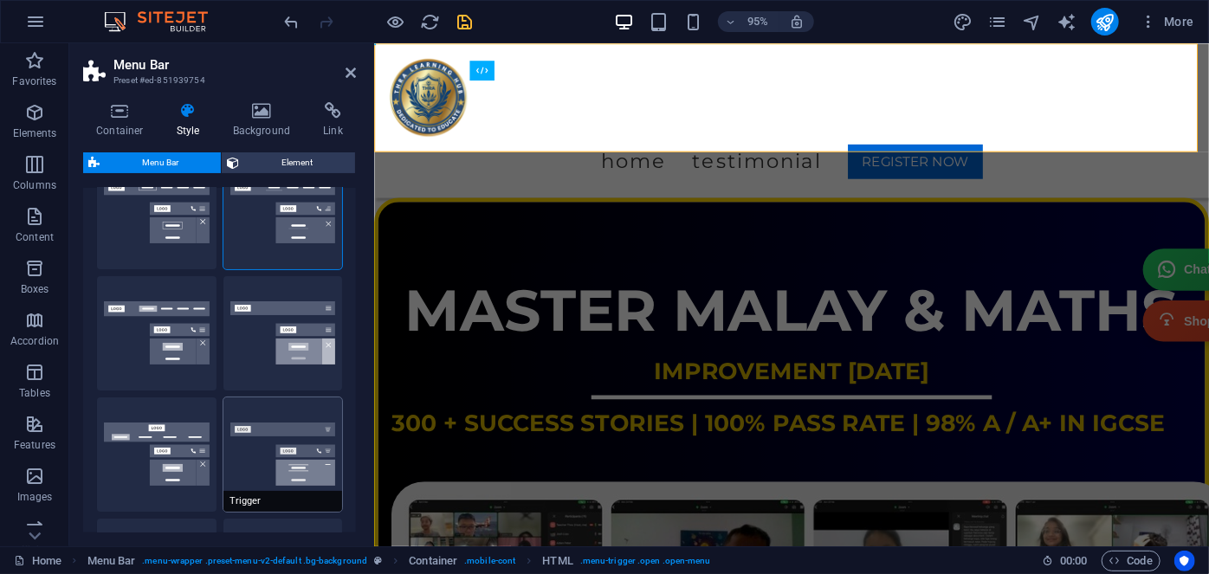
type input "1"
select select "link-special-font"
type input "1.5"
select select "rem"
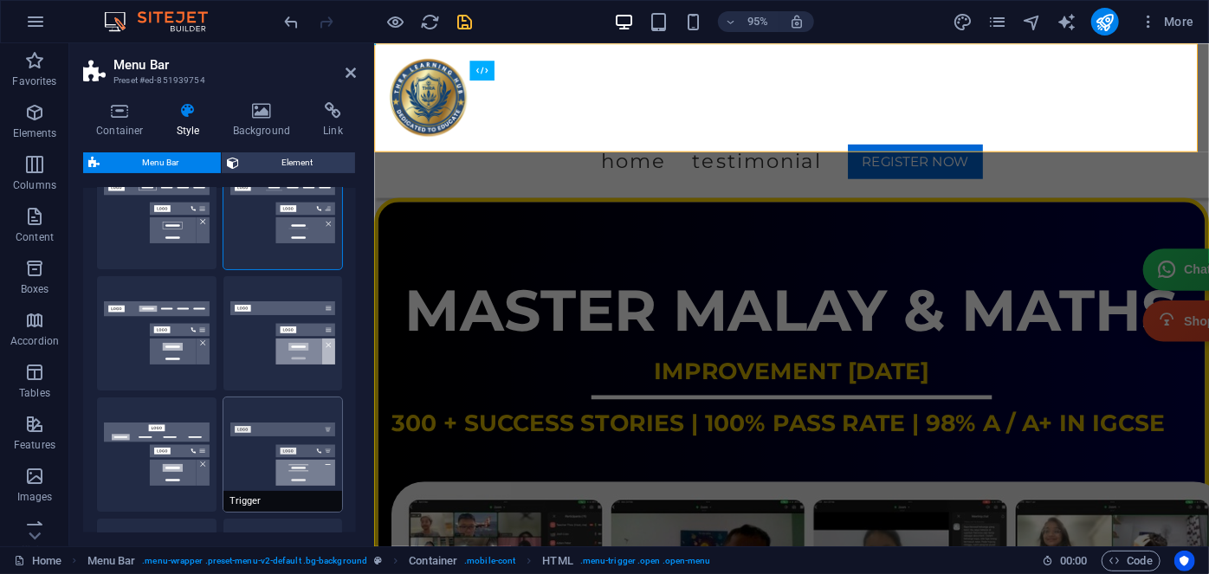
select select "700"
type input "0"
type input "50"
type input "0.3"
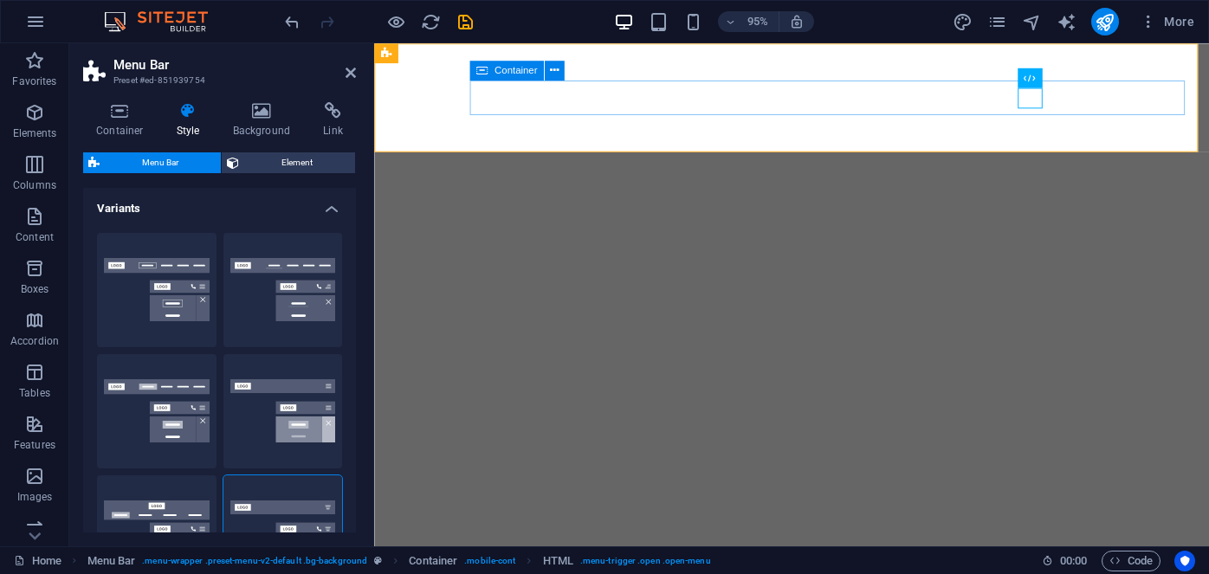
select select "rem"
select select "hover_border_vertical"
select select "px"
select select "rem"
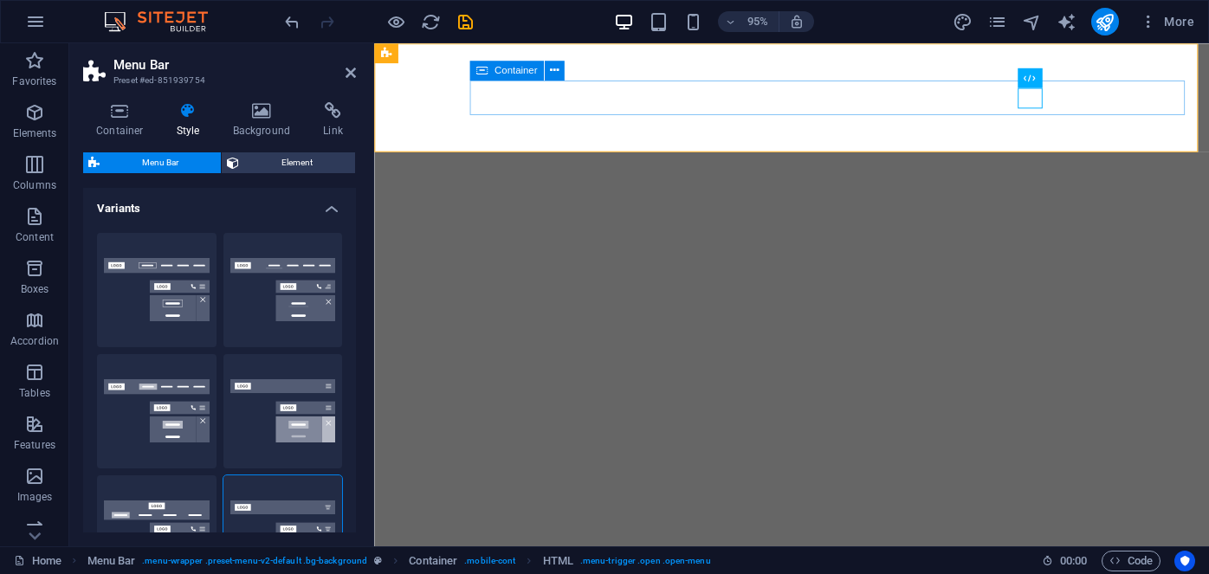
select select "rem"
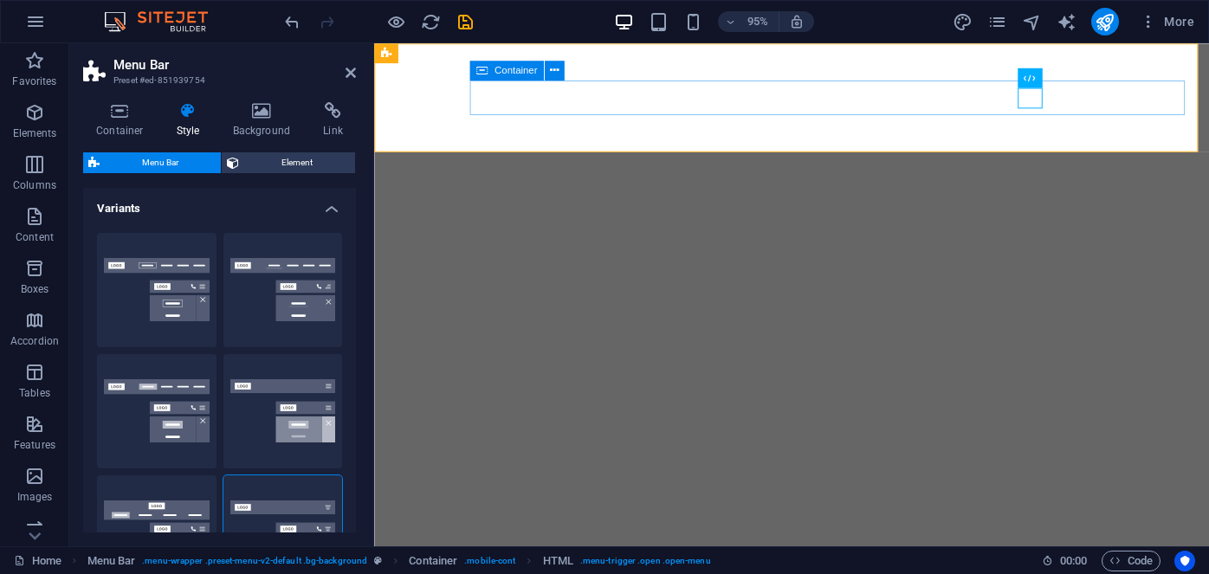
select select "link-special-font"
select select "rem"
select select "700"
select select "px"
select select "%"
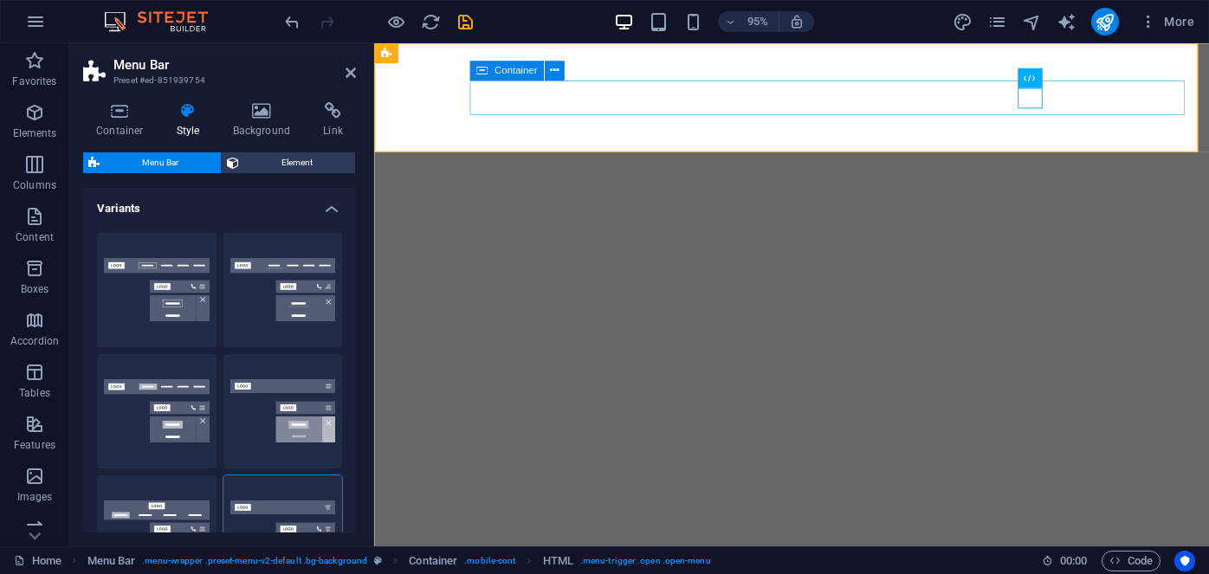
select select "rem"
select select "px"
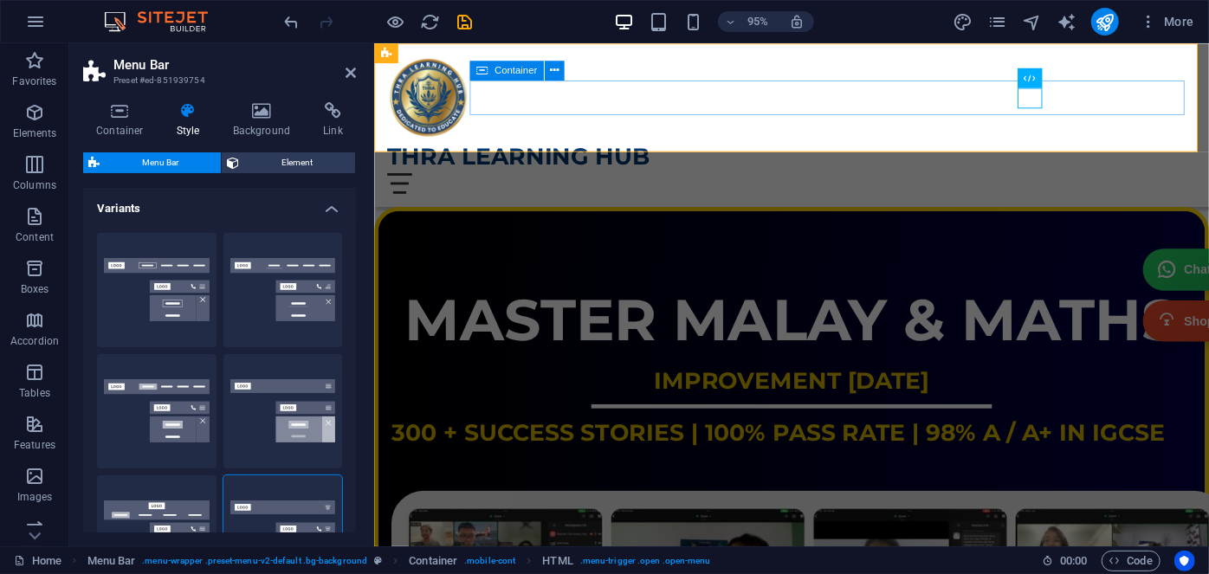
scroll to position [78, 0]
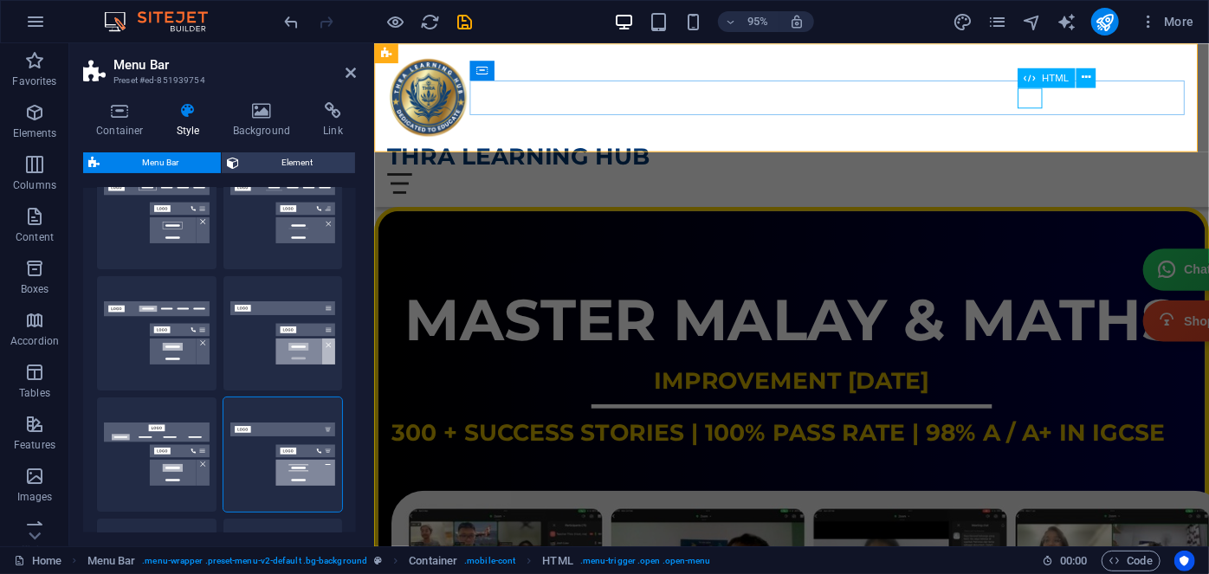
click at [1067, 180] on div "Menu" at bounding box center [812, 191] width 851 height 22
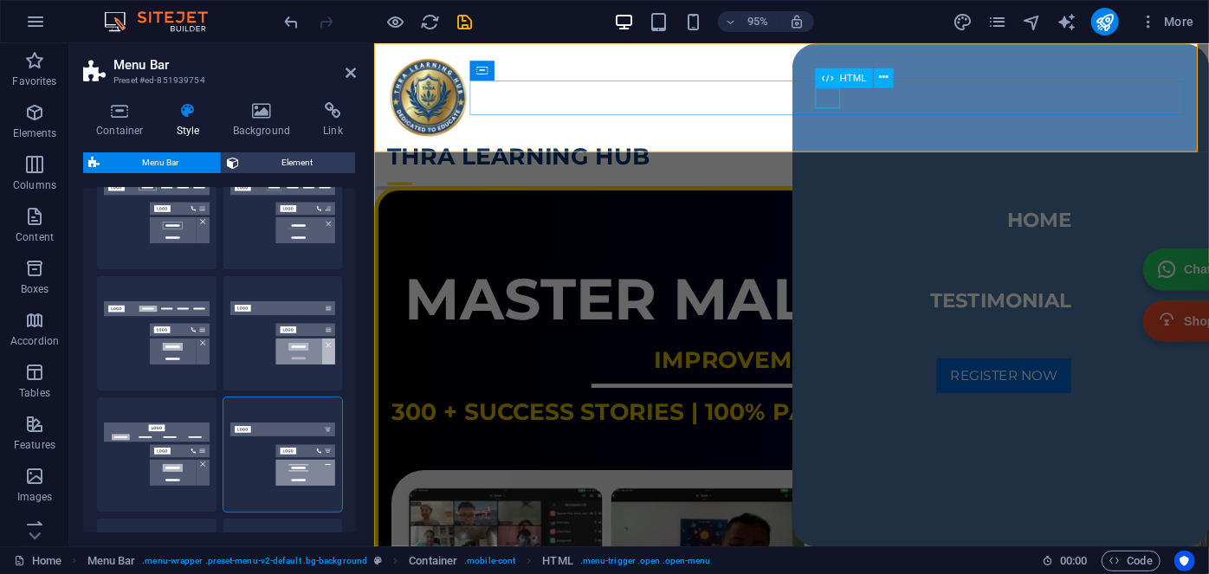
click at [413, 180] on div "Menu" at bounding box center [400, 191] width 26 height 22
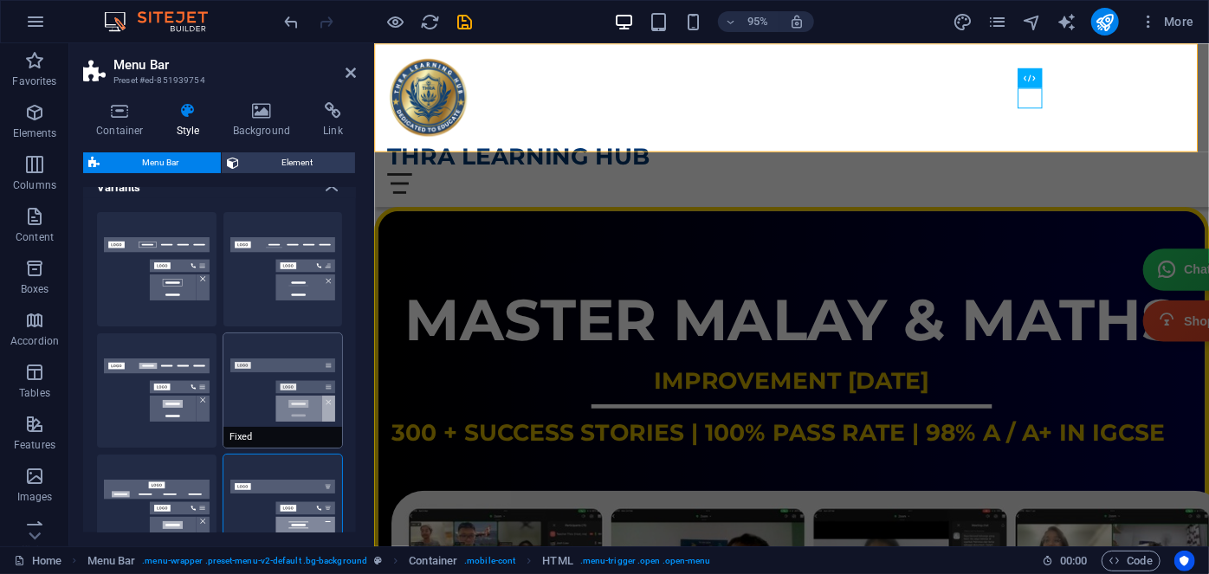
scroll to position [0, 0]
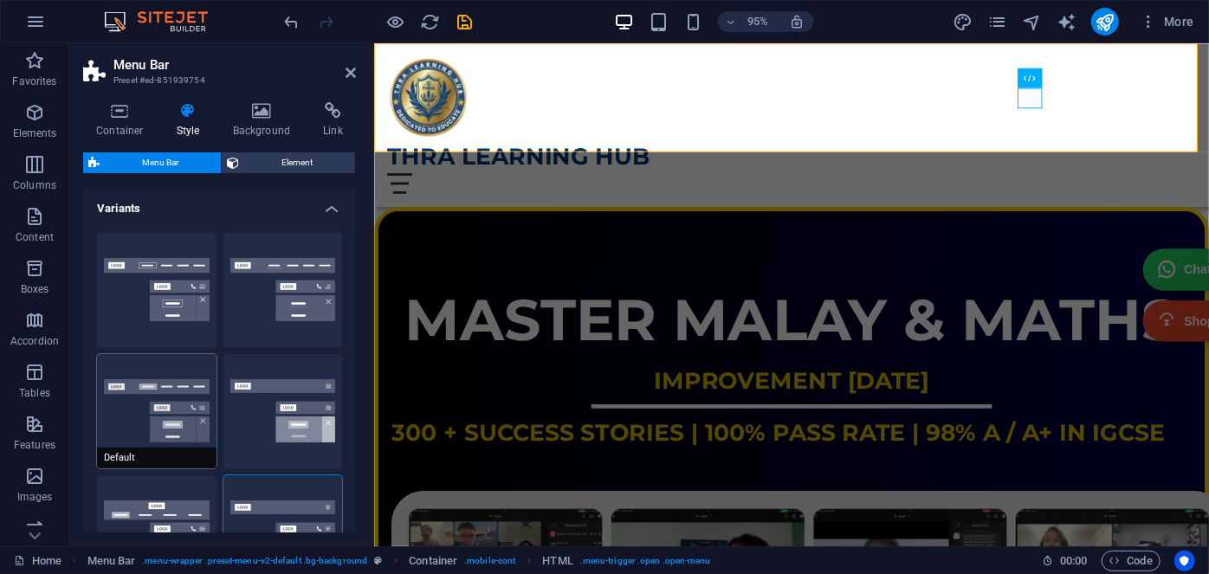
click at [152, 386] on button "Default" at bounding box center [157, 411] width 120 height 114
select select "hover_box_bottom"
select select "link-default-font"
select select "px"
select select
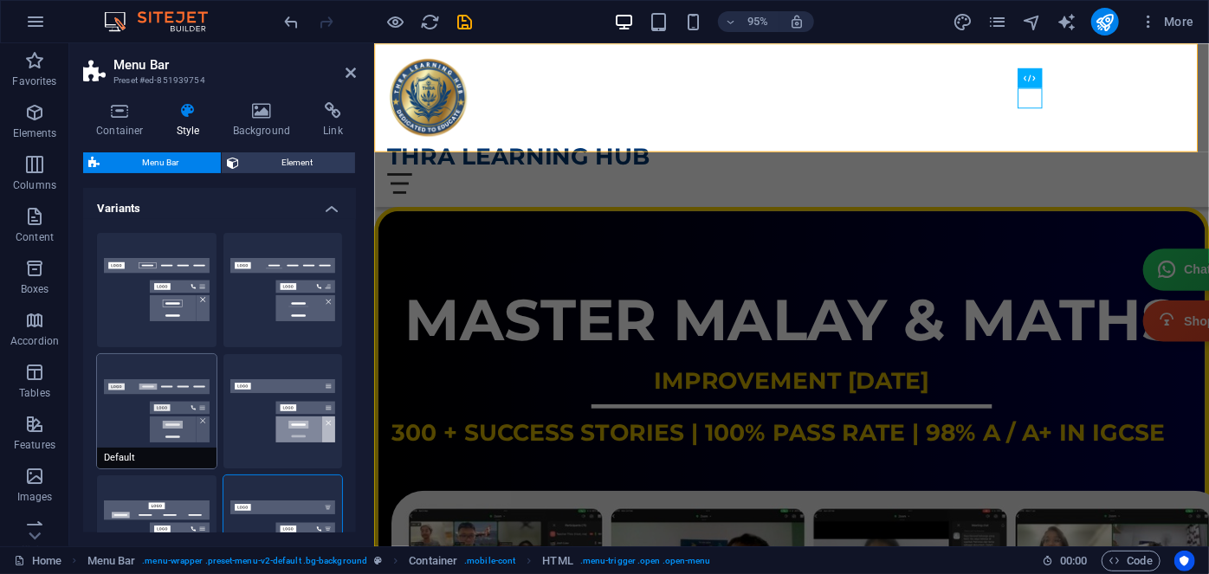
type input "100"
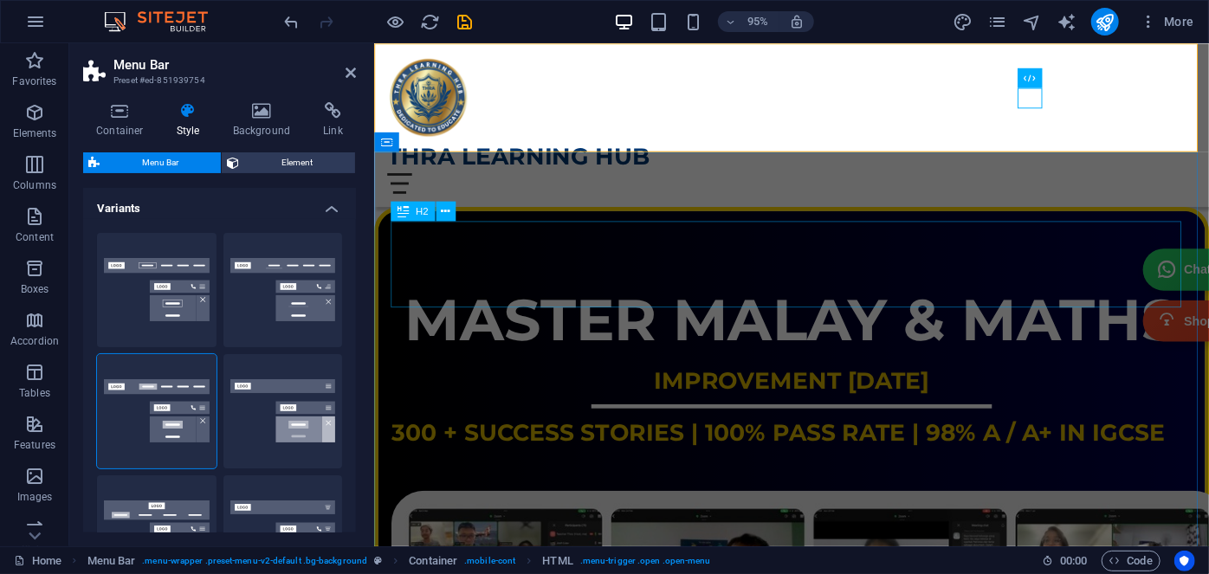
select select
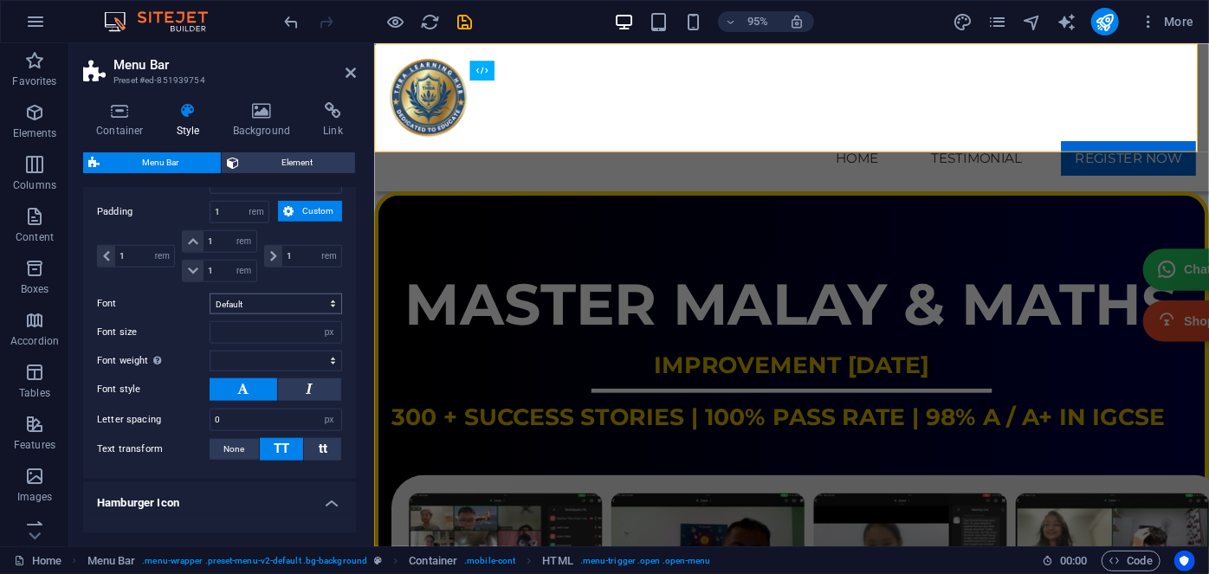
scroll to position [1023, 0]
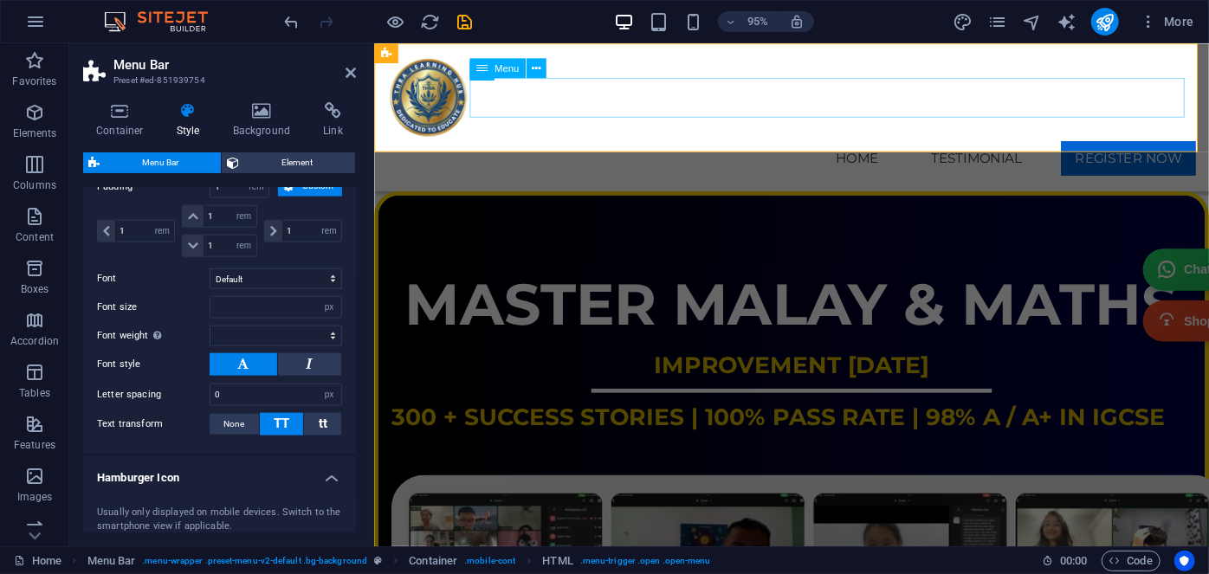
click at [859, 144] on nav "Home Testimonial REGISTER NOW" at bounding box center [812, 165] width 851 height 42
select select "default"
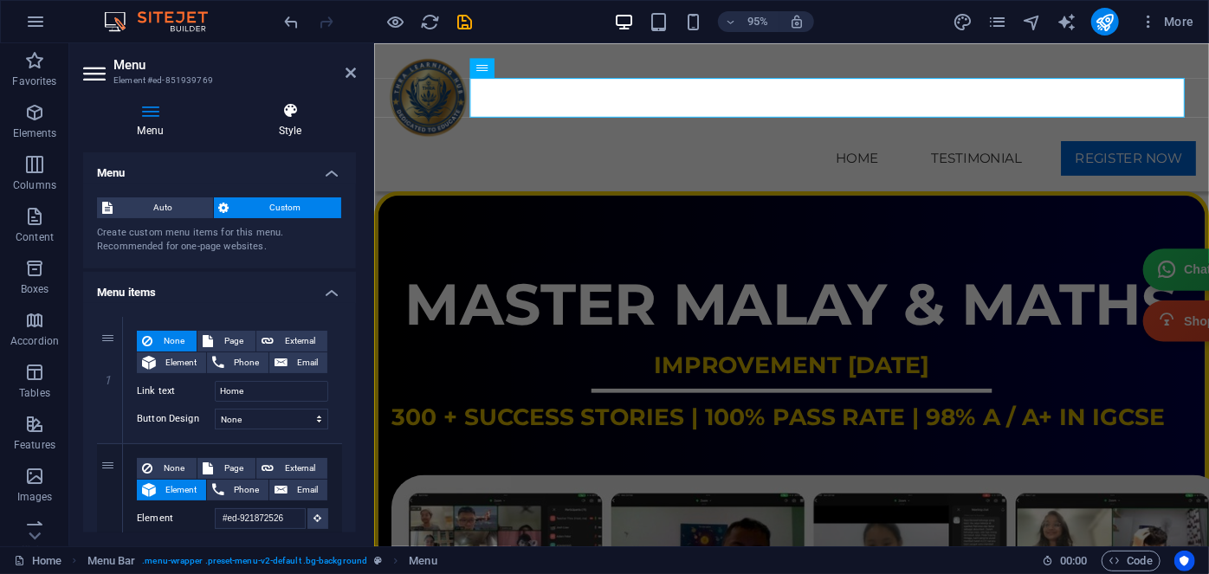
click at [298, 126] on h4 "Style" at bounding box center [290, 120] width 132 height 36
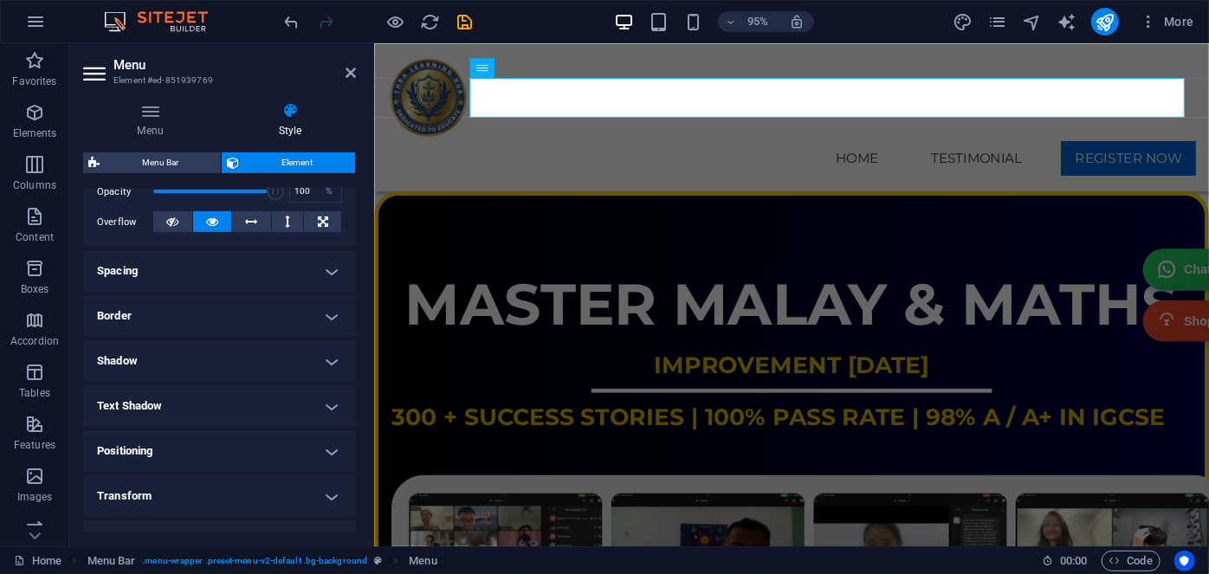
scroll to position [150, 0]
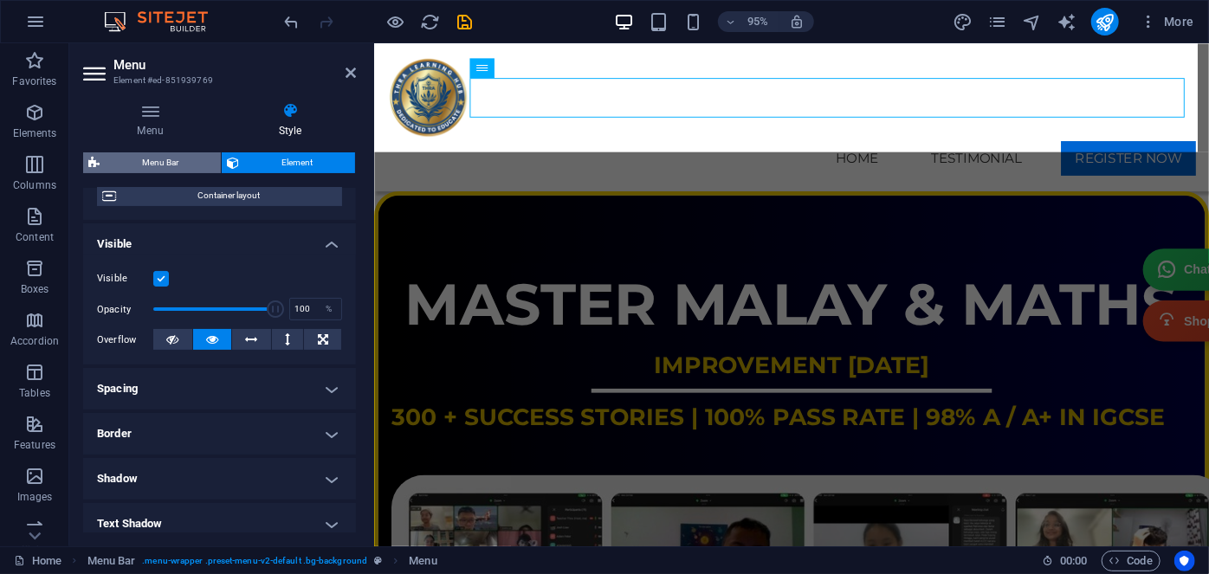
click at [171, 165] on span "Menu Bar" at bounding box center [160, 162] width 111 height 21
select select "rem"
select select "hover_box_bottom"
select select "px"
select select "rem"
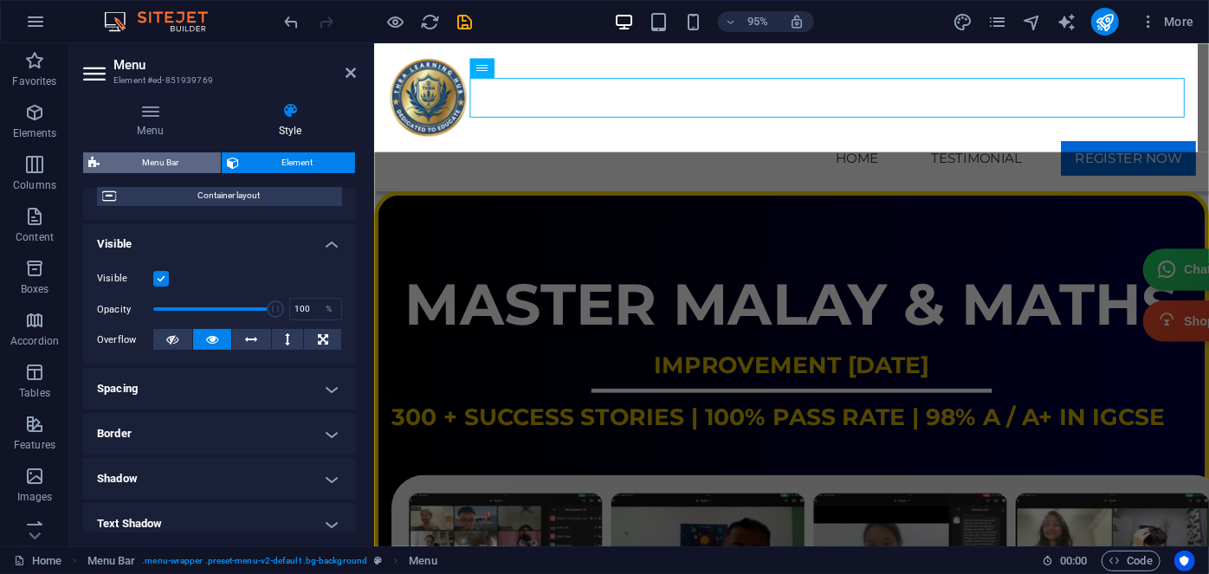
select select "rem"
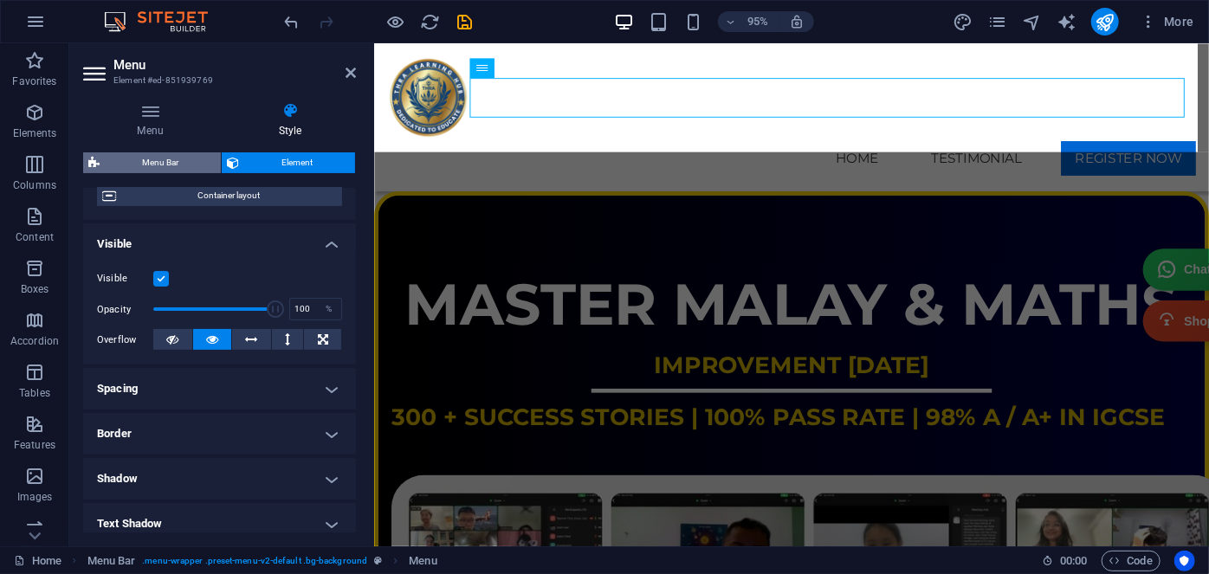
select select "px"
select select
select select "px"
select select "%"
select select "rem"
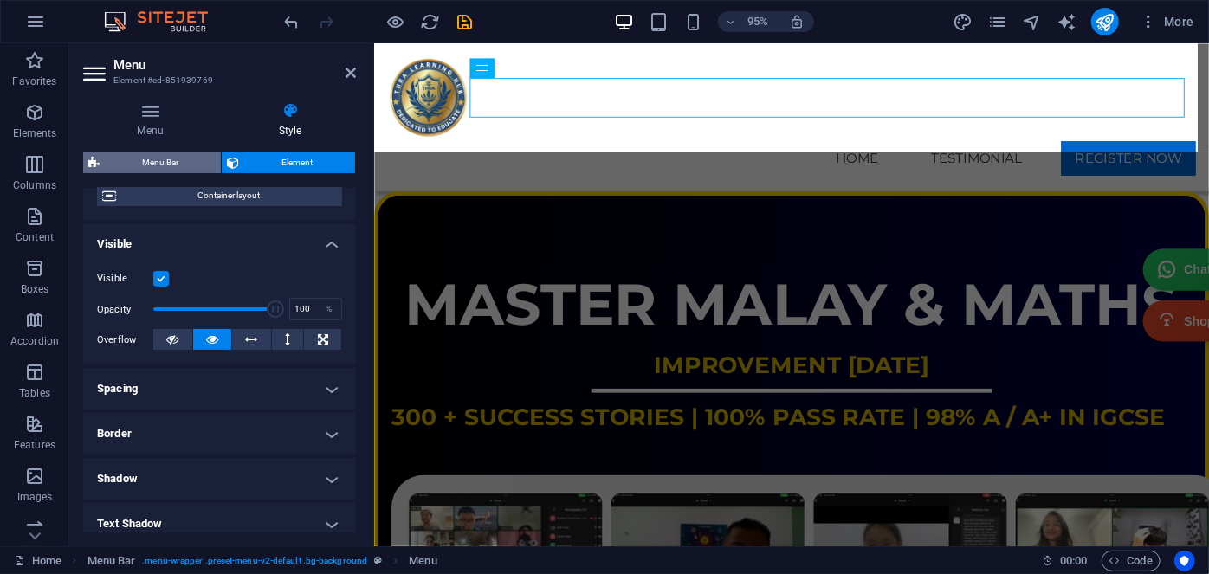
select select "rem"
select select "px"
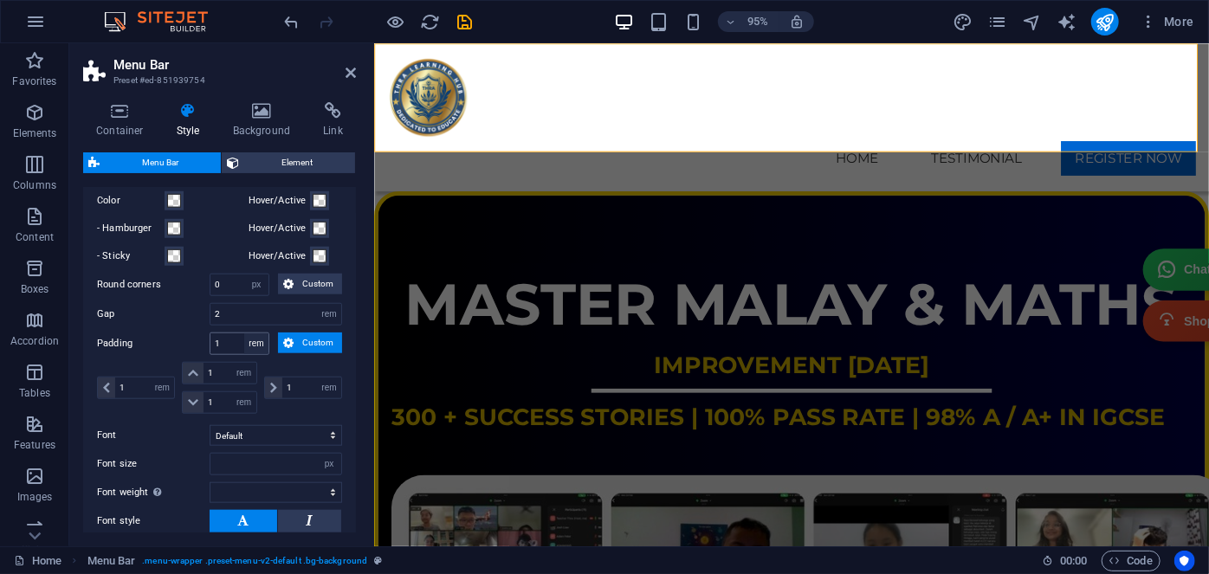
scroll to position [944, 0]
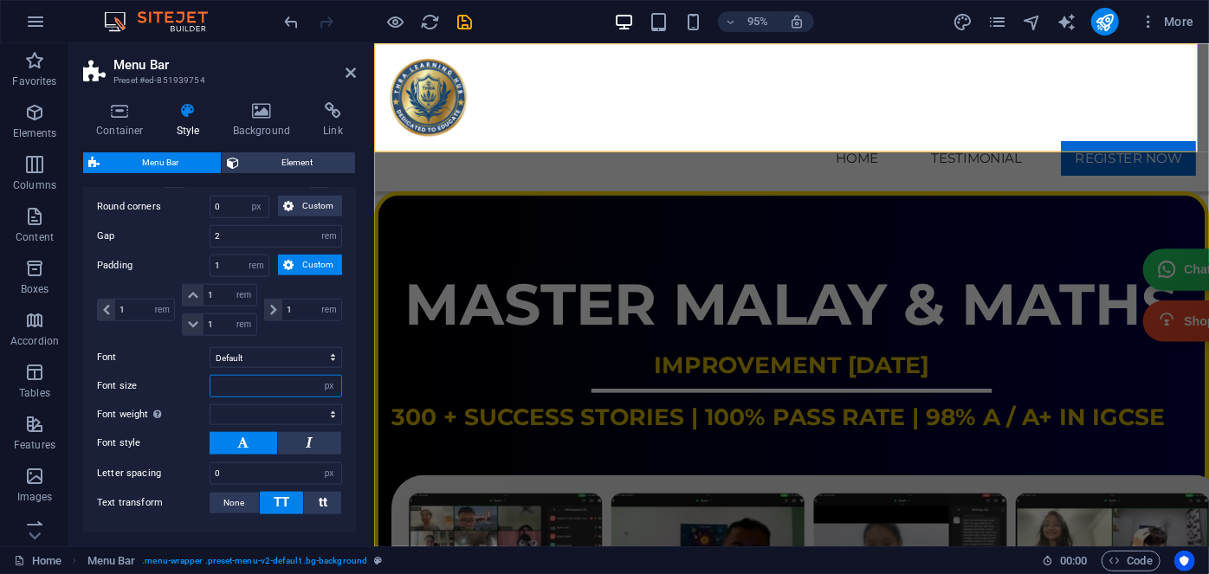
click at [268, 383] on input "number" at bounding box center [275, 386] width 131 height 21
click at [273, 356] on select "Default Headlines" at bounding box center [276, 357] width 133 height 21
select select "link-special-font"
click at [210, 347] on select "Default Headlines" at bounding box center [276, 357] width 133 height 21
click at [317, 379] on select "px rem % vh vw" at bounding box center [329, 386] width 24 height 21
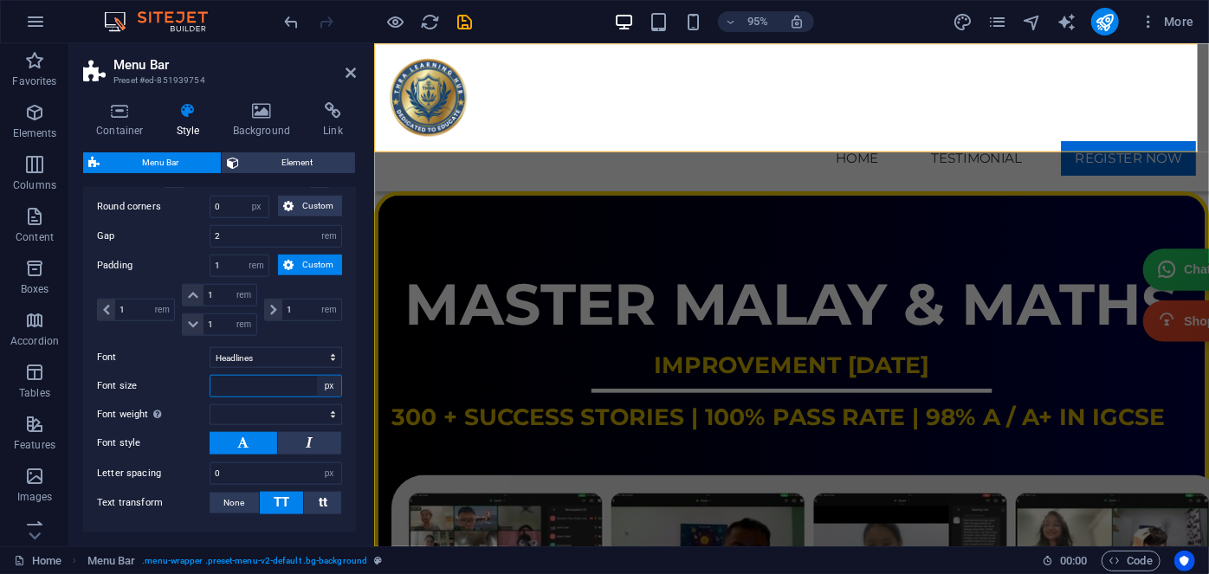
click at [317, 376] on select "px rem % vh vw" at bounding box center [329, 386] width 24 height 21
click at [257, 404] on select "Thin, 100 Extra-light, 200 Light, 300 Regular, 400 Medium, 500 Semi-bold, 600 B…" at bounding box center [276, 414] width 133 height 21
select select "700"
click at [210, 404] on select "Thin, 100 Extra-light, 200 Light, 300 Regular, 400 Medium, 500 Semi-bold, 600 B…" at bounding box center [276, 414] width 133 height 21
click at [258, 385] on input "number" at bounding box center [275, 386] width 131 height 21
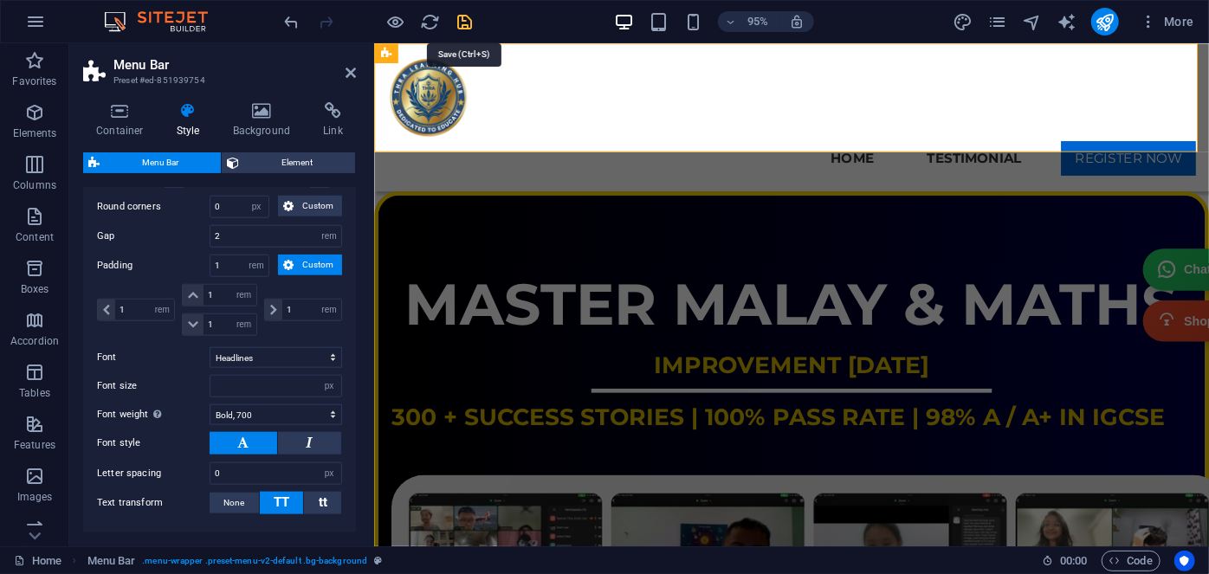
click at [466, 22] on icon "save" at bounding box center [466, 22] width 20 height 20
checkbox input "false"
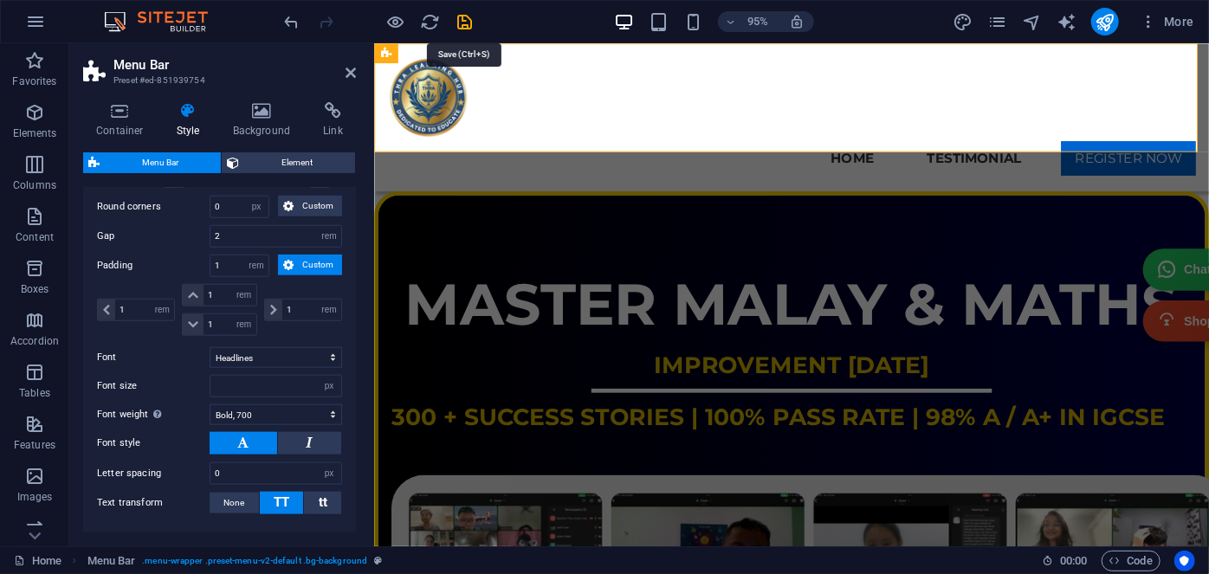
checkbox input "false"
select select "ms"
select select "s"
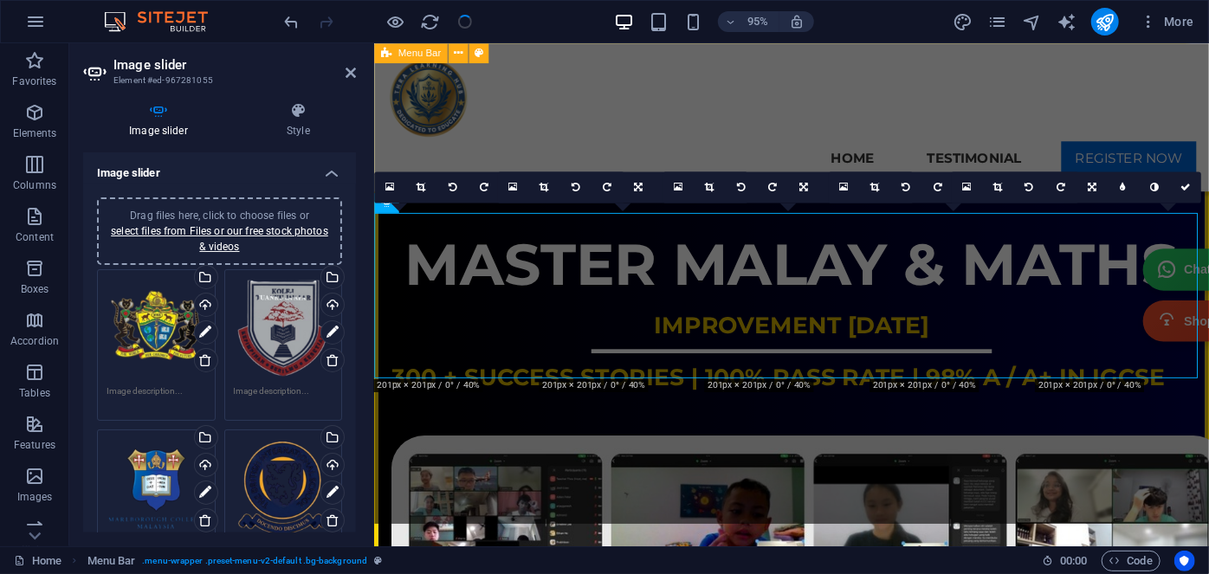
scroll to position [8044, 0]
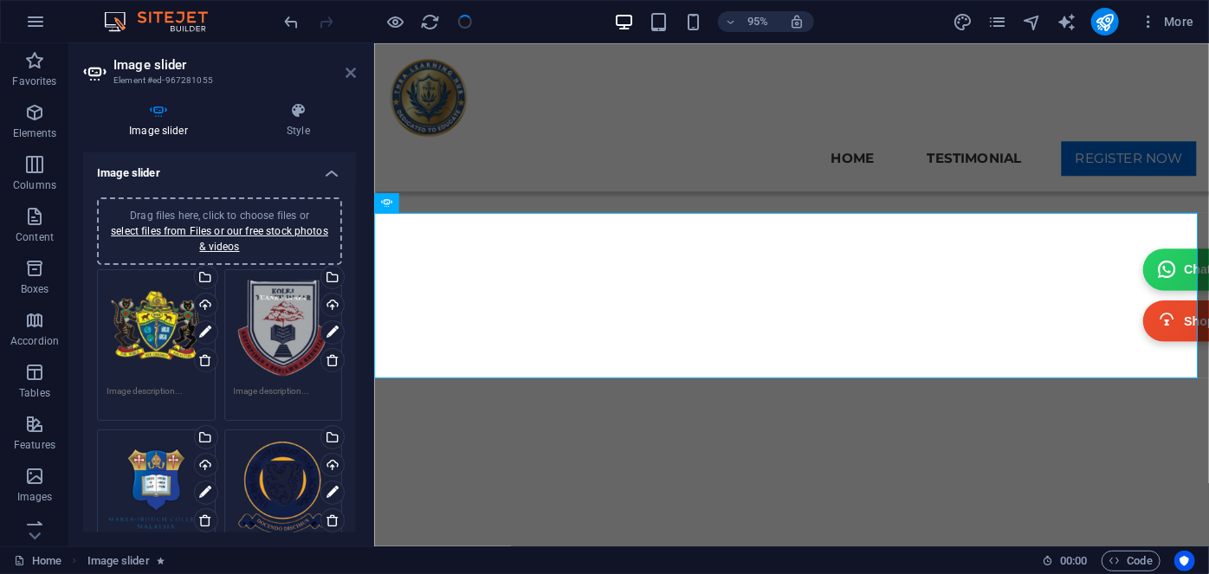
click at [352, 72] on icon at bounding box center [351, 73] width 10 height 14
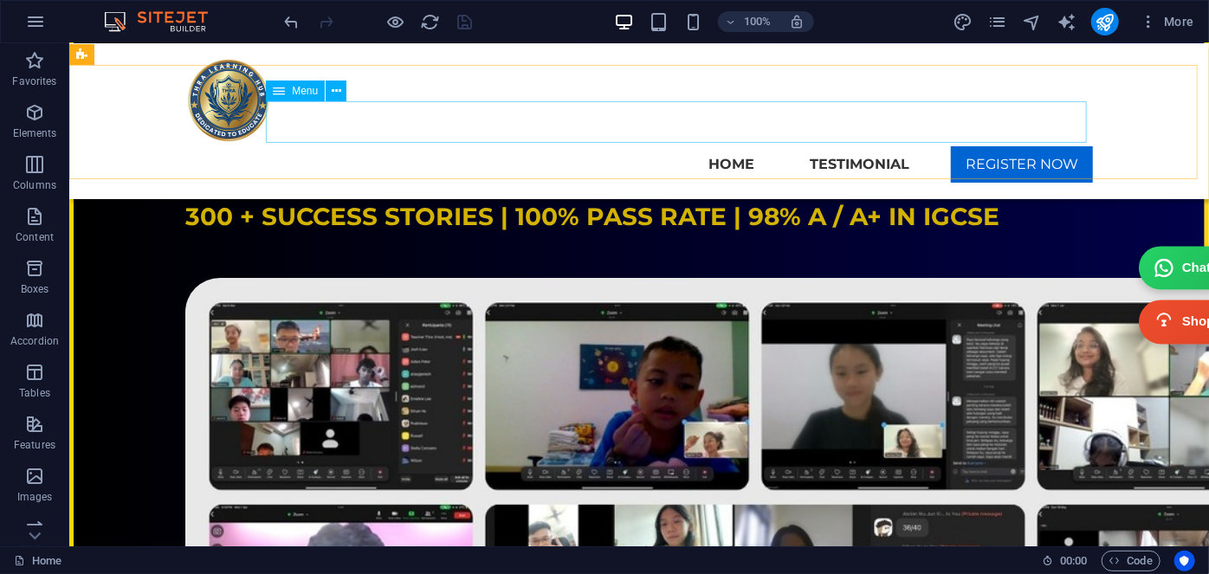
scroll to position [157, 0]
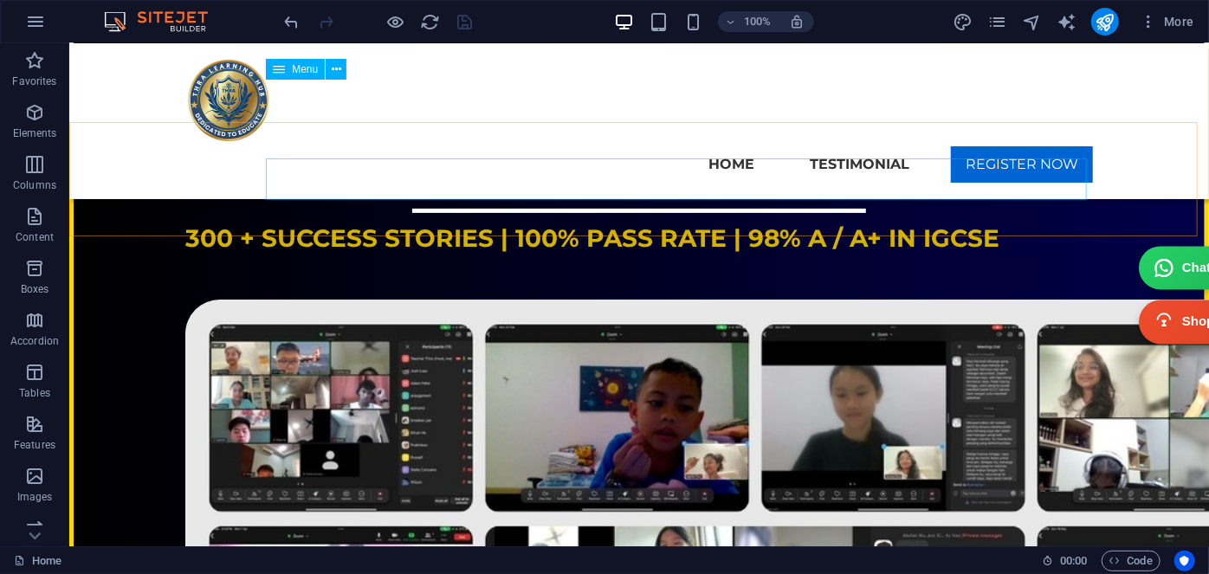
click at [1006, 143] on nav "Home Testimonial REGISTER NOW" at bounding box center [638, 164] width 908 height 42
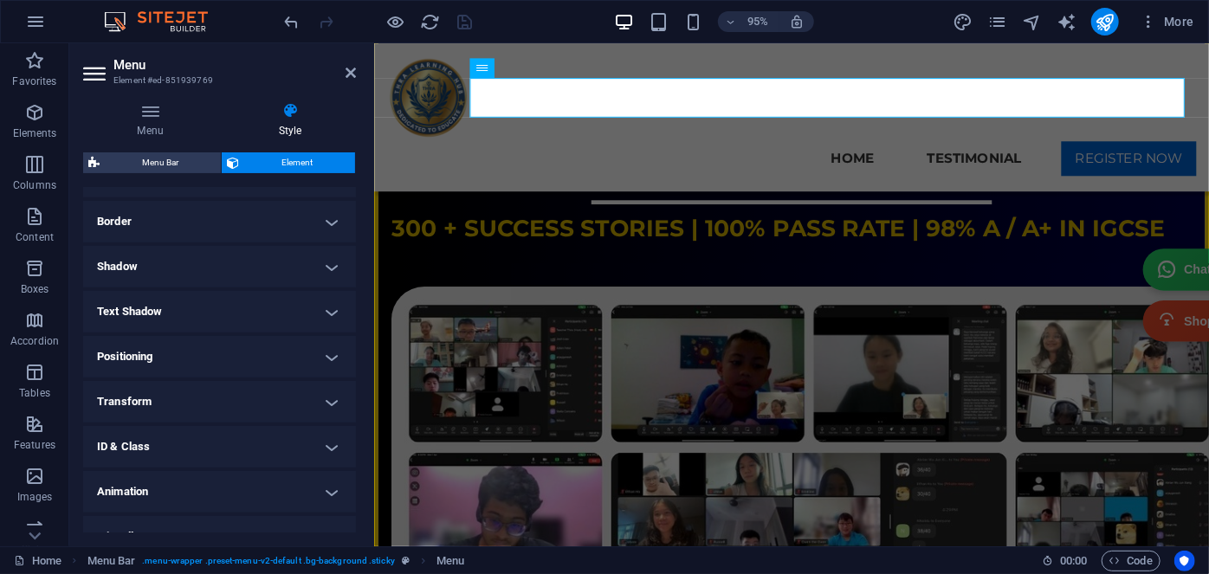
scroll to position [386, 0]
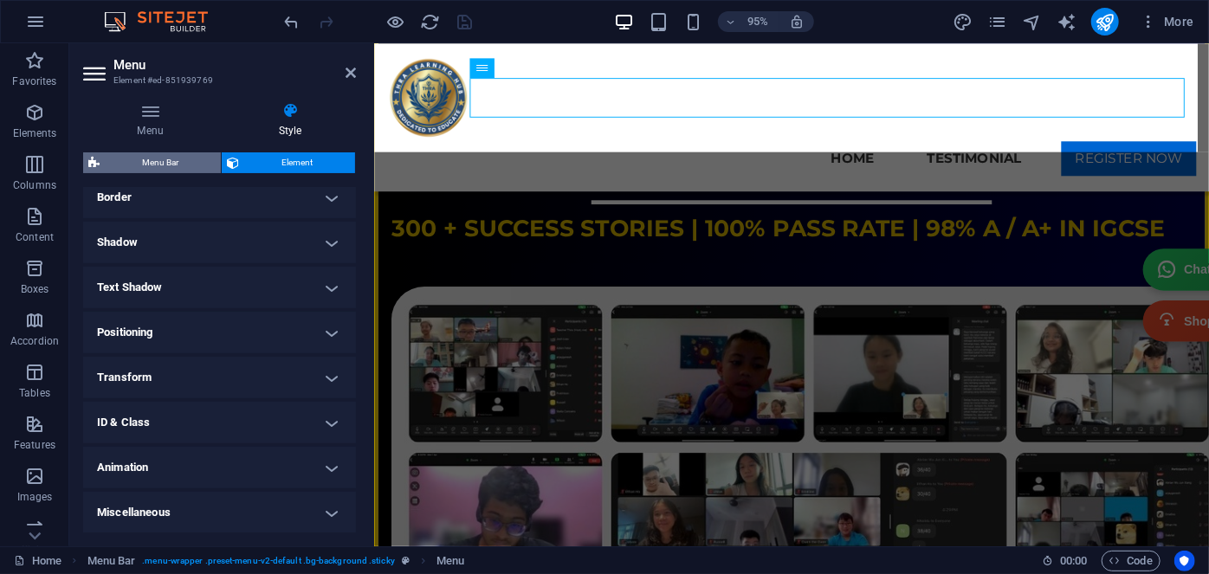
click at [169, 166] on span "Menu Bar" at bounding box center [160, 162] width 111 height 21
select select "rem"
select select "hover_box_bottom"
select select "px"
select select "rem"
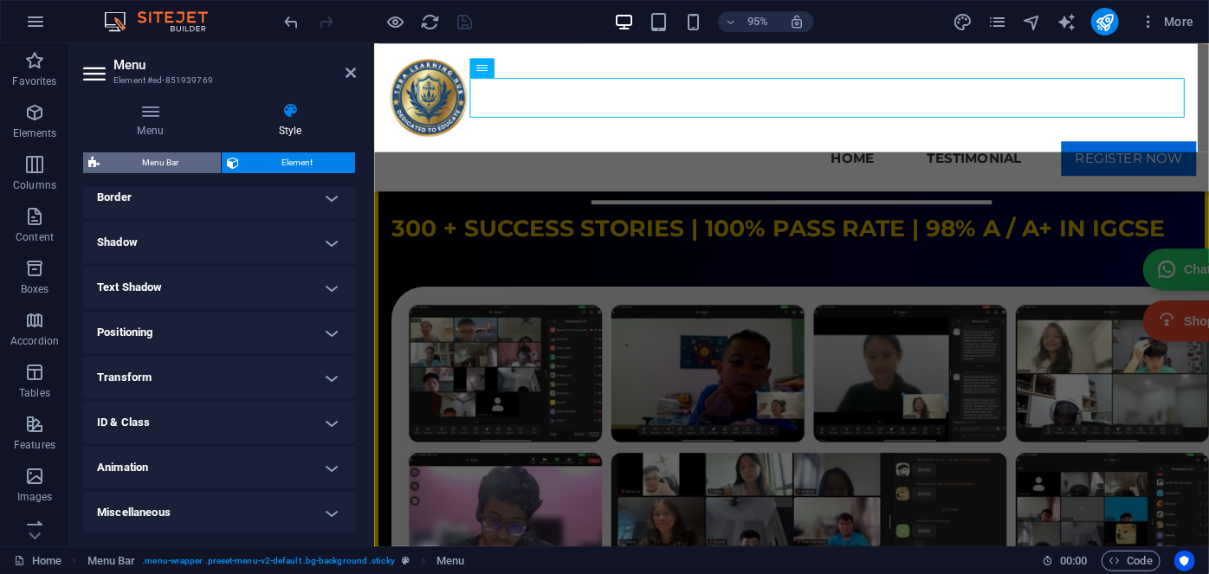
select select "rem"
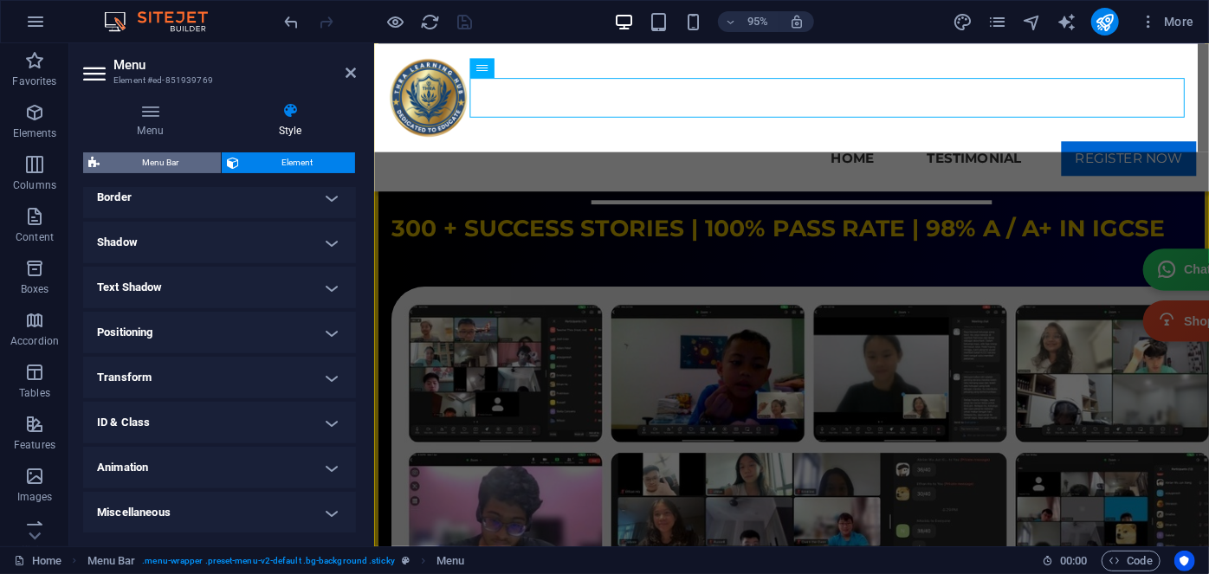
select select "link-special-font"
select select "px"
select select "700"
select select "px"
select select "%"
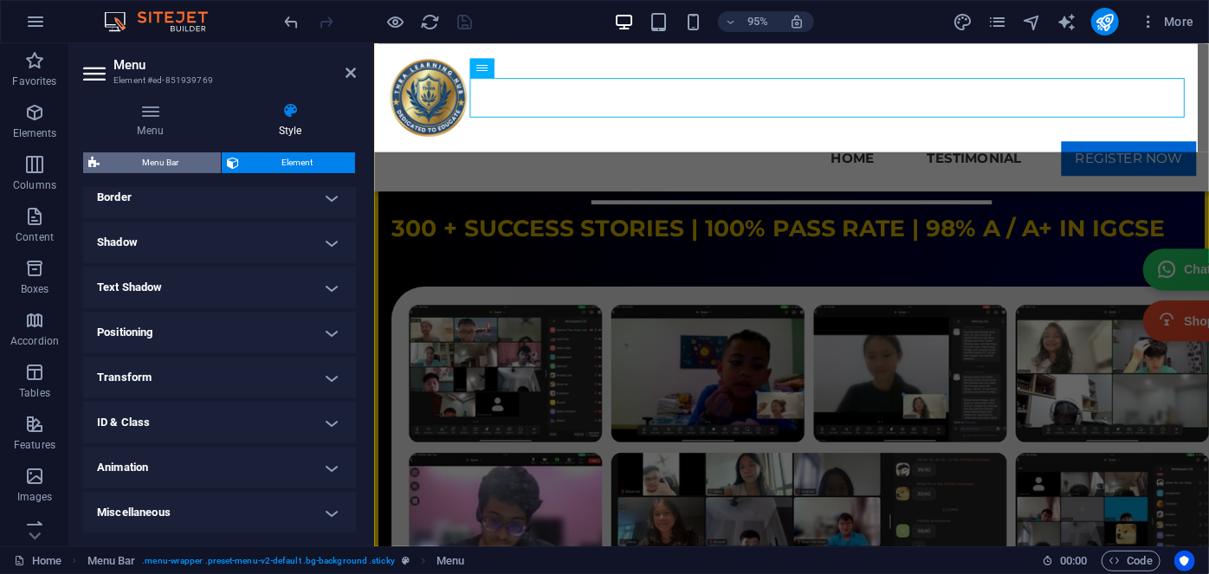
select select "rem"
select select "px"
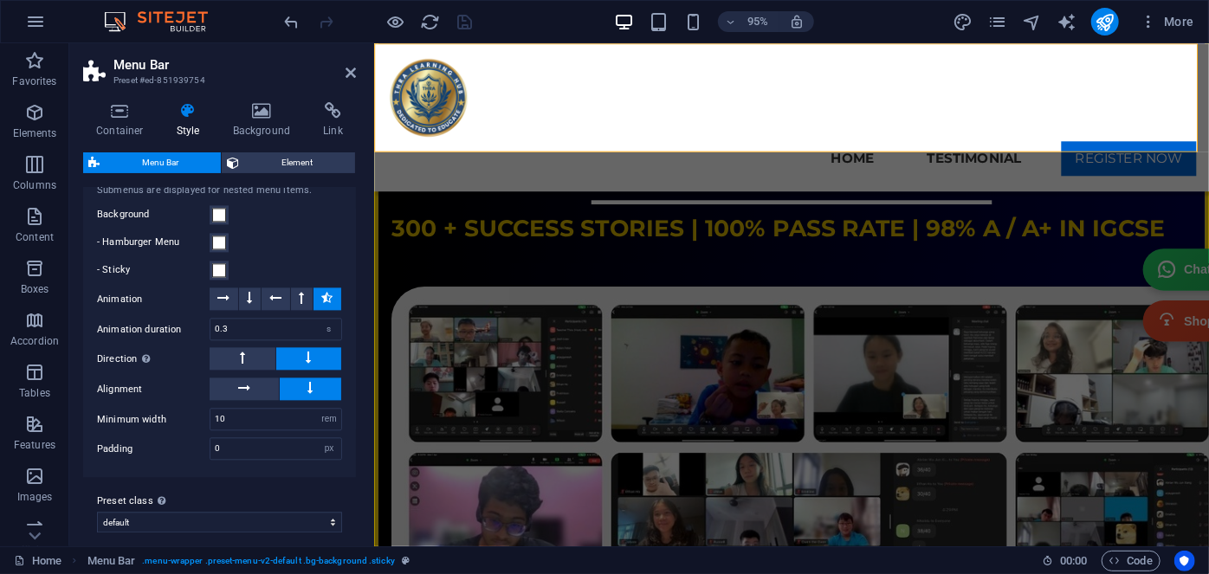
scroll to position [1974, 0]
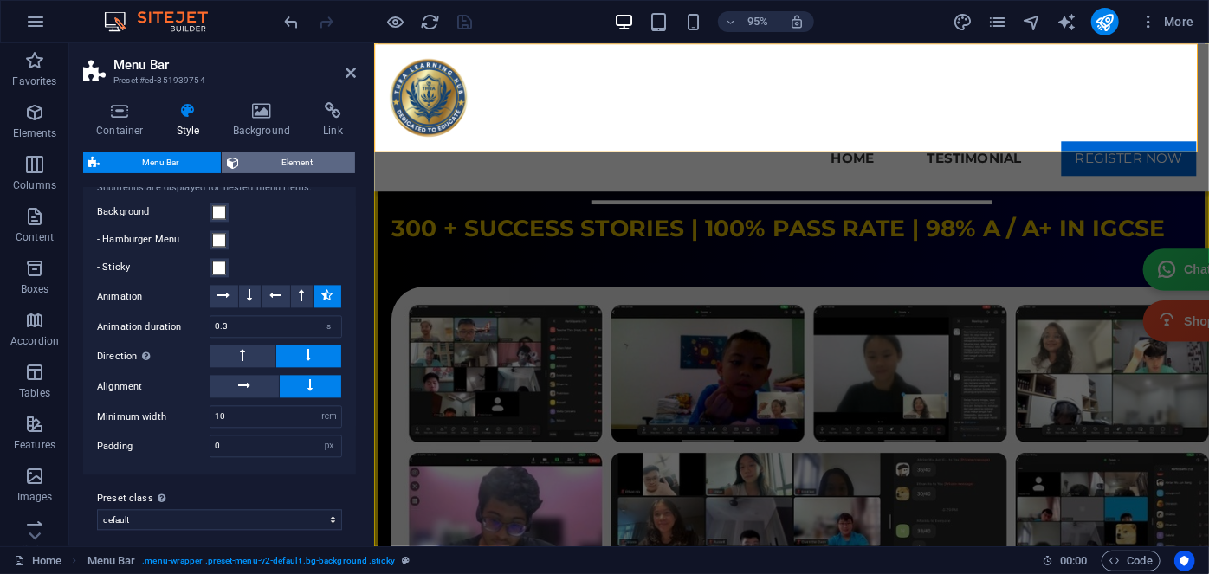
click at [247, 161] on span "Element" at bounding box center [297, 162] width 106 height 21
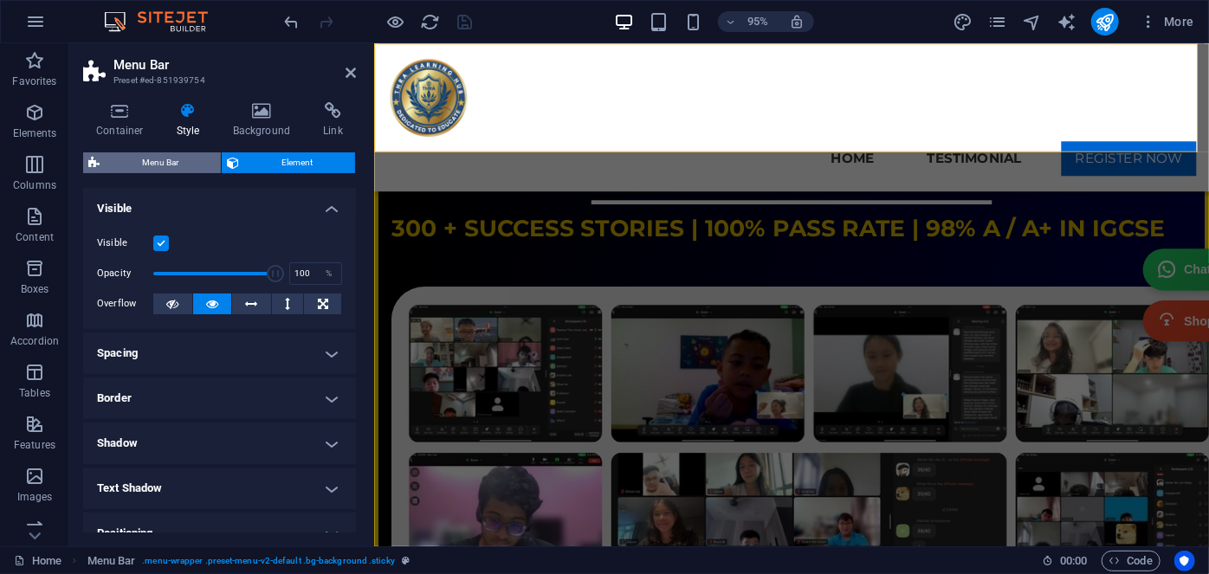
click at [173, 160] on span "Menu Bar" at bounding box center [160, 162] width 111 height 21
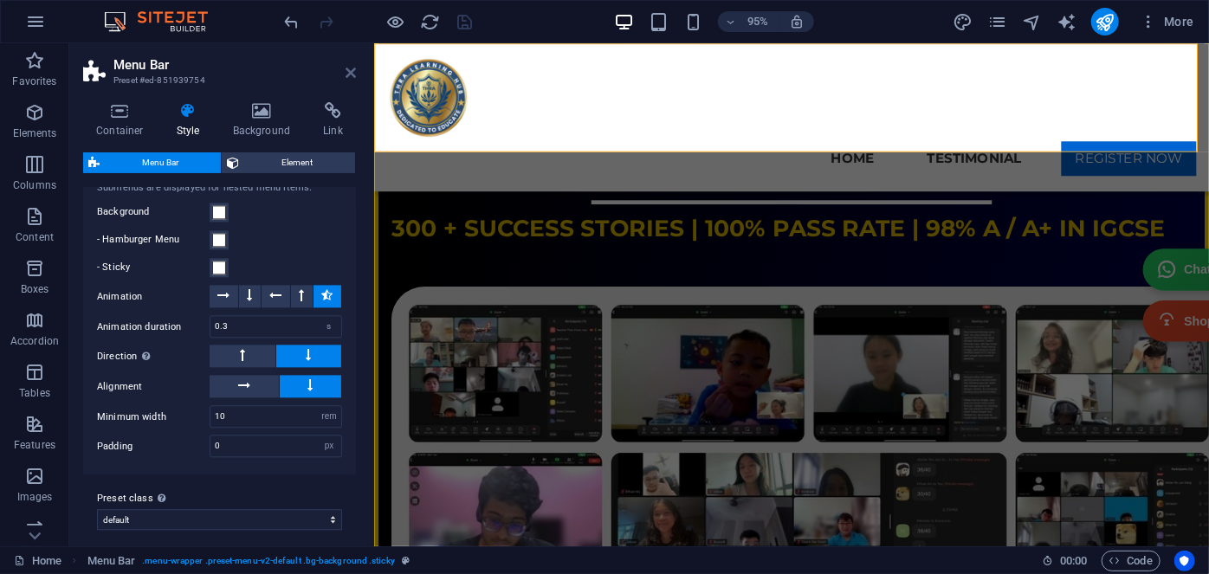
click at [346, 69] on icon at bounding box center [351, 73] width 10 height 14
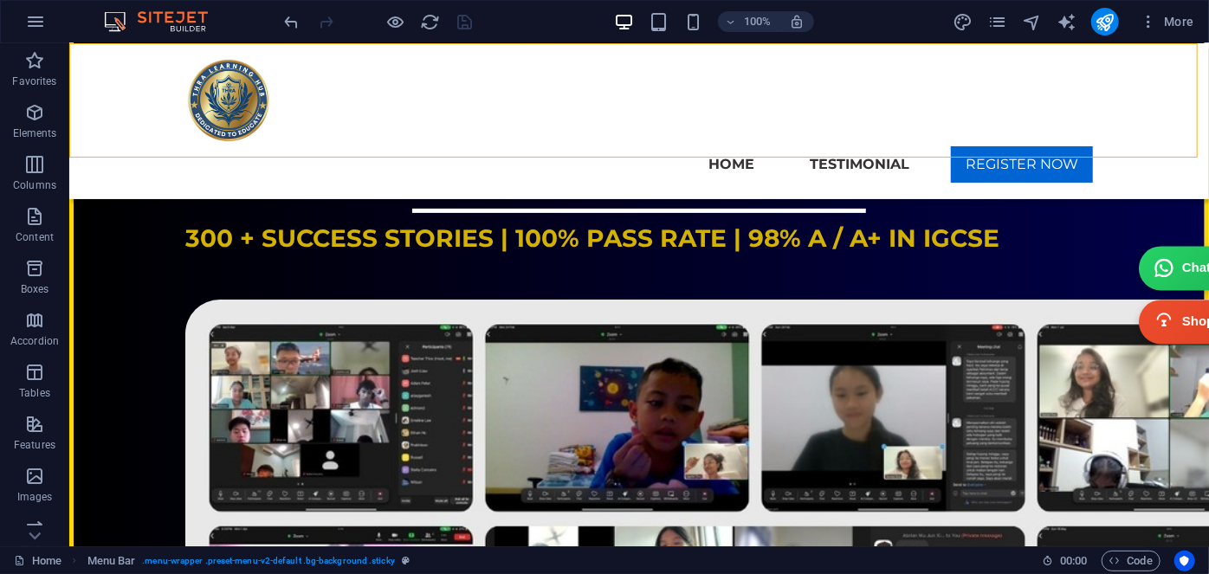
click at [329, 57] on div "THRA LEARNING HUB Menu Home Testimonial REGISTER NOW" at bounding box center [638, 120] width 1140 height 156
select select "rem"
select select "hover_box_bottom"
select select "px"
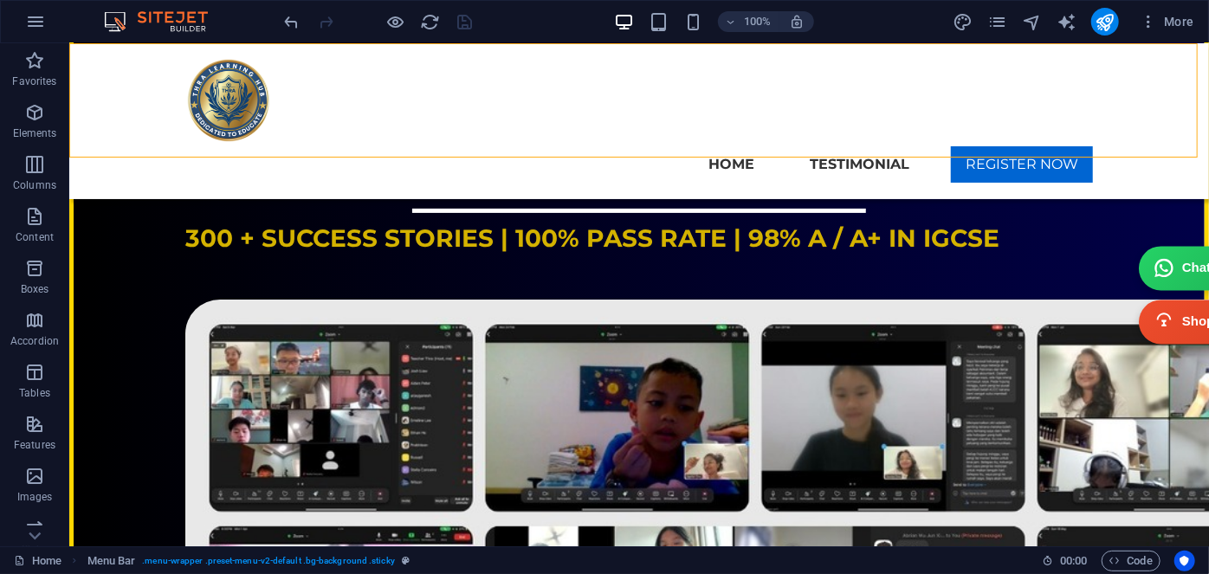
select select "rem"
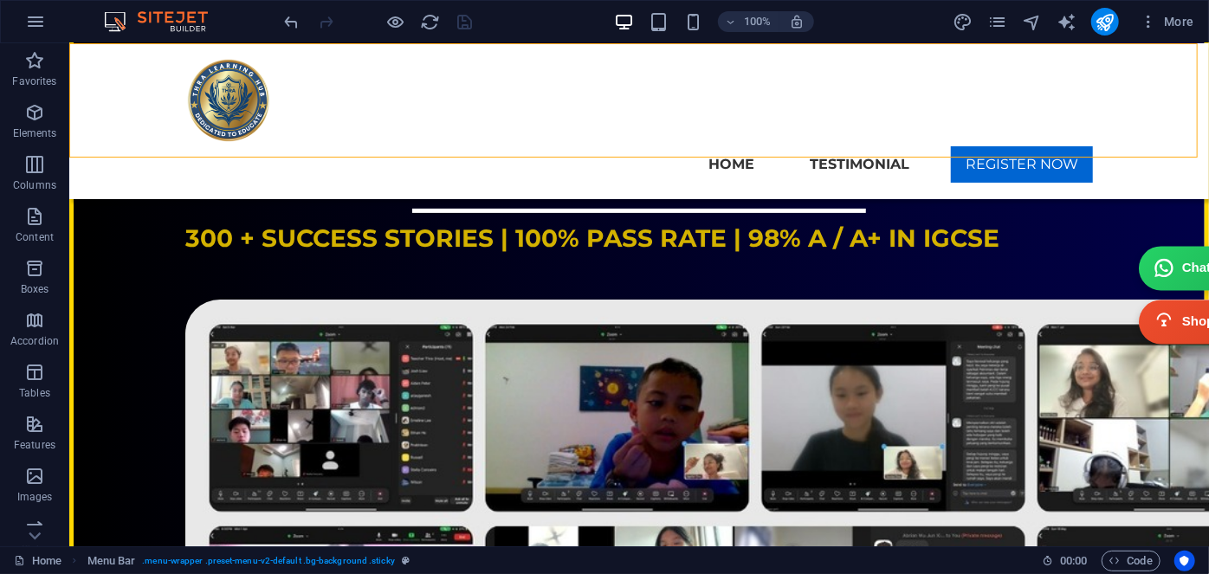
select select "rem"
select select "link-special-font"
select select "px"
select select "700"
select select "px"
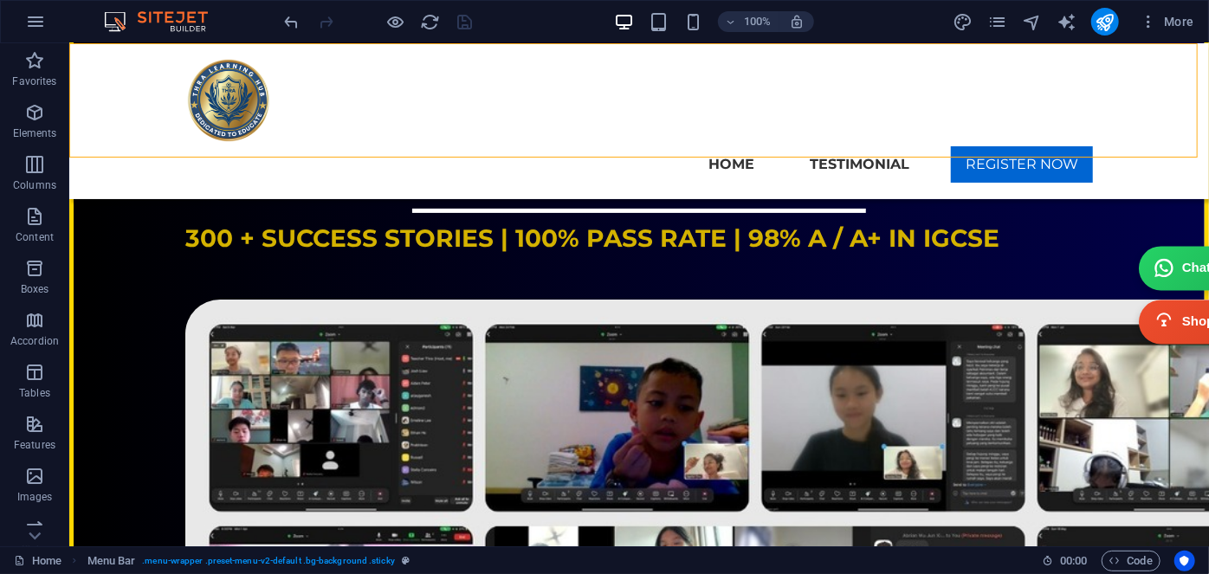
select select "%"
select select "rem"
select select "px"
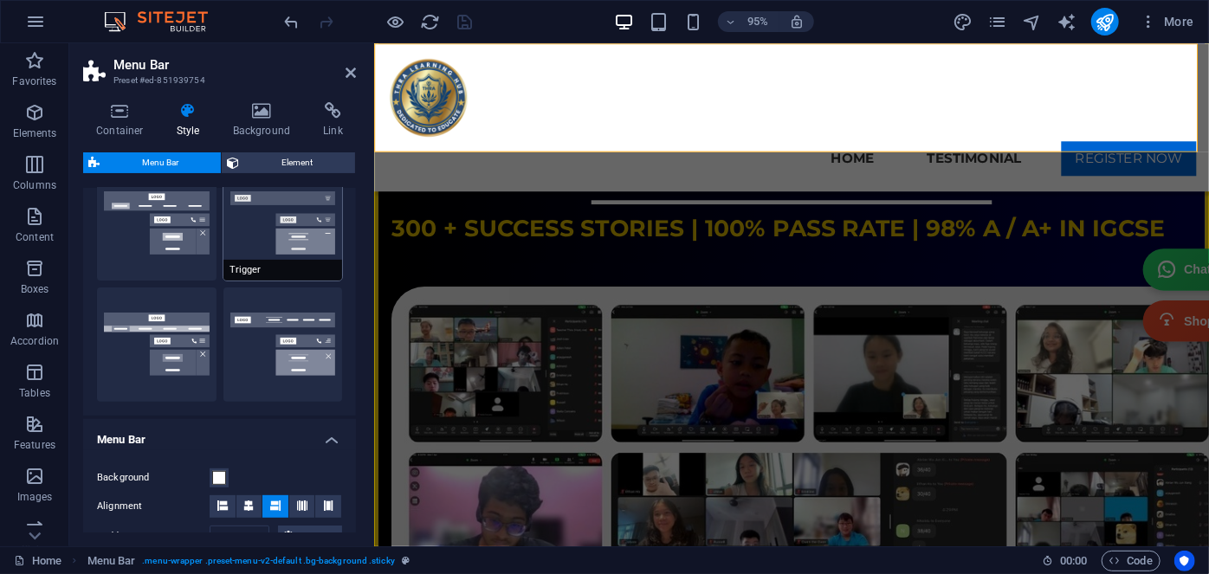
scroll to position [314, 0]
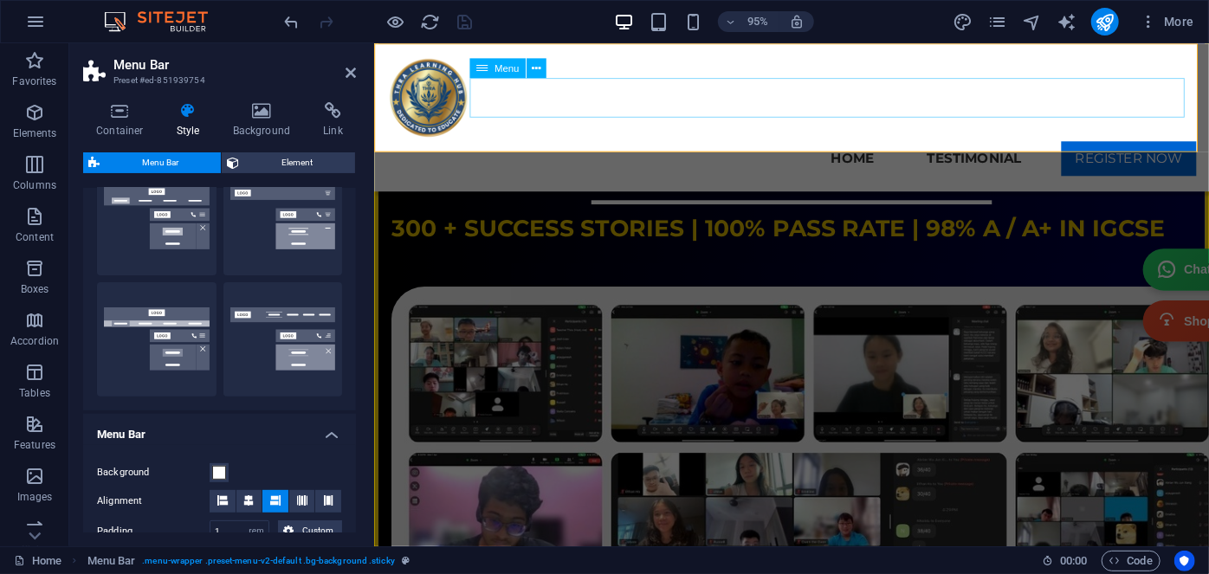
click at [808, 144] on nav "Home Testimonial REGISTER NOW" at bounding box center [812, 165] width 851 height 42
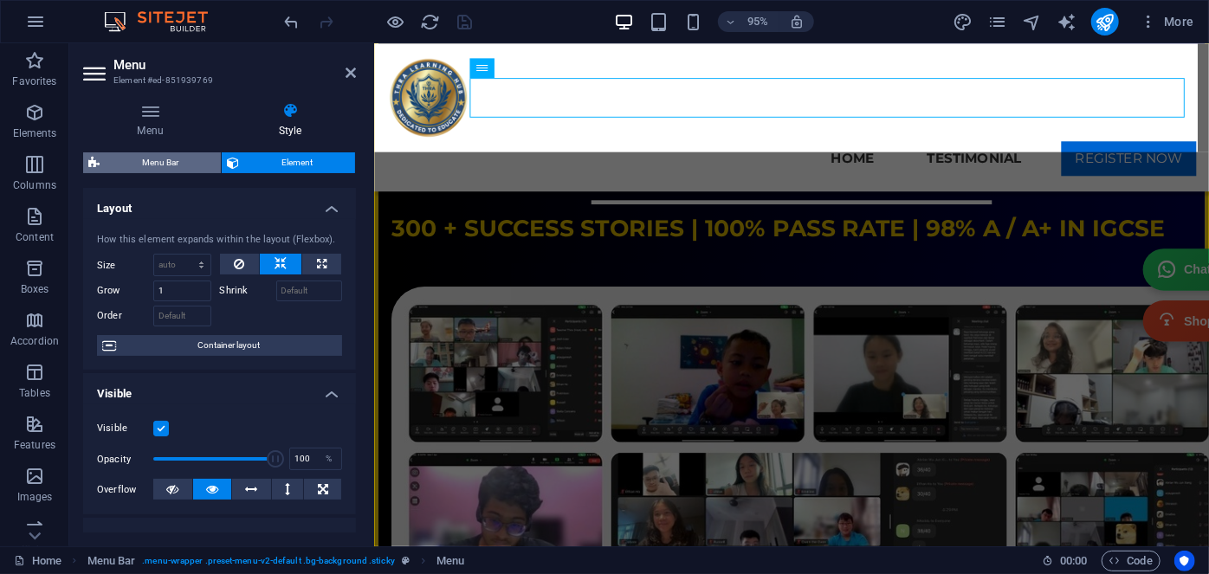
click at [152, 158] on span "Menu Bar" at bounding box center [160, 162] width 111 height 21
select select "rem"
select select "hover_box_bottom"
select select "px"
select select "rem"
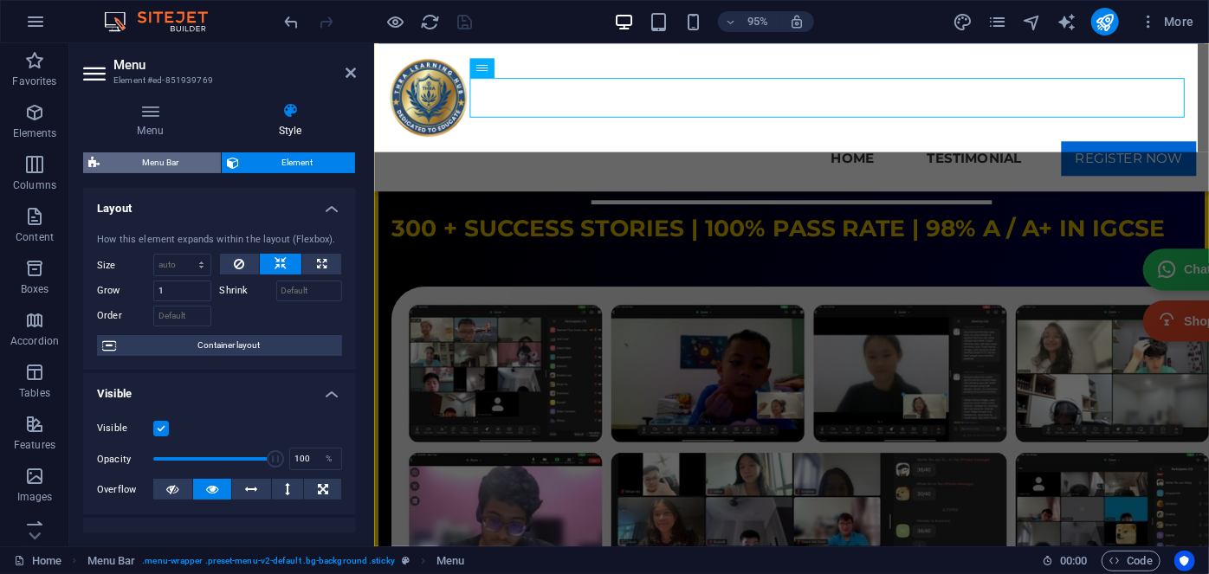
select select "rem"
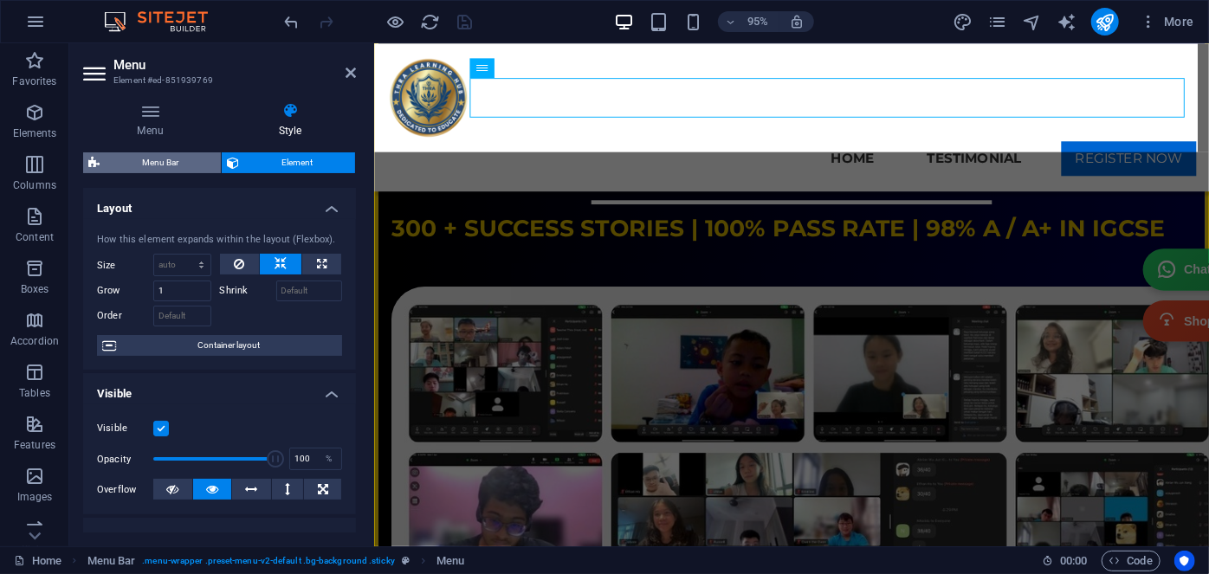
select select "link-special-font"
select select "px"
select select "700"
select select "px"
select select "%"
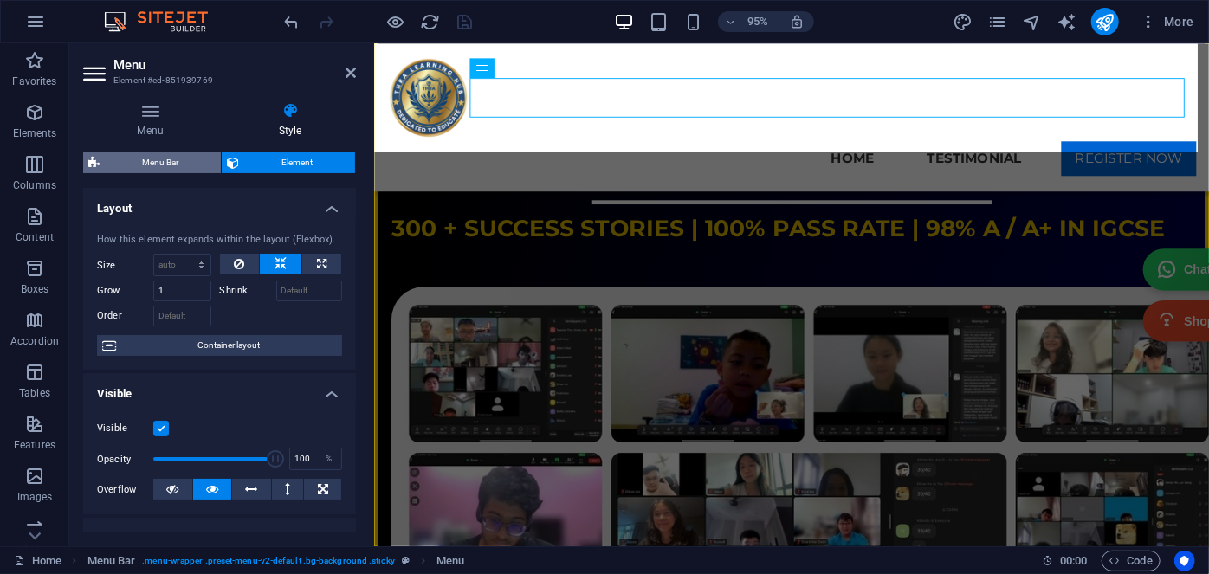
select select "rem"
select select "px"
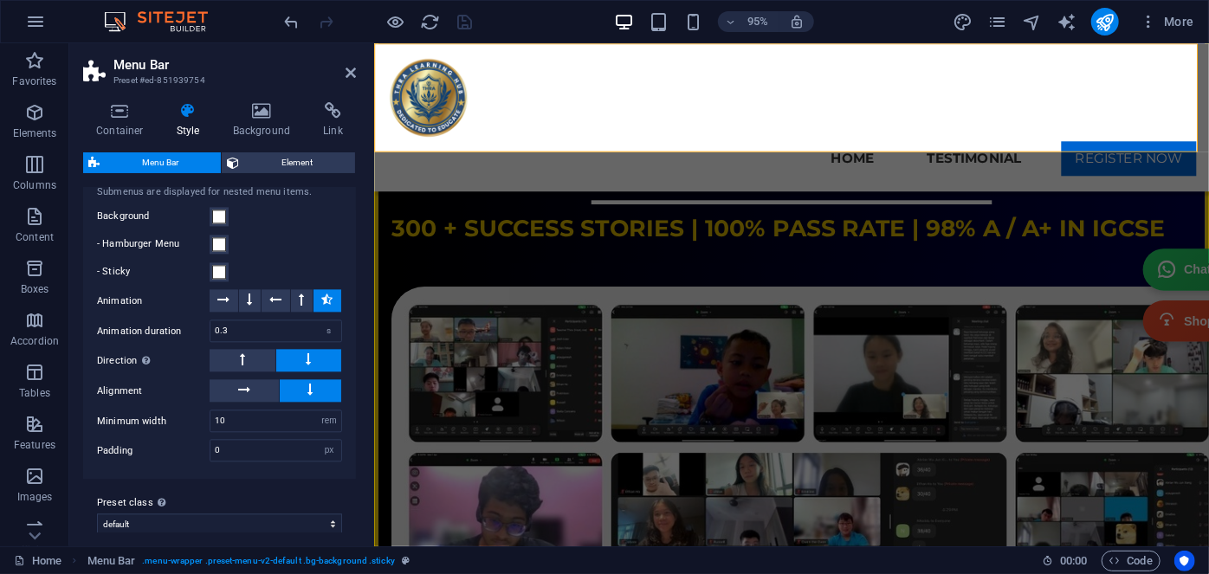
scroll to position [1974, 0]
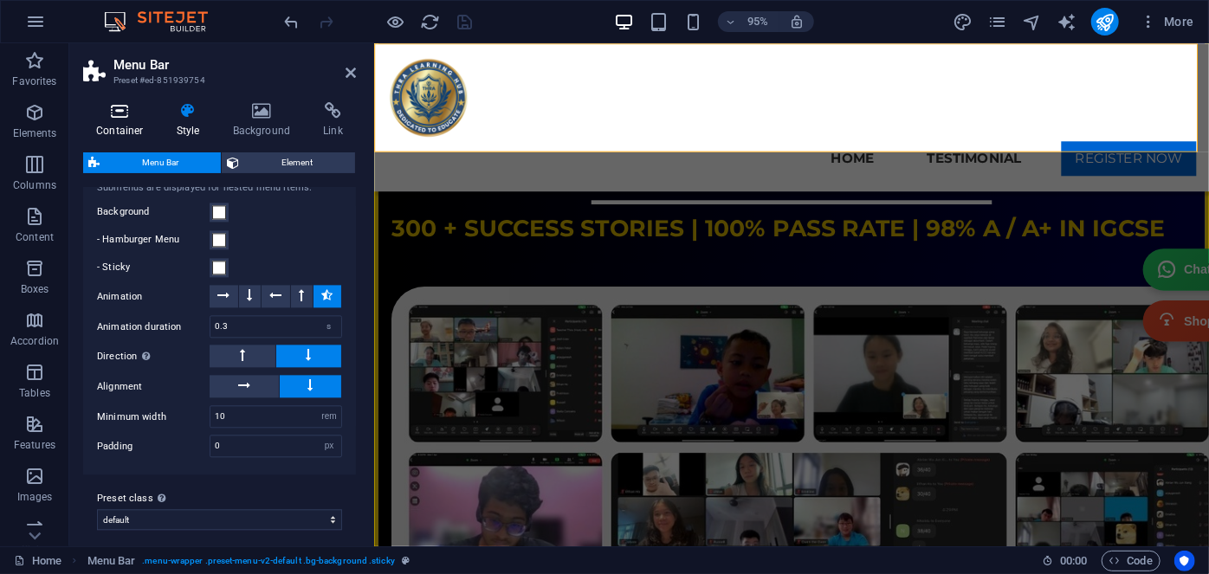
click at [122, 126] on h4 "Container" at bounding box center [123, 120] width 81 height 36
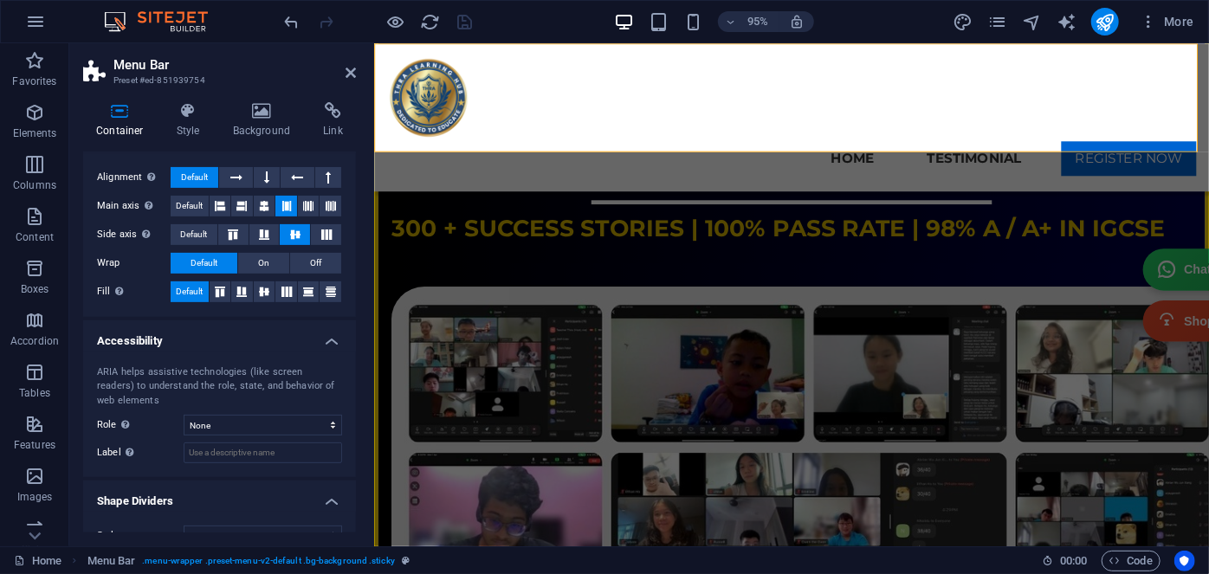
scroll to position [289, 0]
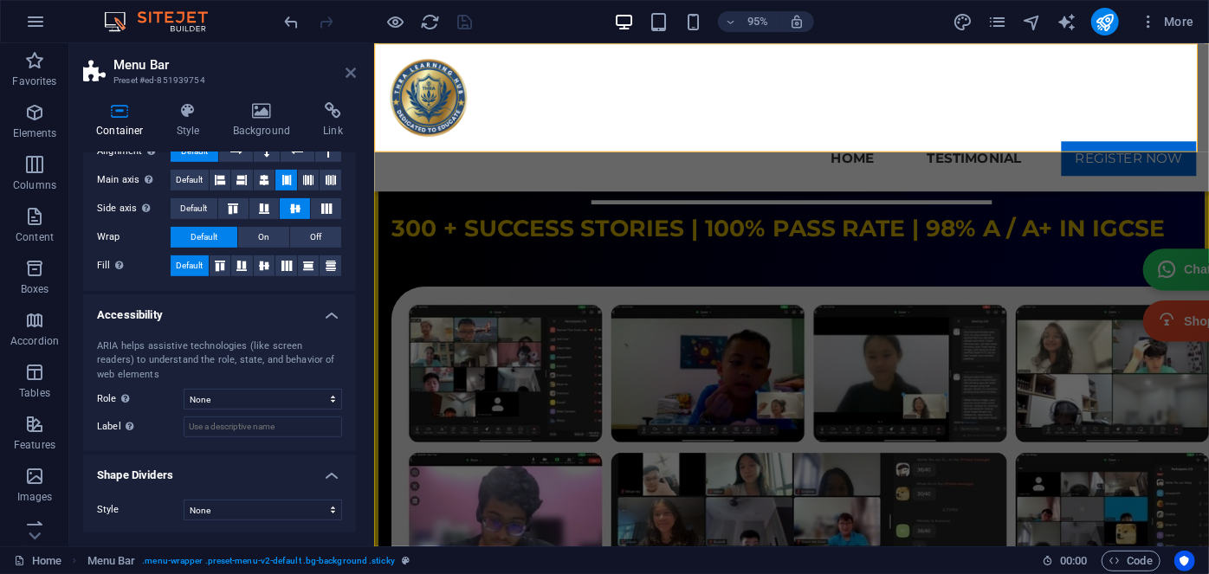
click at [347, 74] on icon at bounding box center [351, 73] width 10 height 14
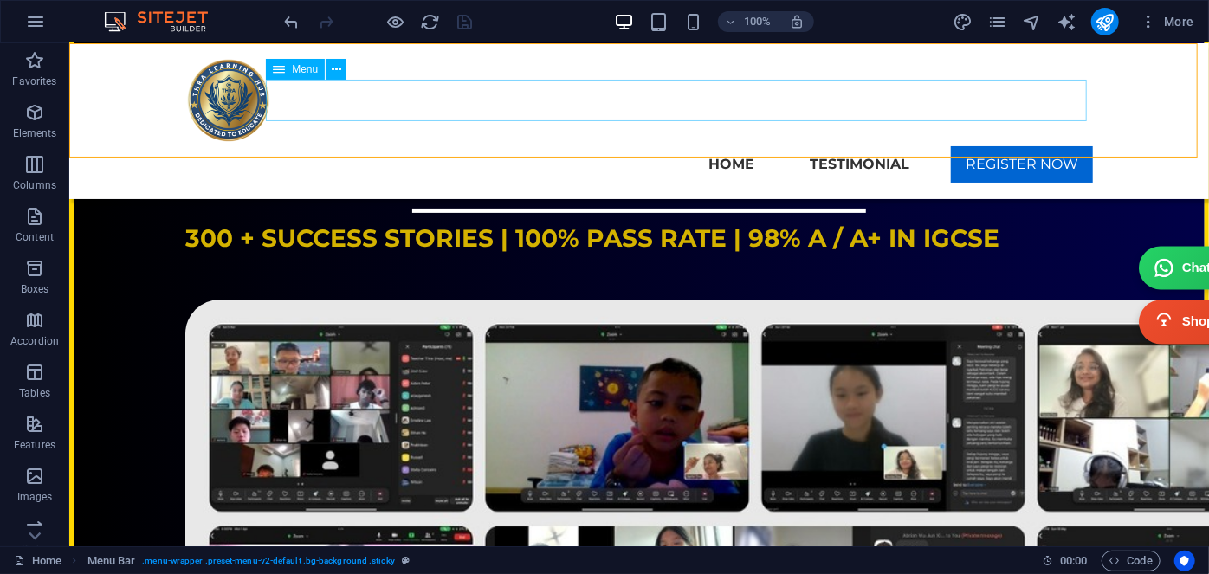
click at [973, 143] on nav "Home Testimonial REGISTER NOW" at bounding box center [638, 164] width 908 height 42
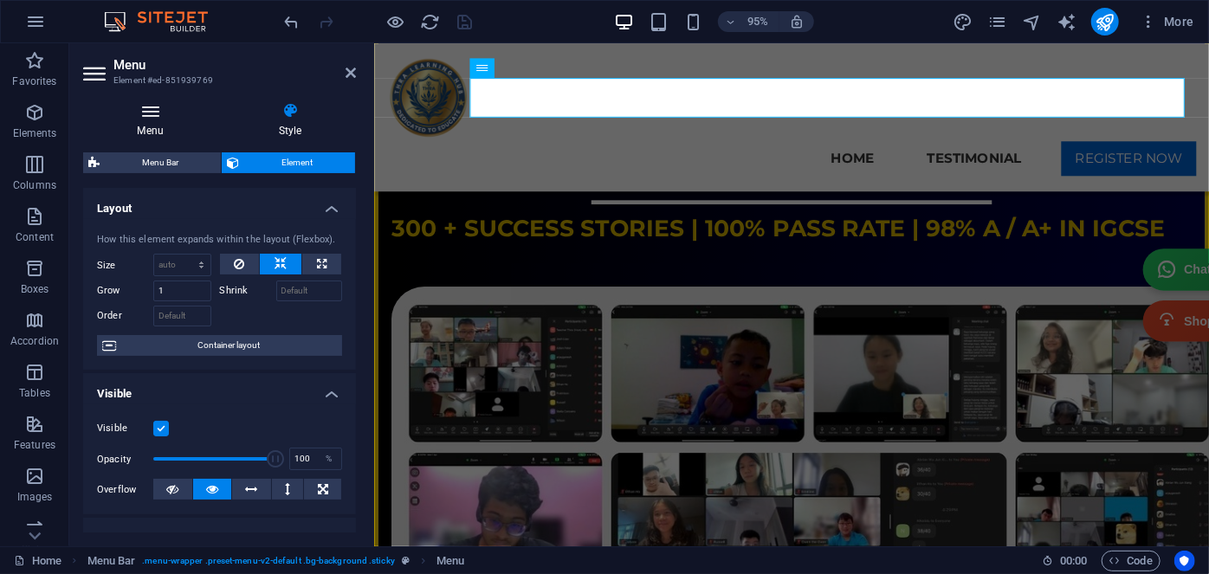
click at [152, 126] on h4 "Menu" at bounding box center [153, 120] width 141 height 36
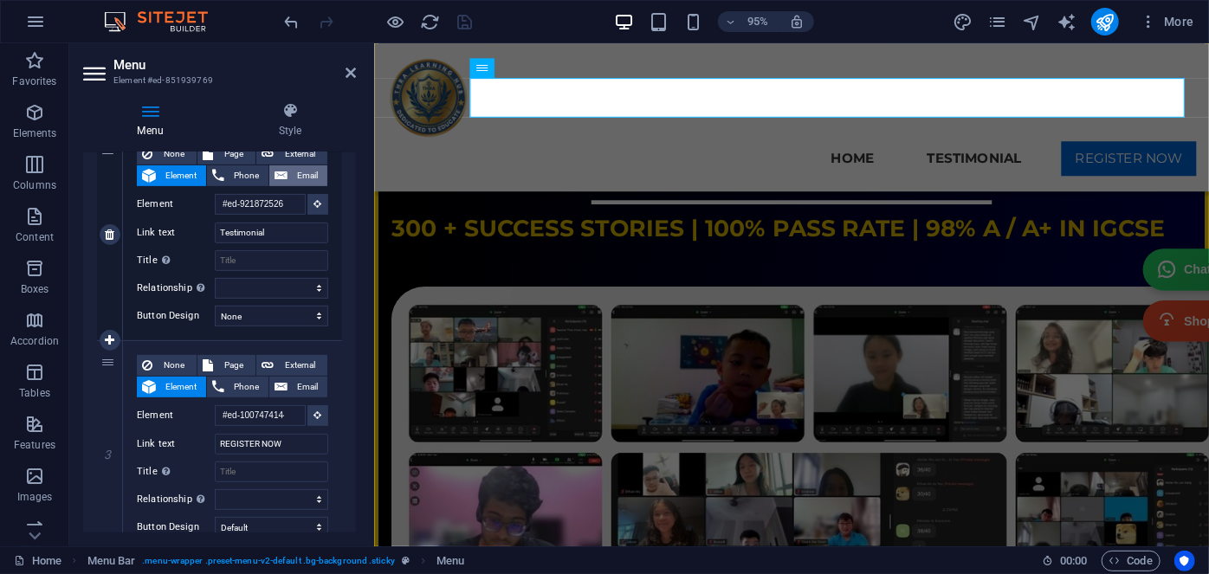
scroll to position [380, 0]
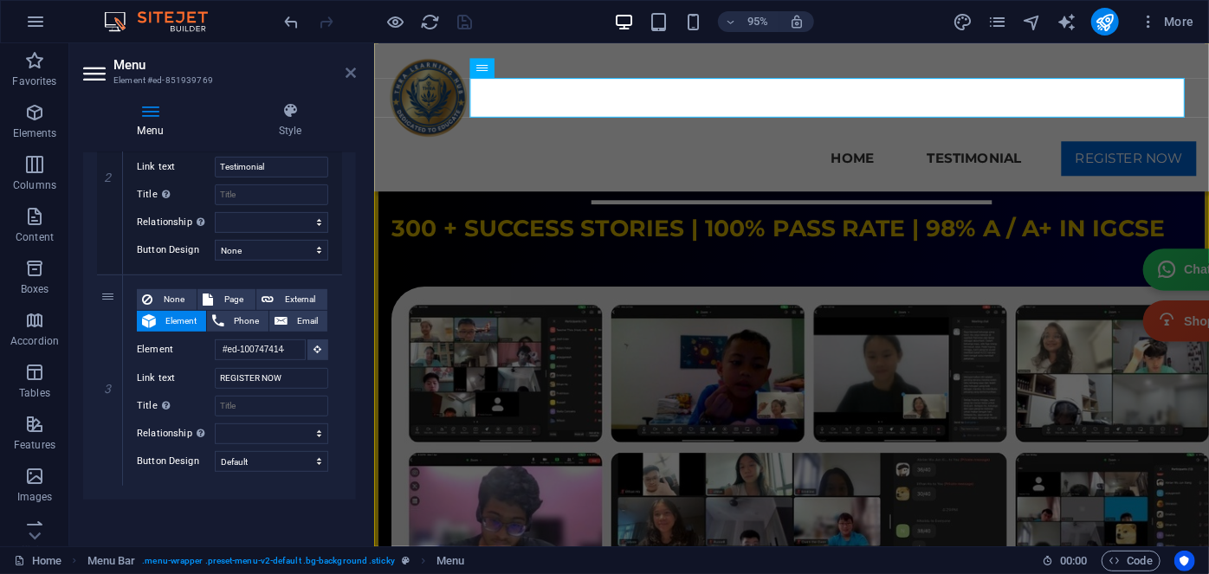
click at [353, 78] on icon at bounding box center [351, 73] width 10 height 14
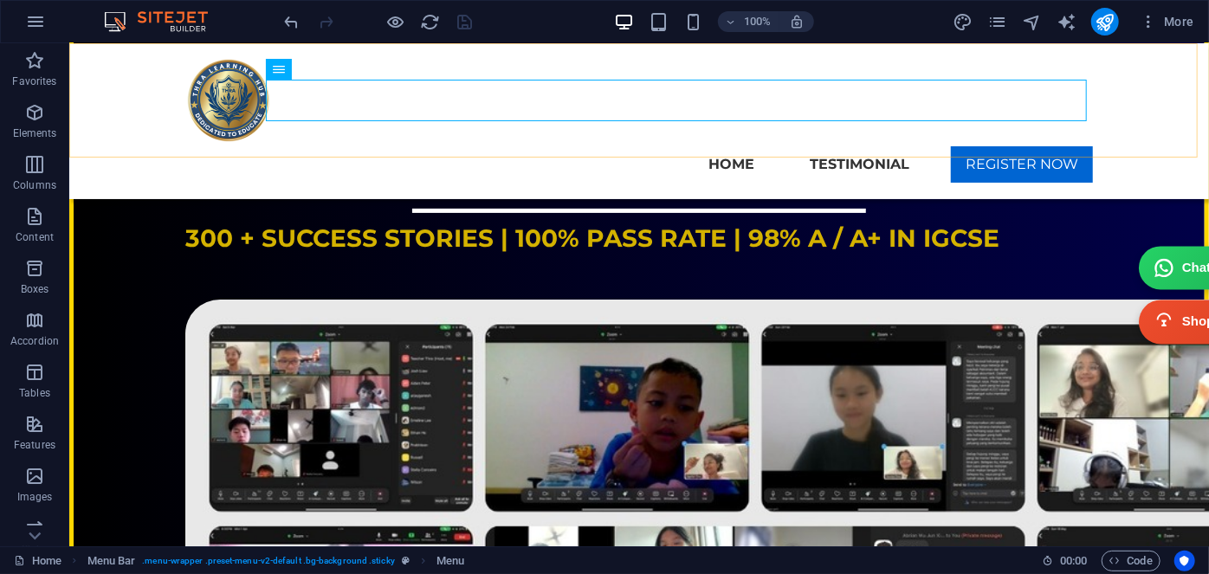
click at [463, 138] on div "THRA LEARNING HUB Menu Home Testimonial REGISTER NOW" at bounding box center [638, 120] width 1140 height 156
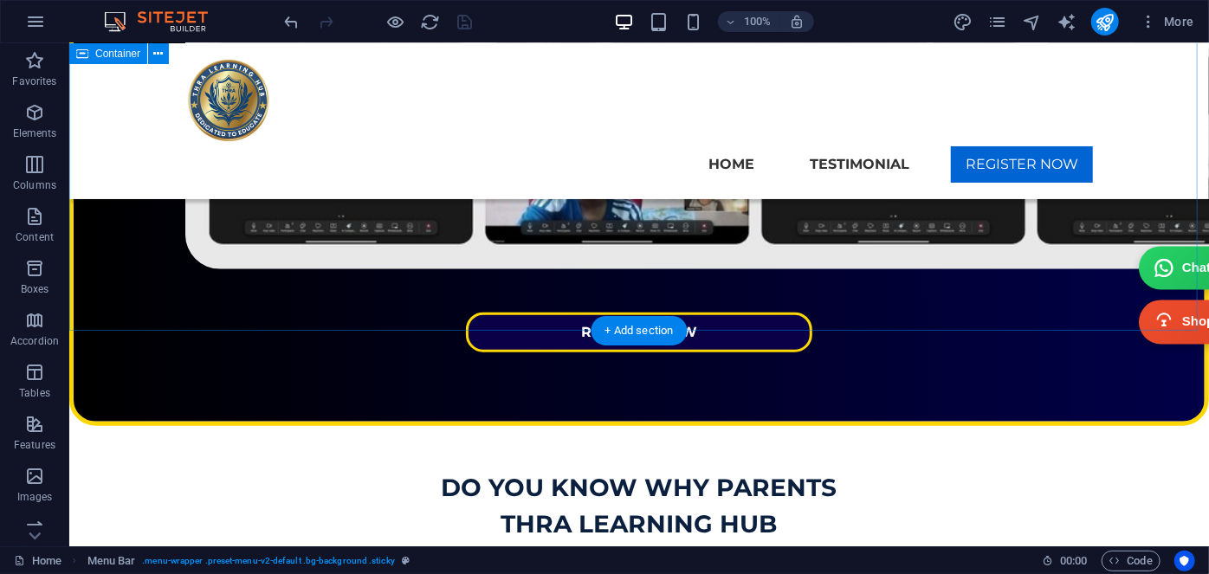
scroll to position [866, 0]
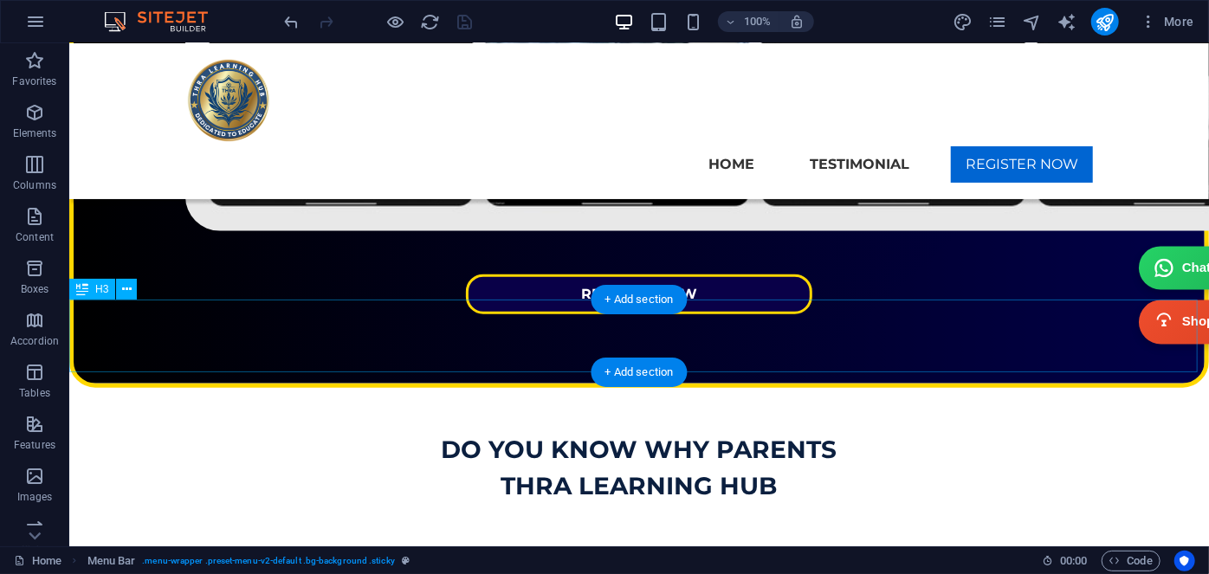
click at [792, 430] on div "DO YOU KNOW WHY PARENTS THRA LEARNING HUB" at bounding box center [638, 466] width 1140 height 73
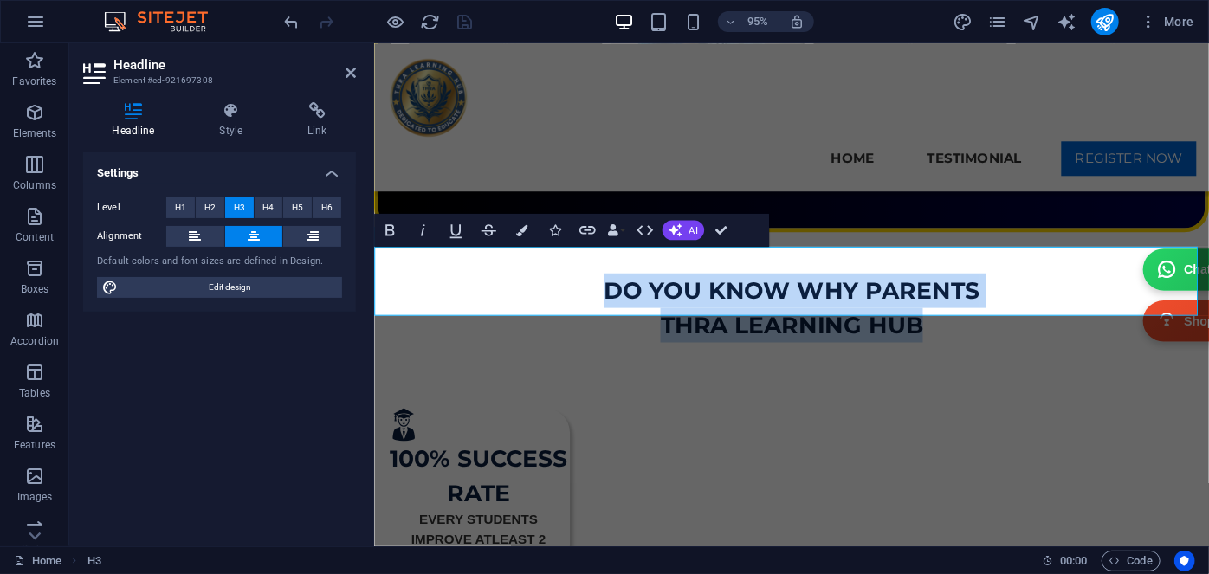
click at [1012, 285] on h3 "DO YOU KNOW WHY PARENTS THRA LEARNING HUB" at bounding box center [812, 321] width 879 height 73
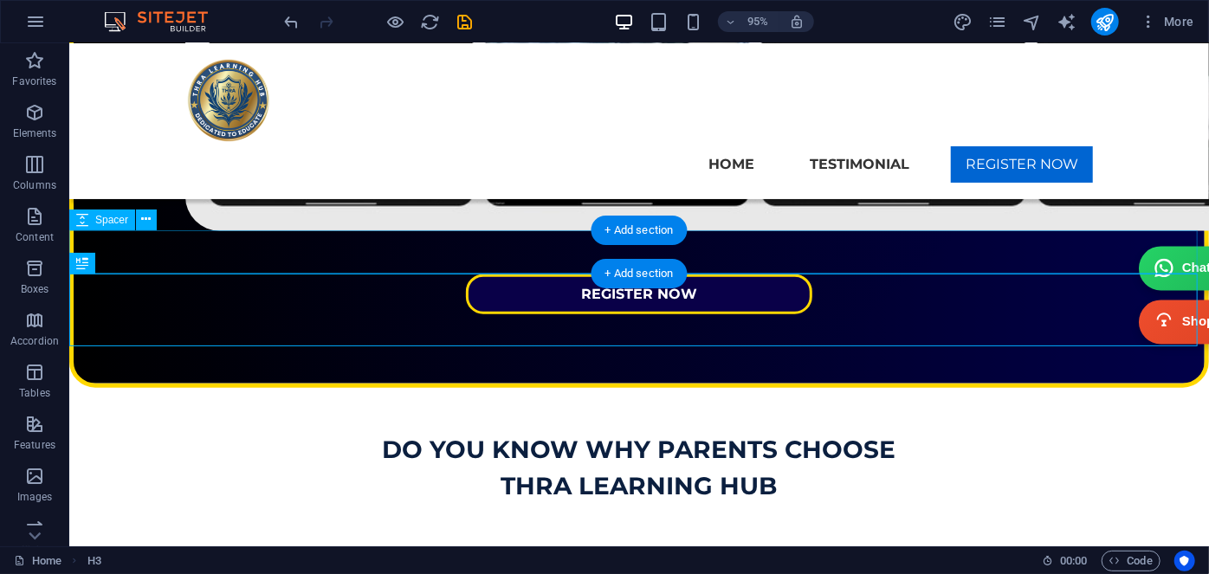
scroll to position [892, 0]
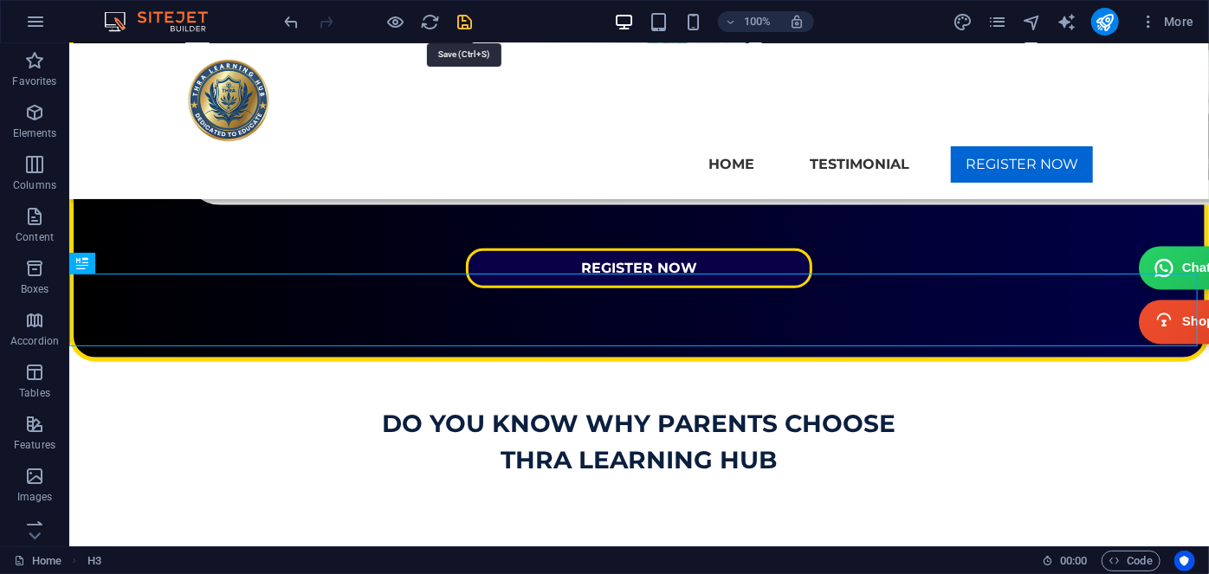
click at [463, 21] on icon "save" at bounding box center [466, 22] width 20 height 20
checkbox input "false"
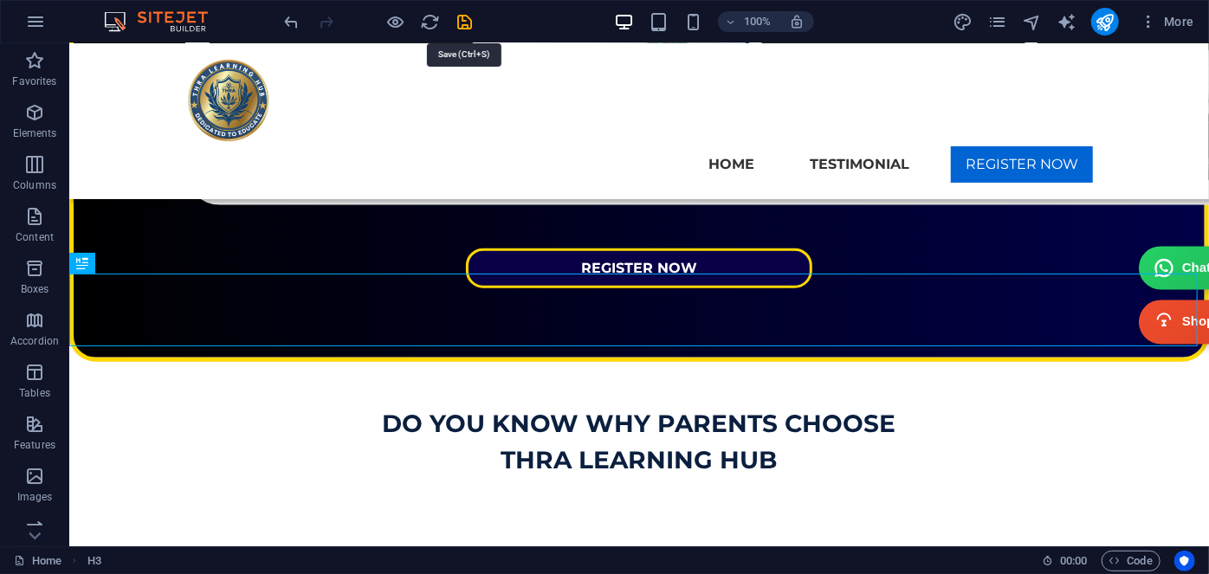
checkbox input "false"
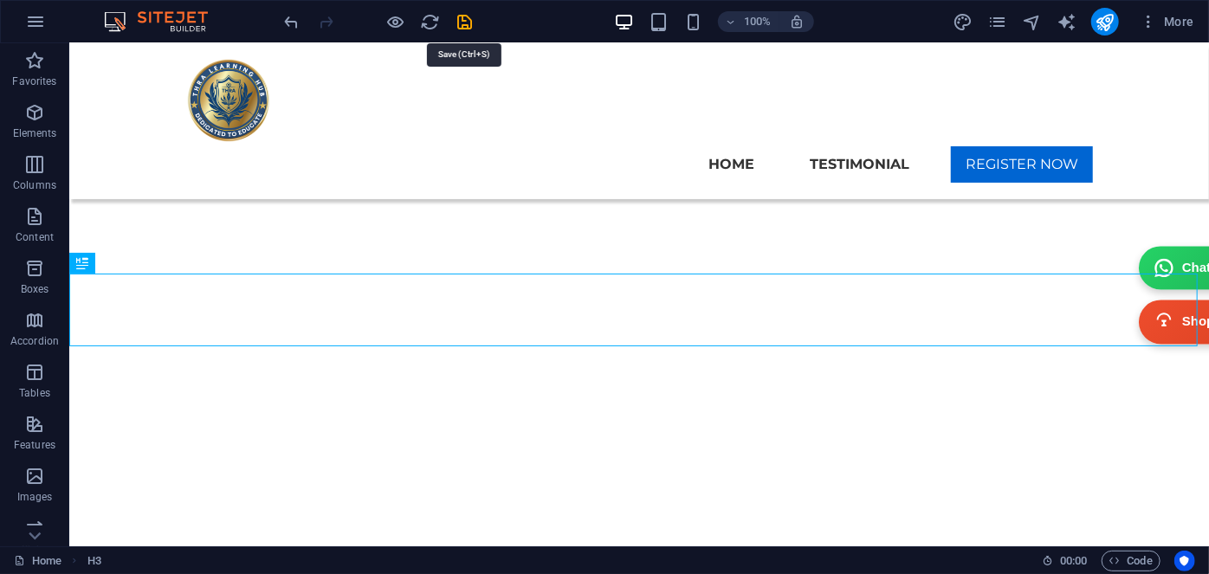
select select "ms"
select select "s"
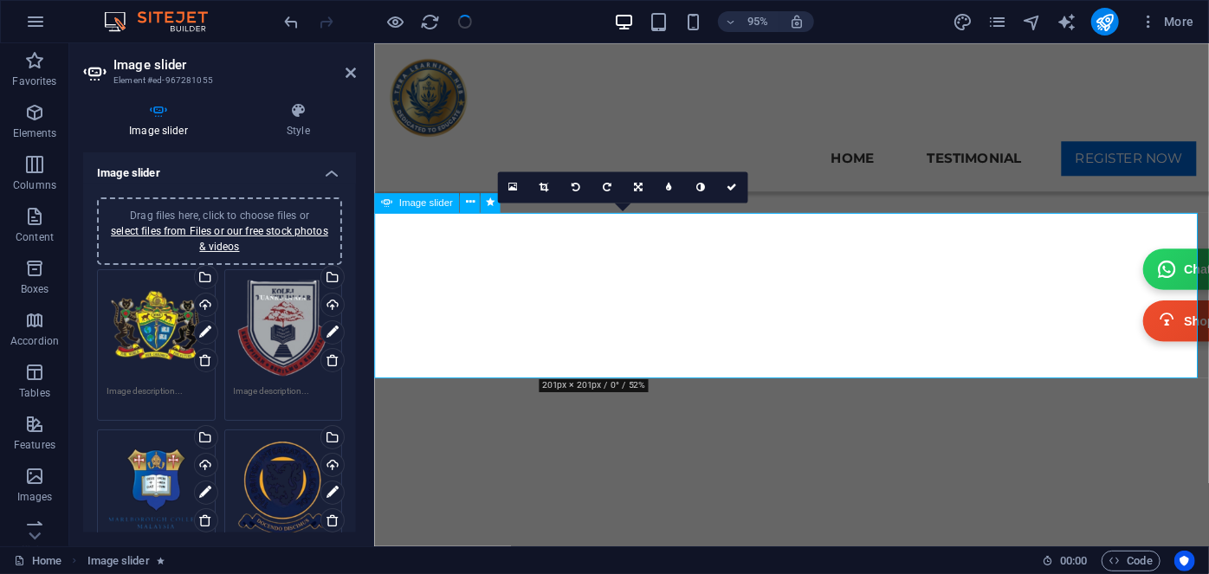
scroll to position [8044, 0]
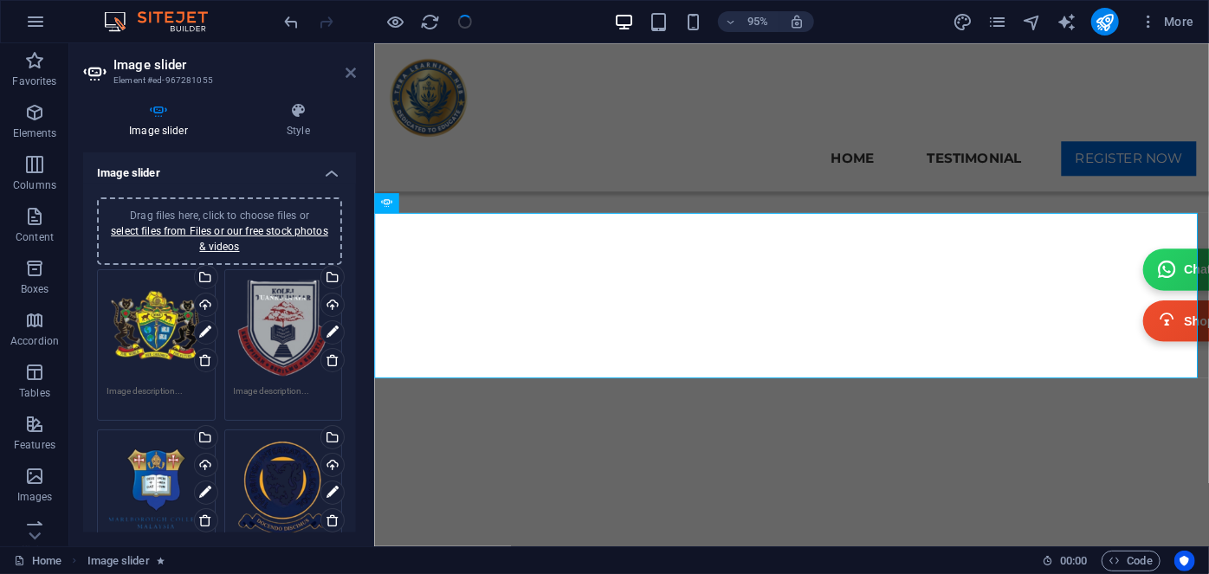
click at [353, 68] on icon at bounding box center [351, 73] width 10 height 14
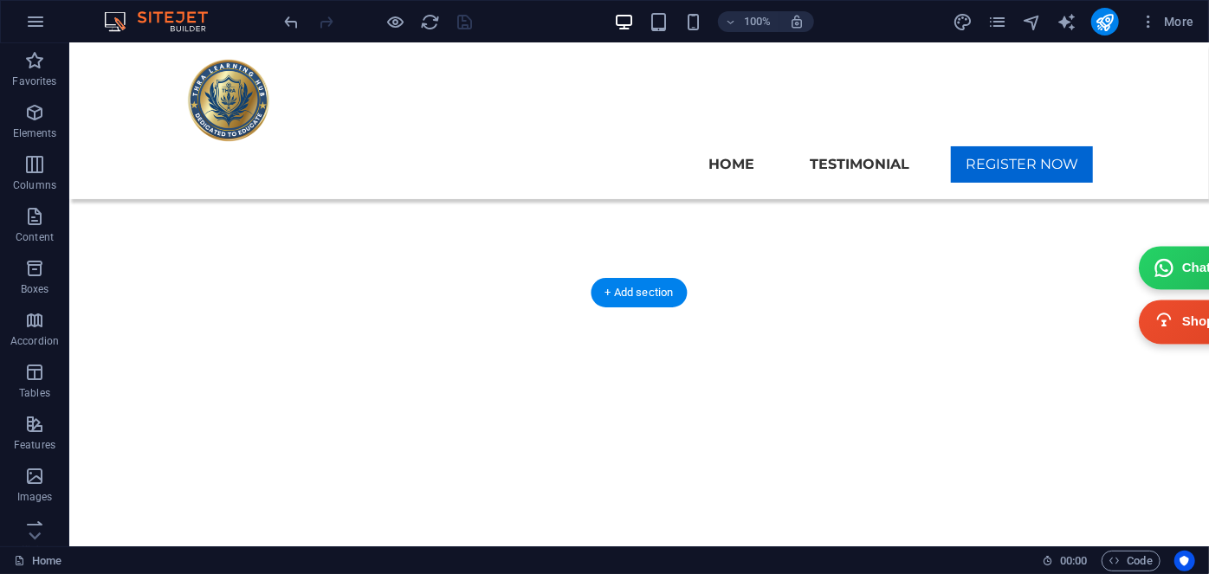
scroll to position [7032, 0]
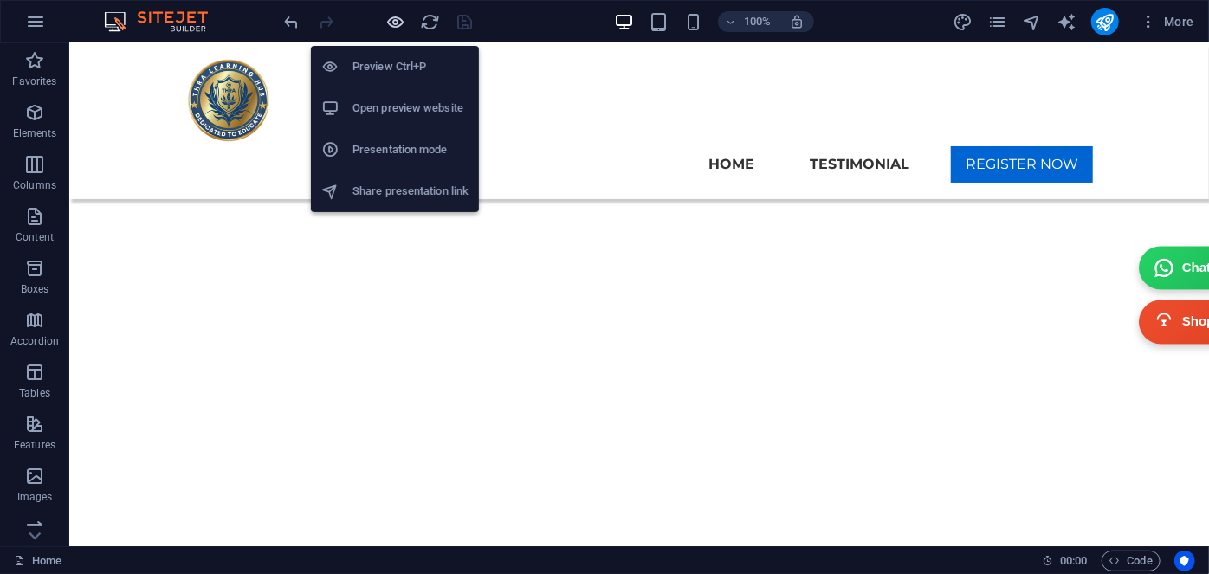
click at [395, 22] on icon "button" at bounding box center [396, 22] width 20 height 20
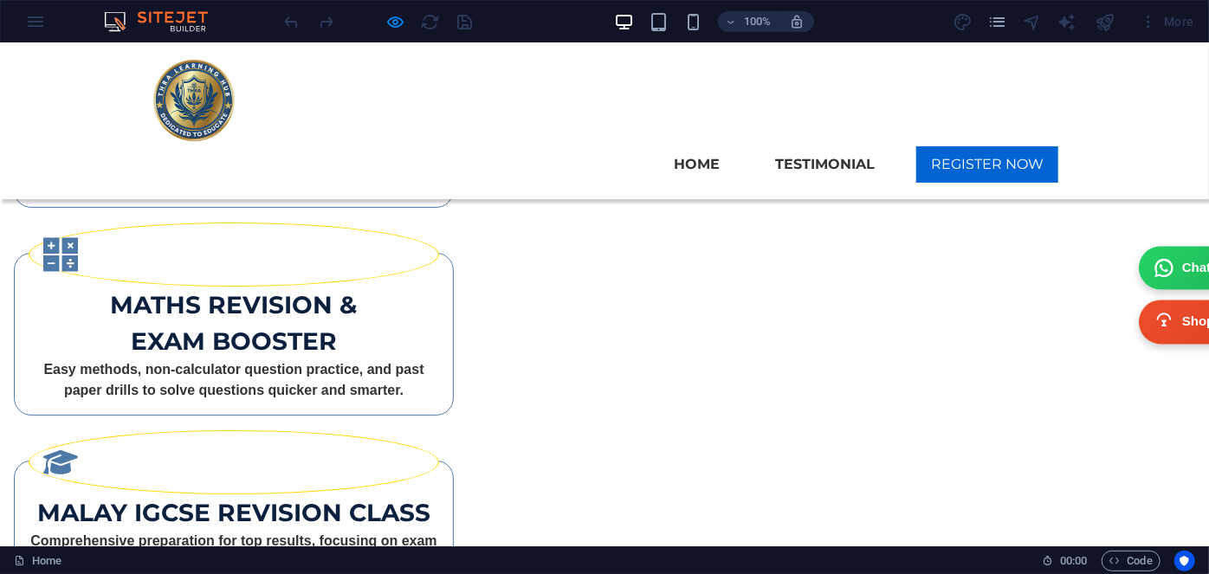
scroll to position [3189, 0]
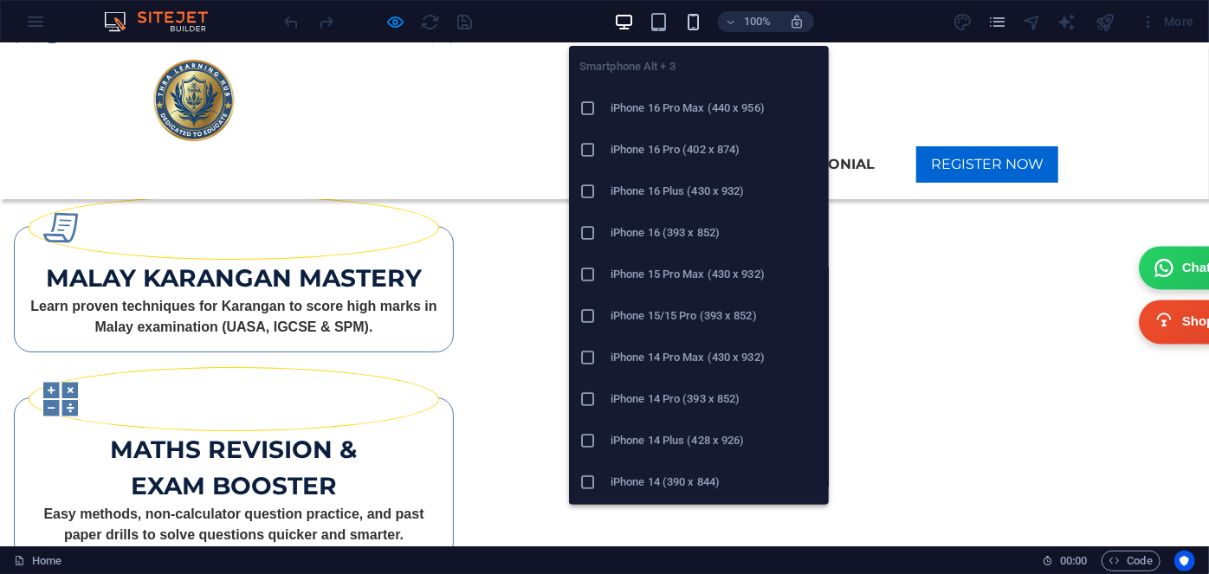
click at [696, 16] on icon "button" at bounding box center [693, 22] width 20 height 20
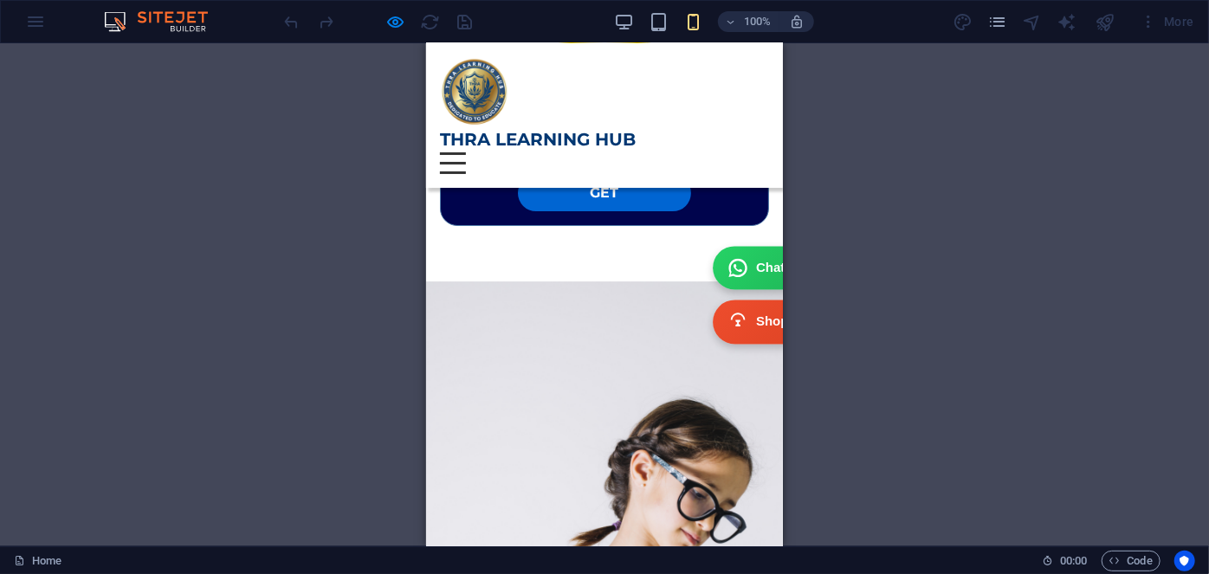
scroll to position [3070, 0]
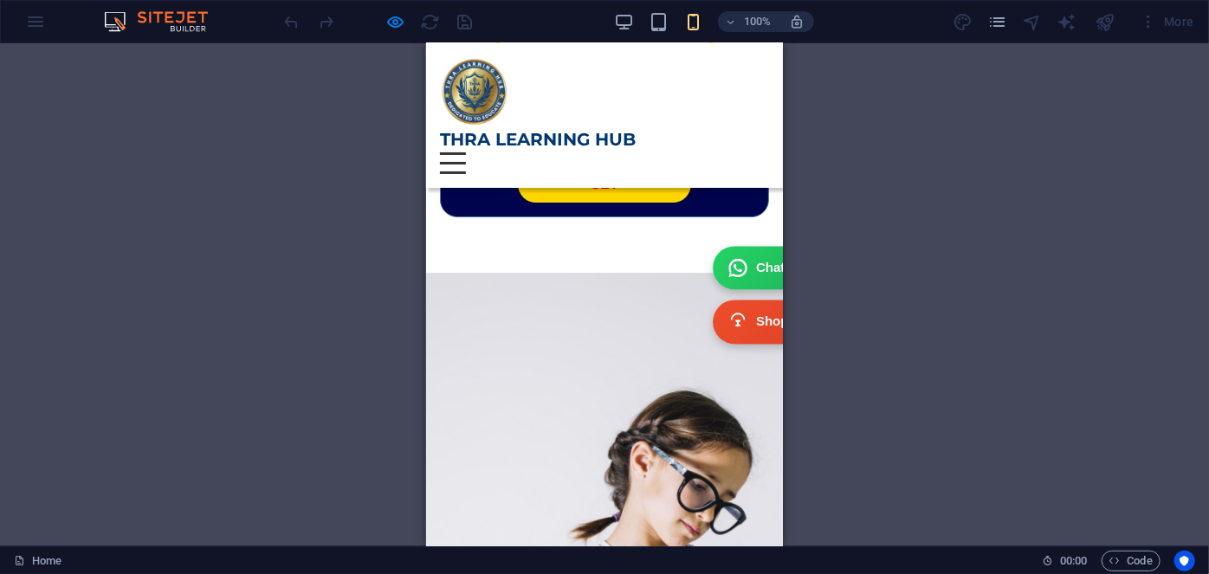
click at [592, 191] on strong "GET" at bounding box center [604, 183] width 29 height 16
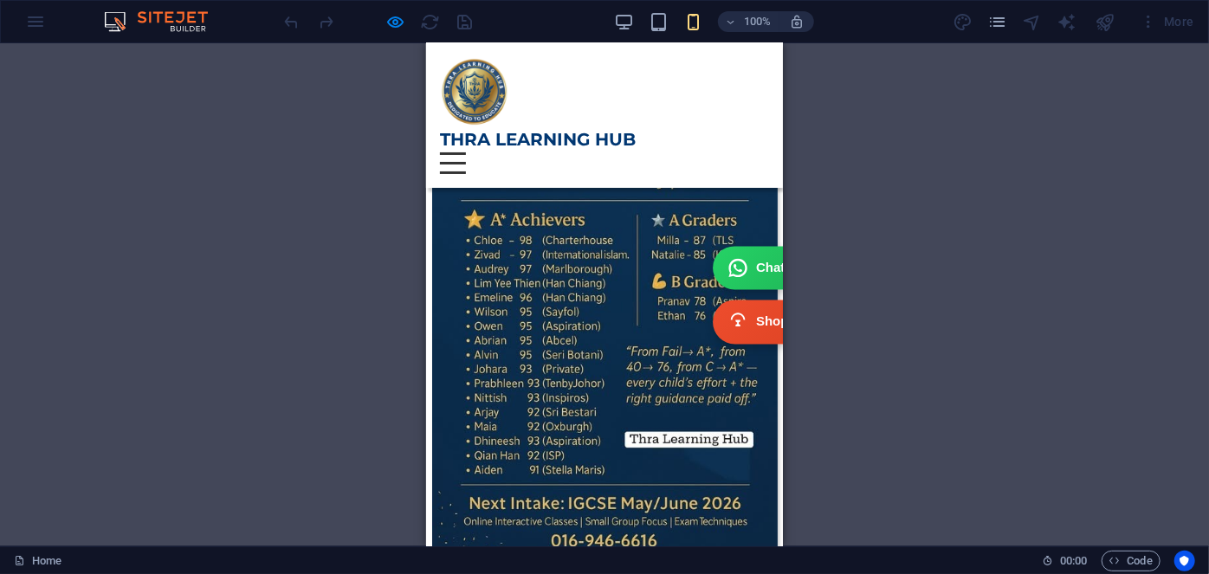
scroll to position [4645, 0]
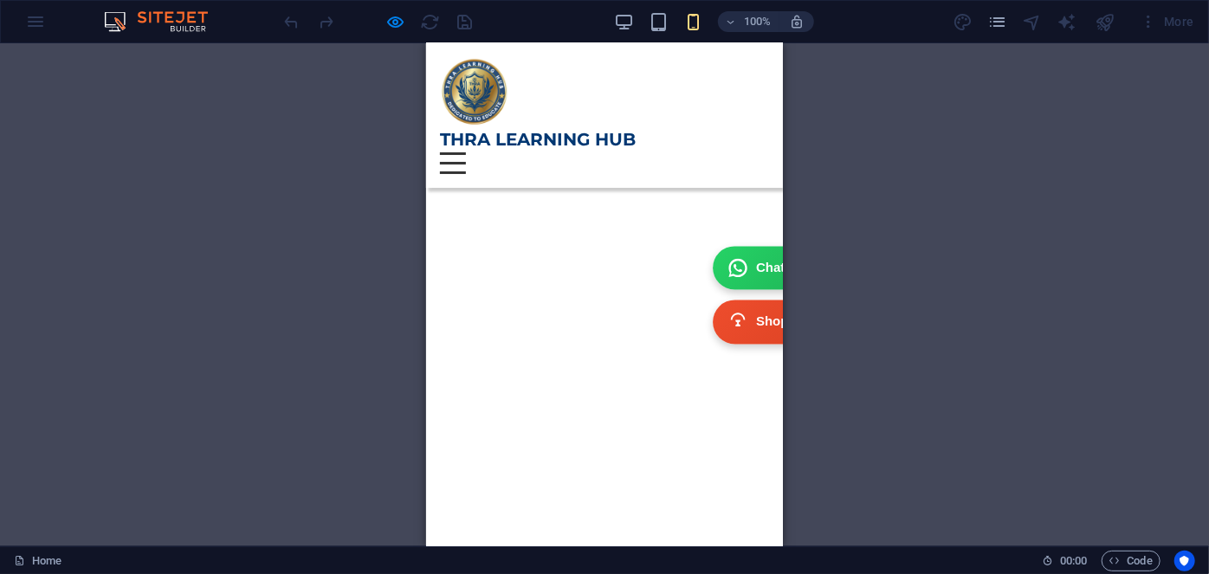
scroll to position [5590, 0]
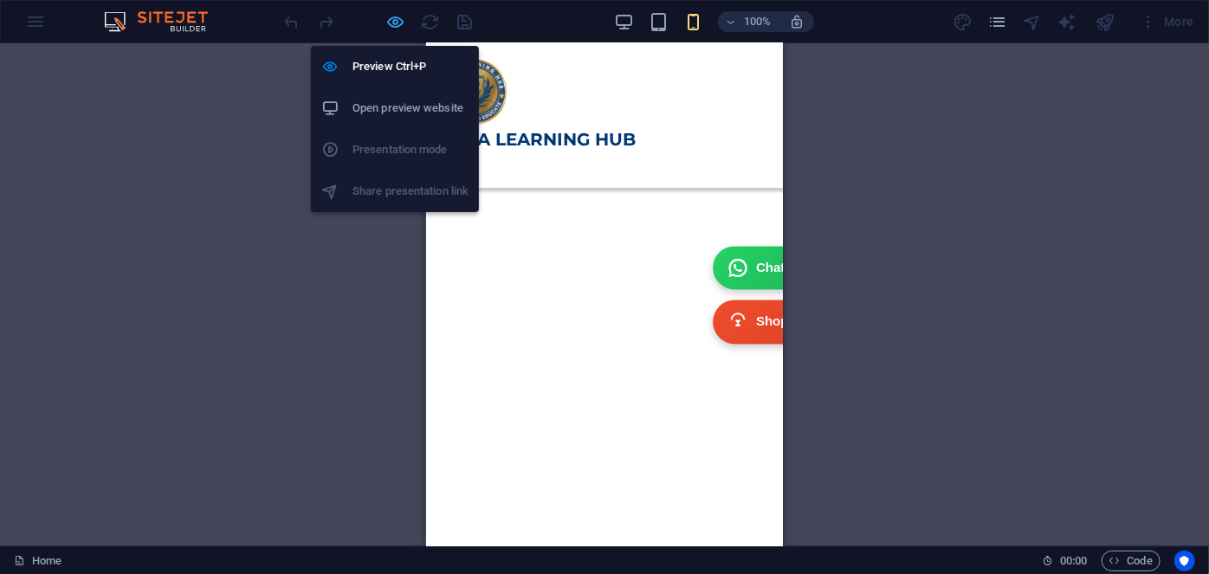
click at [404, 25] on icon "button" at bounding box center [396, 22] width 20 height 20
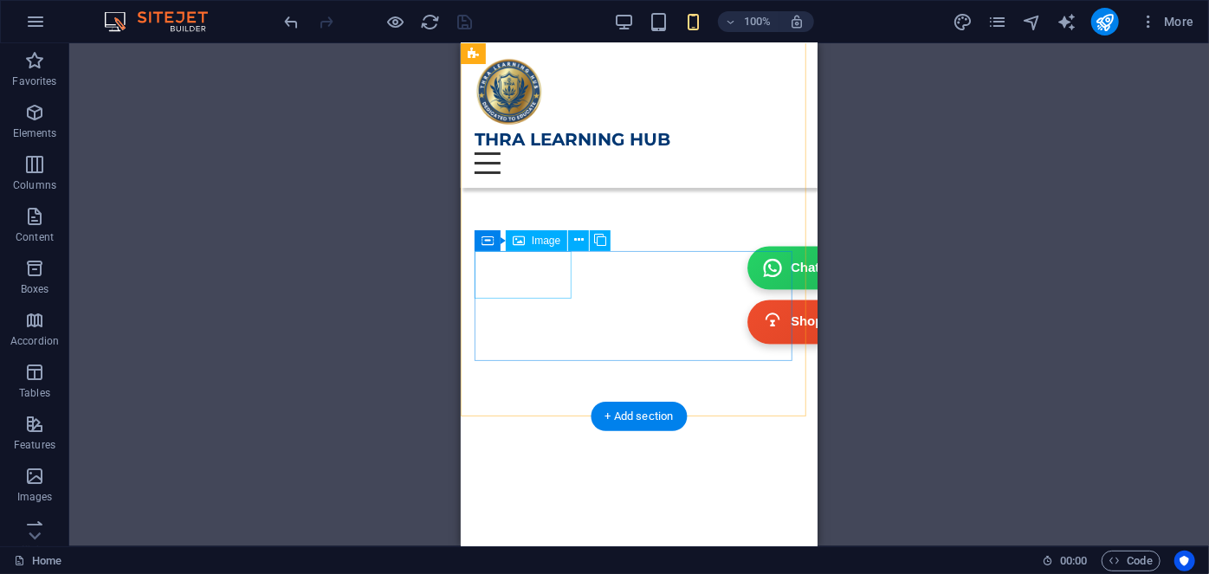
click at [566, 239] on icon at bounding box center [565, 240] width 10 height 18
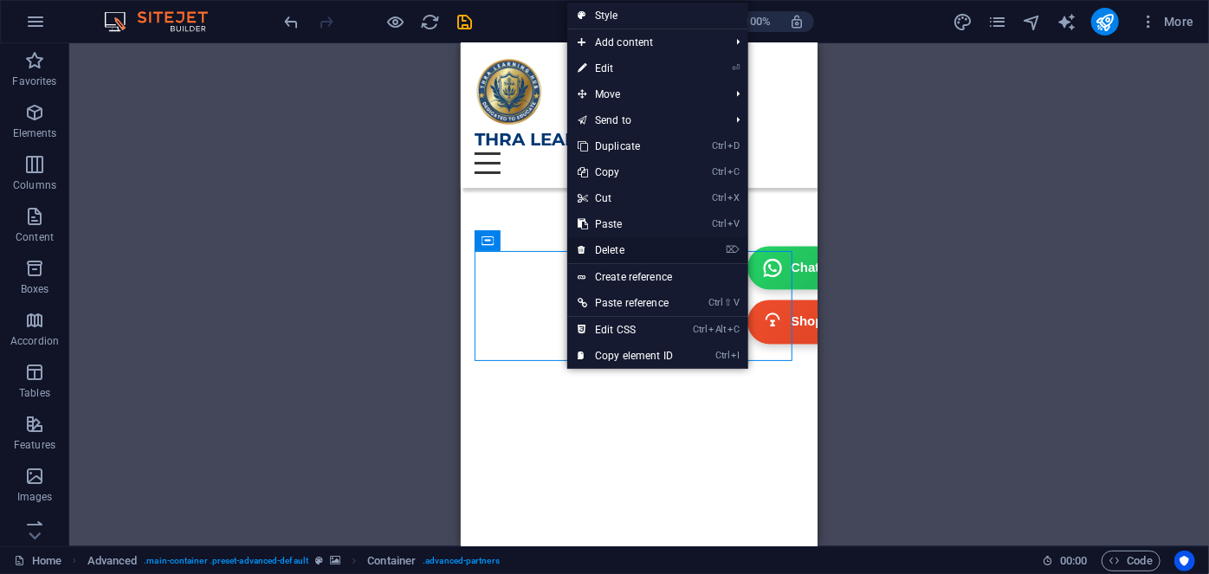
click at [600, 246] on link "⌦ Delete" at bounding box center [625, 250] width 116 height 26
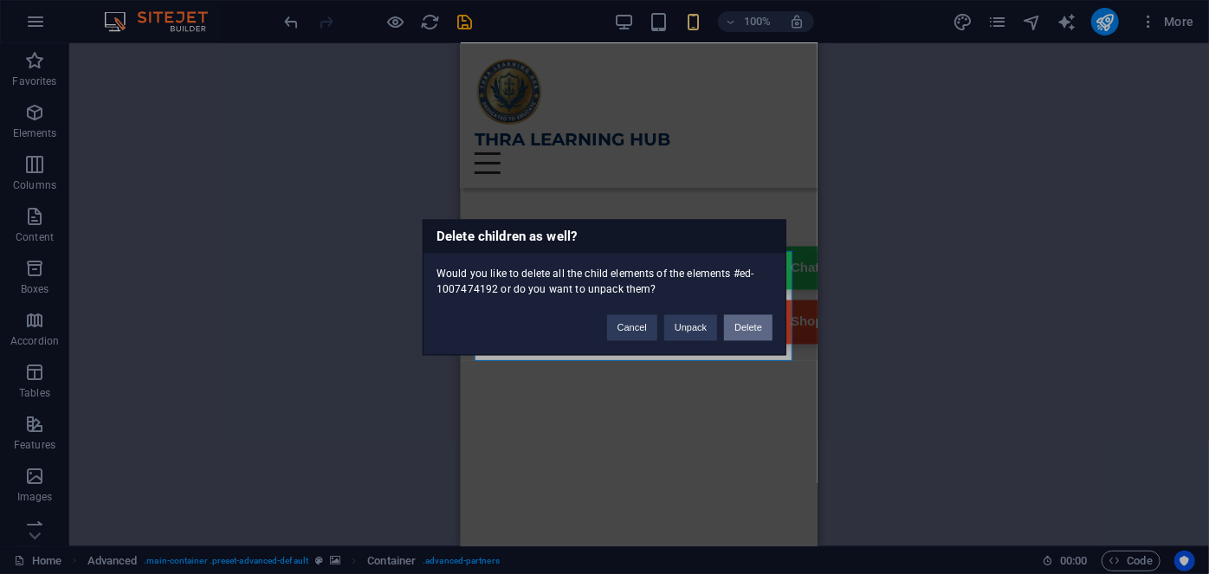
click at [741, 325] on button "Delete" at bounding box center [748, 327] width 49 height 26
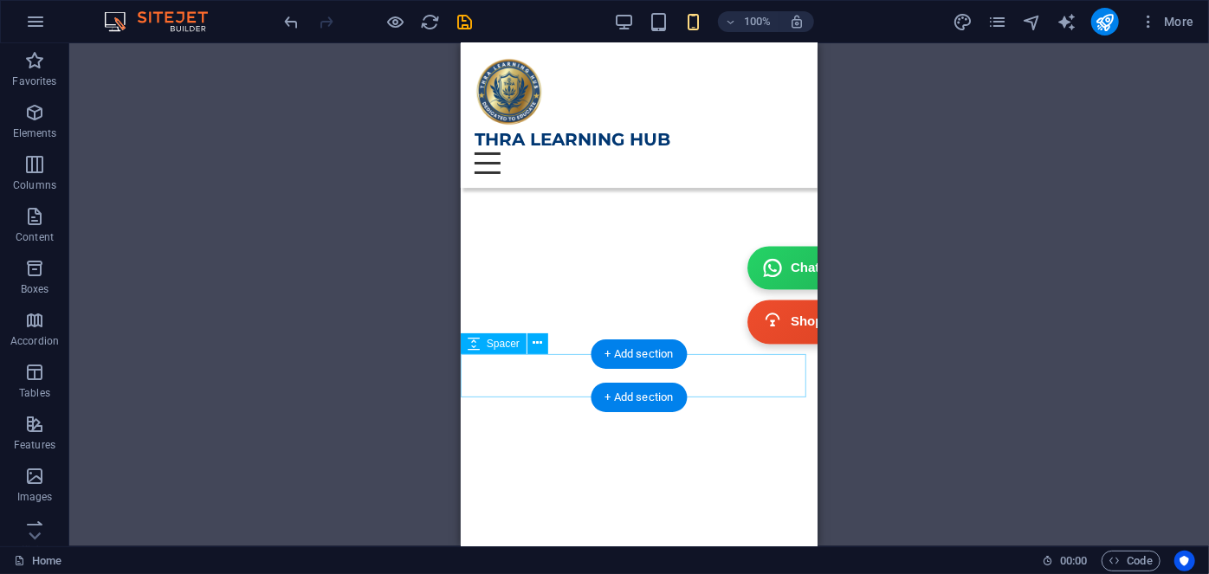
scroll to position [7007, 0]
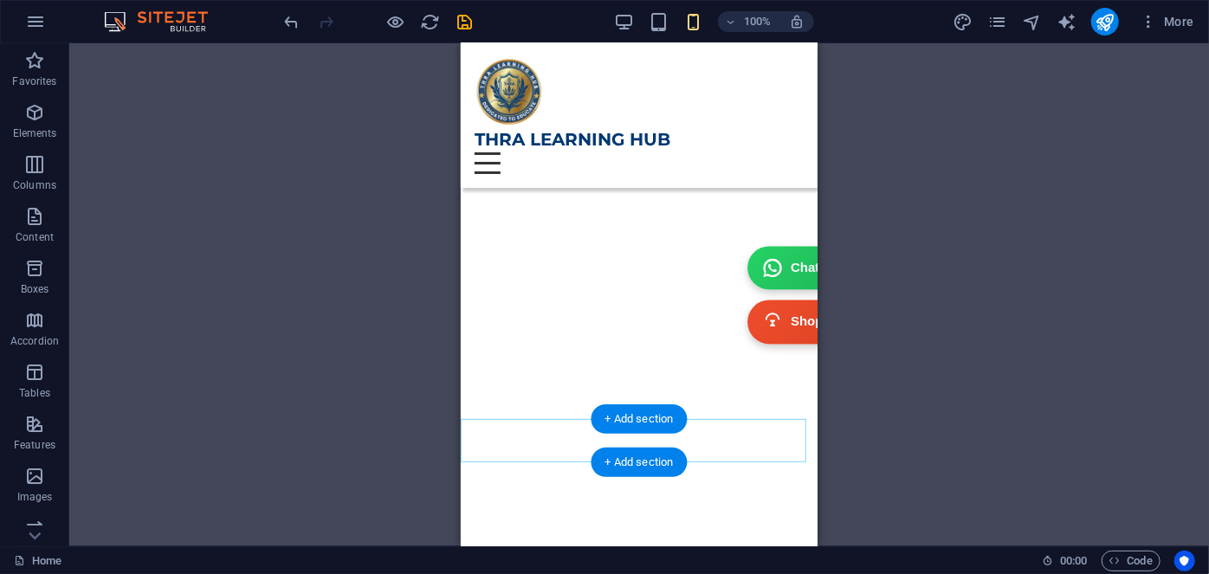
scroll to position [7164, 0]
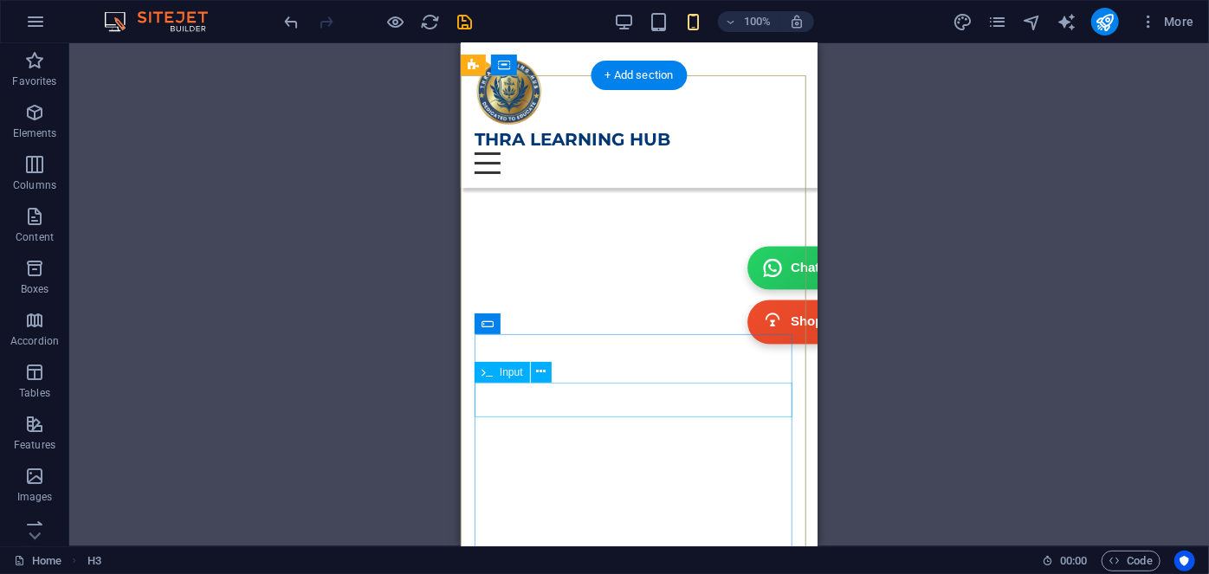
scroll to position [7401, 0]
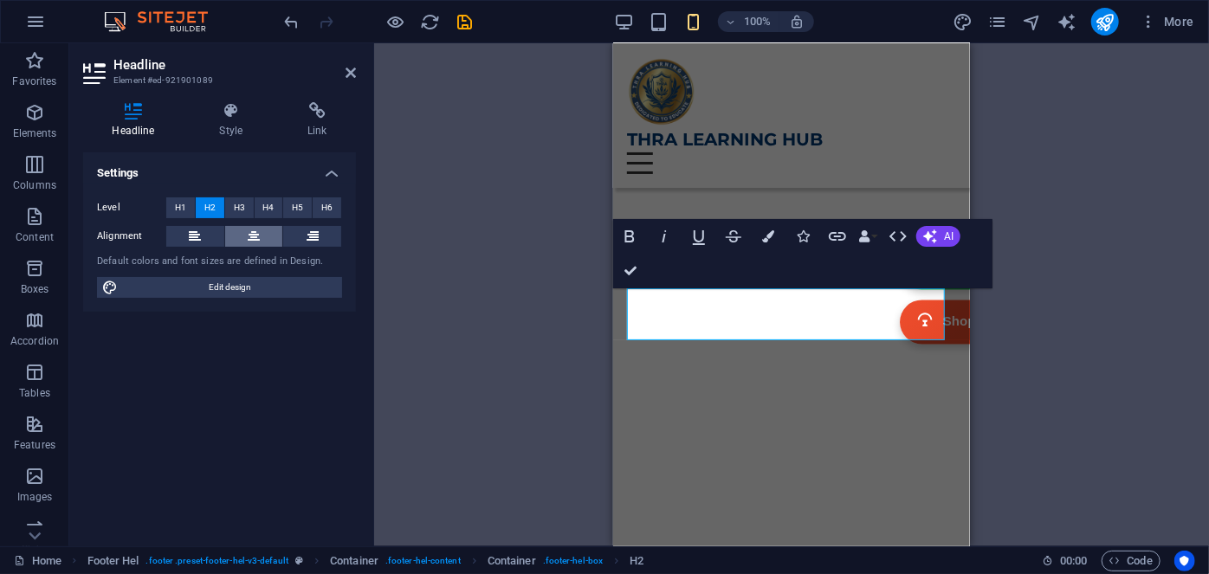
click at [252, 233] on icon at bounding box center [254, 236] width 12 height 21
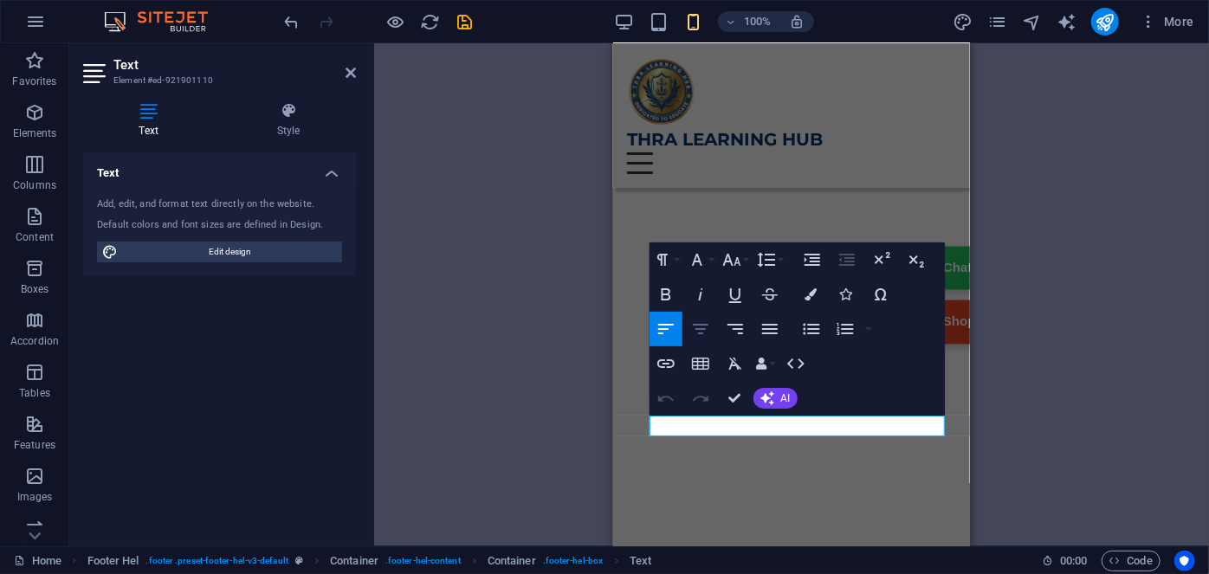
click at [701, 327] on icon "button" at bounding box center [700, 329] width 21 height 21
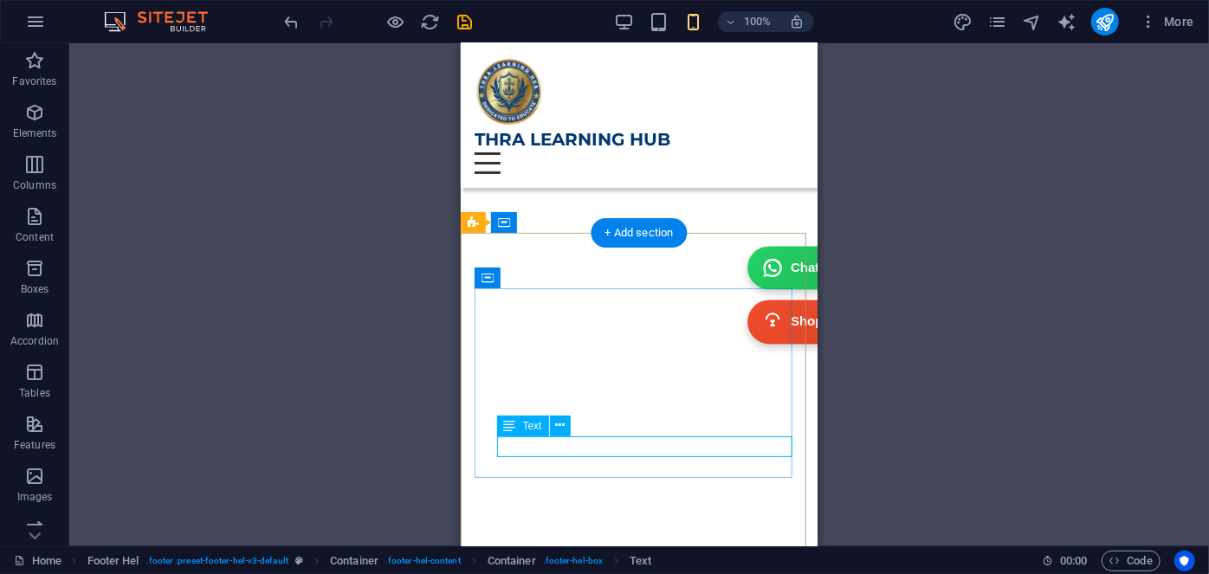
drag, startPoint x: 583, startPoint y: 448, endPoint x: 1063, endPoint y: 463, distance: 480.1
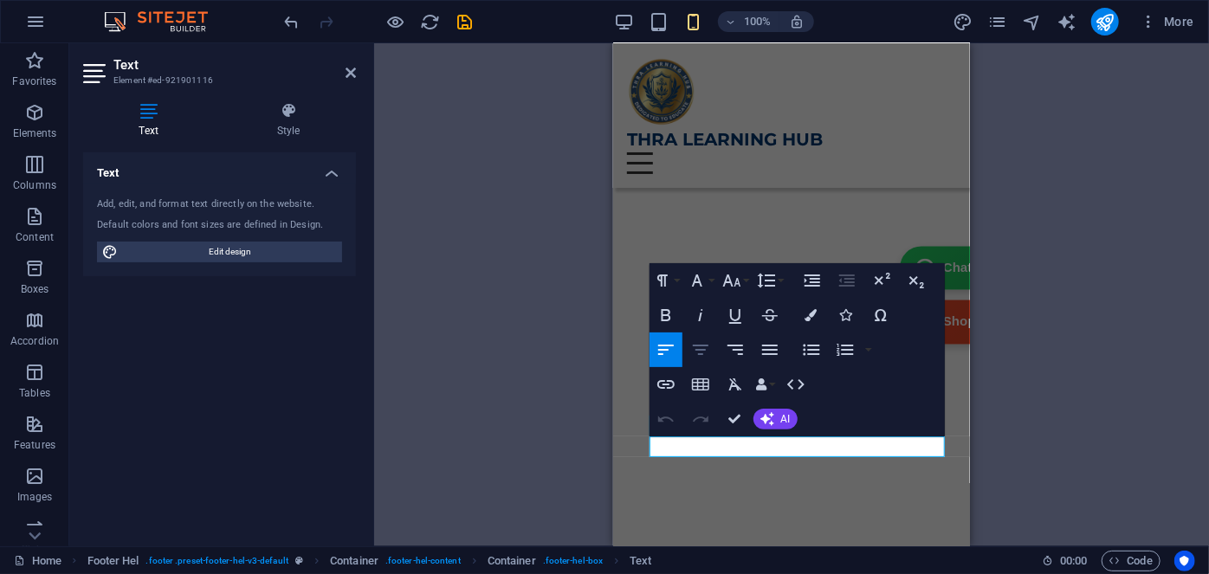
click at [695, 349] on icon "button" at bounding box center [701, 350] width 16 height 10
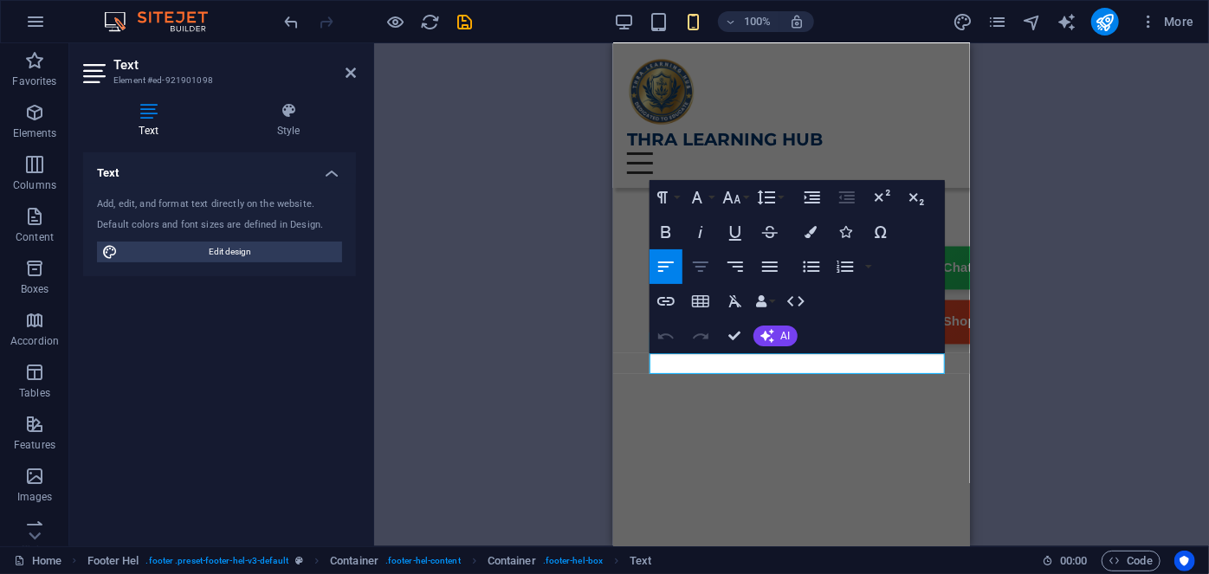
click at [705, 262] on icon "button" at bounding box center [701, 267] width 16 height 10
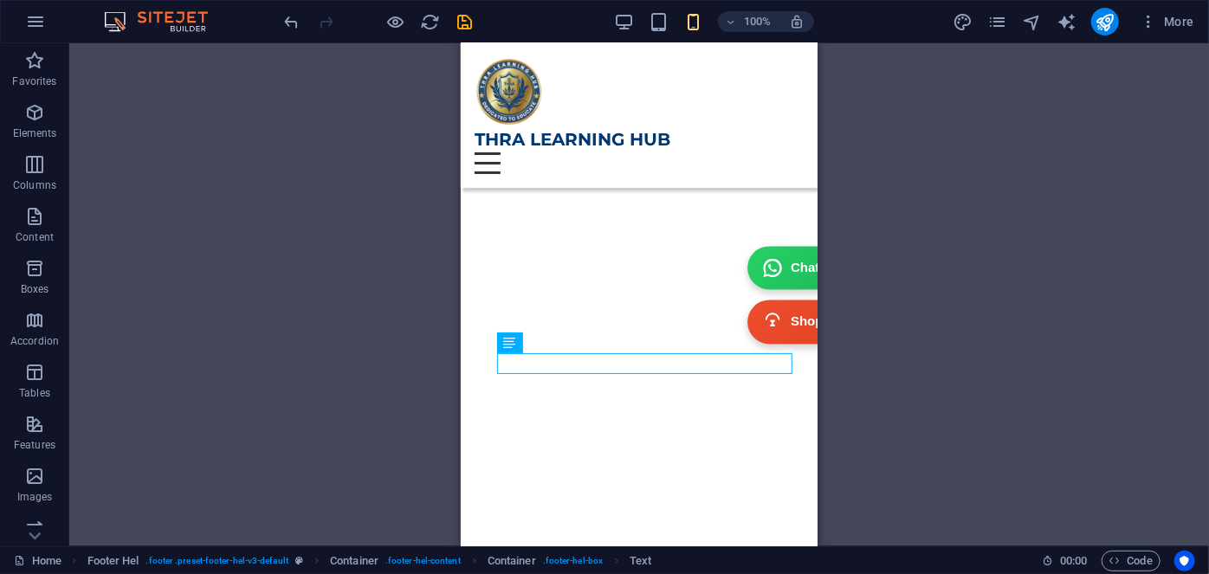
click at [844, 424] on div "H3 Menu Bar Container H3 Container Separator H3 H2 Spacer Image Spacer Button S…" at bounding box center [639, 294] width 1140 height 503
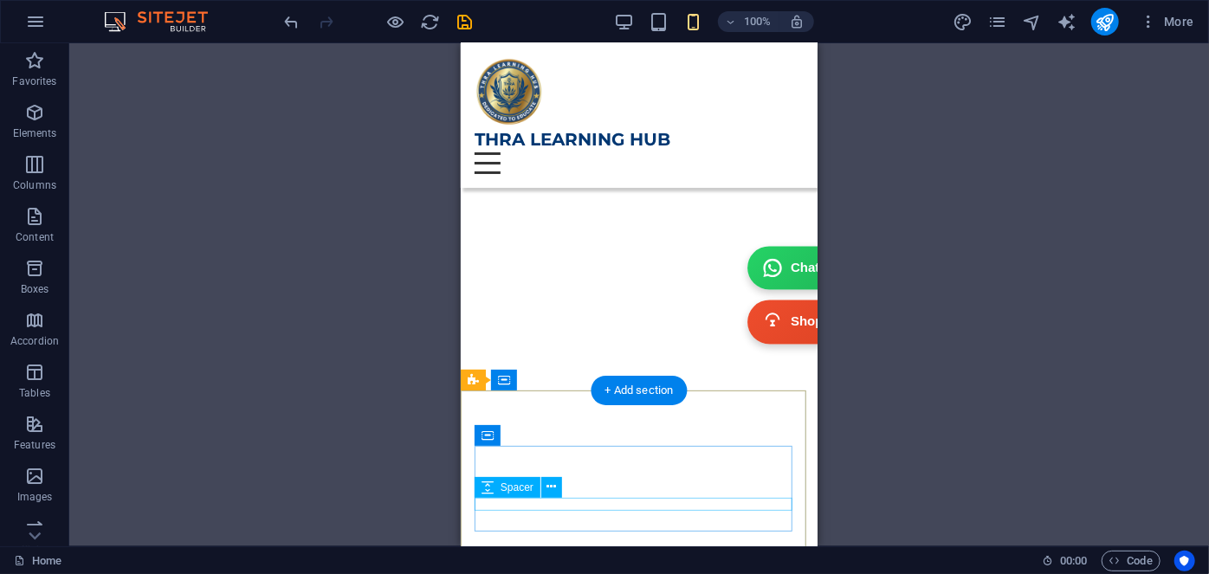
scroll to position [7322, 0]
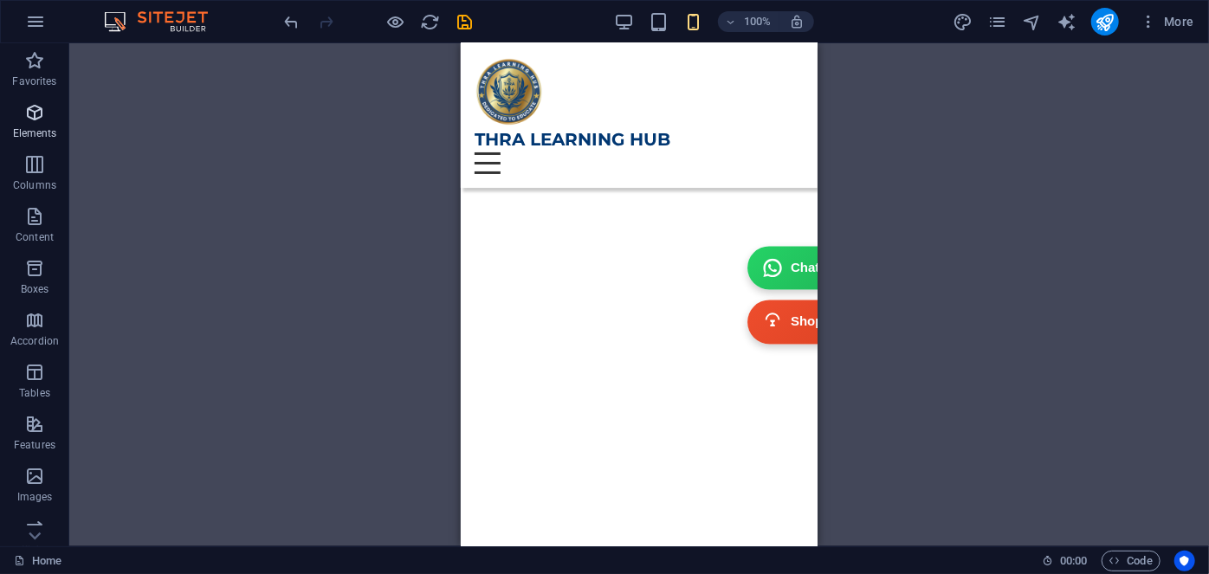
click at [25, 107] on icon "button" at bounding box center [34, 112] width 21 height 21
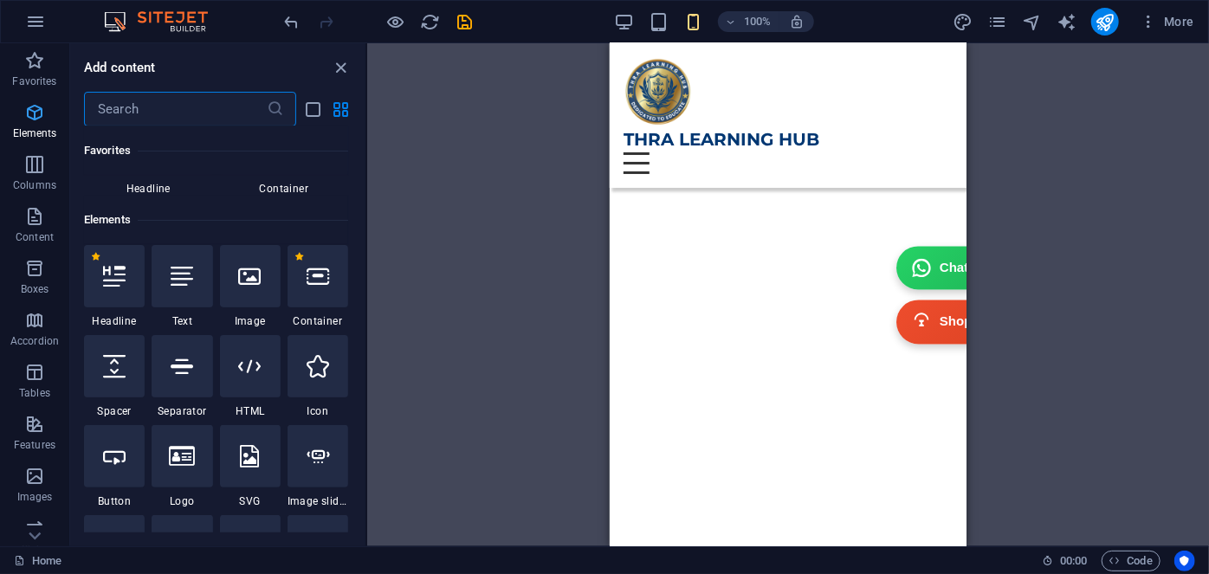
scroll to position [184, 0]
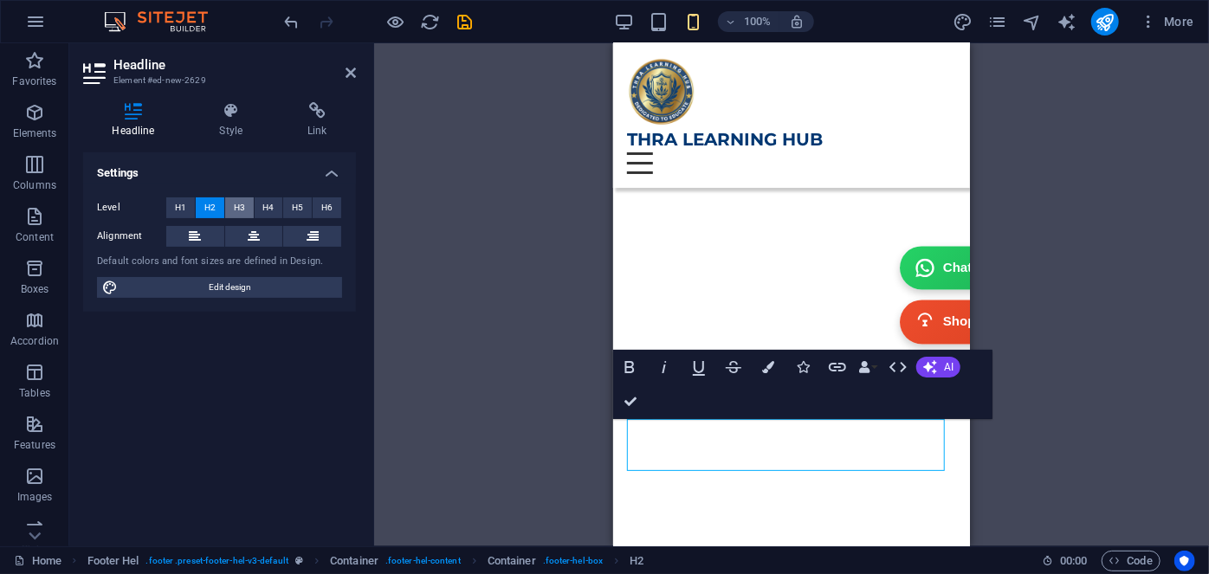
click at [241, 206] on span "H3" at bounding box center [239, 207] width 11 height 21
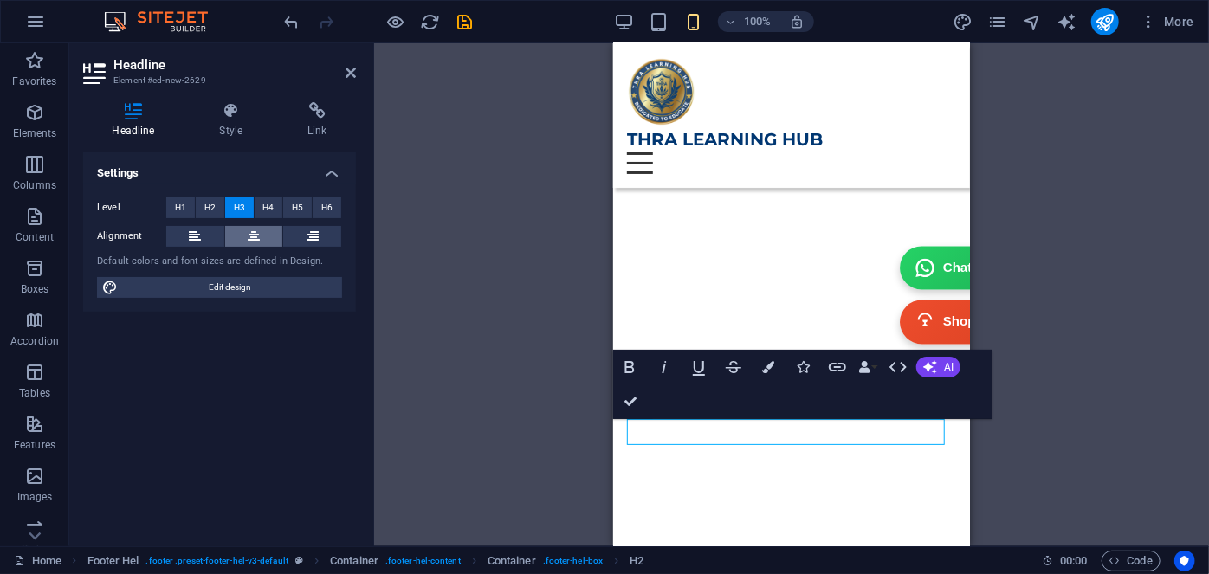
click at [256, 235] on icon at bounding box center [254, 236] width 12 height 21
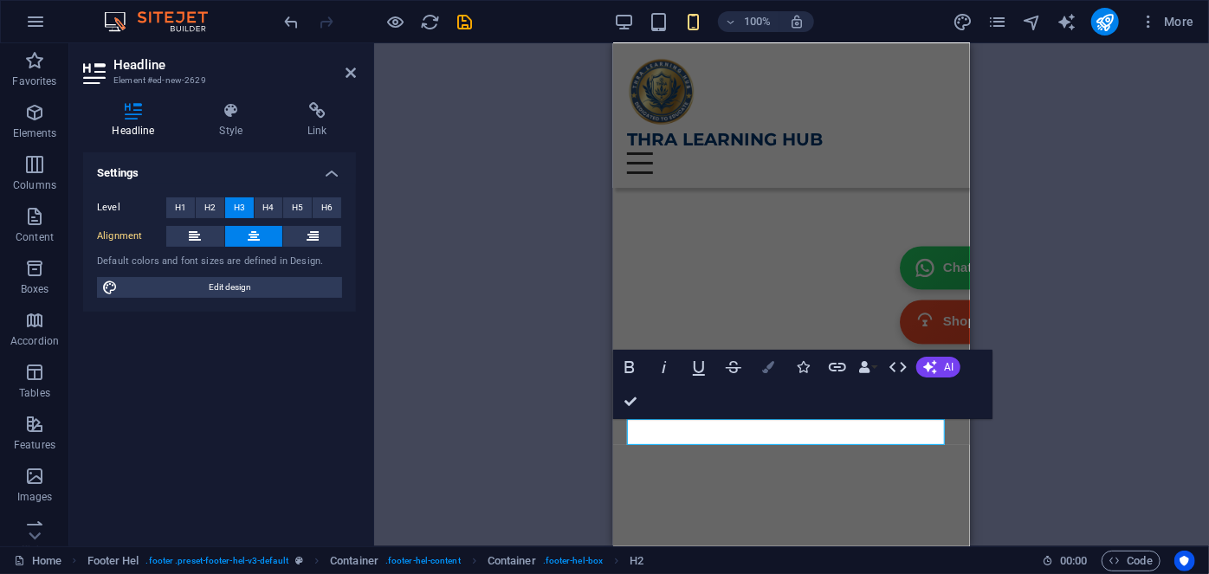
click at [767, 372] on button "Colors" at bounding box center [768, 367] width 33 height 35
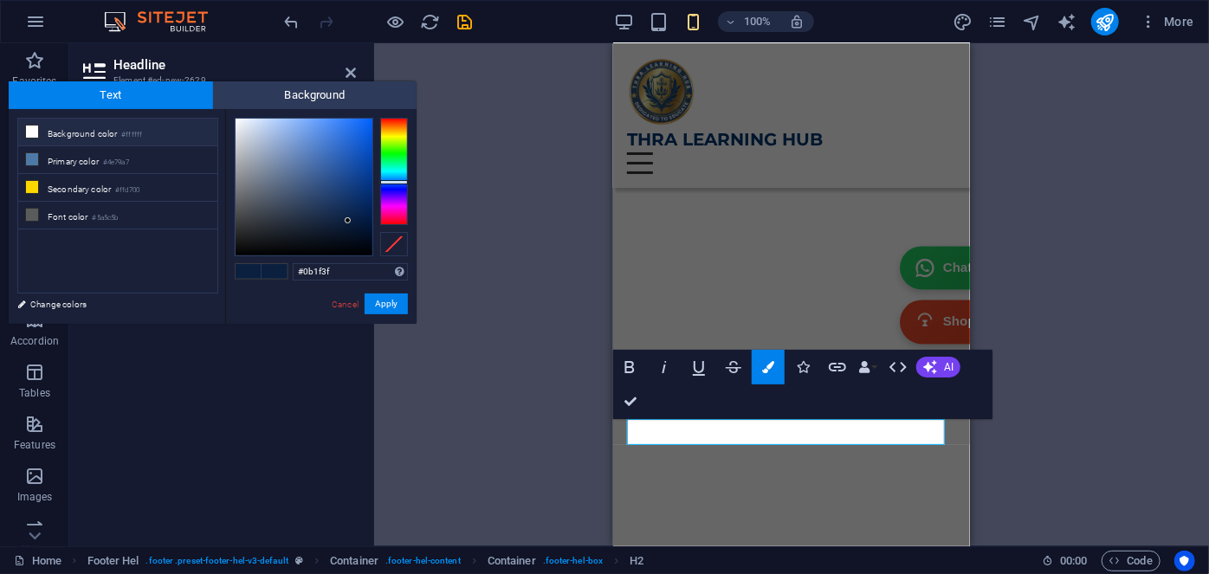
click at [81, 130] on li "Background color #ffffff" at bounding box center [117, 133] width 199 height 28
type input "#ffffff"
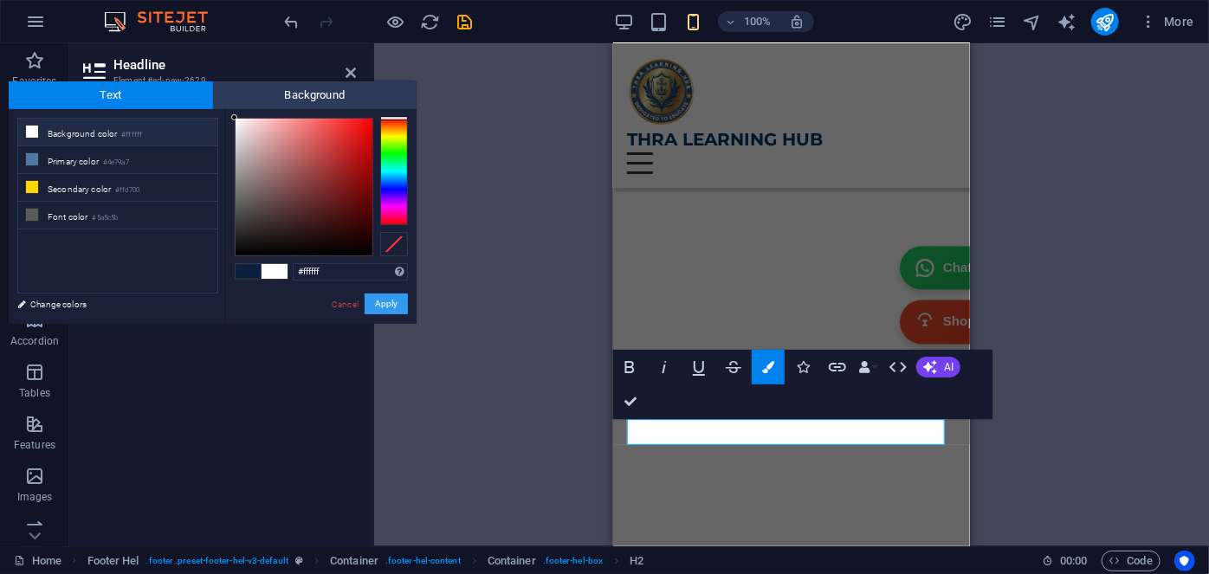
click at [378, 301] on button "Apply" at bounding box center [386, 304] width 43 height 21
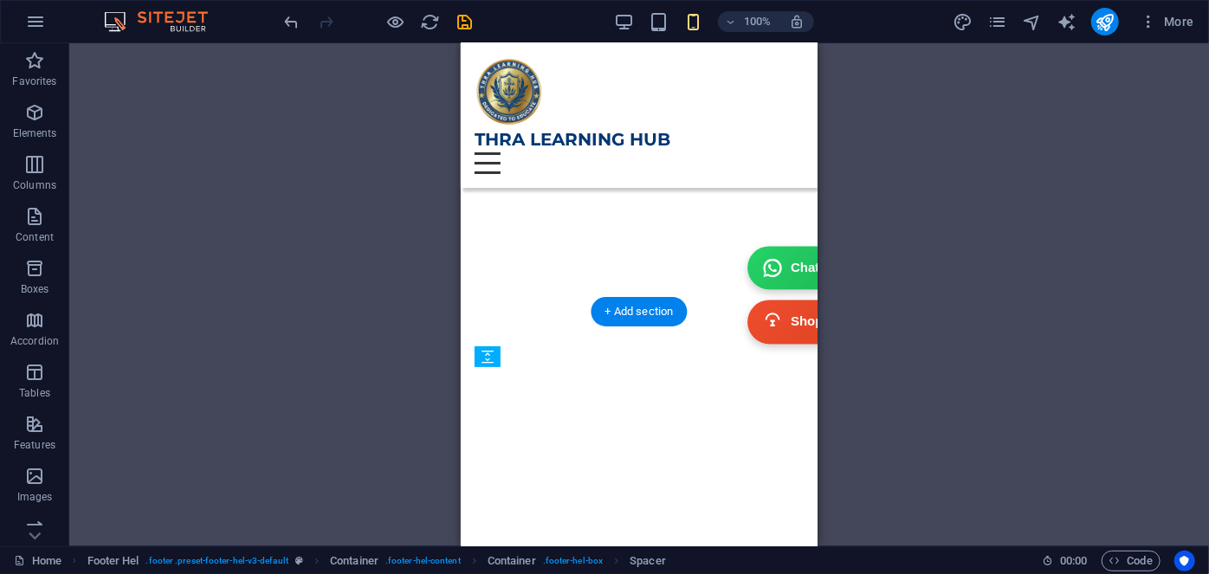
drag, startPoint x: 570, startPoint y: 454, endPoint x: 570, endPoint y: 419, distance: 34.6
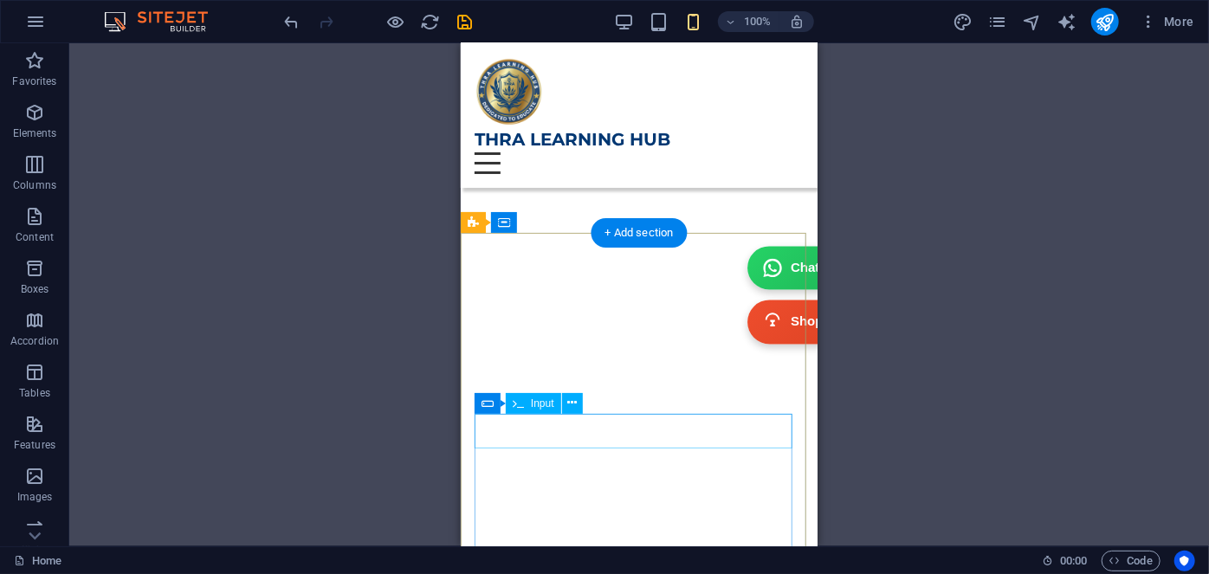
scroll to position [7401, 0]
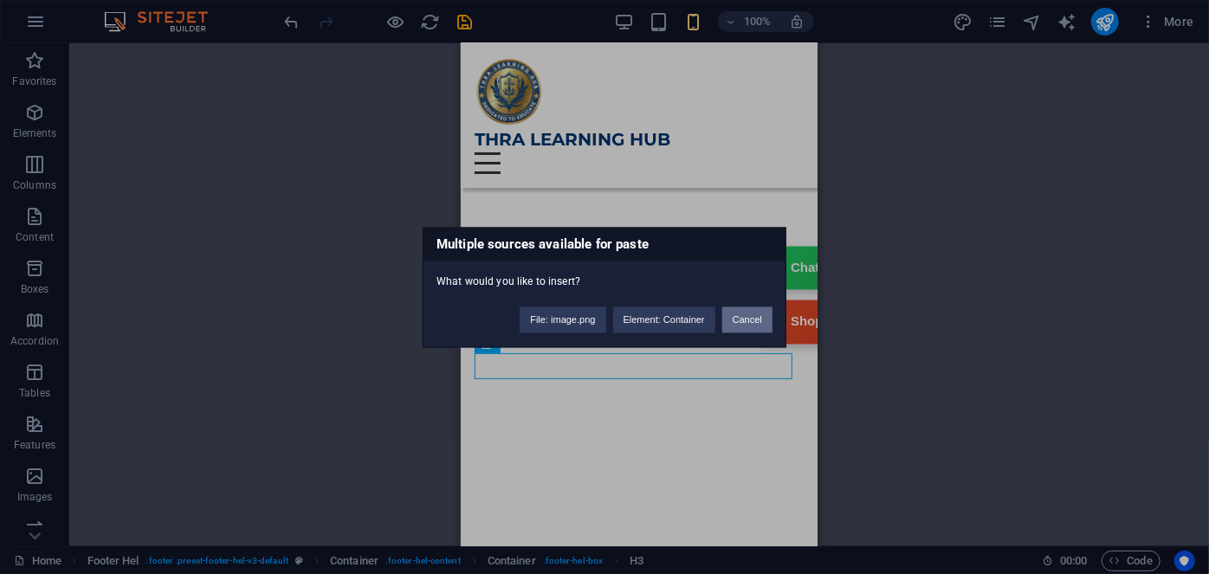
drag, startPoint x: 734, startPoint y: 322, endPoint x: 197, endPoint y: 328, distance: 537.0
click at [734, 322] on button "Cancel" at bounding box center [747, 320] width 50 height 26
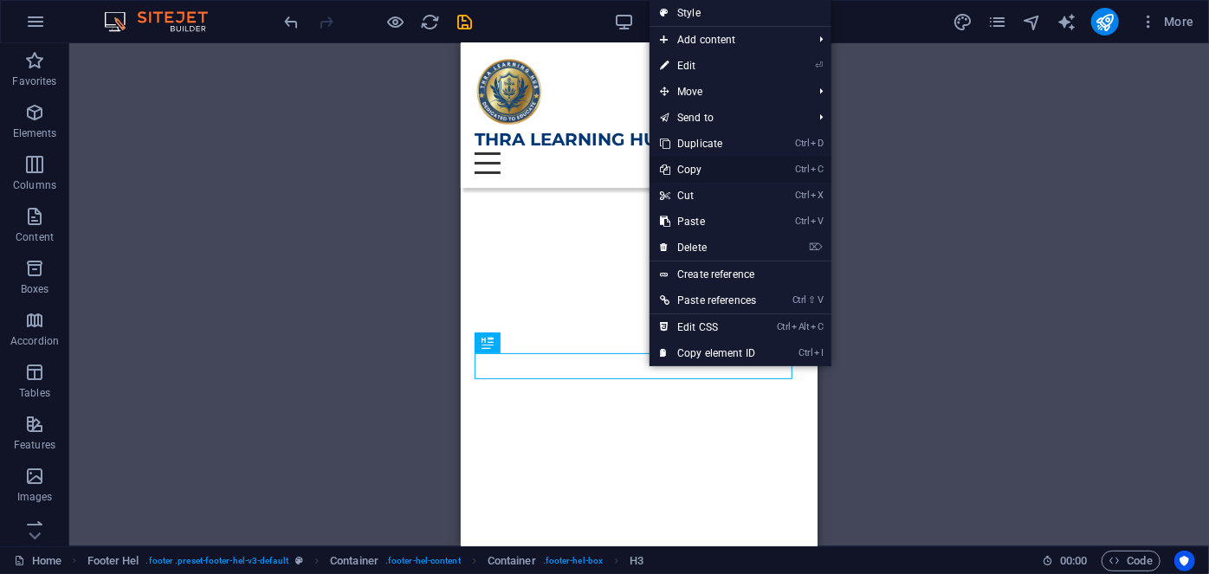
click at [697, 175] on link "Ctrl C Copy" at bounding box center [708, 170] width 117 height 26
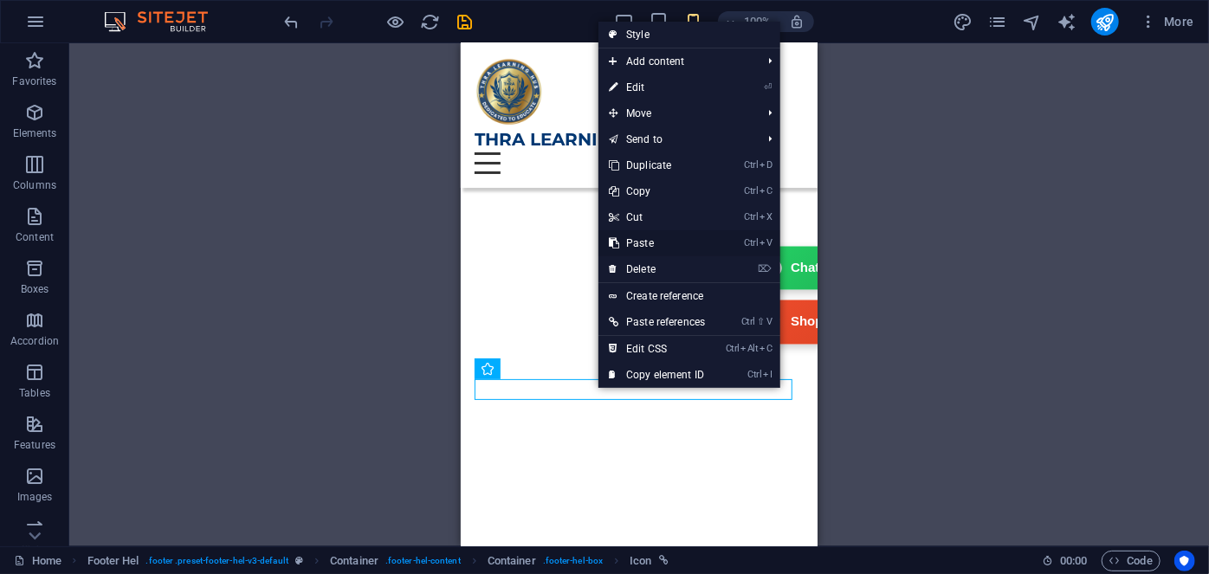
click at [651, 243] on link "Ctrl V Paste" at bounding box center [656, 243] width 117 height 26
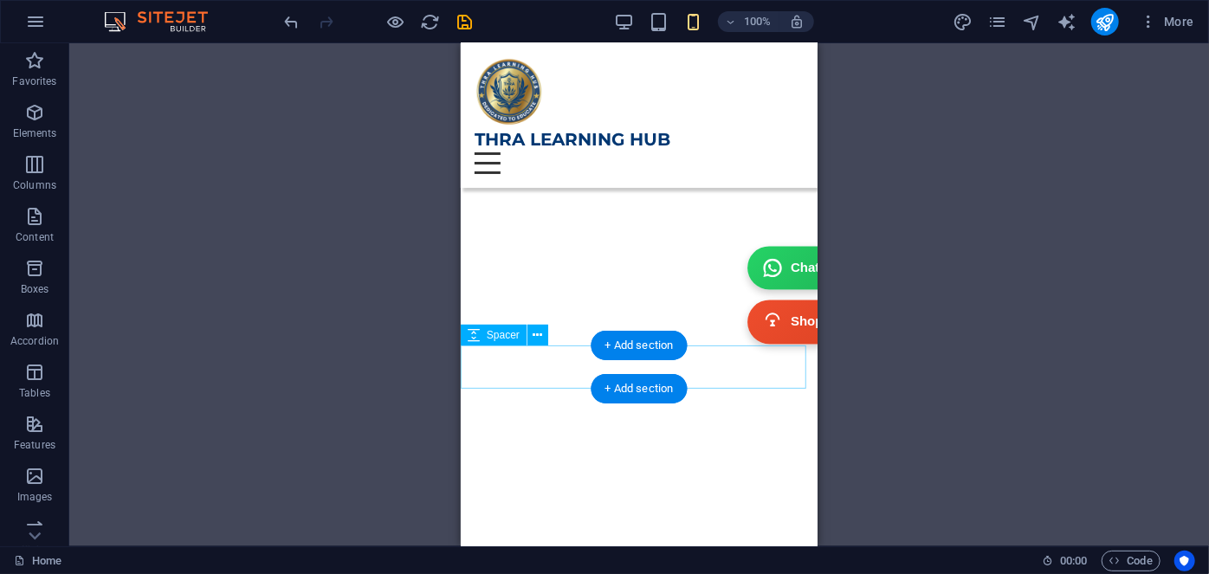
scroll to position [5485, 0]
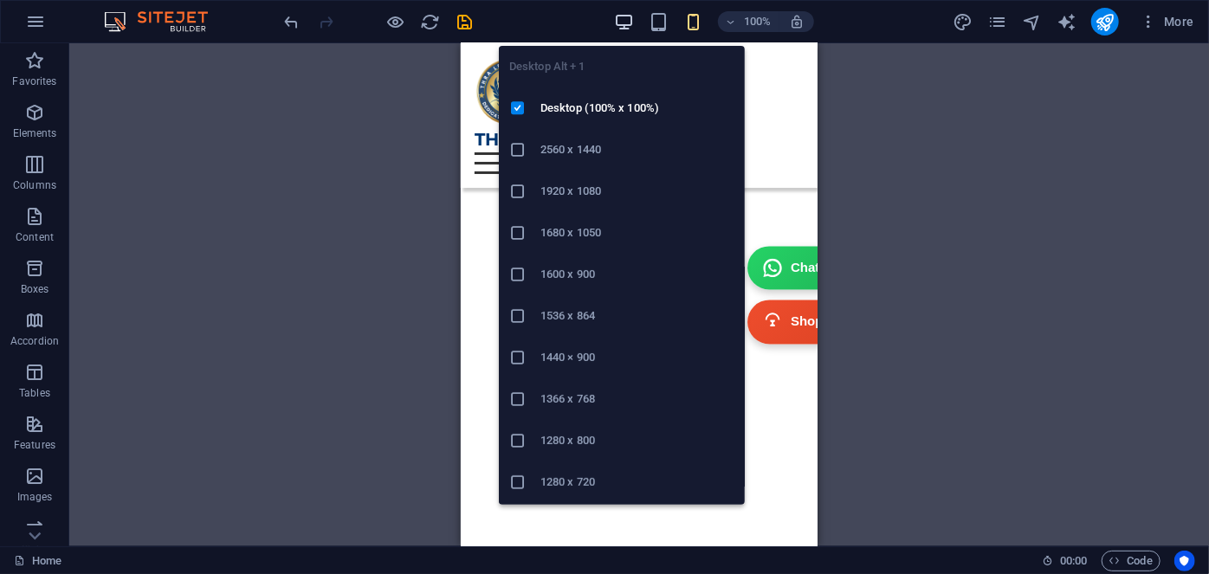
click at [622, 25] on icon "button" at bounding box center [624, 22] width 20 height 20
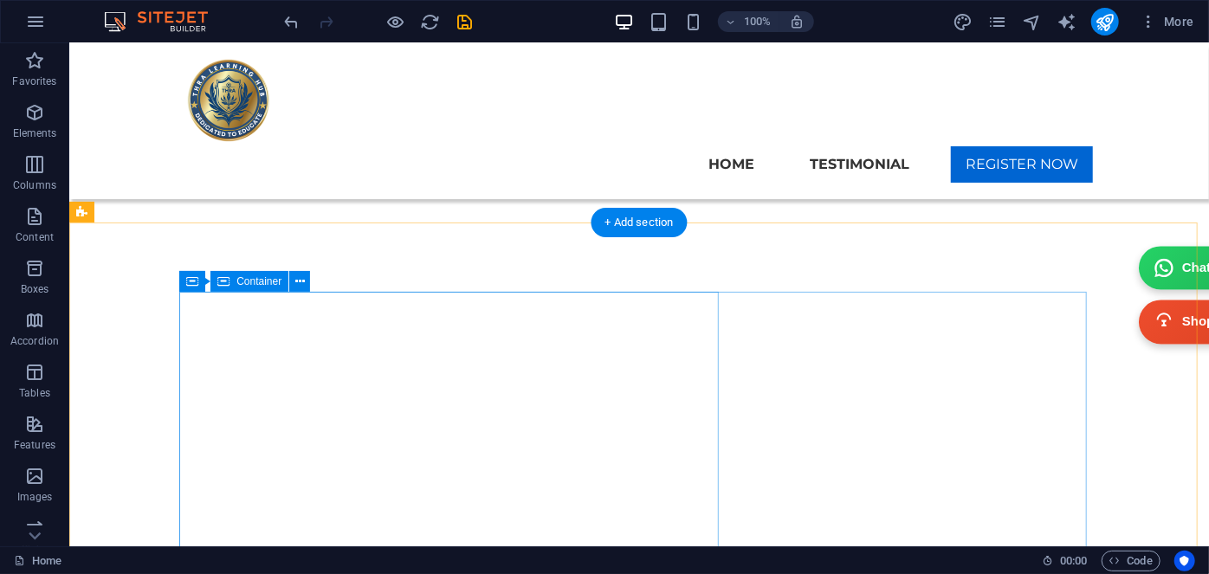
scroll to position [7246, 0]
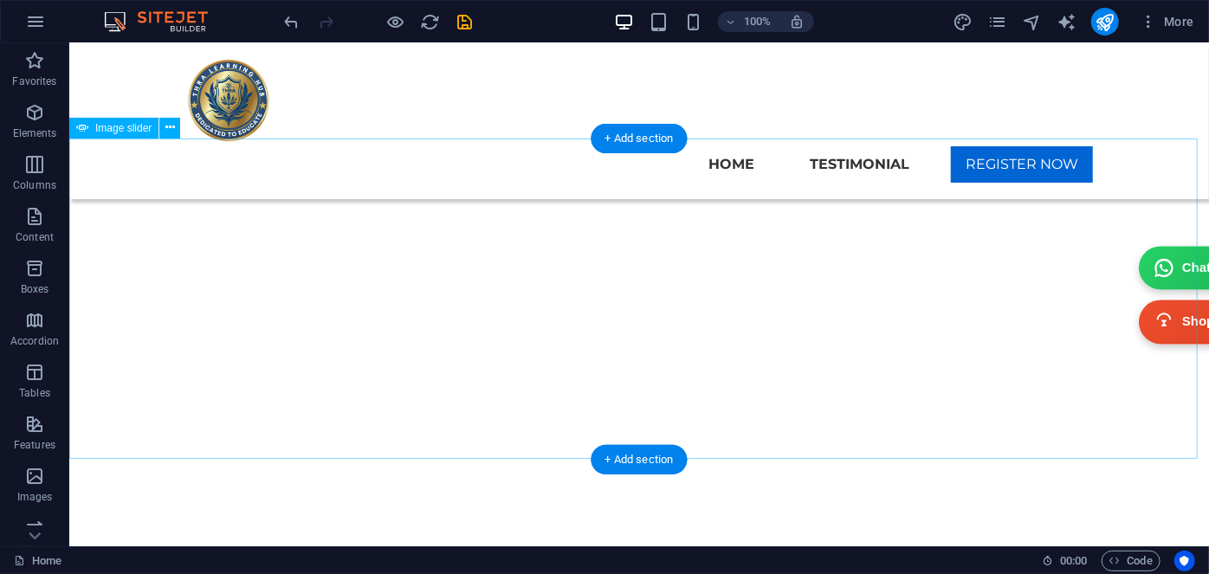
select select "ms"
select select "s"
select select "progressive"
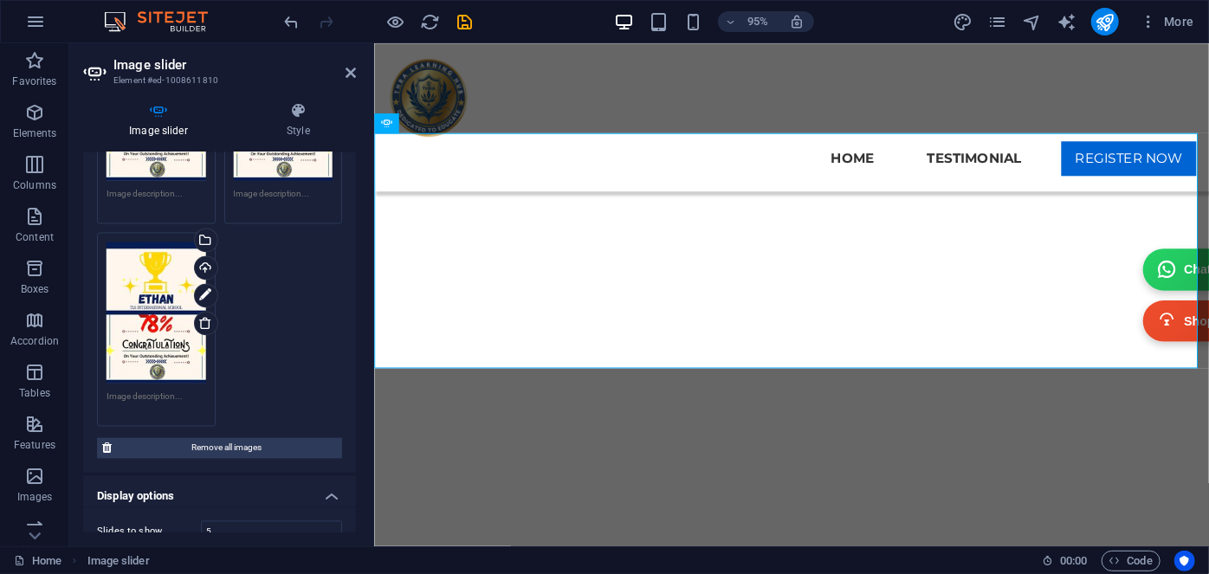
scroll to position [1889, 0]
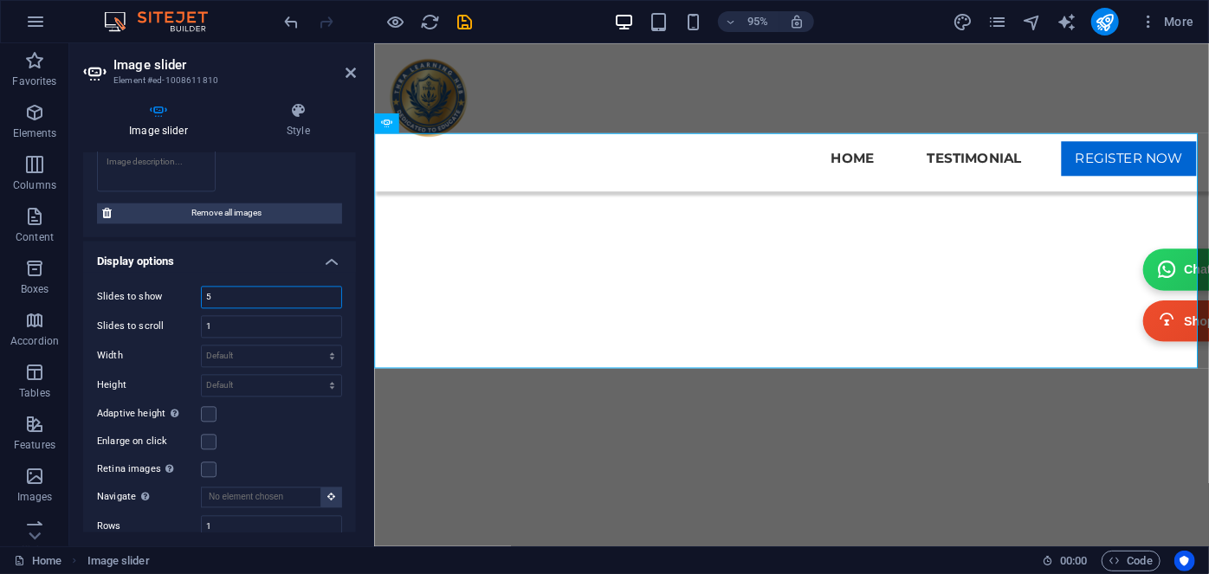
click at [210, 287] on input "5" at bounding box center [271, 297] width 139 height 21
type input "4"
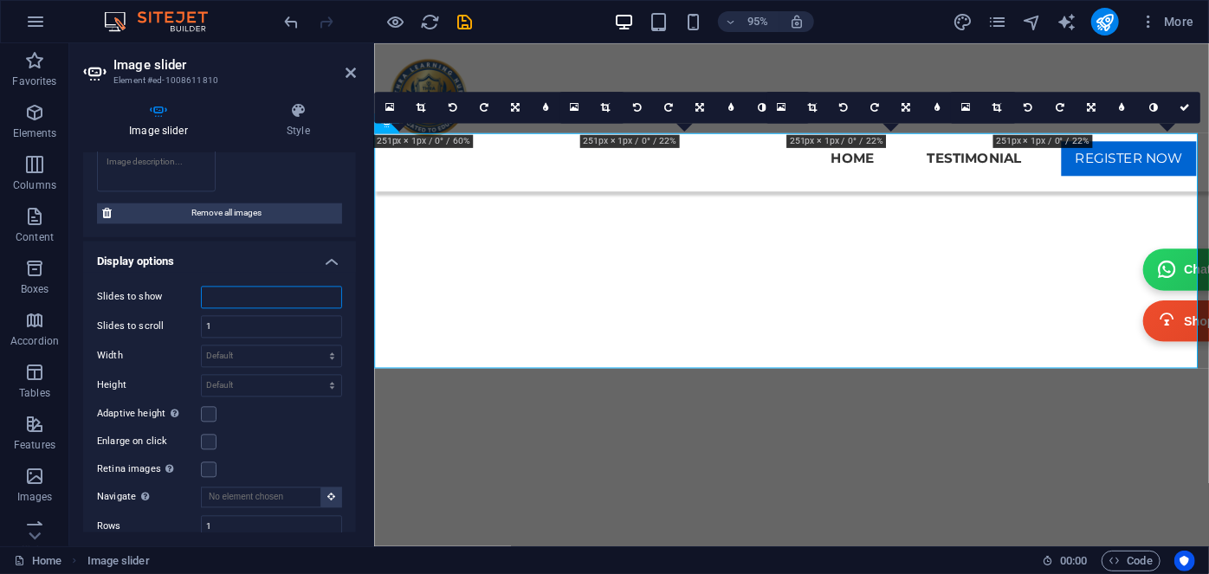
type input "3"
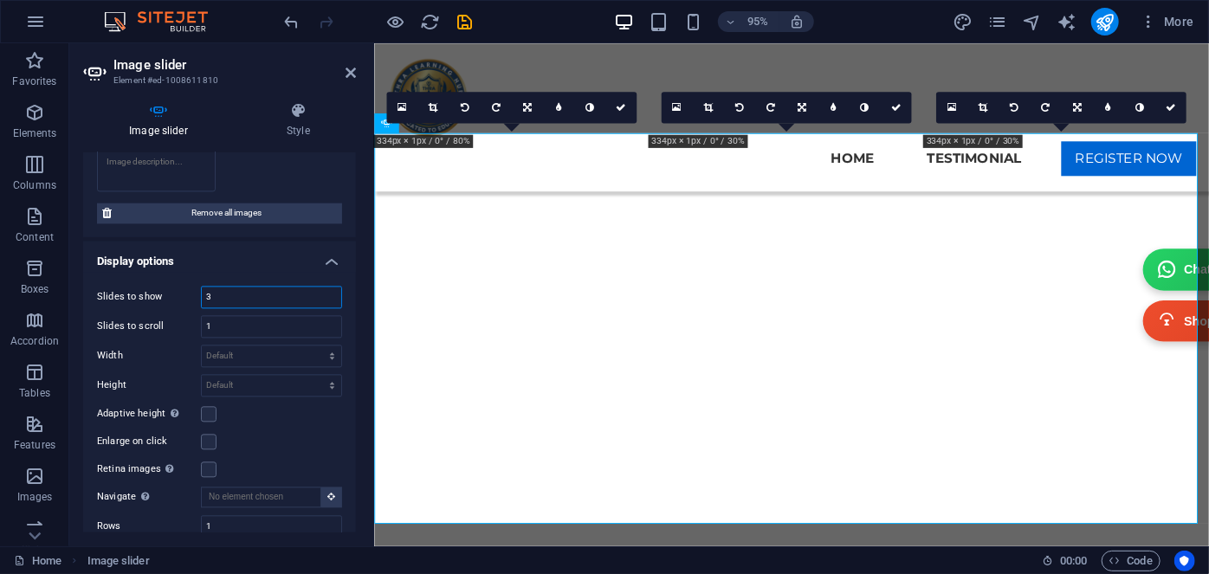
click at [212, 287] on input "3" at bounding box center [271, 297] width 139 height 21
type input "4"
click at [248, 272] on div "Slides to show 4 Slides to scroll 1 Width Default px % rem em vw vh Height Defa…" at bounding box center [219, 439] width 273 height 335
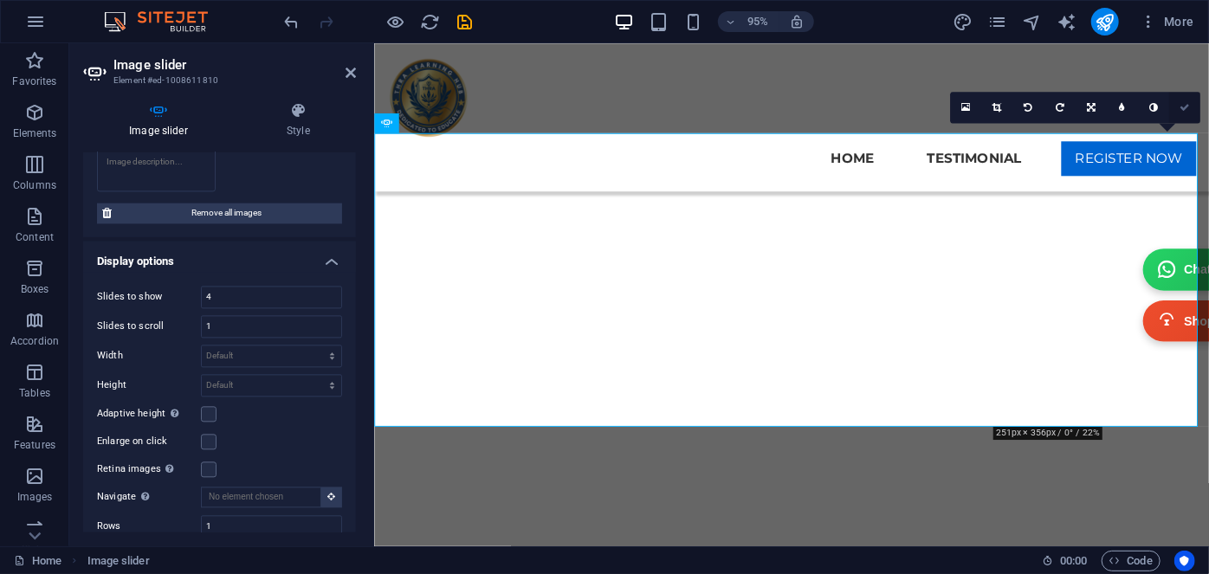
click at [1192, 107] on link at bounding box center [1184, 107] width 31 height 31
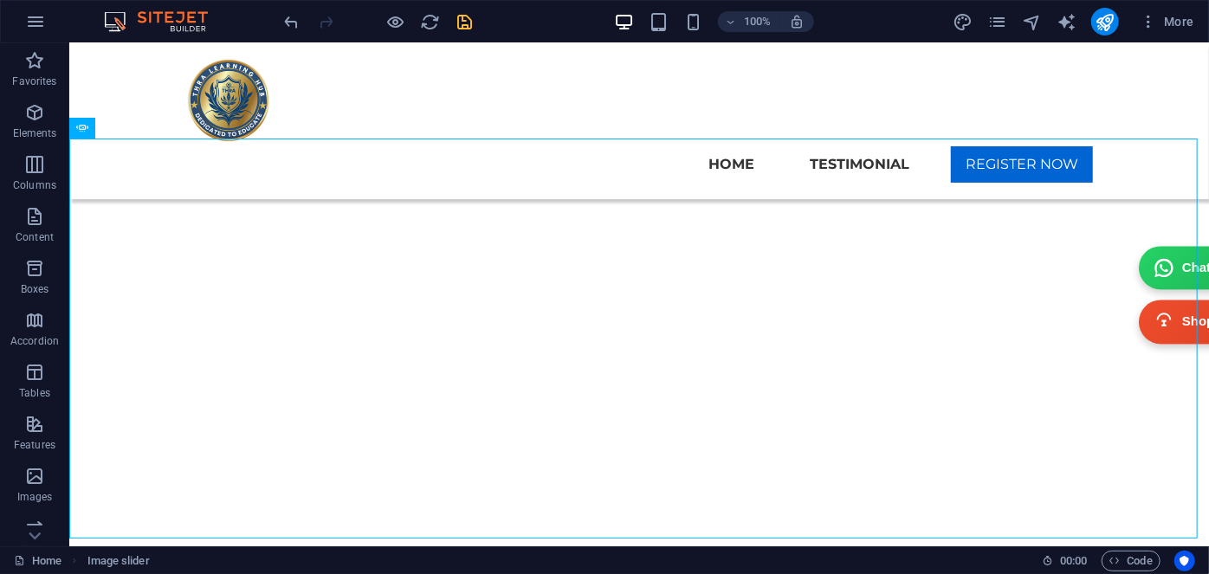
click at [466, 23] on icon "save" at bounding box center [466, 22] width 20 height 20
checkbox input "false"
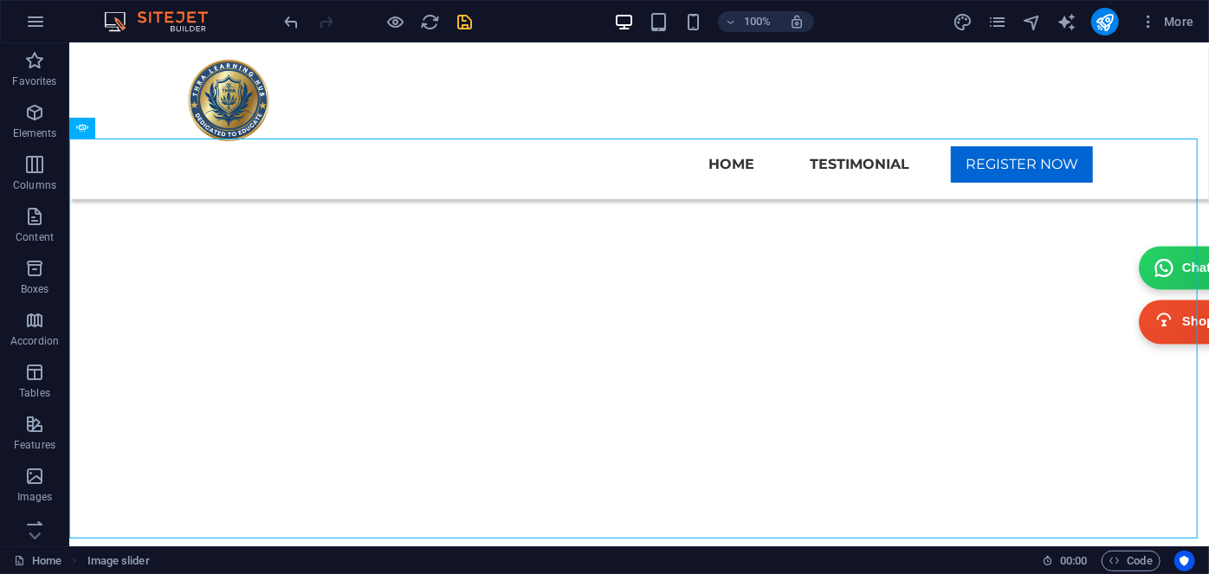
checkbox input "false"
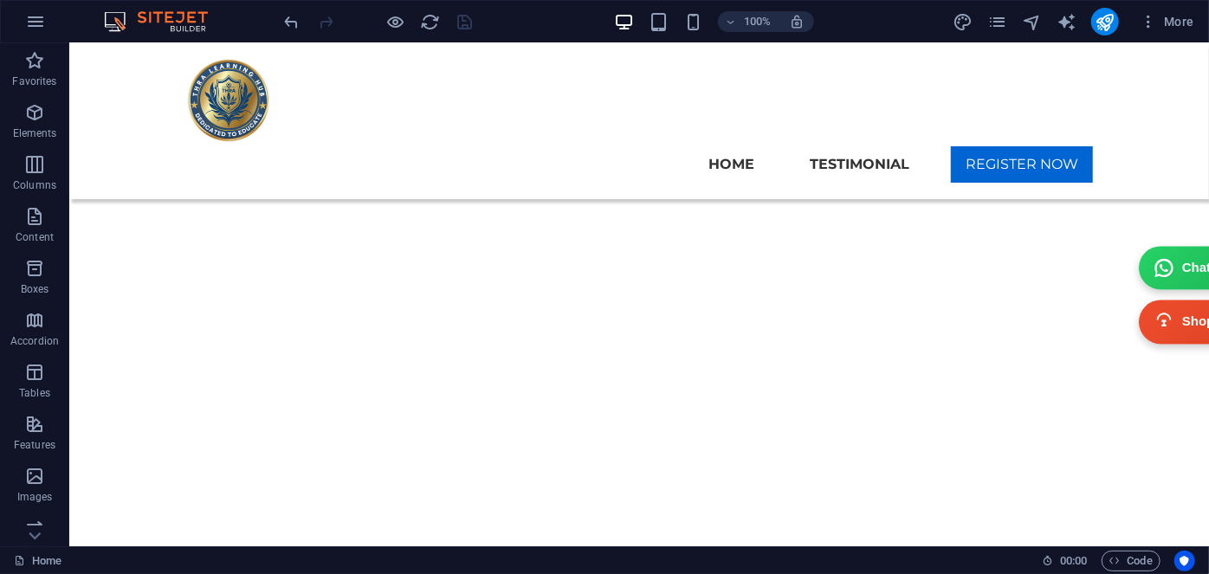
scroll to position [9150, 0]
click at [1103, 24] on icon "publish" at bounding box center [1105, 22] width 20 height 20
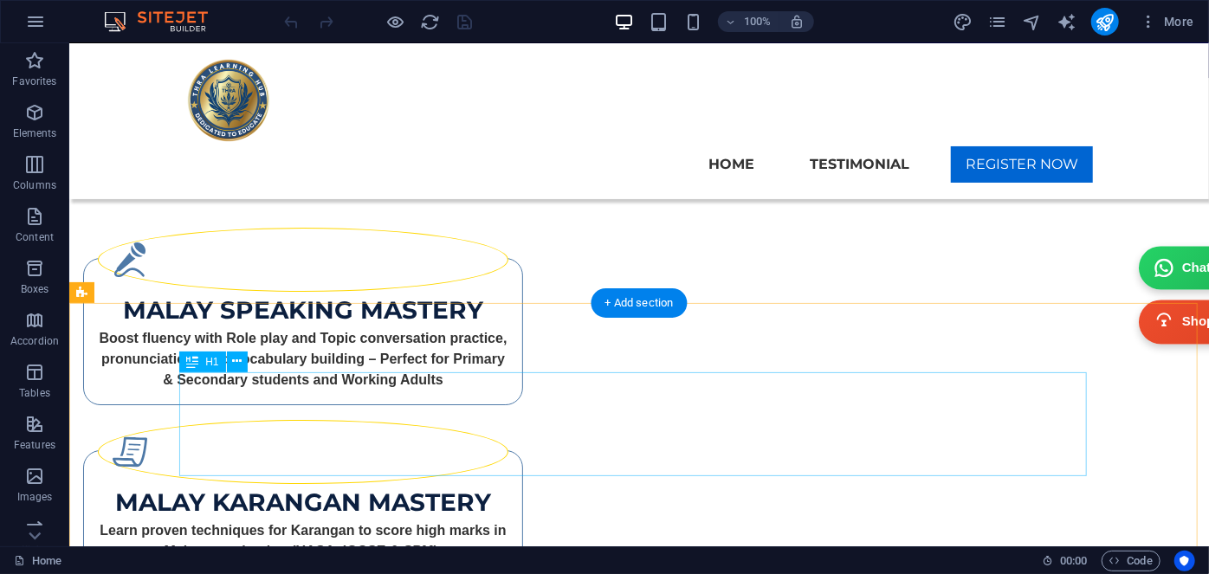
scroll to position [2834, 0]
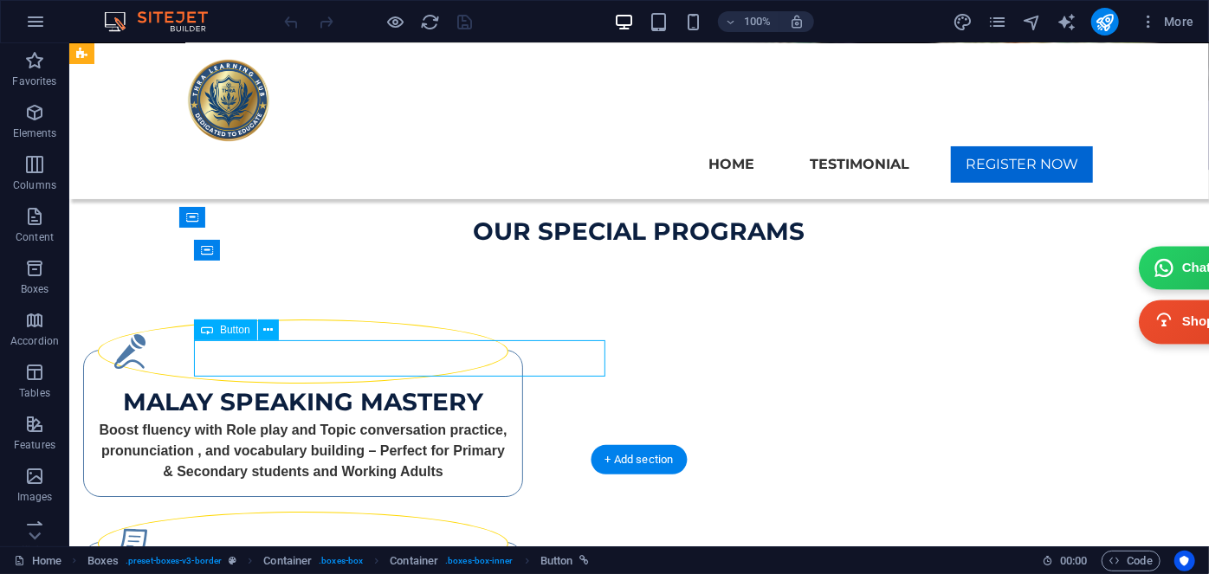
select select "px"
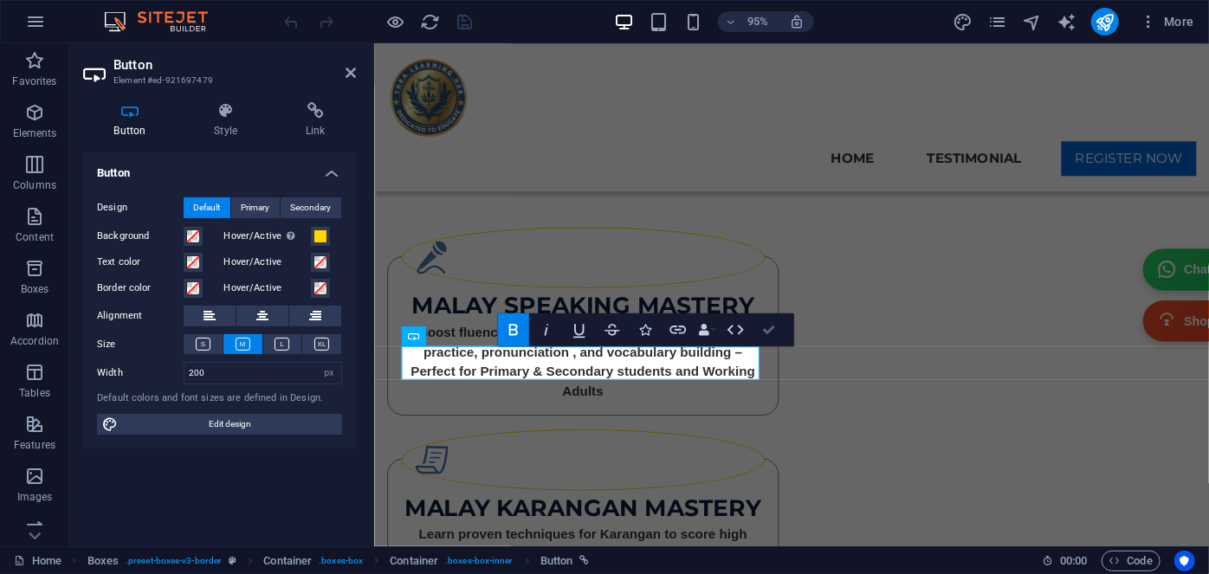
scroll to position [2813, 0]
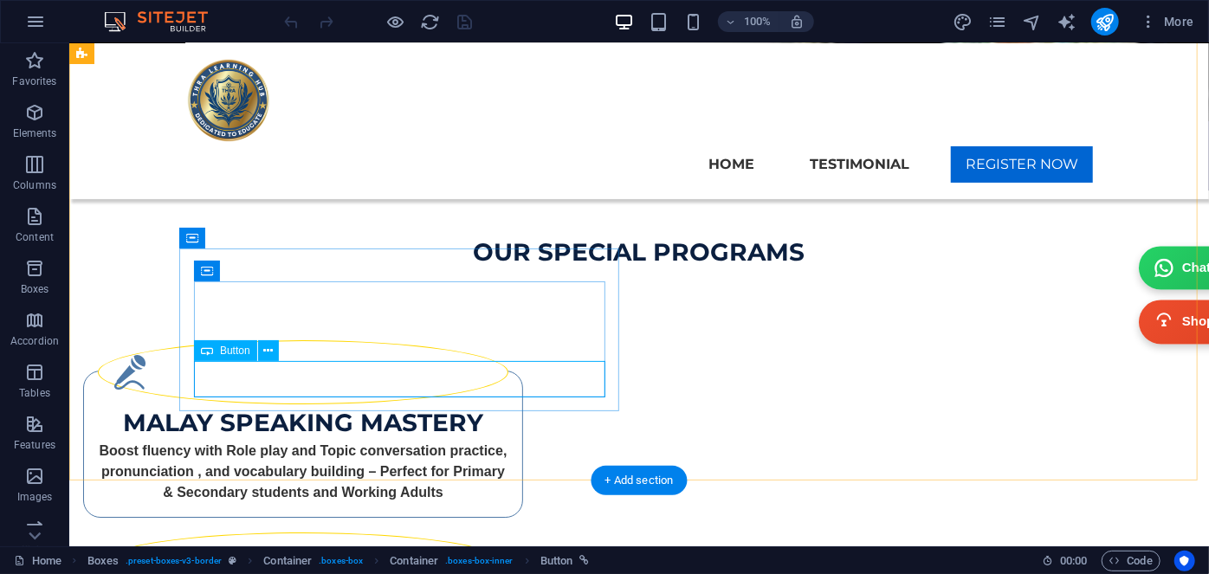
select select "px"
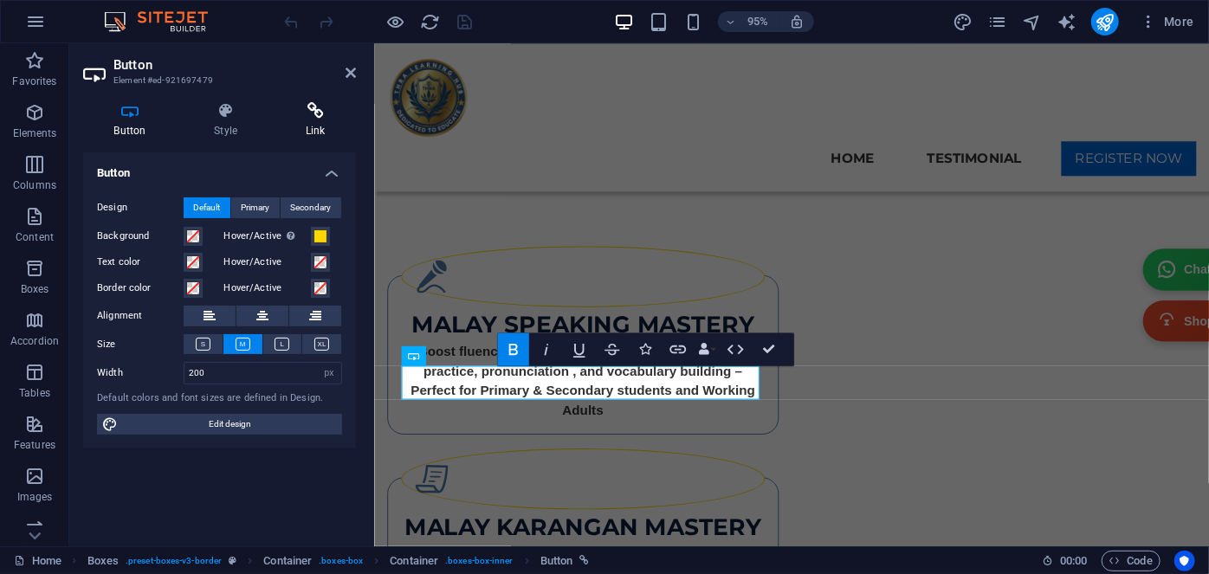
click at [314, 127] on h4 "Link" at bounding box center [315, 120] width 81 height 36
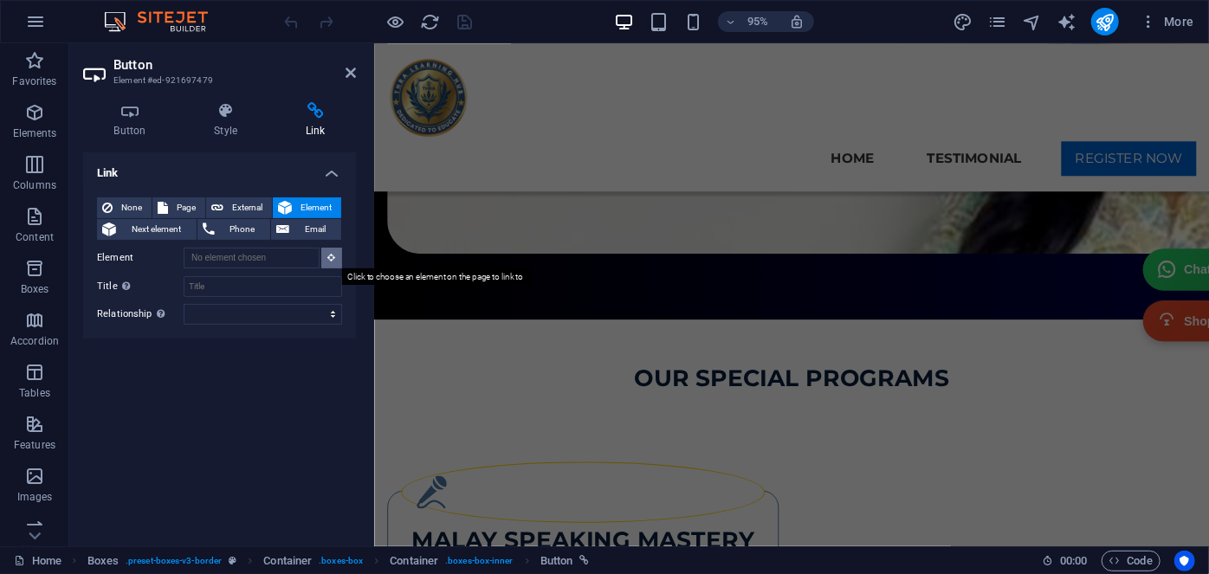
click at [334, 257] on icon at bounding box center [332, 257] width 8 height 9
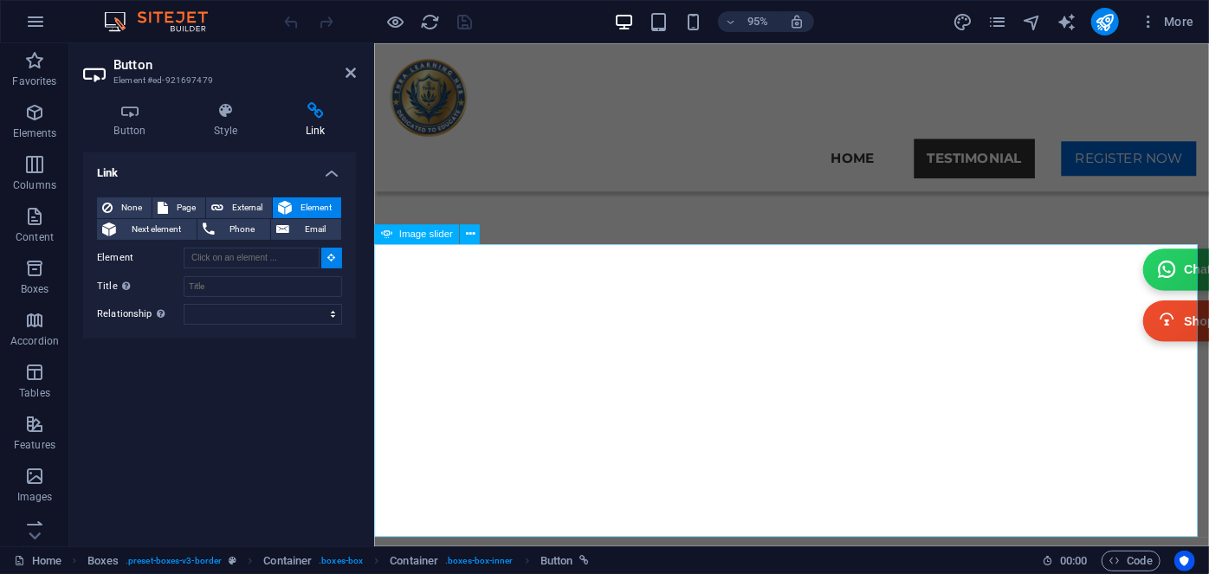
scroll to position [7074, 0]
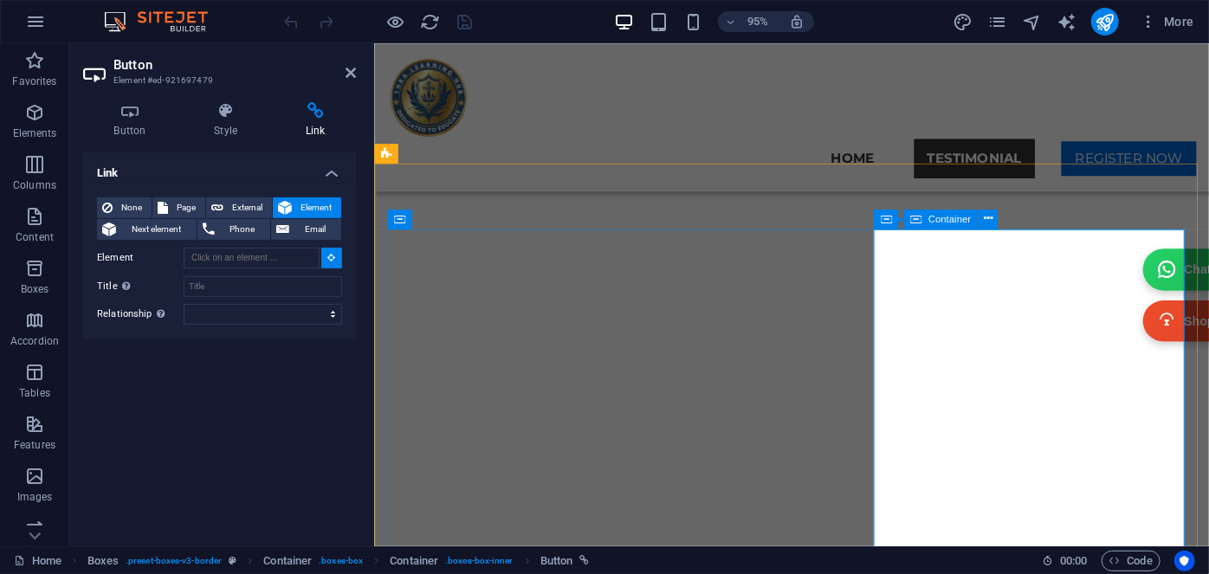
type input "#ed-1007474144"
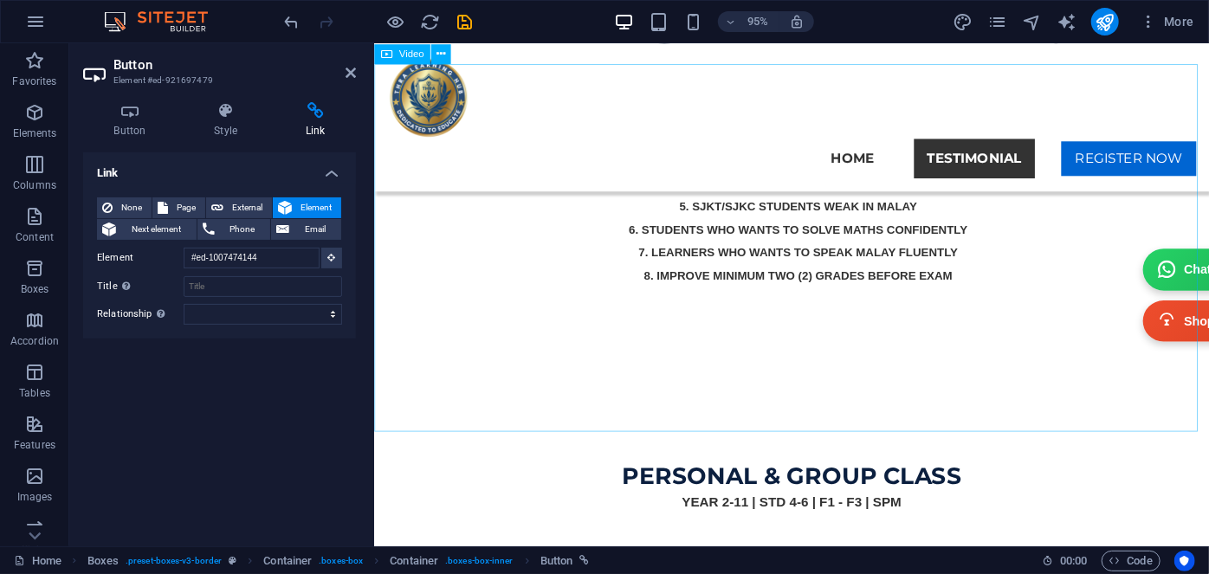
scroll to position [2904, 0]
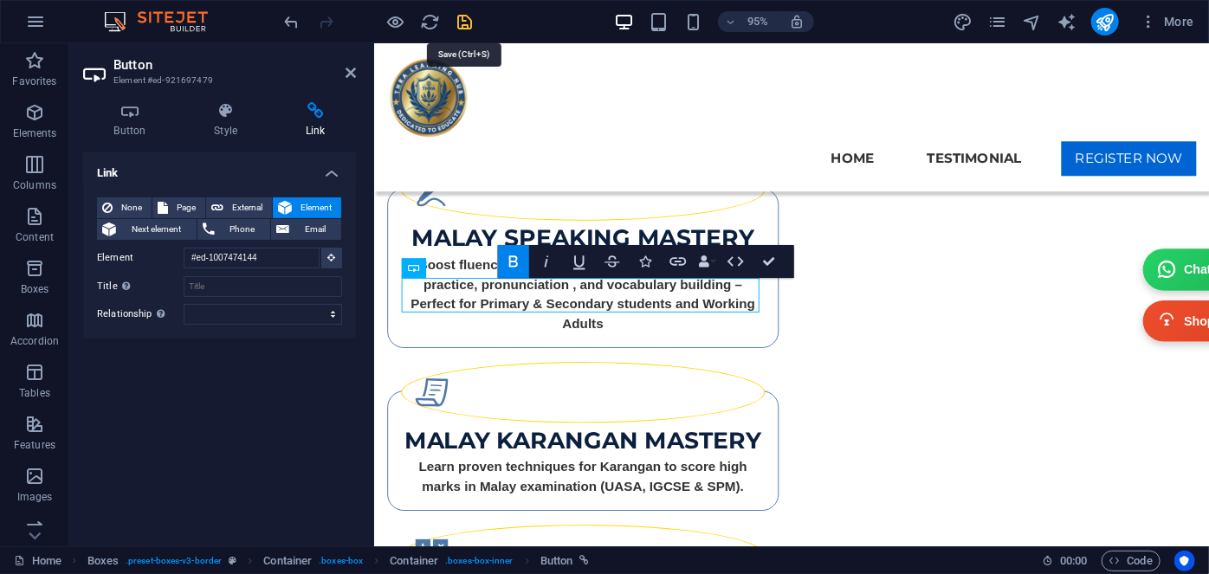
click at [466, 29] on icon "save" at bounding box center [466, 22] width 20 height 20
checkbox input "false"
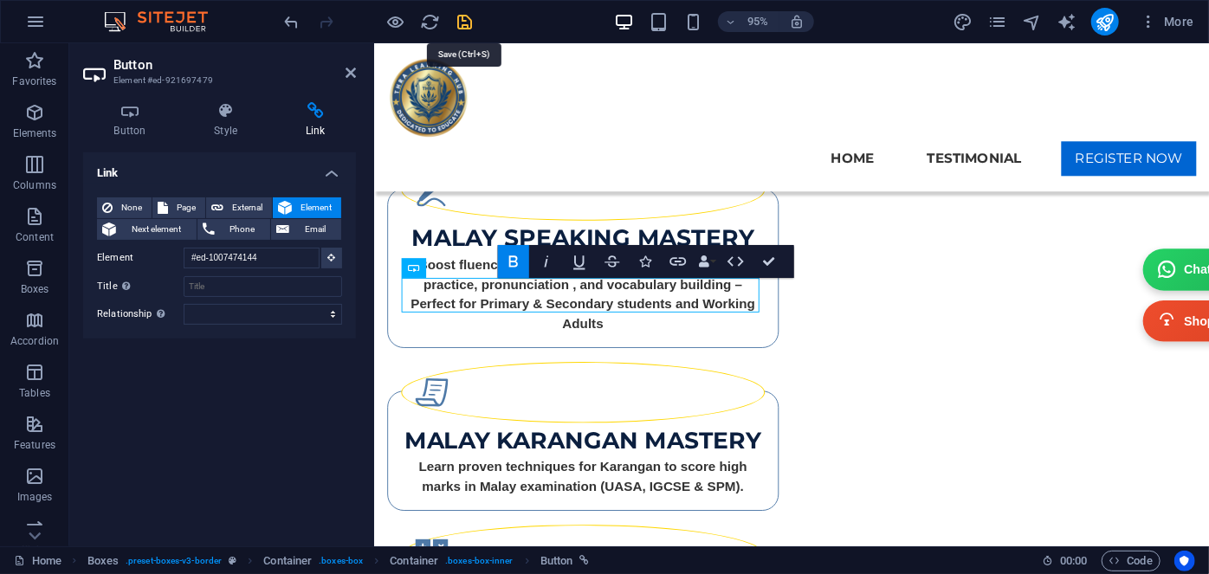
checkbox input "false"
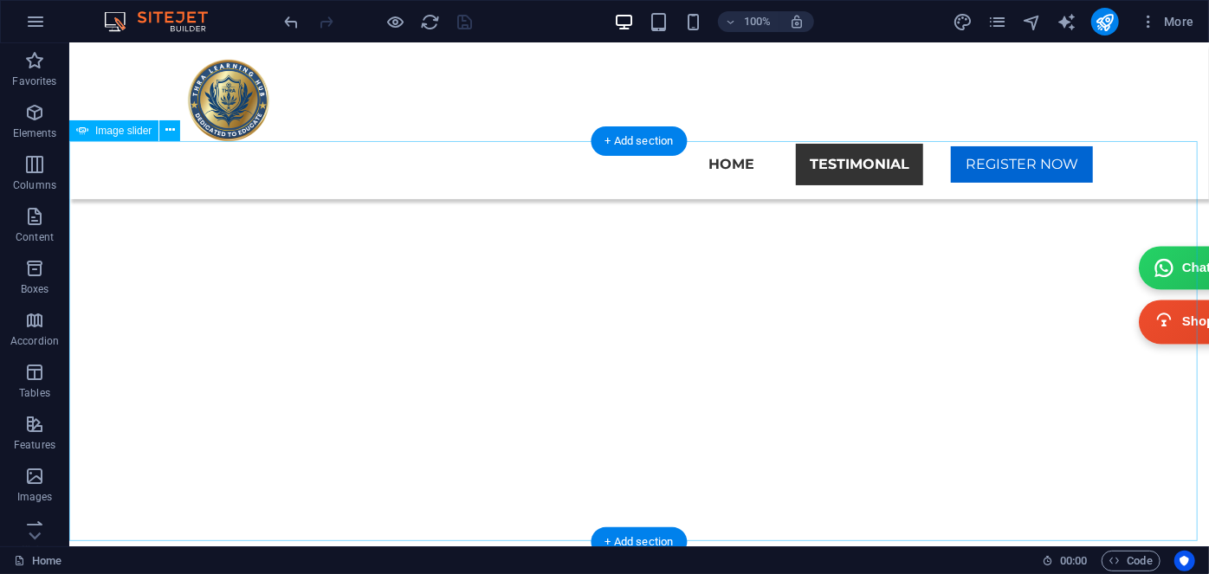
scroll to position [7086, 0]
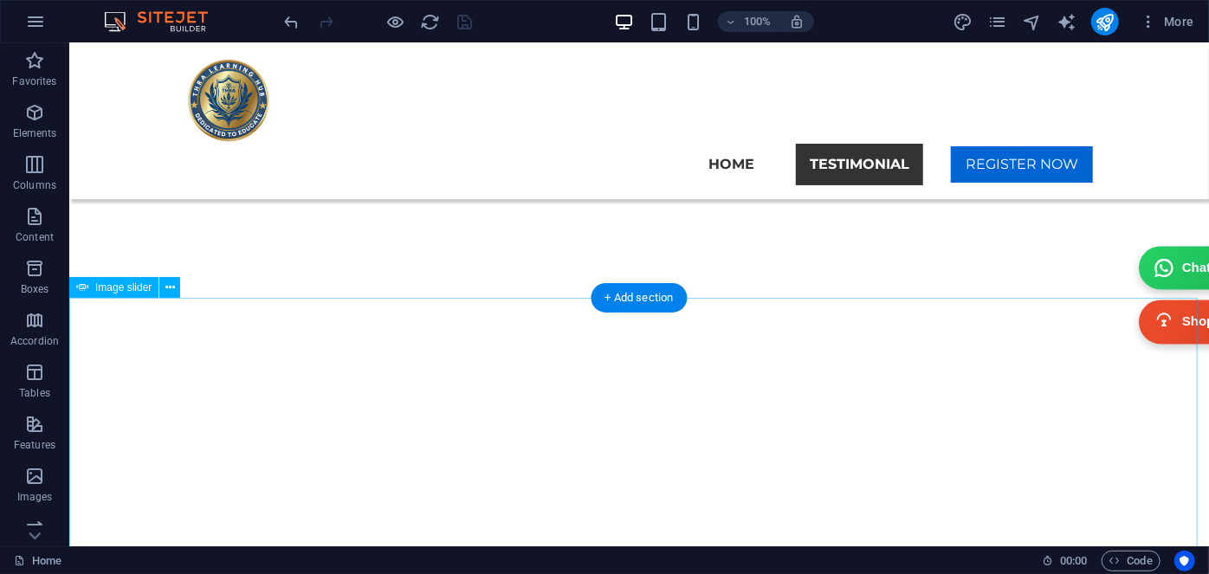
select select "ms"
select select "s"
select select "progressive"
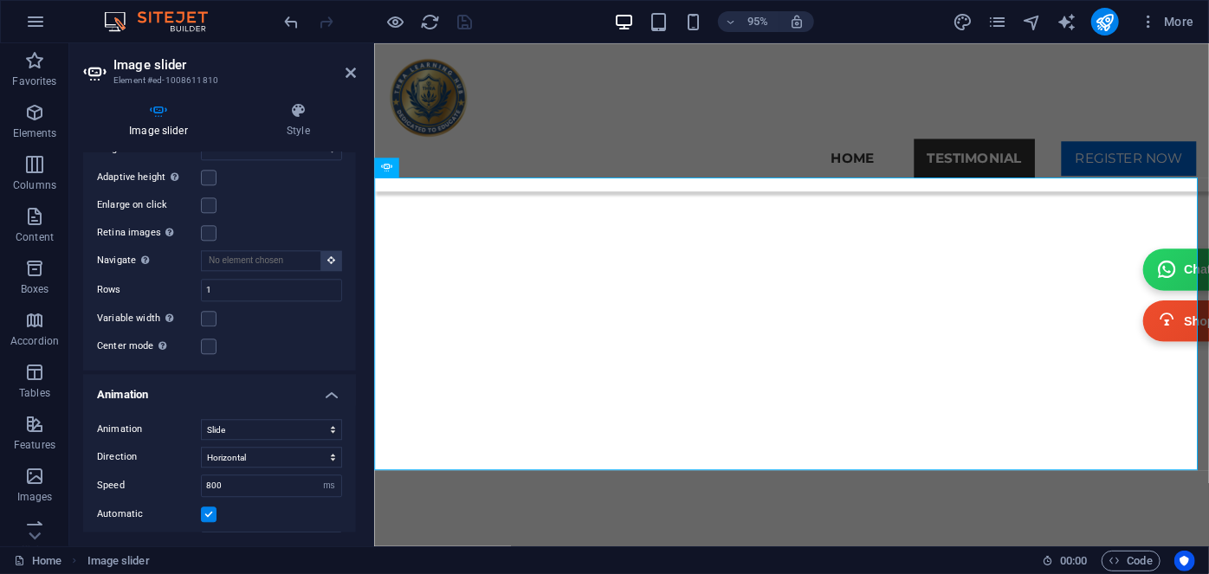
scroll to position [2275, 0]
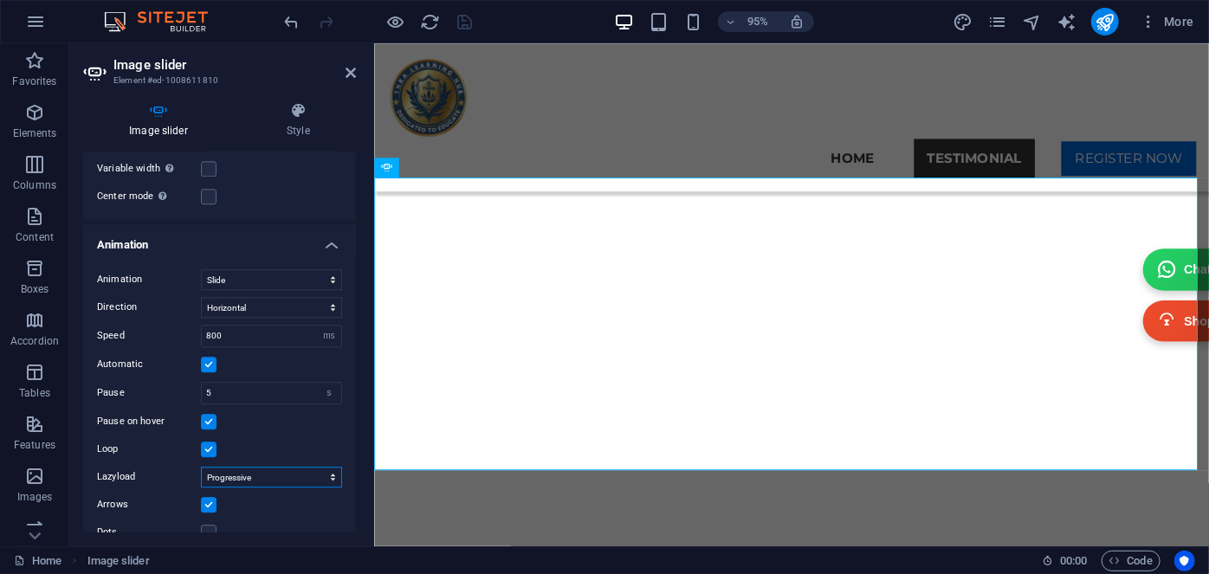
click at [214, 467] on select "Off On demand Progressive" at bounding box center [271, 477] width 141 height 21
select select
click at [201, 467] on select "Off On demand Progressive" at bounding box center [271, 477] width 141 height 21
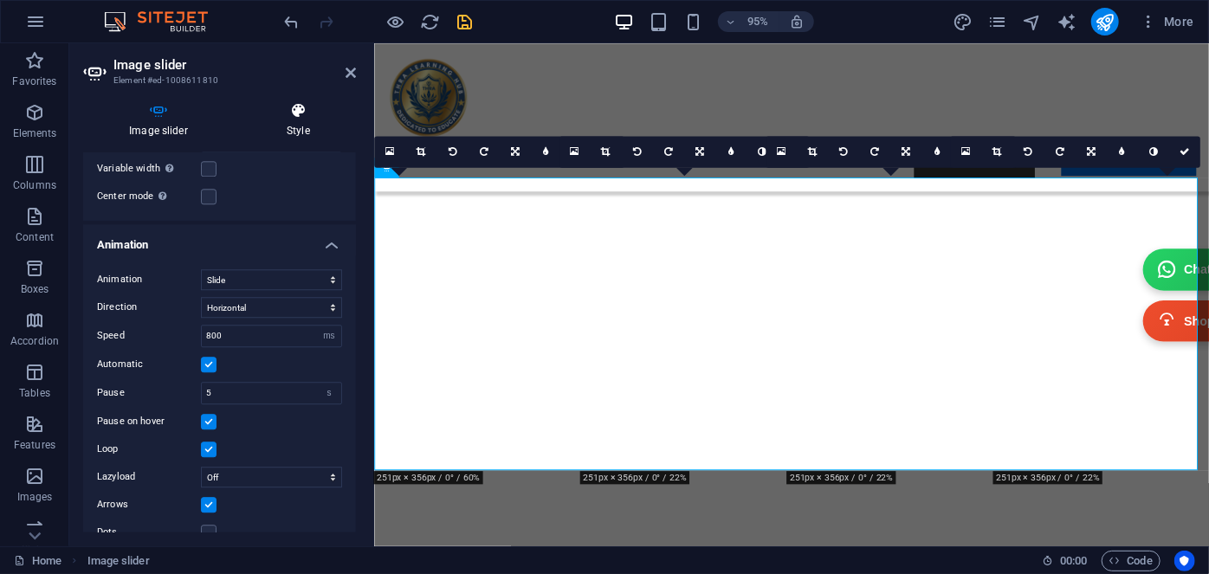
click at [301, 128] on h4 "Style" at bounding box center [298, 120] width 115 height 36
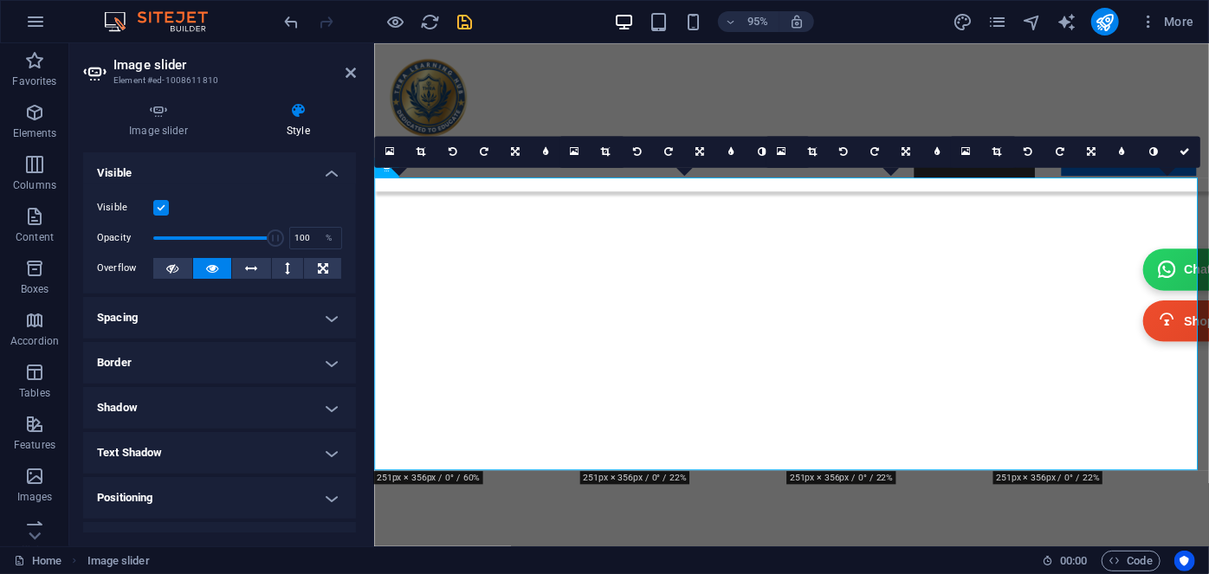
click at [202, 360] on h4 "Border" at bounding box center [219, 363] width 273 height 42
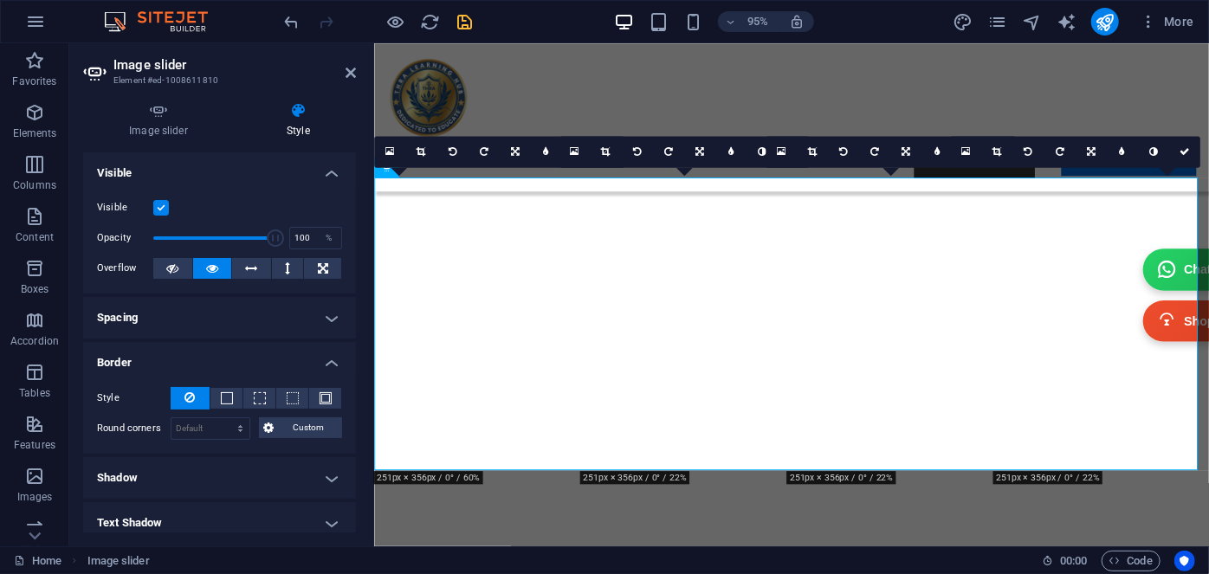
click at [202, 360] on h4 "Border" at bounding box center [219, 357] width 273 height 31
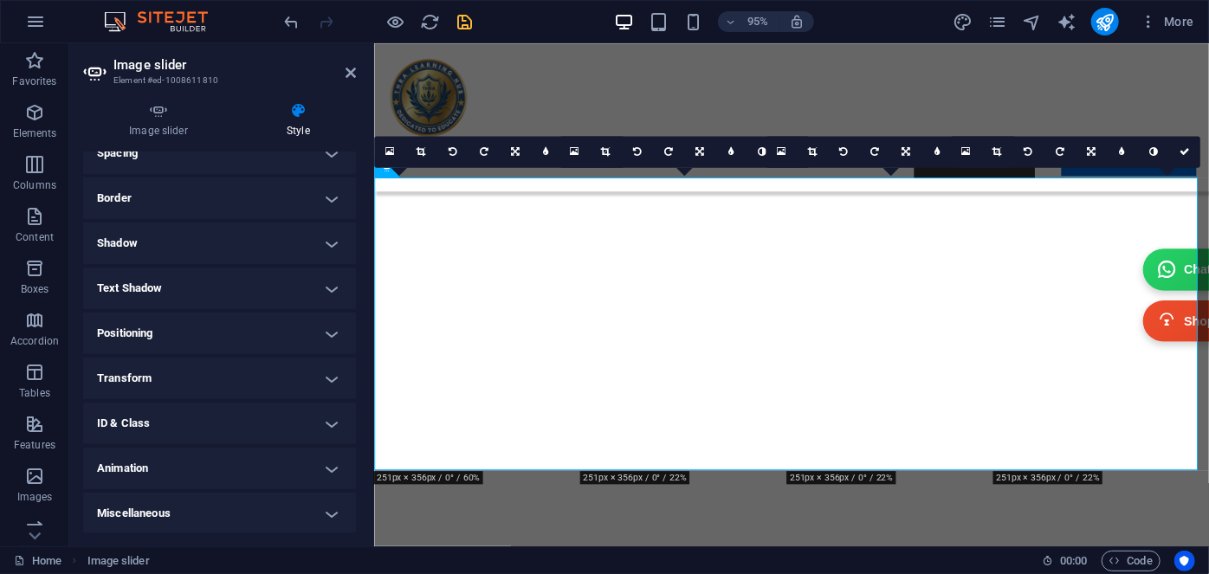
scroll to position [165, 0]
click at [351, 74] on icon at bounding box center [351, 73] width 10 height 14
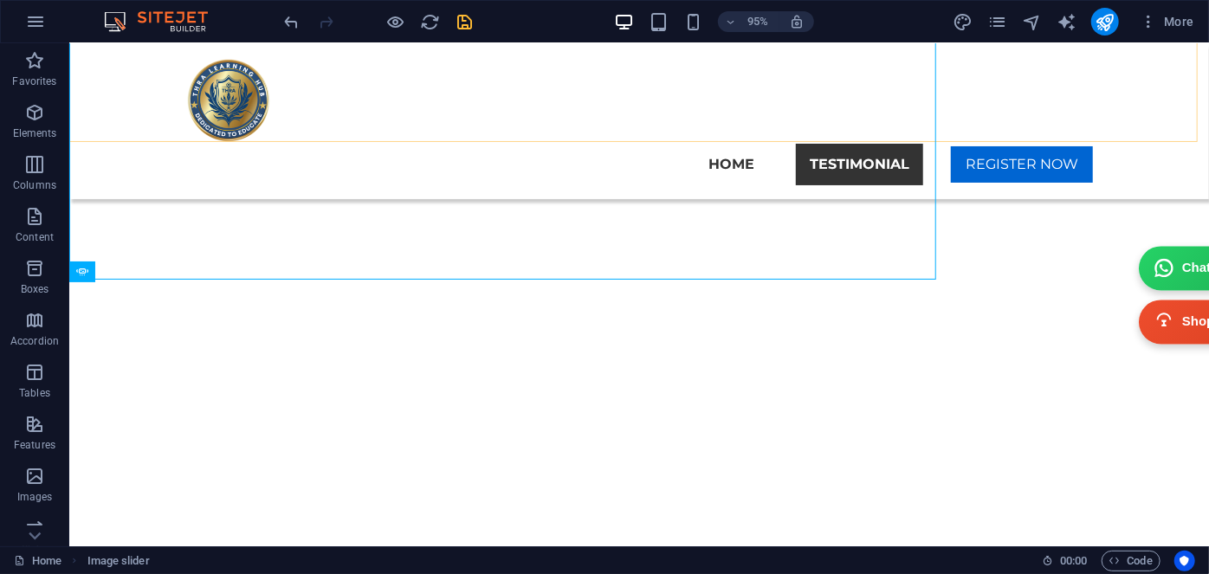
scroll to position [7086, 0]
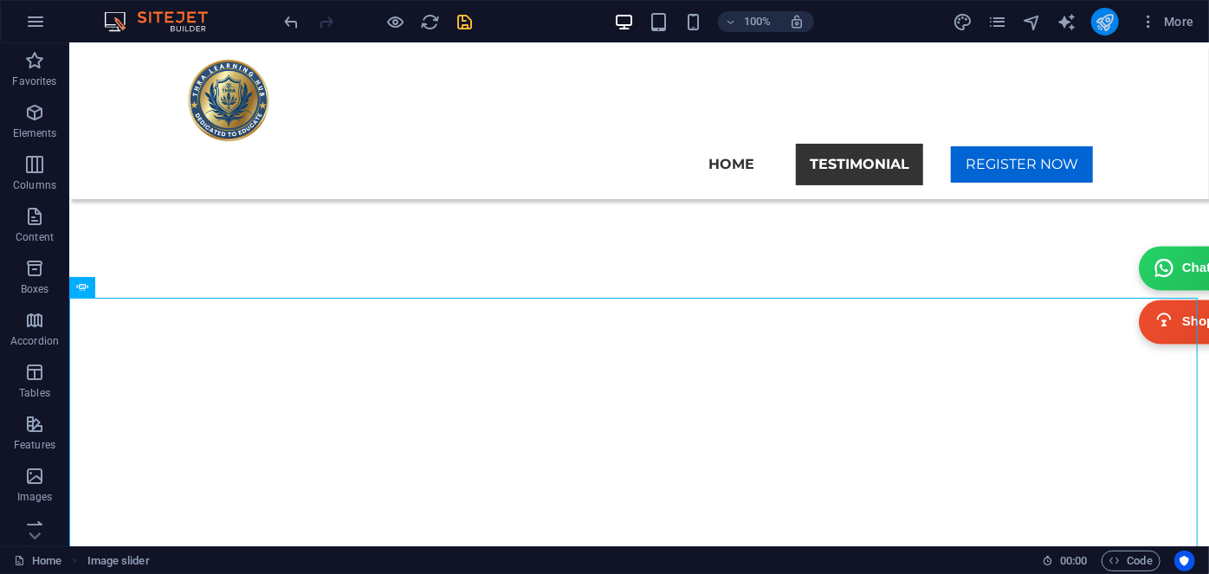
click at [1116, 17] on button "publish" at bounding box center [1105, 22] width 28 height 28
checkbox input "false"
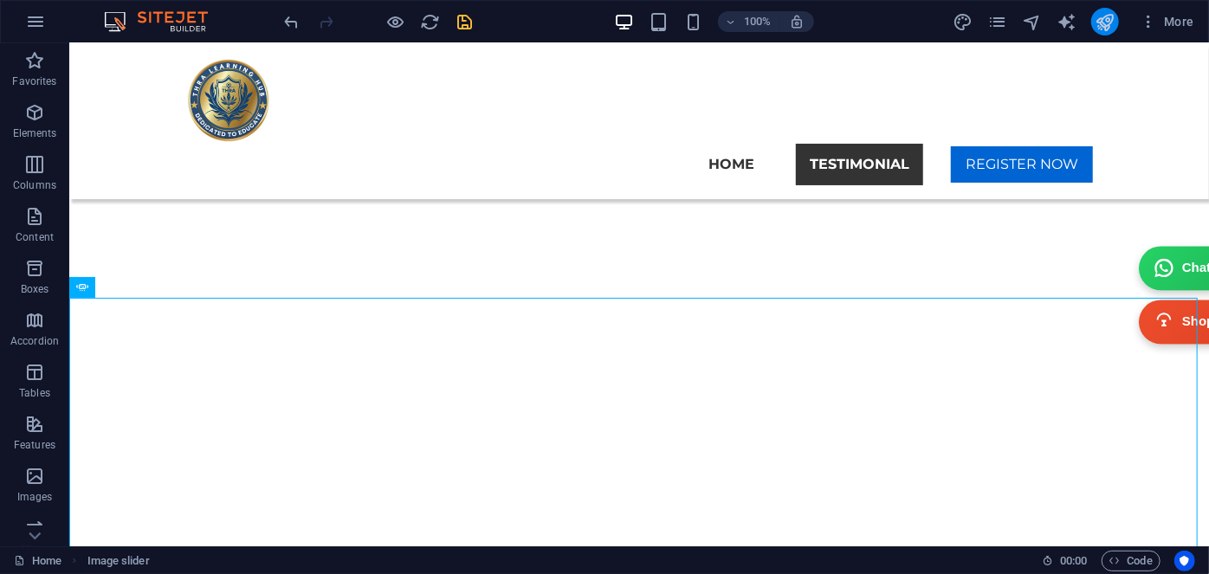
checkbox input "false"
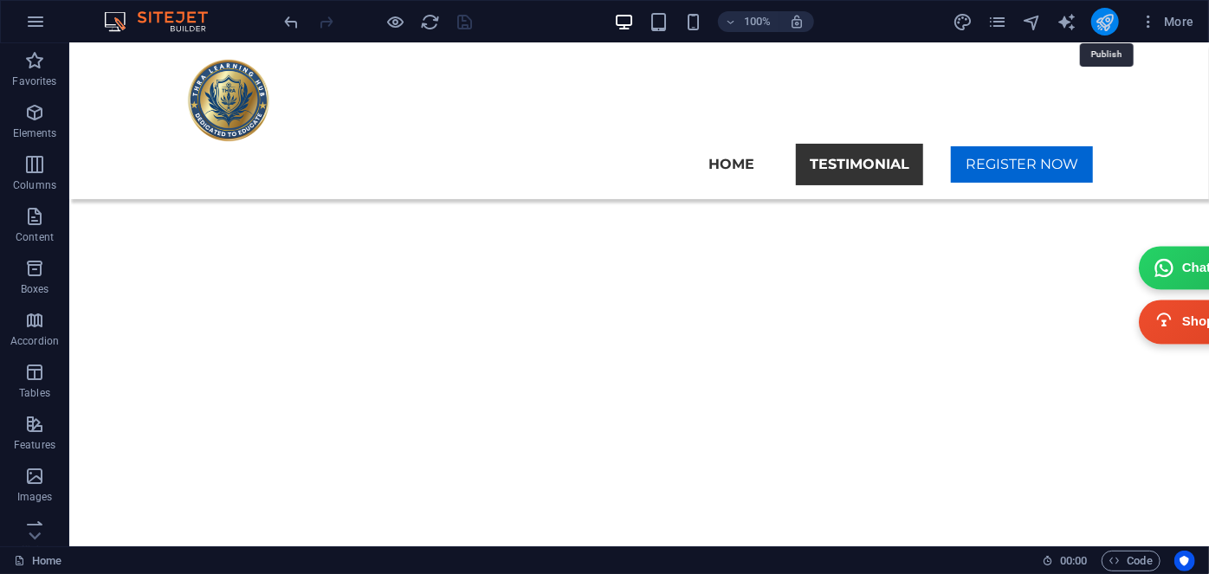
click at [1109, 19] on icon "publish" at bounding box center [1105, 22] width 20 height 20
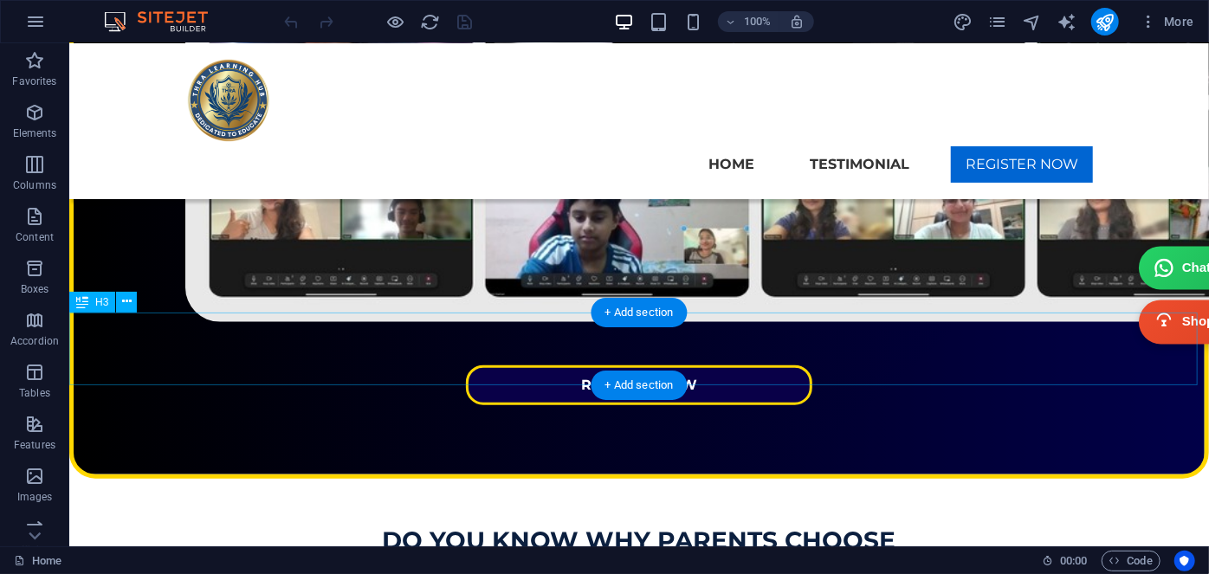
scroll to position [708, 0]
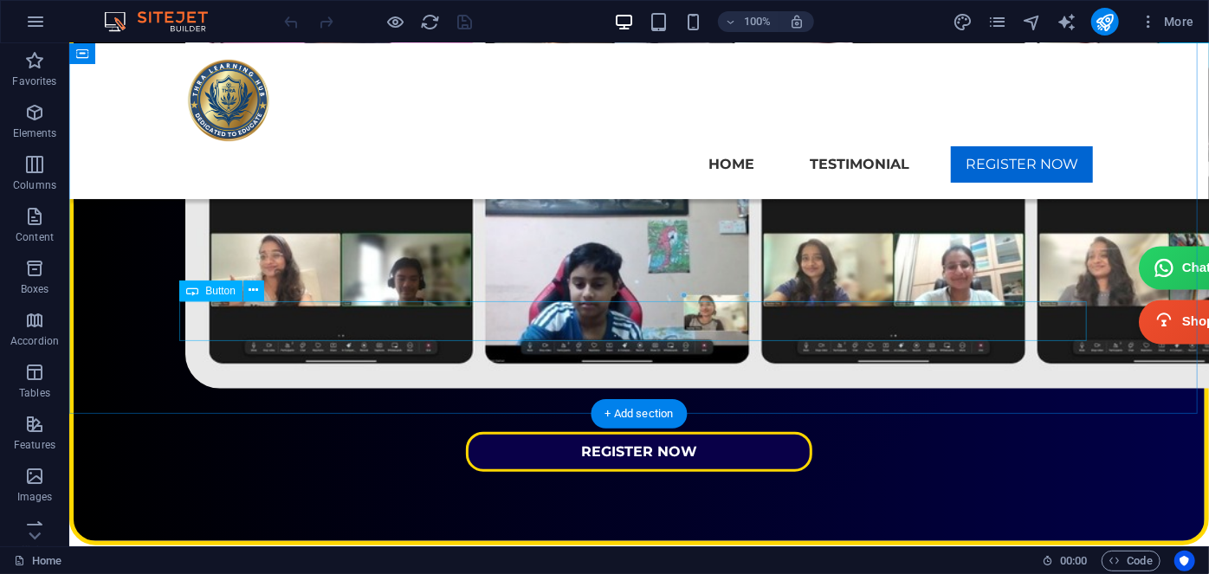
click at [358, 431] on div "REGISTER NOW" at bounding box center [638, 451] width 908 height 40
select select "px"
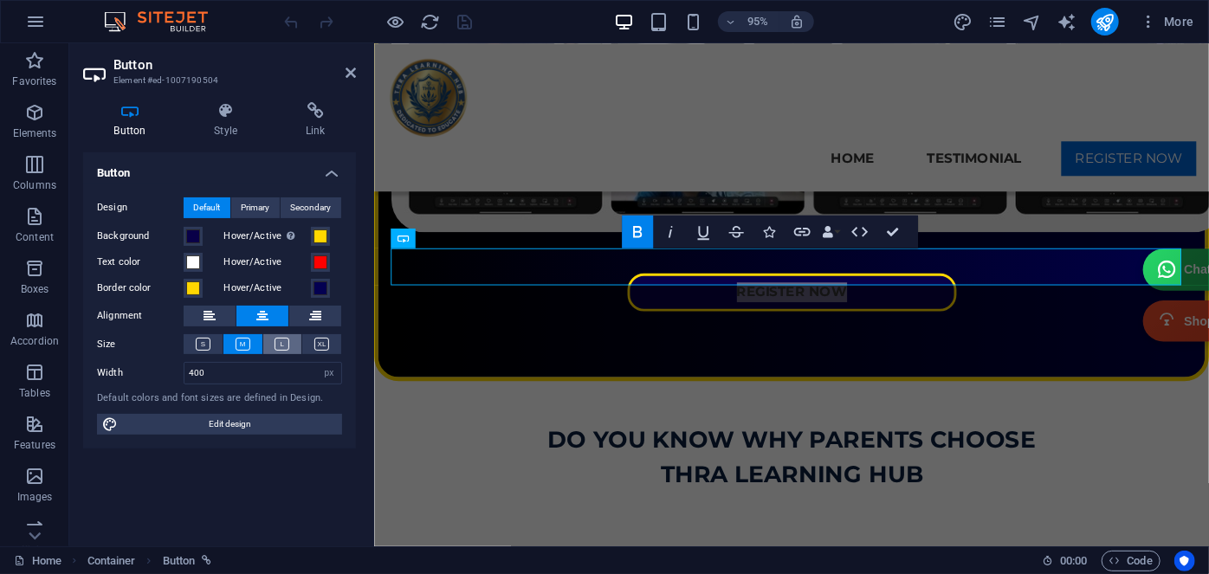
click at [288, 346] on icon at bounding box center [282, 344] width 15 height 13
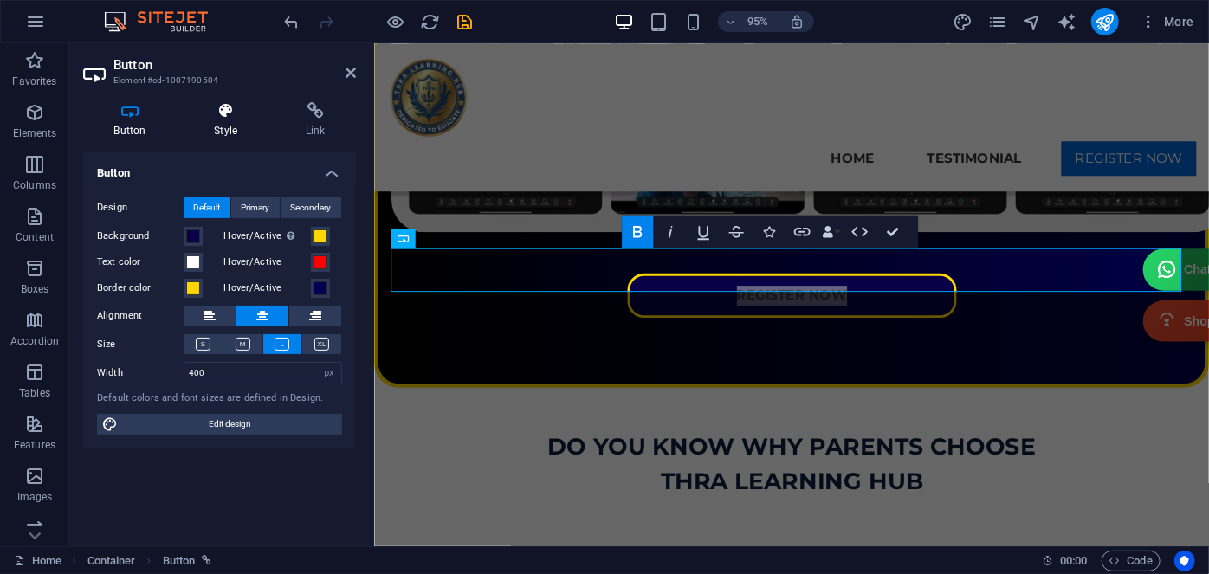
click at [231, 118] on icon at bounding box center [226, 110] width 85 height 17
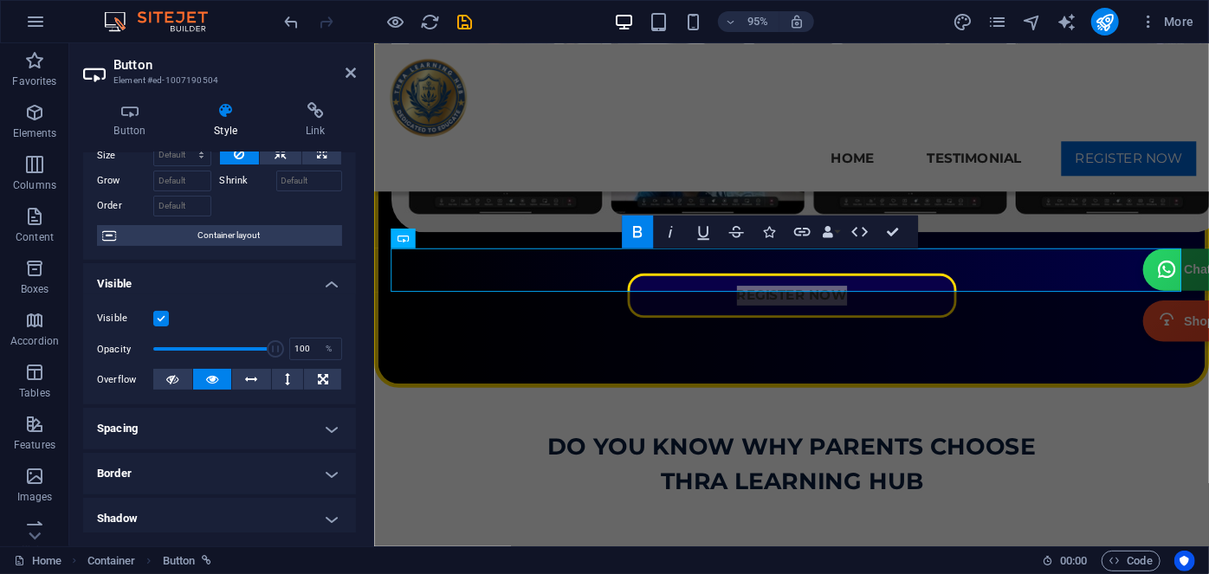
scroll to position [157, 0]
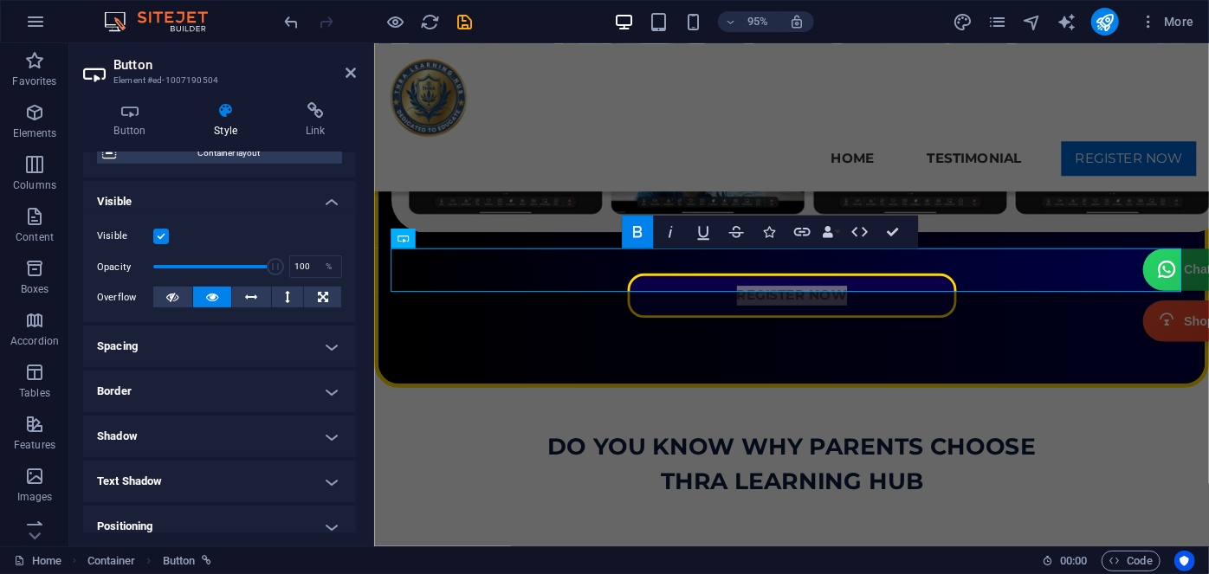
click at [147, 385] on h4 "Border" at bounding box center [219, 392] width 273 height 42
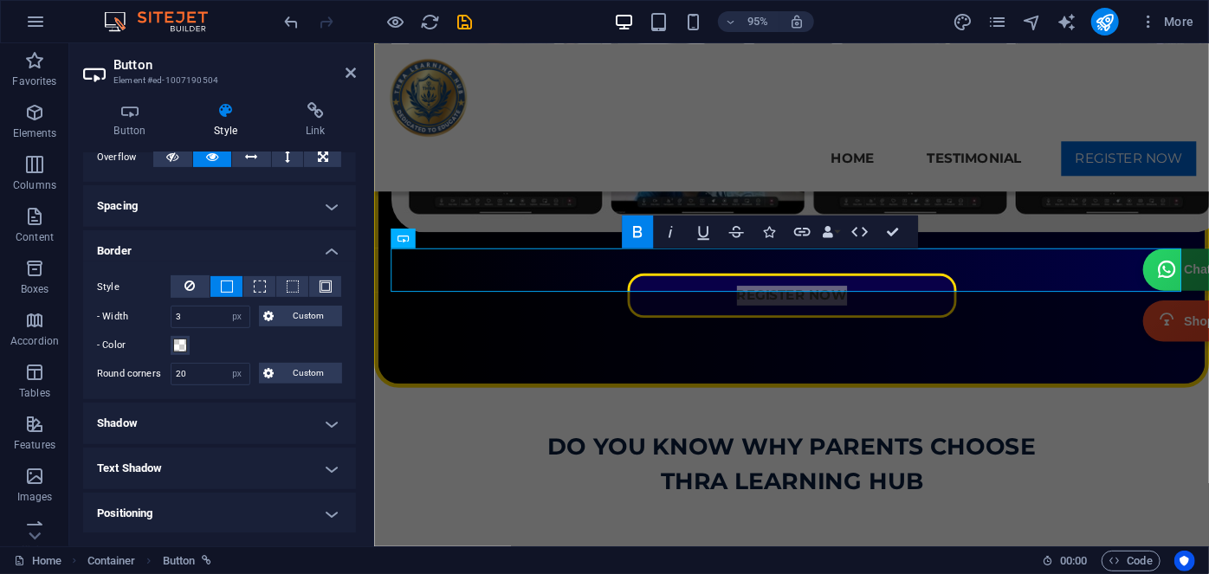
scroll to position [314, 0]
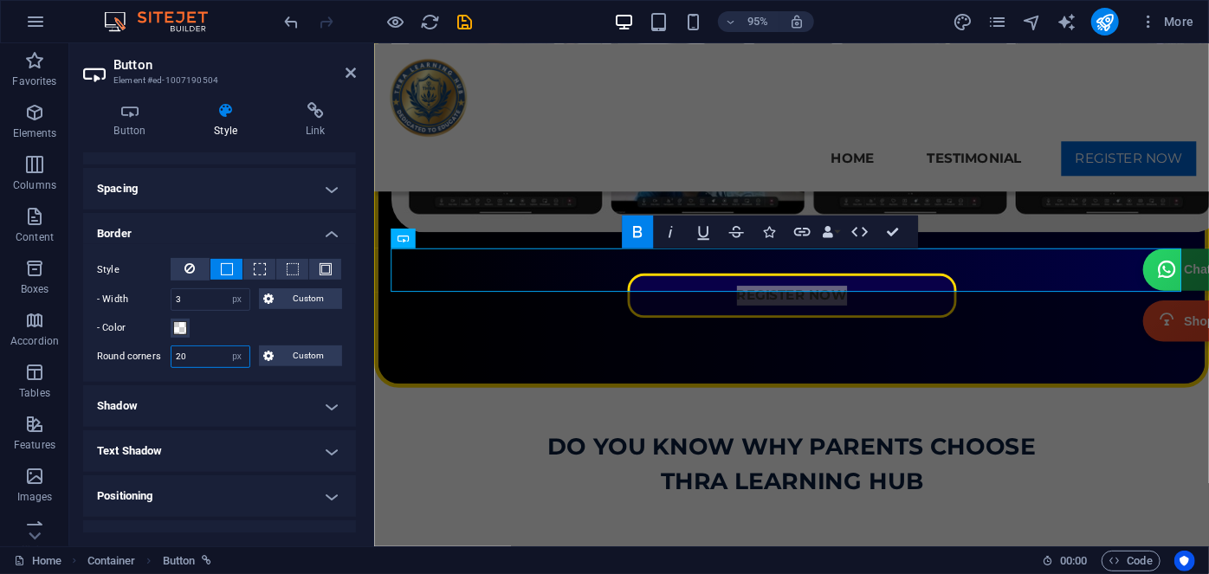
drag, startPoint x: 204, startPoint y: 360, endPoint x: 149, endPoint y: 360, distance: 55.4
click at [149, 360] on div "Round corners 20 Default px rem % vh vw Custom Custom" at bounding box center [219, 357] width 245 height 23
type input "30"
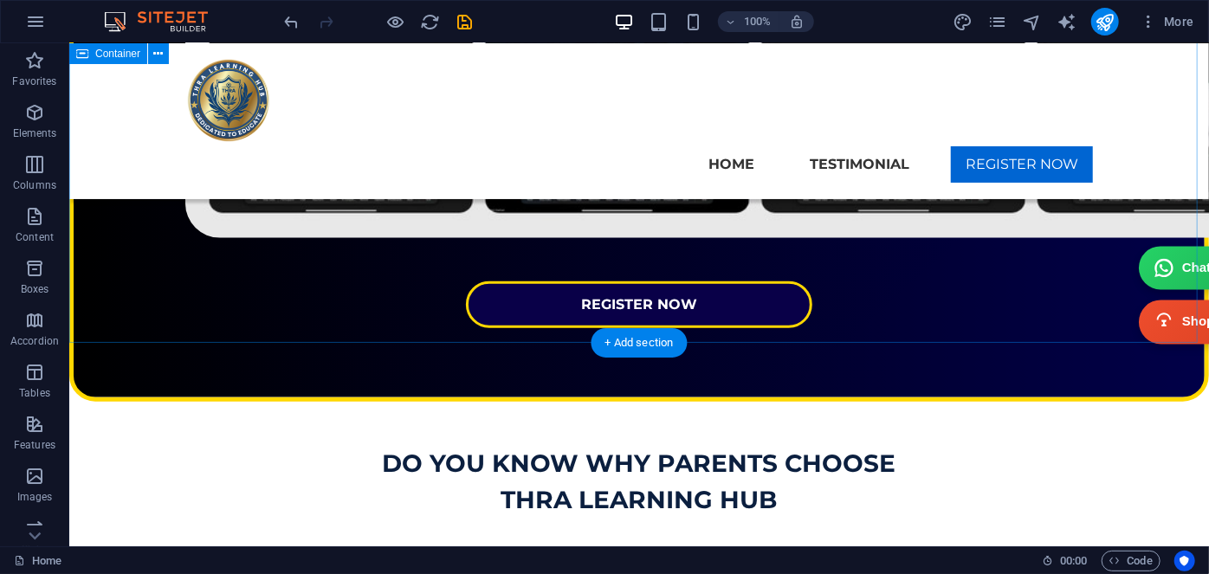
scroll to position [708, 0]
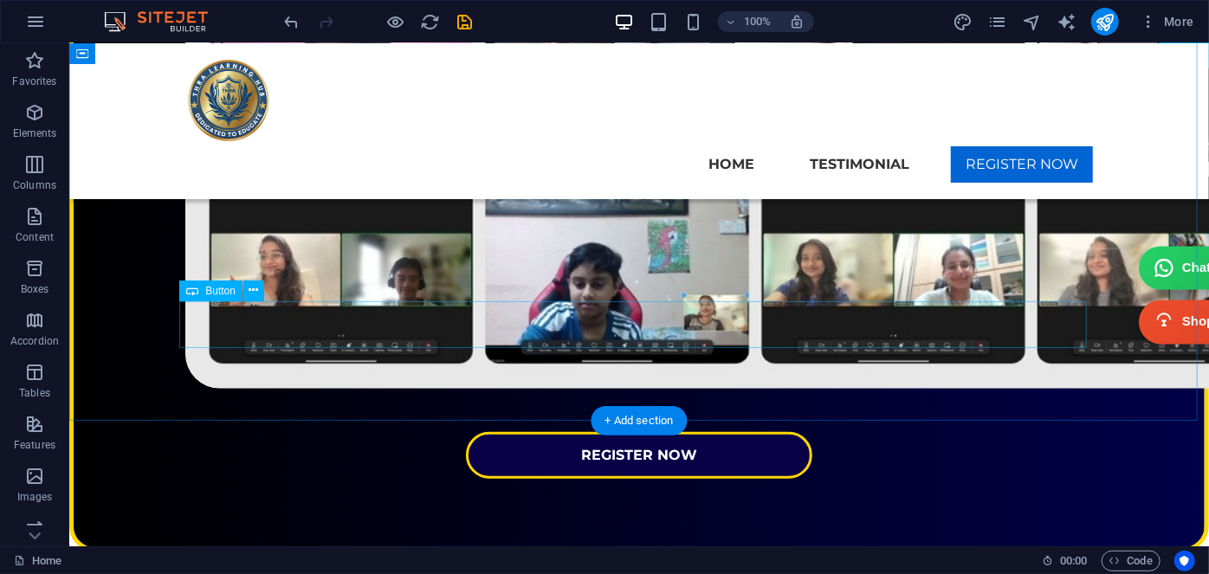
click at [700, 431] on div "REGISTER NOW" at bounding box center [638, 454] width 908 height 47
select select "px"
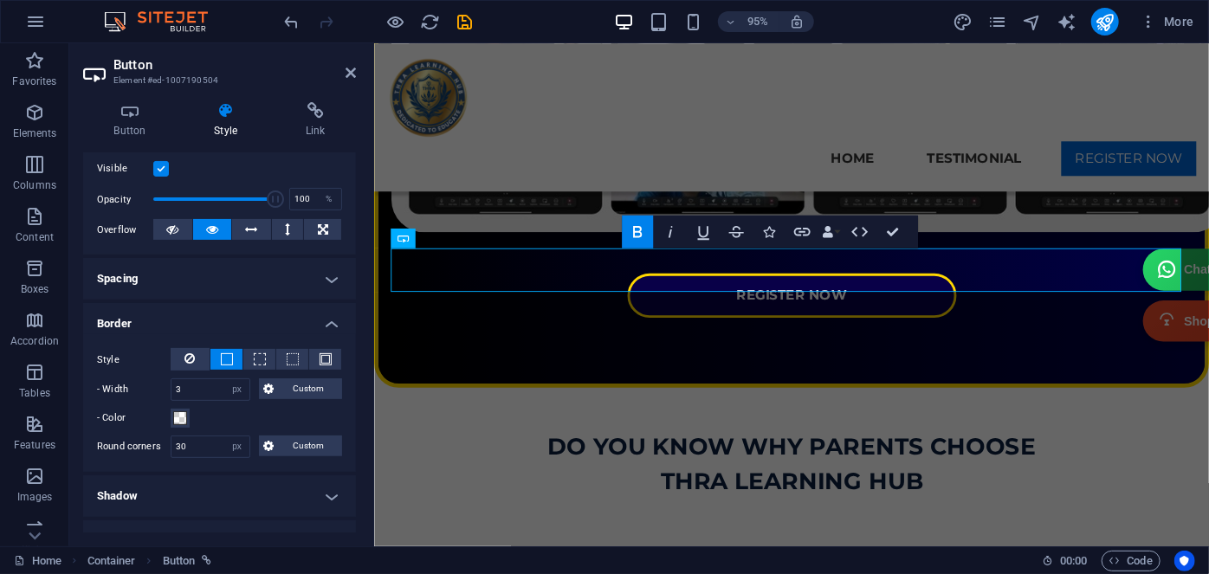
scroll to position [314, 0]
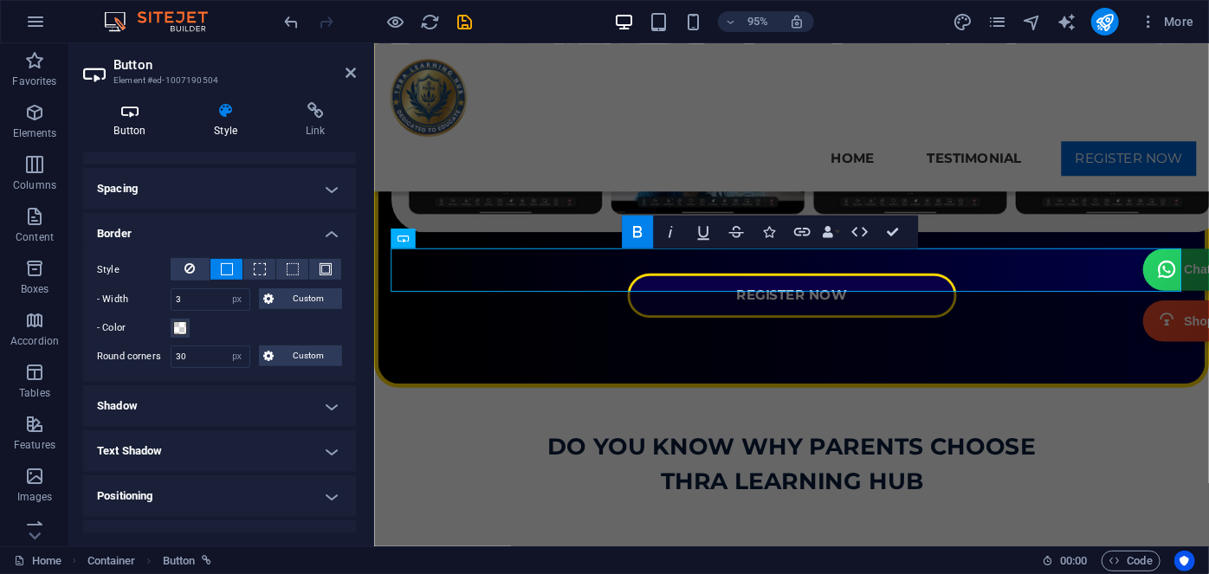
click at [139, 124] on h4 "Button" at bounding box center [133, 120] width 100 height 36
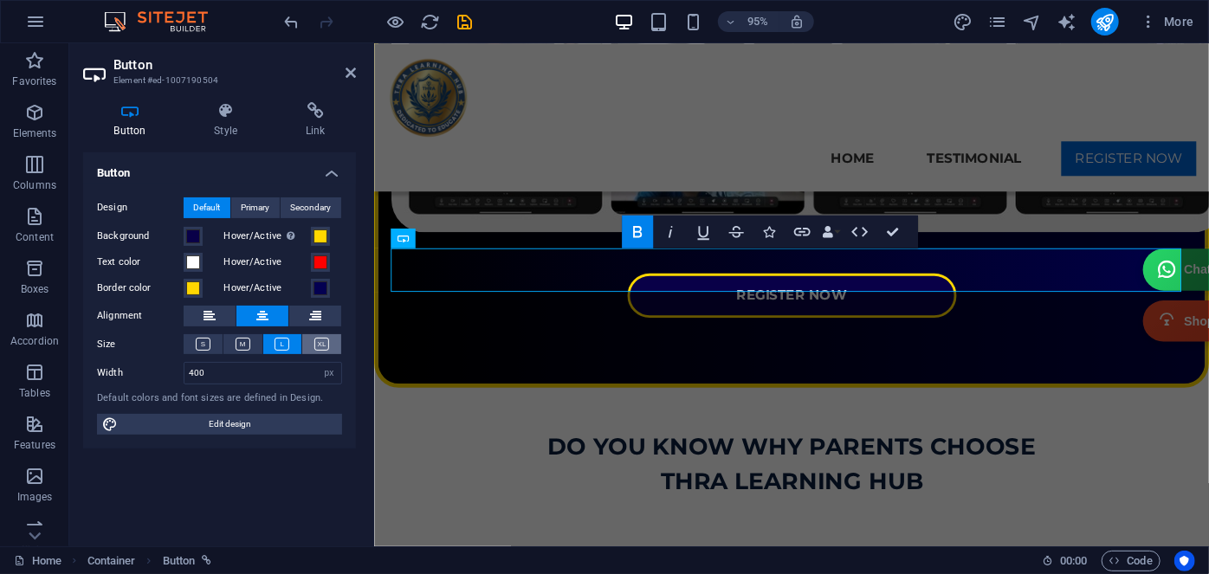
click at [331, 342] on button at bounding box center [321, 344] width 39 height 20
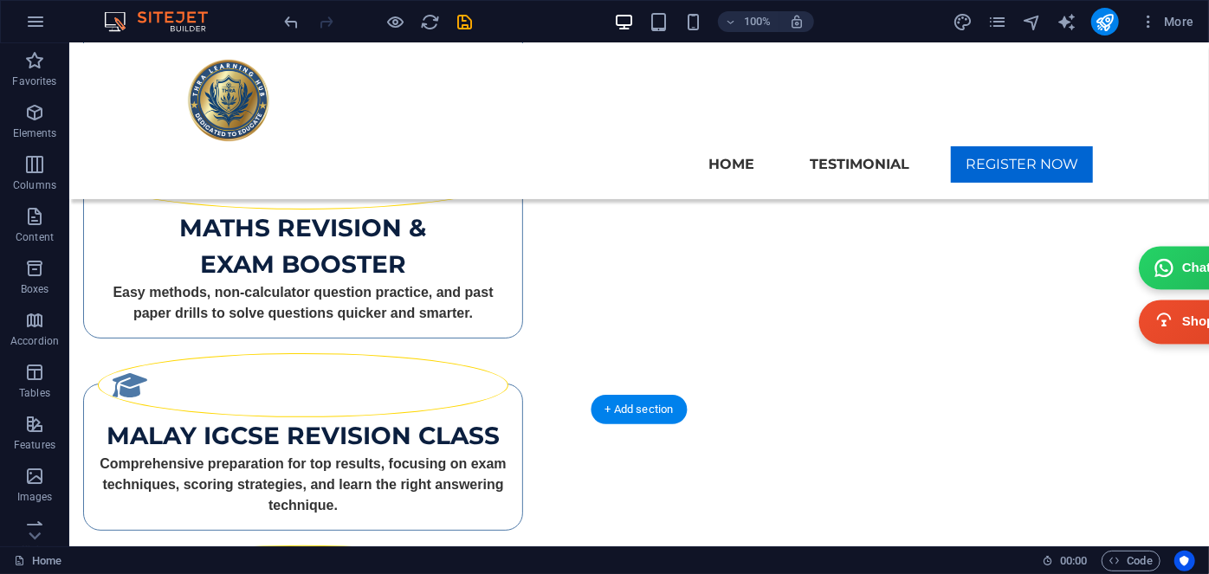
scroll to position [3621, 0]
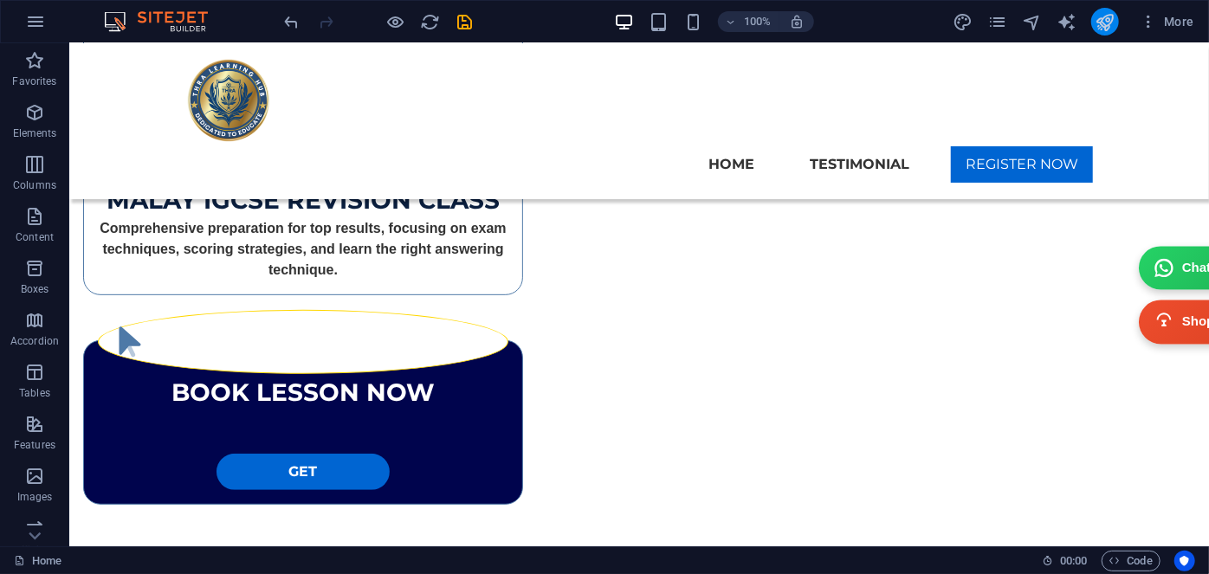
click at [1095, 20] on button "publish" at bounding box center [1105, 22] width 28 height 28
checkbox input "false"
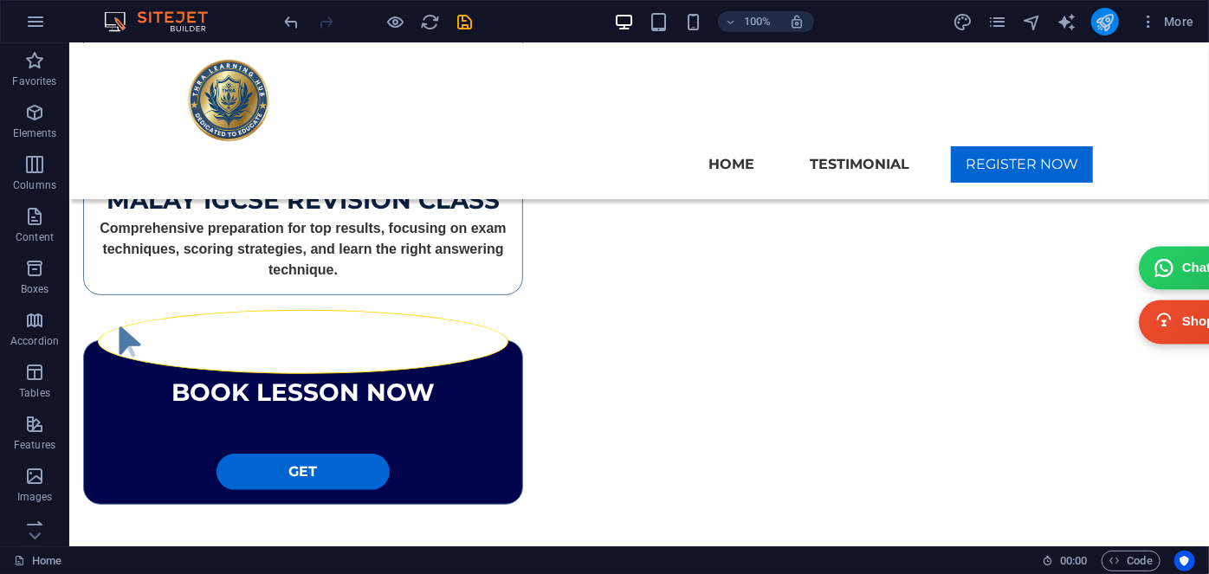
checkbox input "false"
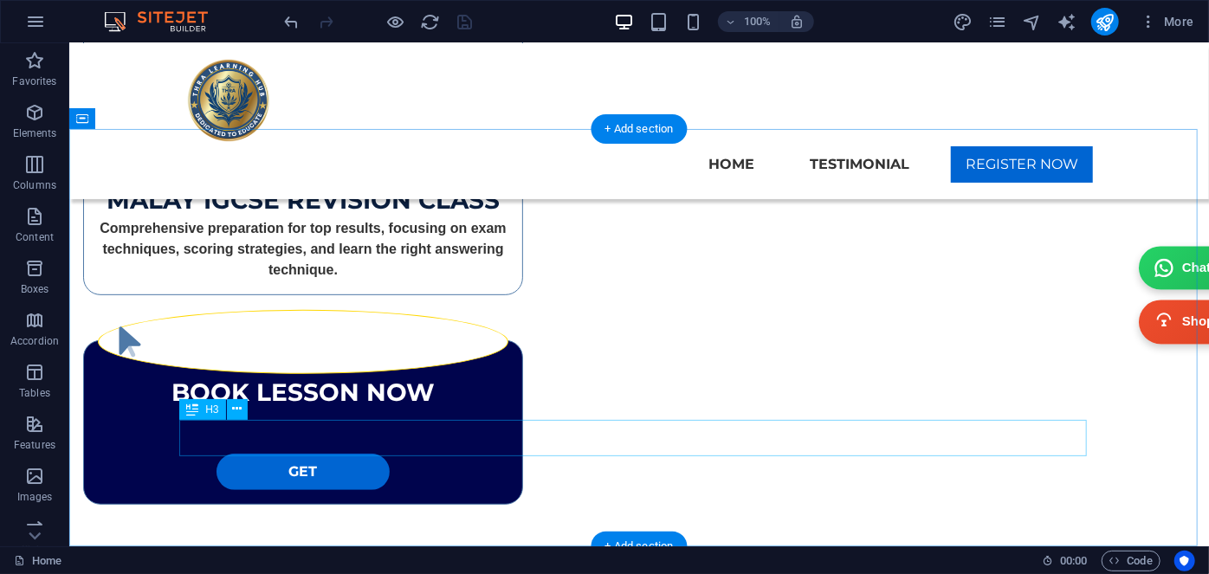
scroll to position [3746, 0]
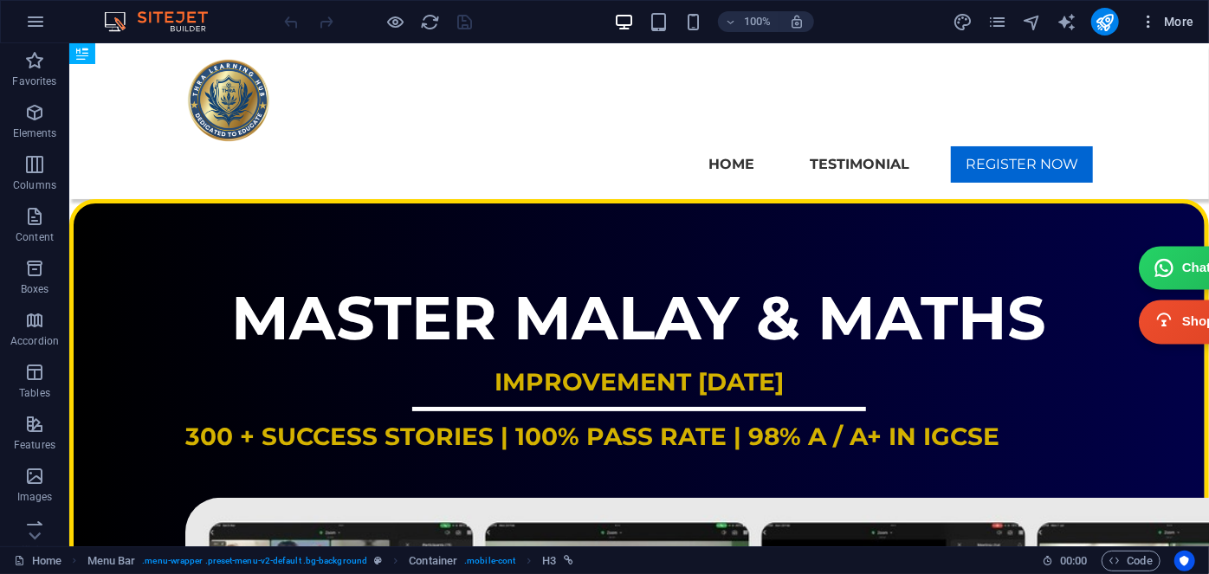
click at [1182, 15] on span "More" at bounding box center [1167, 21] width 55 height 17
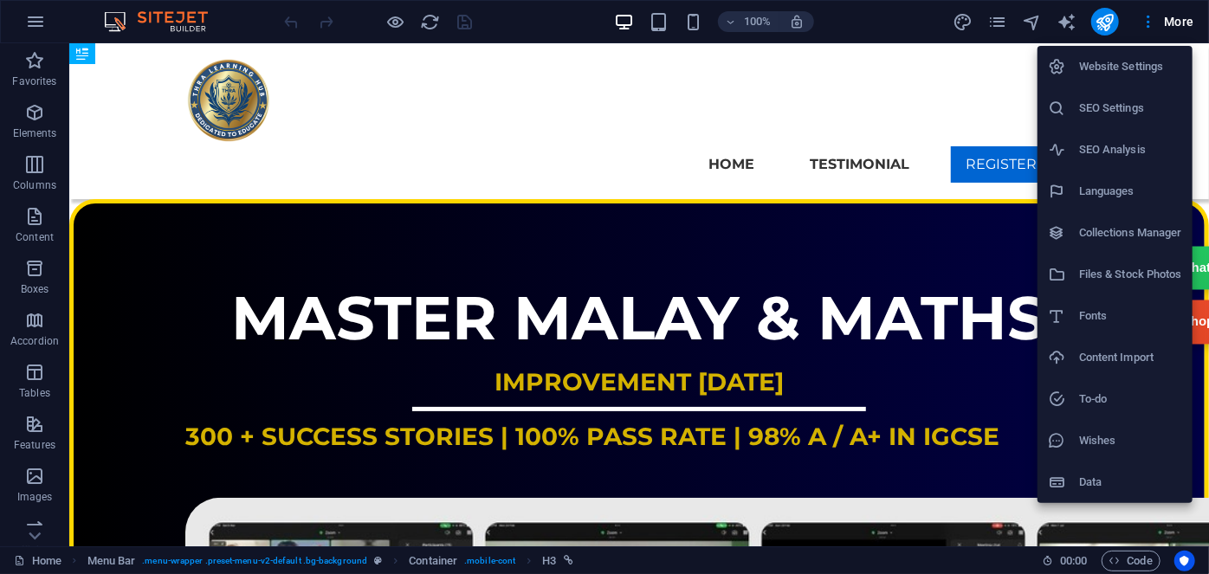
click at [1135, 104] on h6 "SEO Settings" at bounding box center [1130, 108] width 103 height 21
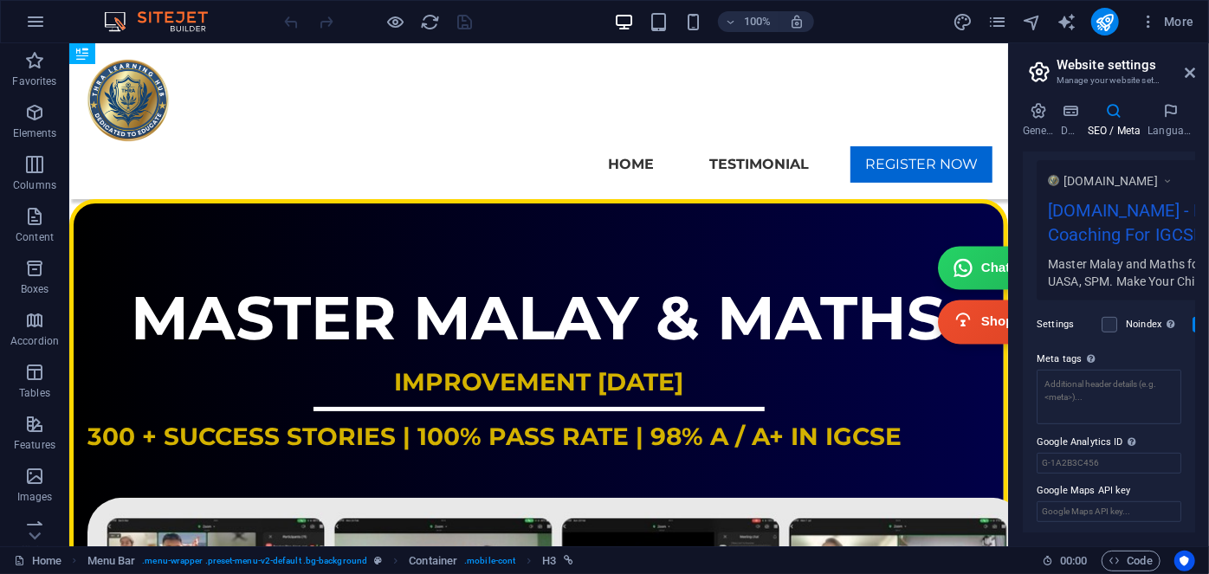
scroll to position [296, 0]
click at [1118, 384] on textarea "Meta tags Enter HTML code here that will be placed inside the tags of your webs…" at bounding box center [1109, 403] width 145 height 68
